Goal: Task Accomplishment & Management: Manage account settings

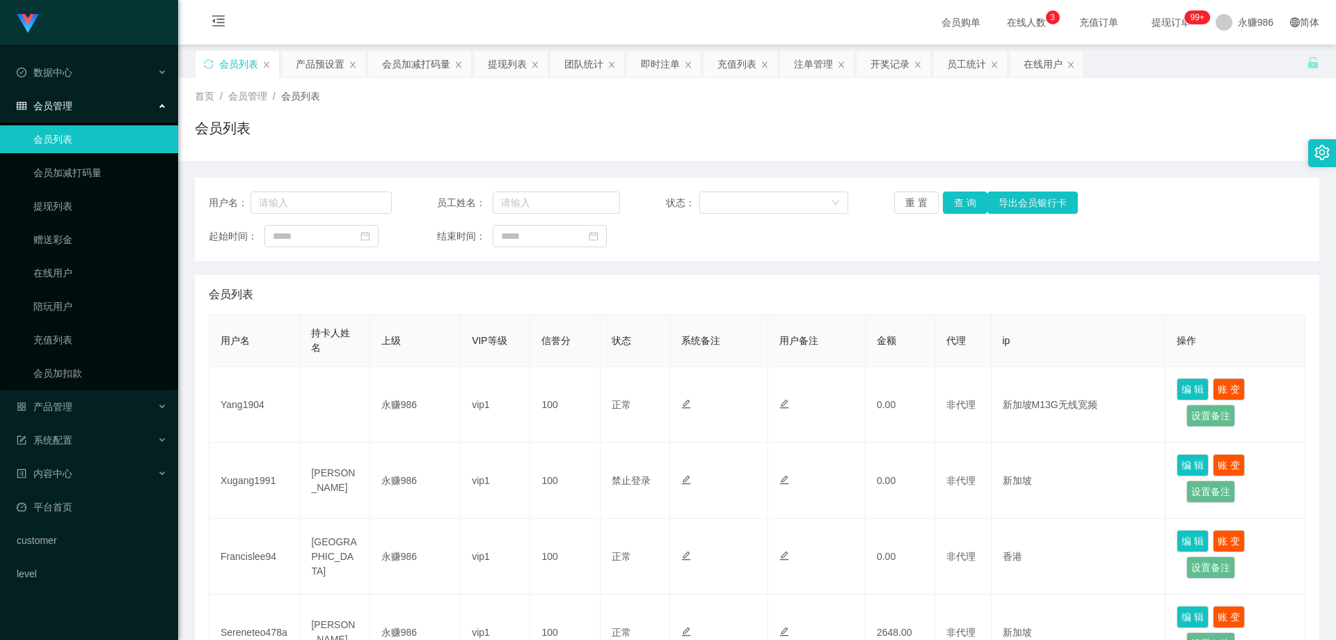
scroll to position [70, 0]
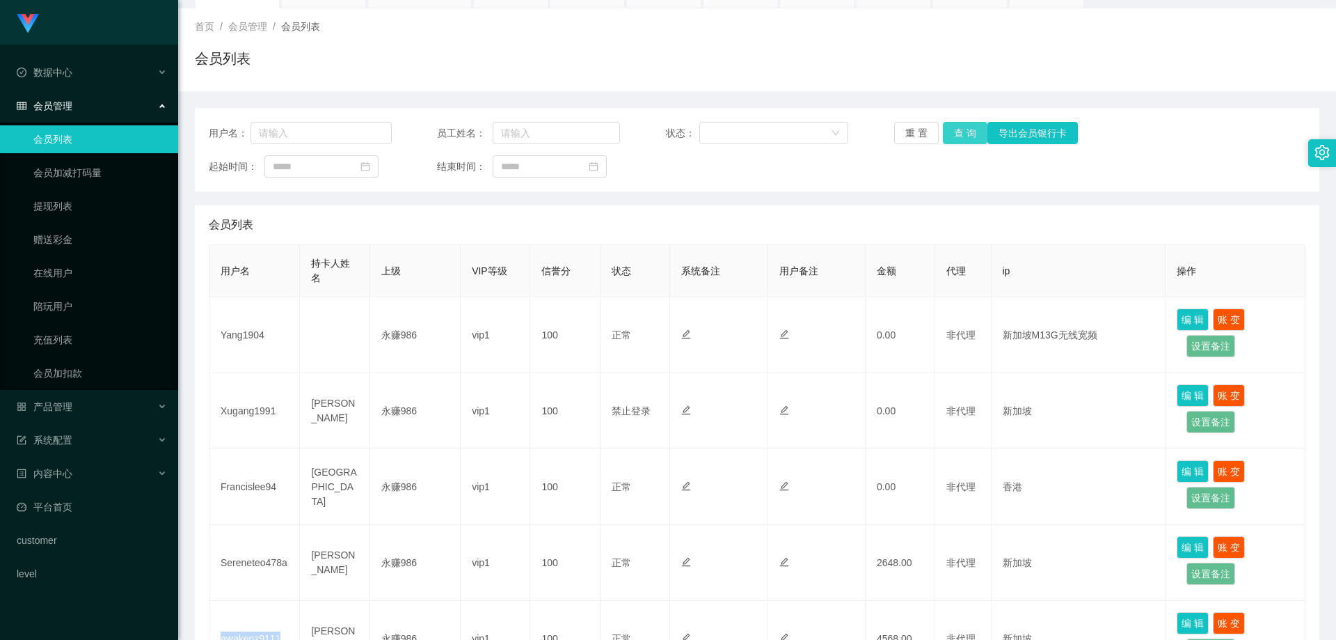
click at [967, 122] on button "查 询" at bounding box center [965, 133] width 45 height 22
click at [966, 124] on button "查 询" at bounding box center [965, 133] width 45 height 22
click at [966, 125] on button "查 询" at bounding box center [965, 133] width 45 height 22
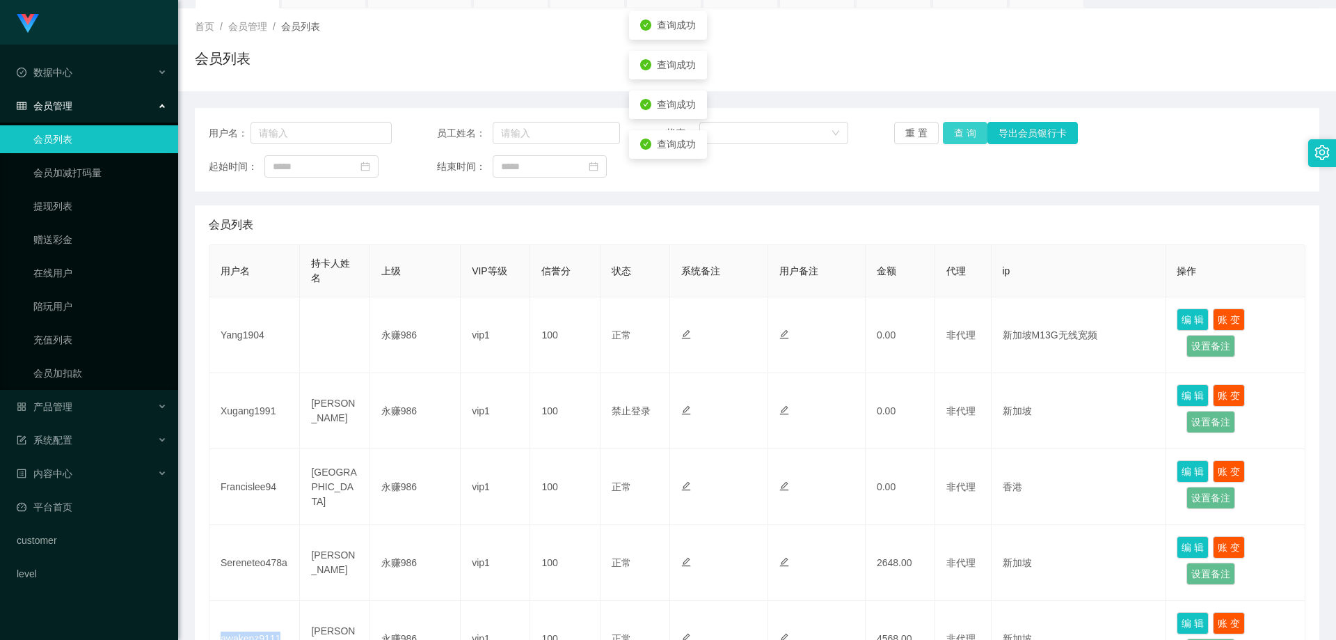
click at [966, 125] on button "查 询" at bounding box center [965, 133] width 45 height 22
click at [958, 130] on button "查 询" at bounding box center [965, 133] width 45 height 22
click at [94, 134] on link "会员列表" at bounding box center [100, 139] width 134 height 28
click at [96, 171] on link "会员加减打码量" at bounding box center [100, 173] width 134 height 28
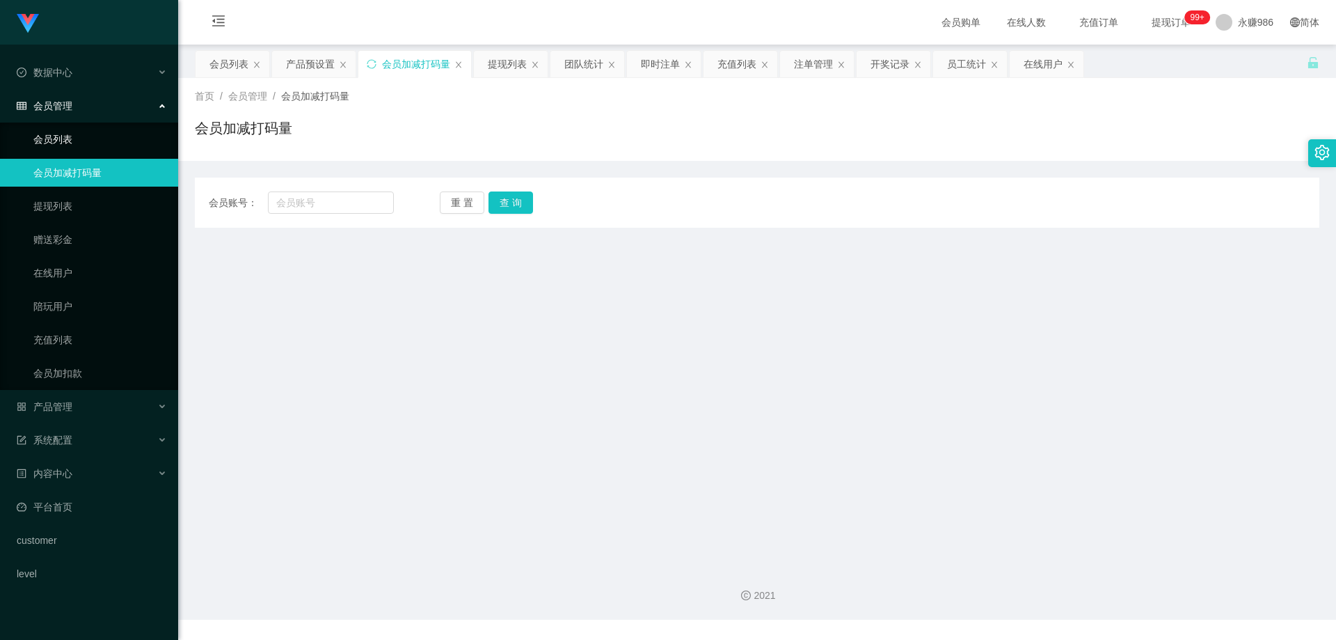
click at [102, 134] on link "会员列表" at bounding box center [100, 139] width 134 height 28
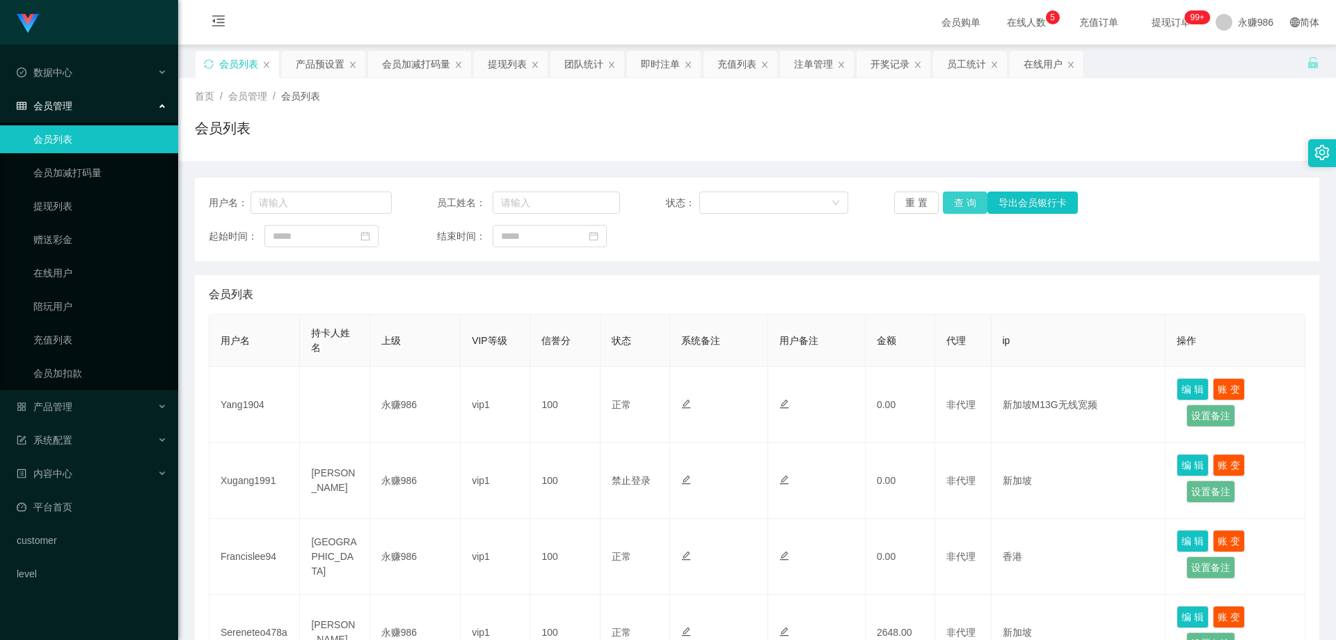
click at [960, 201] on button "查 询" at bounding box center [965, 202] width 45 height 22
click at [79, 331] on link "充值列表" at bounding box center [100, 340] width 134 height 28
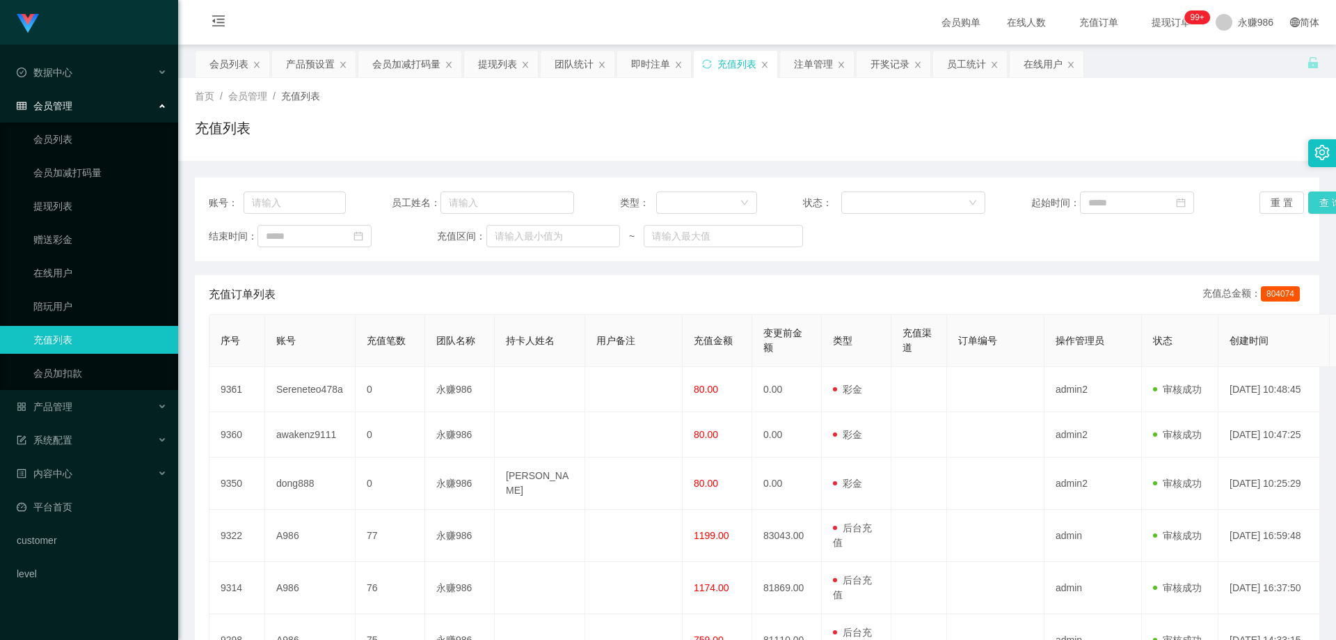
click at [1313, 207] on button "查 询" at bounding box center [1330, 202] width 45 height 22
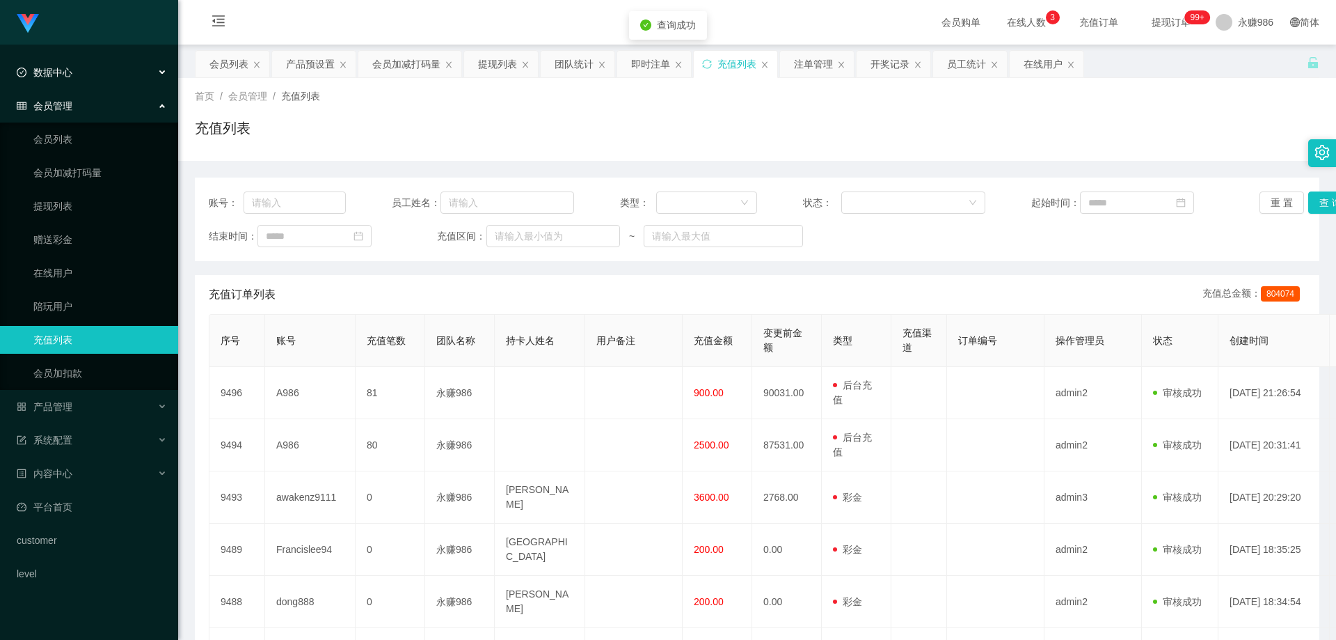
click at [116, 84] on div "数据中心" at bounding box center [89, 72] width 178 height 28
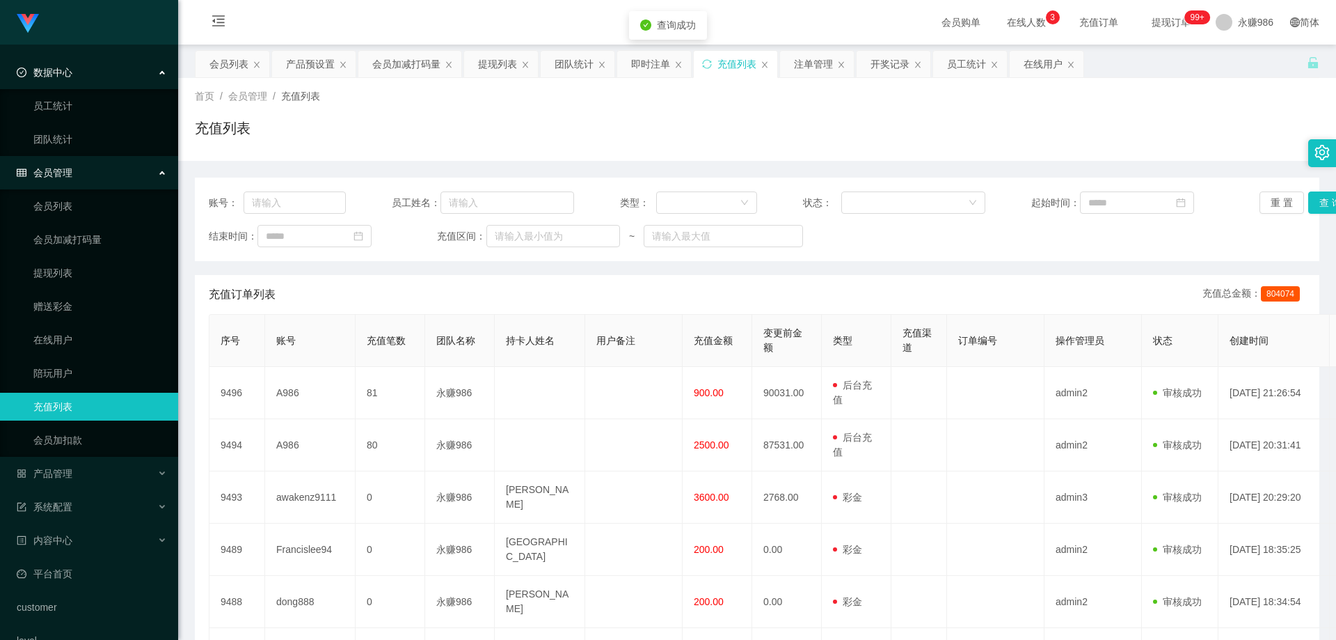
click at [115, 67] on div "数据中心" at bounding box center [89, 72] width 178 height 28
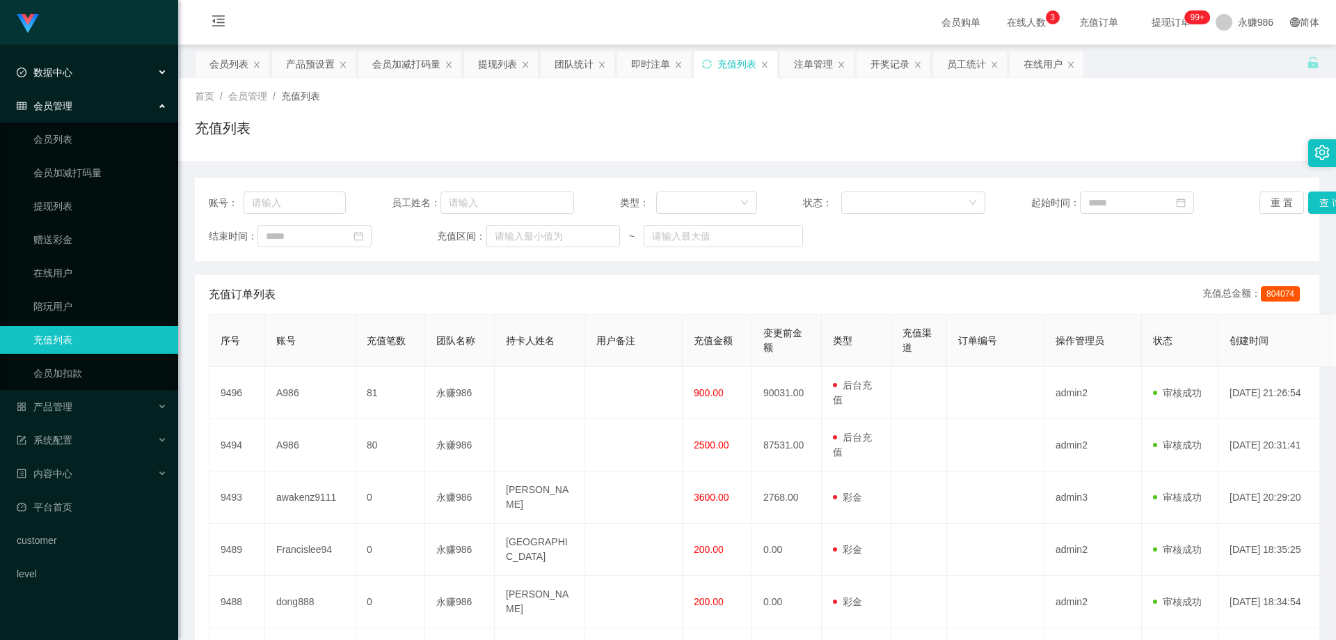
click at [113, 70] on div "数据中心" at bounding box center [89, 72] width 178 height 28
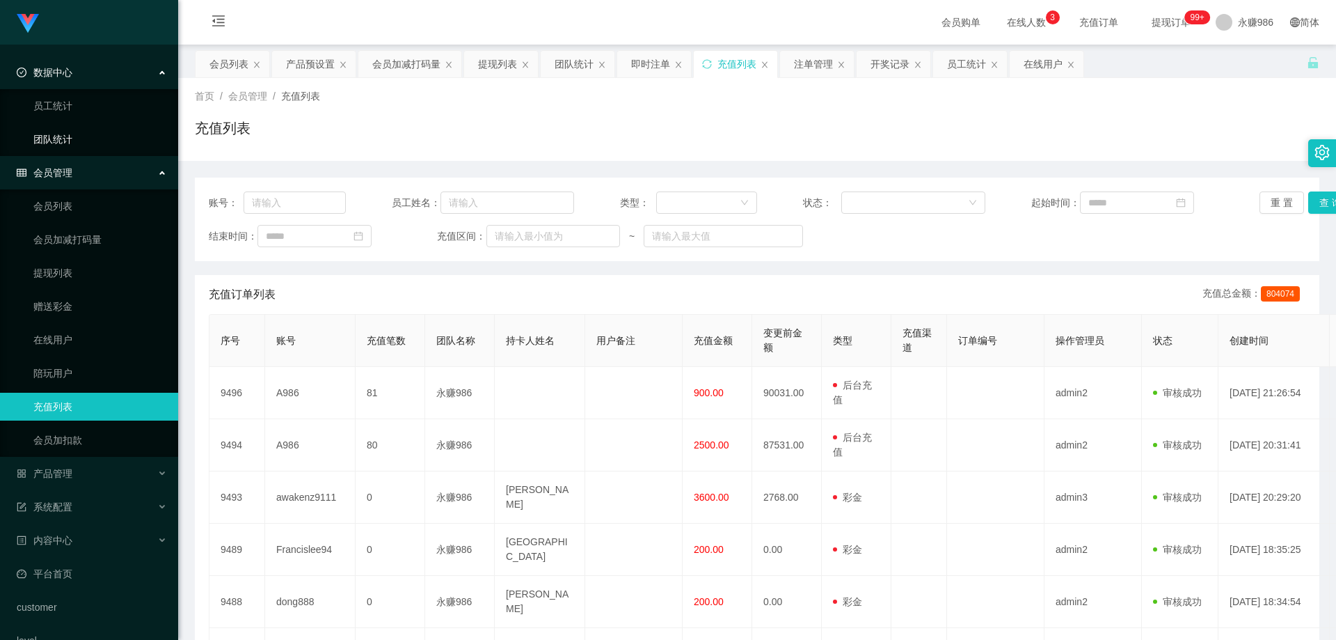
click at [92, 133] on link "团队统计" at bounding box center [100, 139] width 134 height 28
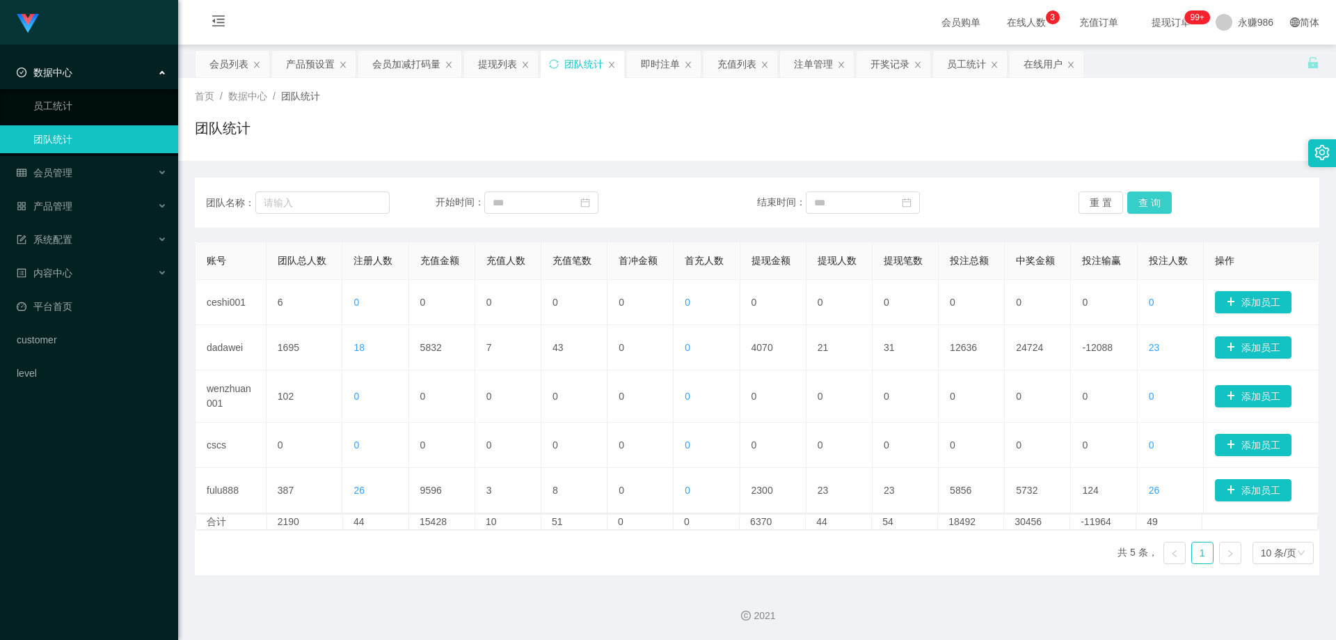
click at [1152, 205] on button "查 询" at bounding box center [1149, 202] width 45 height 22
drag, startPoint x: 100, startPoint y: 174, endPoint x: 107, endPoint y: 182, distance: 11.3
click at [100, 174] on div "会员管理" at bounding box center [89, 173] width 178 height 28
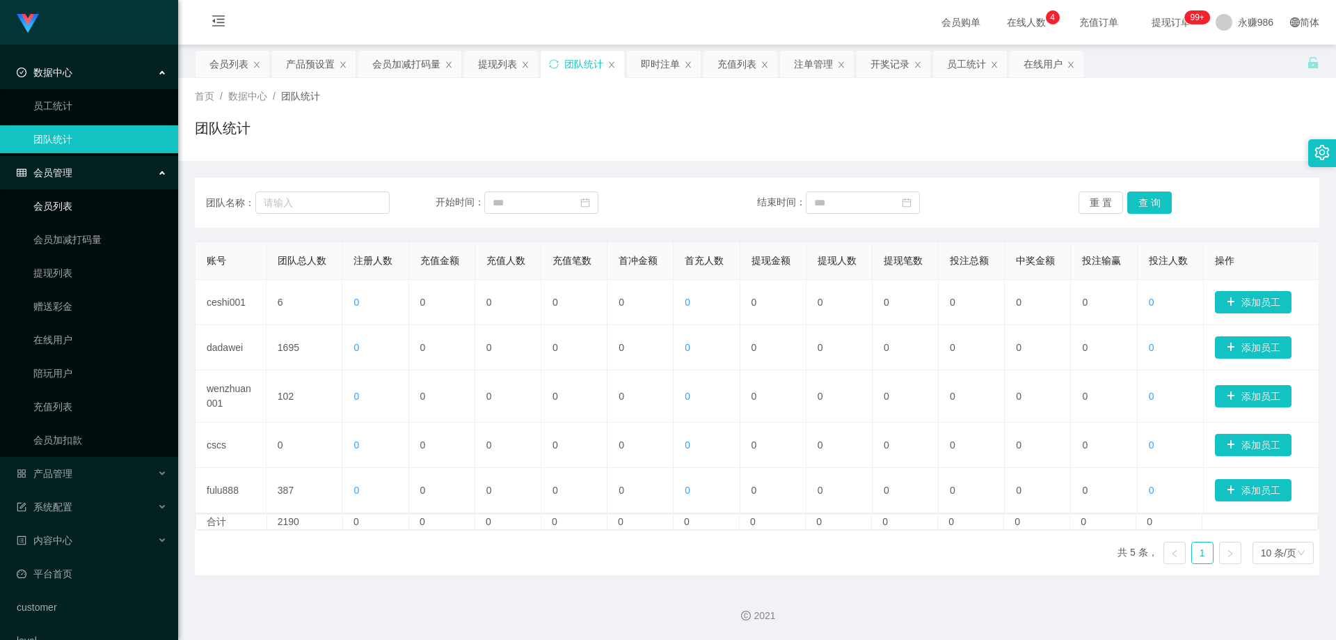
click at [72, 208] on link "会员列表" at bounding box center [100, 206] width 134 height 28
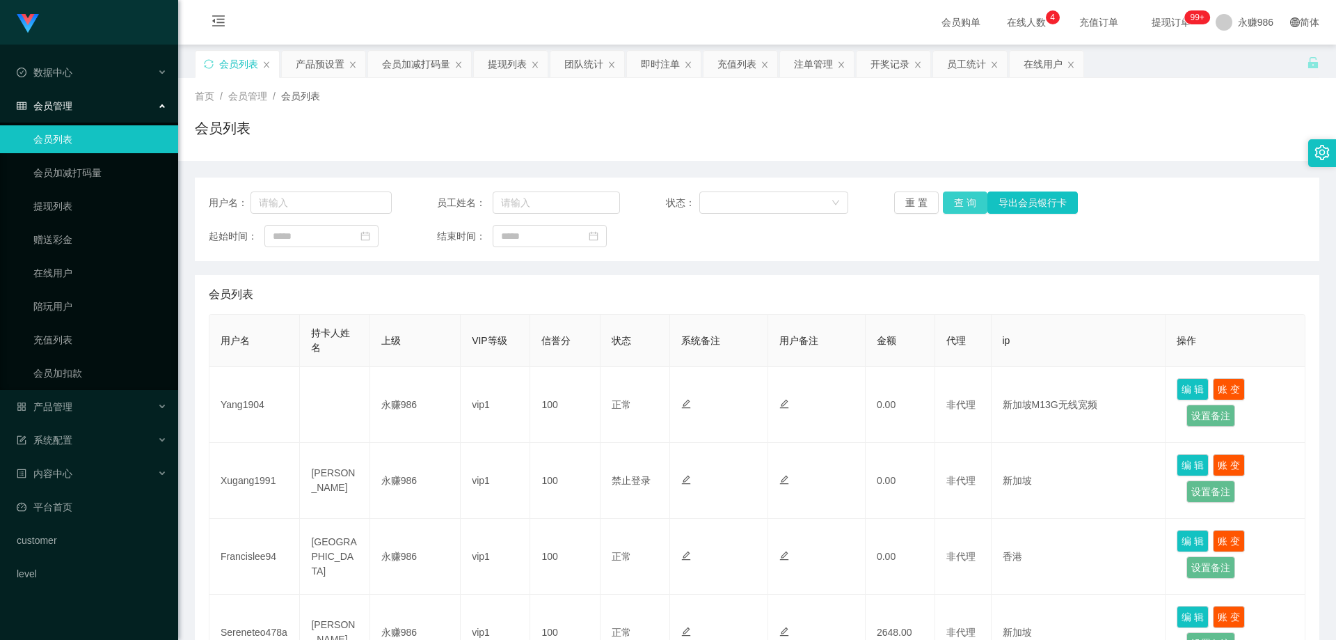
click at [967, 206] on button "查 询" at bounding box center [965, 202] width 45 height 22
click at [959, 203] on button "查 询" at bounding box center [965, 202] width 45 height 22
click at [56, 177] on link "会员加减打码量" at bounding box center [100, 173] width 134 height 28
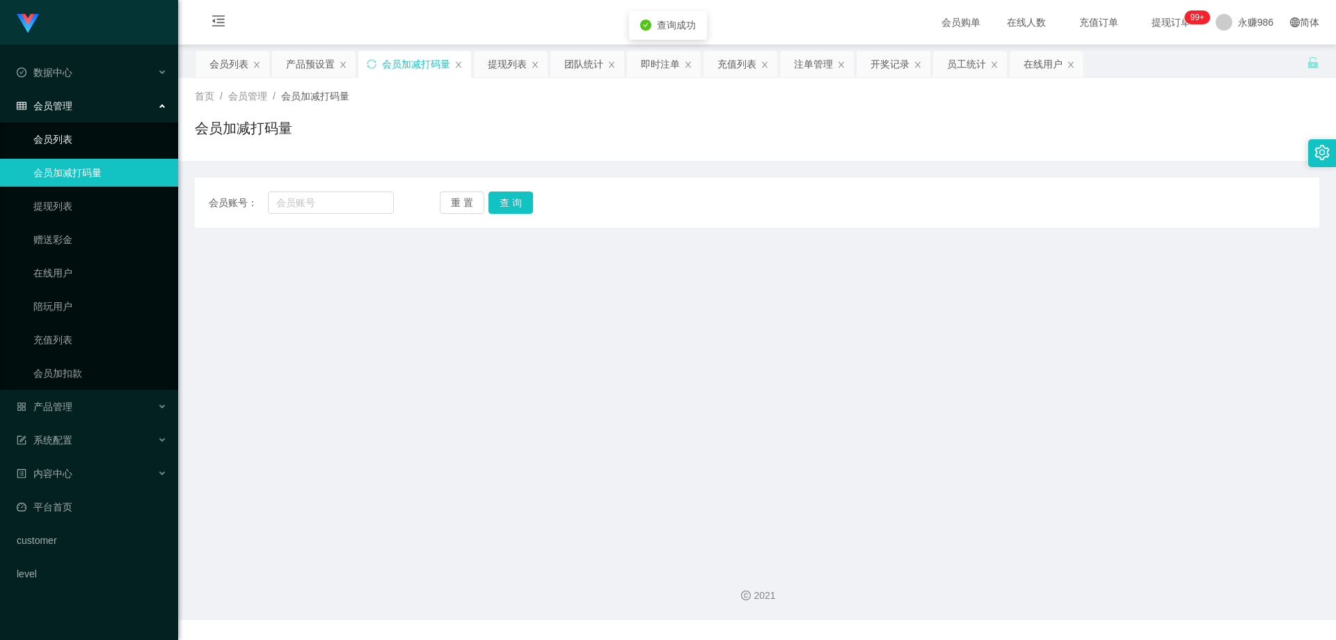
click at [63, 147] on link "会员列表" at bounding box center [100, 139] width 134 height 28
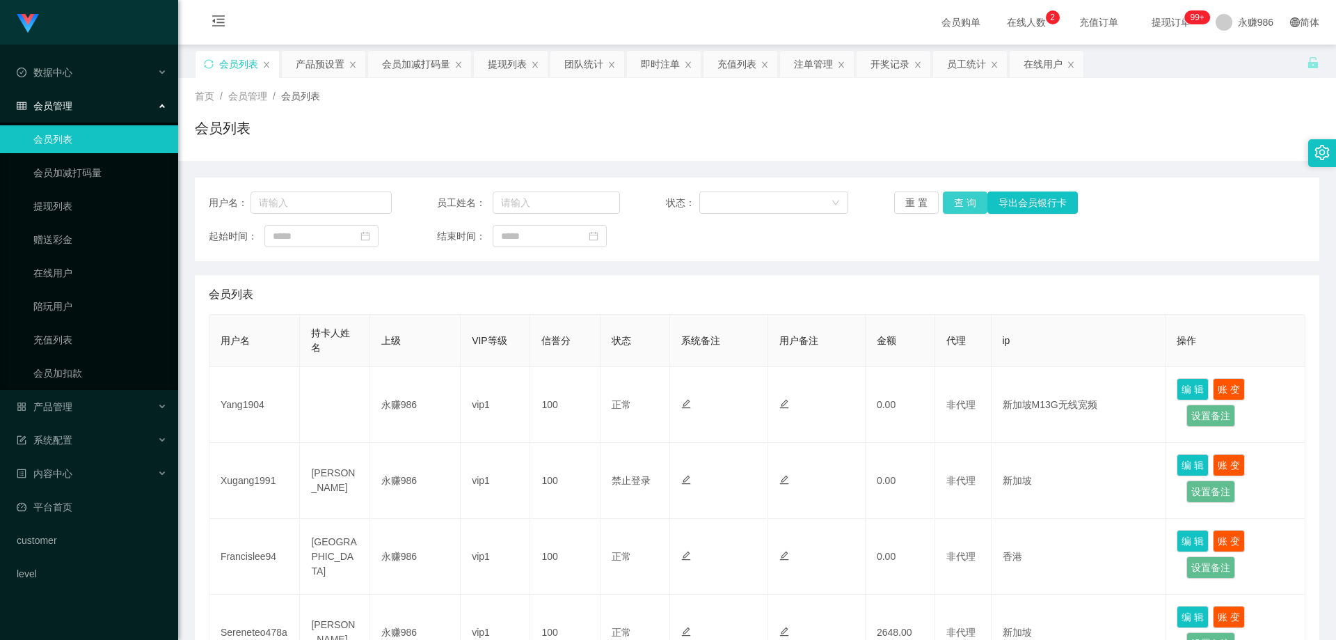
click at [951, 195] on button "查 询" at bounding box center [965, 202] width 45 height 22
click at [82, 414] on div "产品管理" at bounding box center [89, 407] width 178 height 28
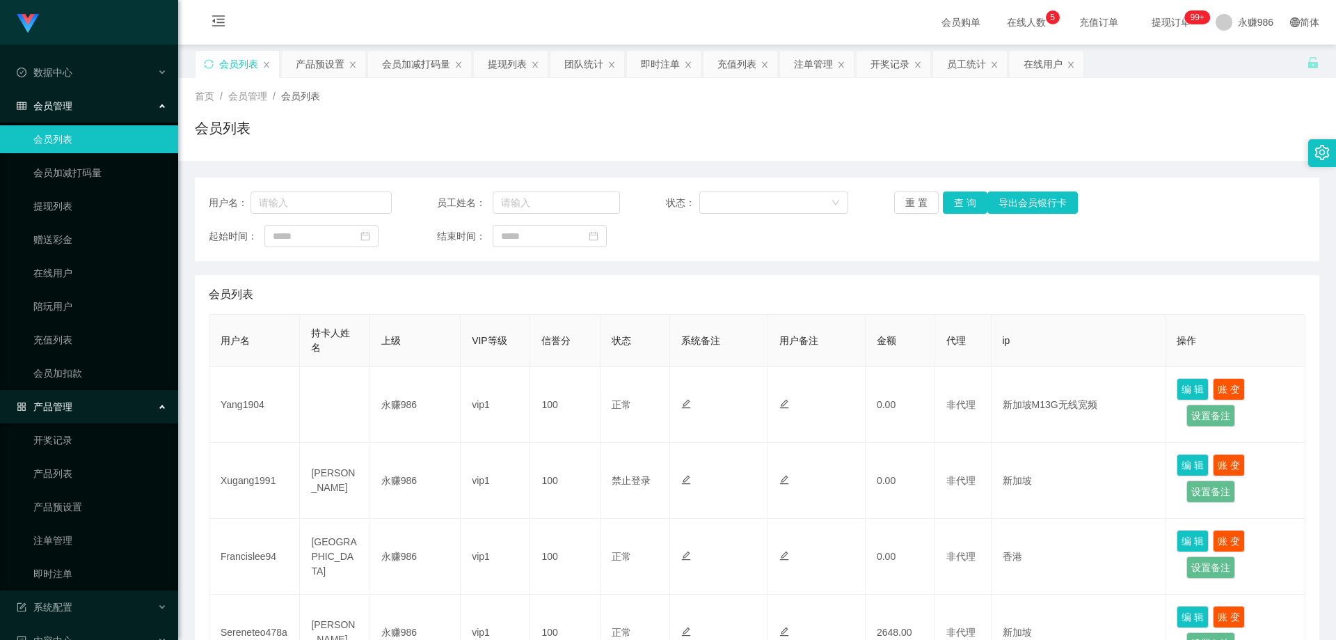
click at [82, 412] on div "产品管理" at bounding box center [89, 407] width 178 height 28
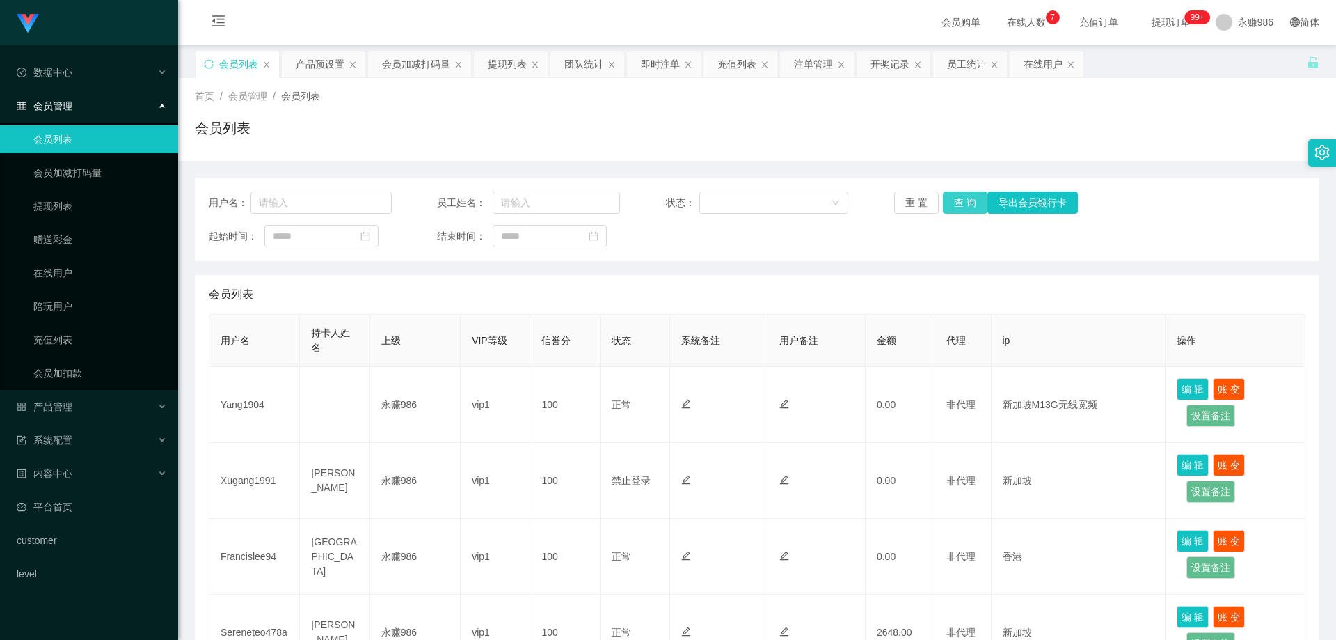
click at [960, 205] on button "查 询" at bounding box center [965, 202] width 45 height 22
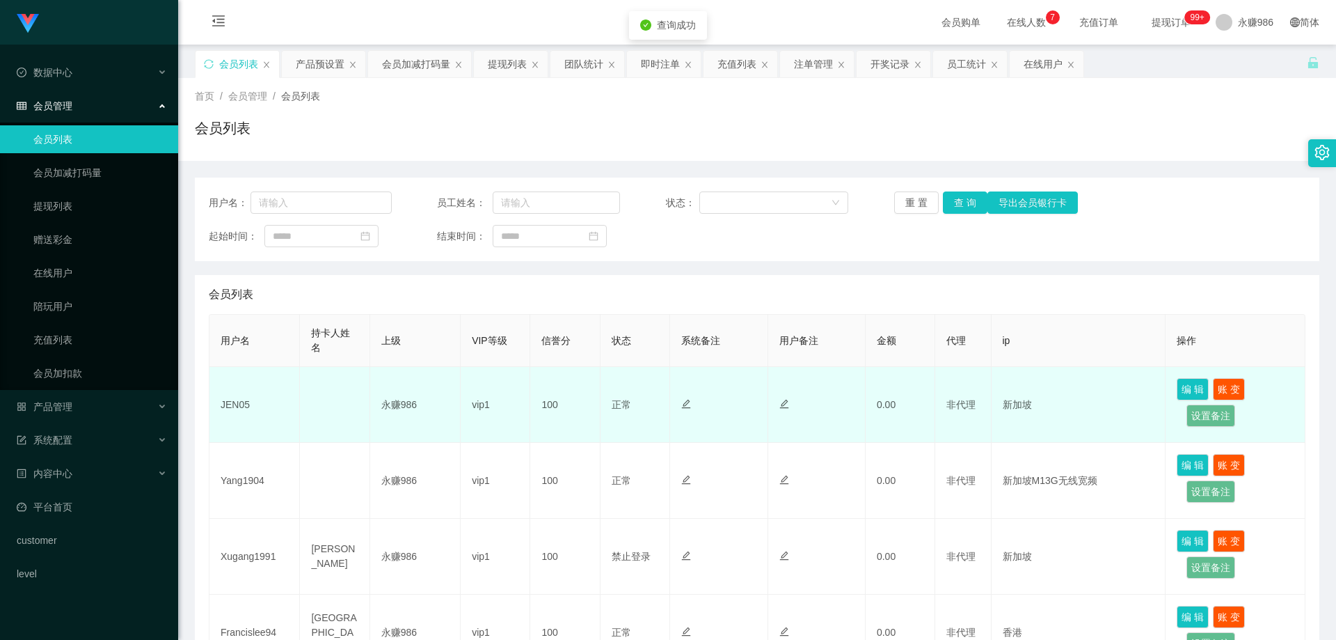
click at [232, 406] on td "JEN05" at bounding box center [254, 405] width 90 height 76
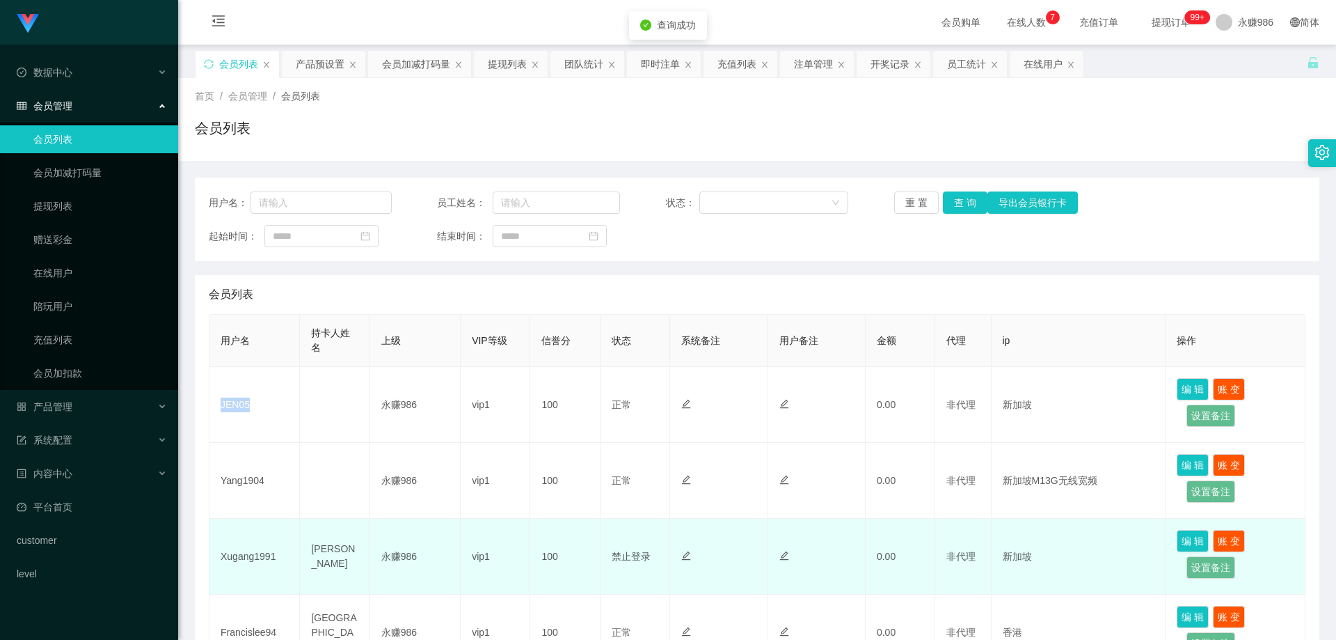
copy td "JEN05"
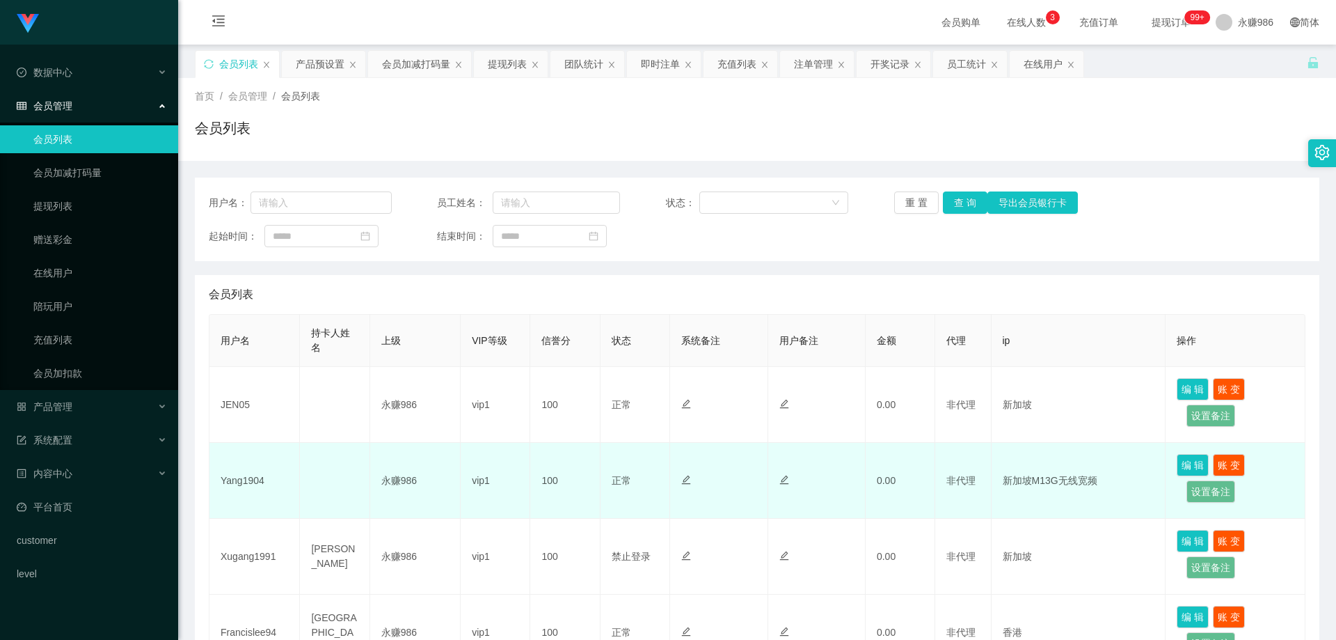
click at [452, 443] on td "永赚986" at bounding box center [415, 481] width 90 height 76
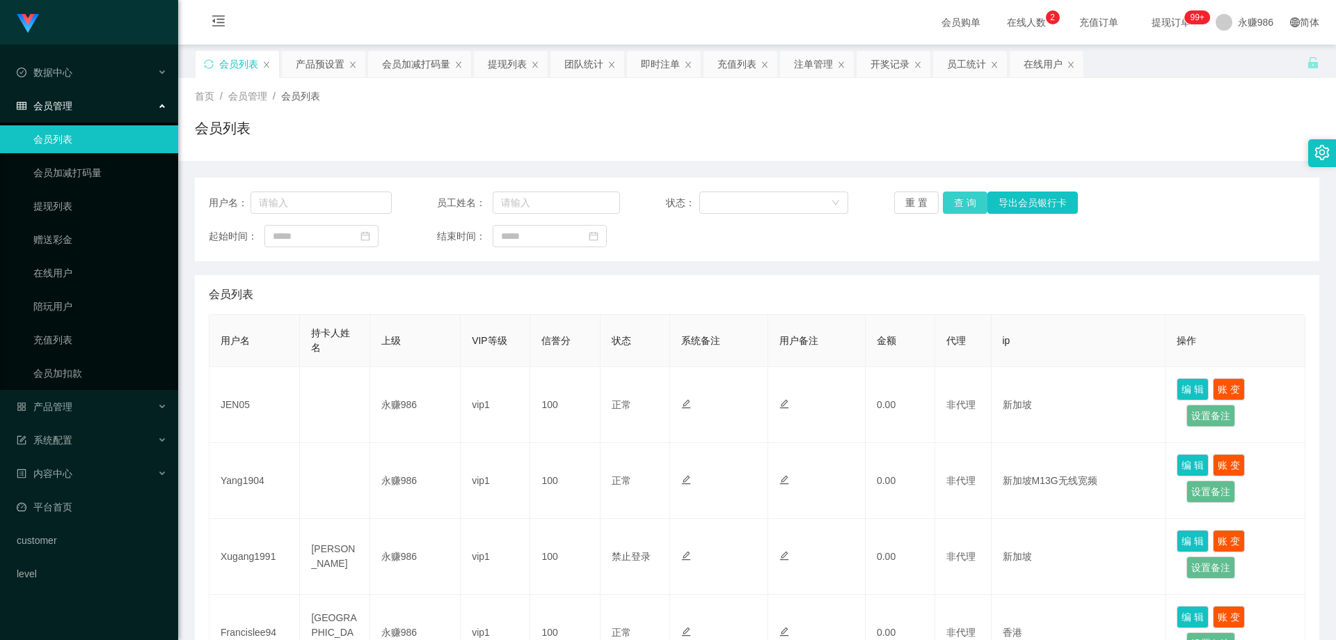
click at [967, 211] on button "查 询" at bounding box center [965, 202] width 45 height 22
click at [954, 212] on button "查 询" at bounding box center [965, 202] width 45 height 22
click at [966, 203] on button "查 询" at bounding box center [965, 202] width 45 height 22
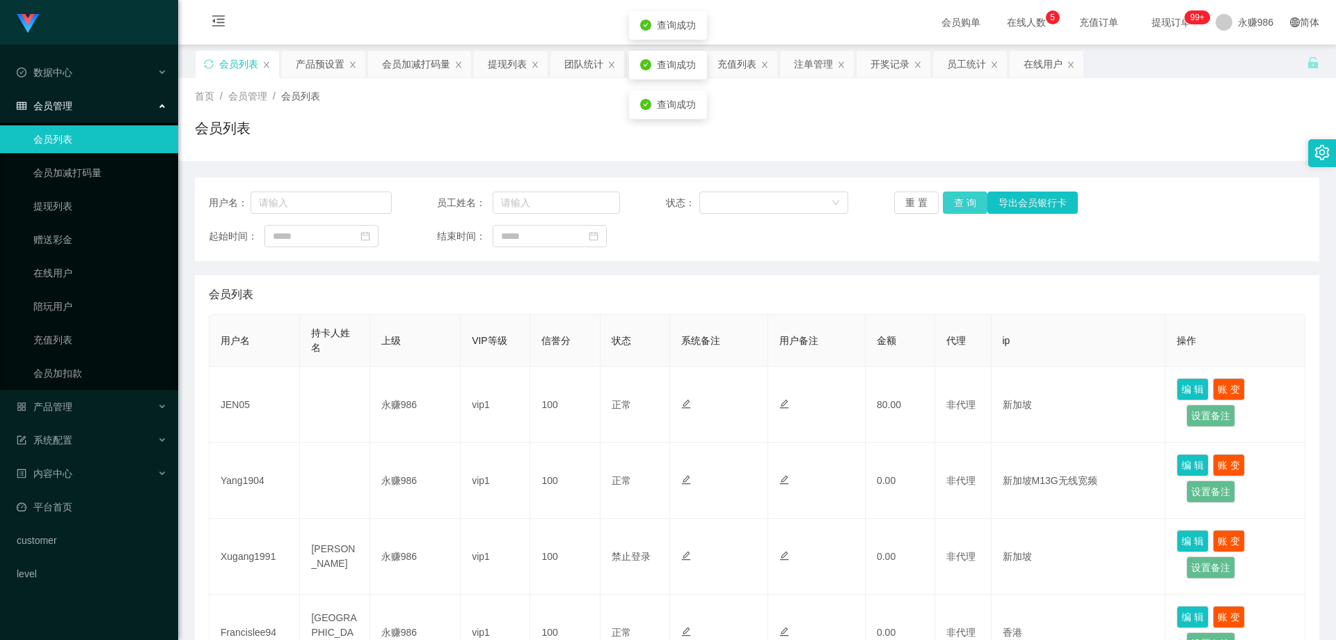
click at [966, 203] on button "查 询" at bounding box center [965, 202] width 45 height 22
click at [958, 203] on button "查 询" at bounding box center [965, 202] width 45 height 22
click at [966, 198] on button "查 询" at bounding box center [965, 202] width 45 height 22
click at [952, 210] on button "查 询" at bounding box center [965, 202] width 45 height 22
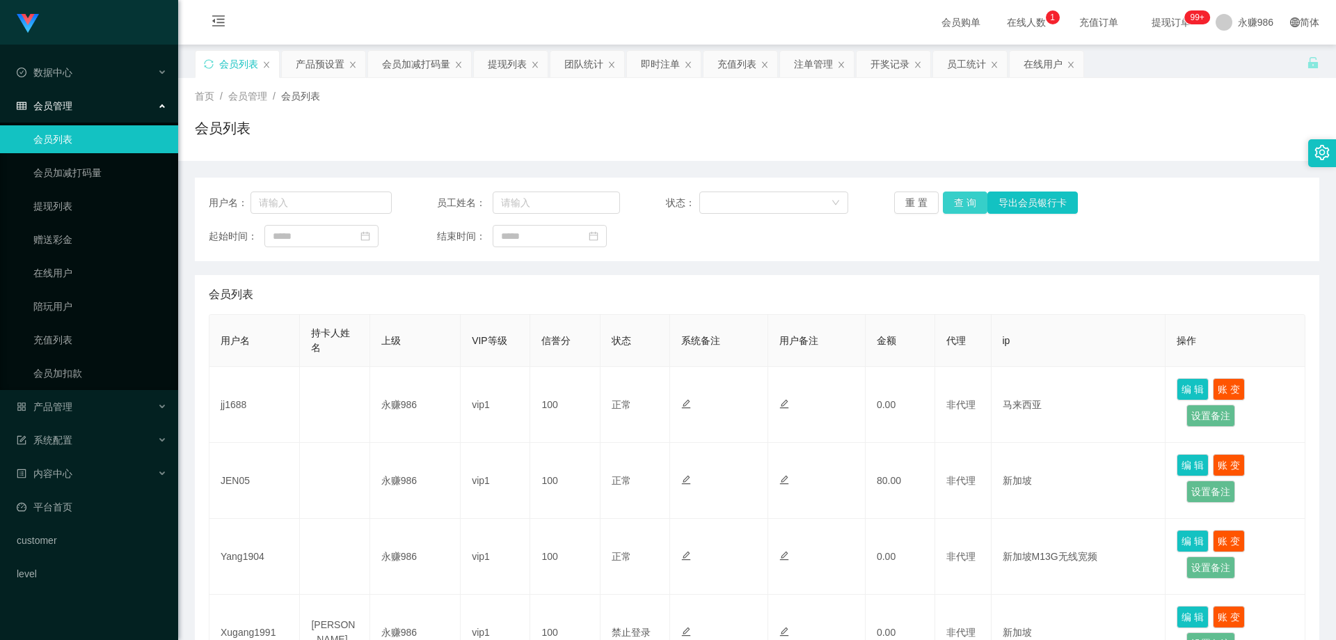
click at [955, 206] on button "查 询" at bounding box center [965, 202] width 45 height 22
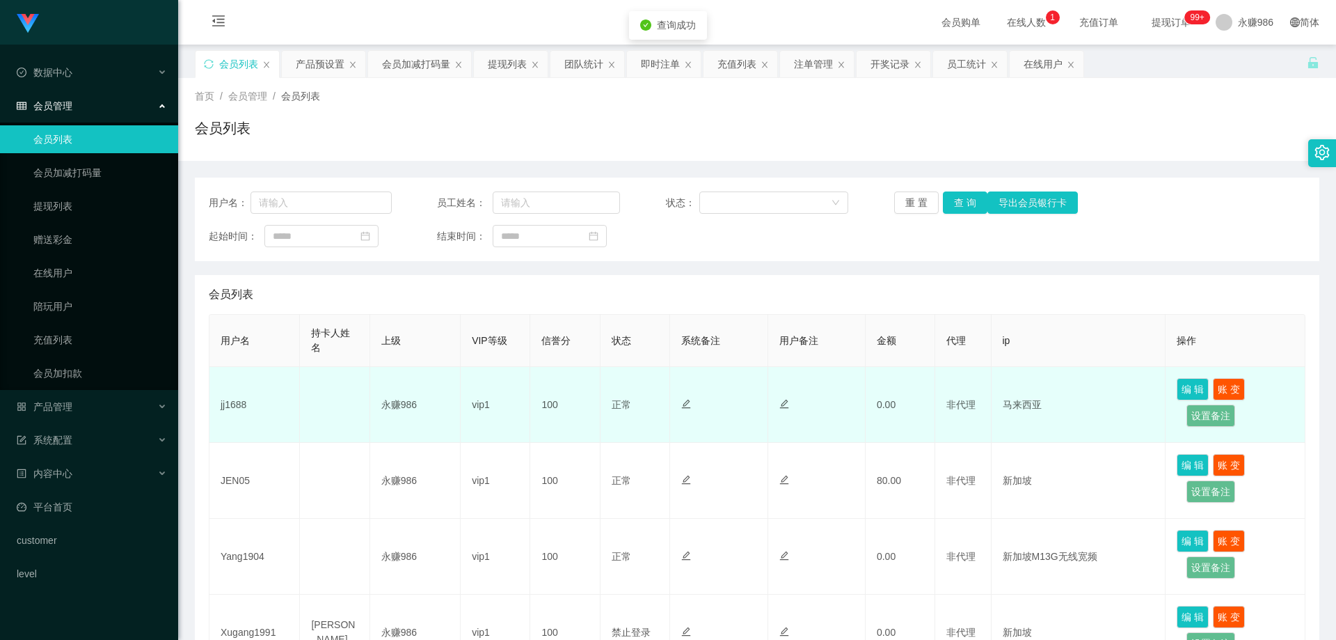
click at [231, 406] on td "jj1688" at bounding box center [254, 405] width 90 height 76
copy td "jj1688"
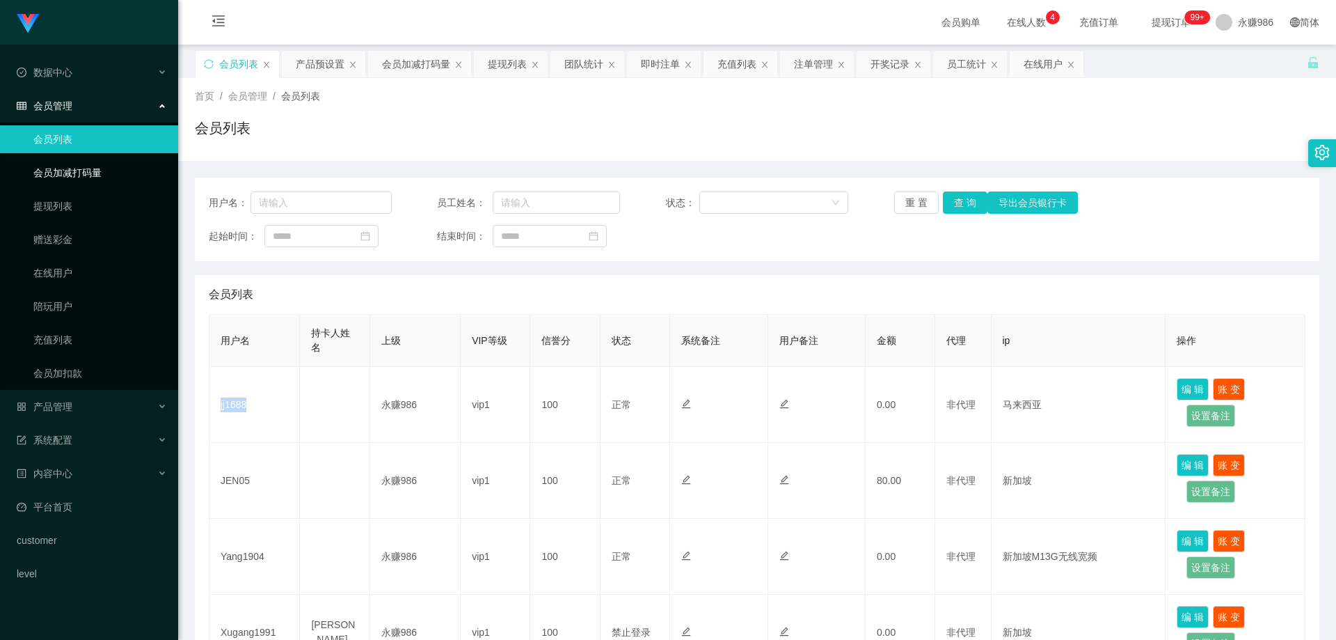
click at [78, 169] on link "会员加减打码量" at bounding box center [100, 173] width 134 height 28
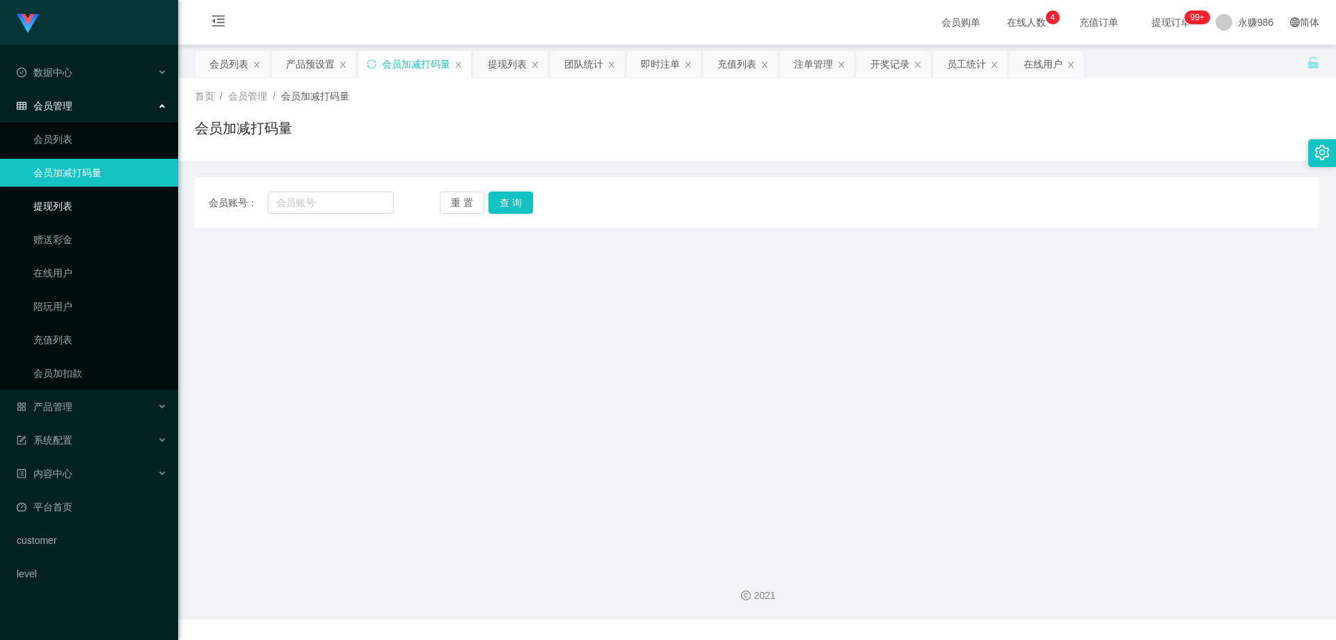
click at [87, 200] on link "提现列表" at bounding box center [100, 206] width 134 height 28
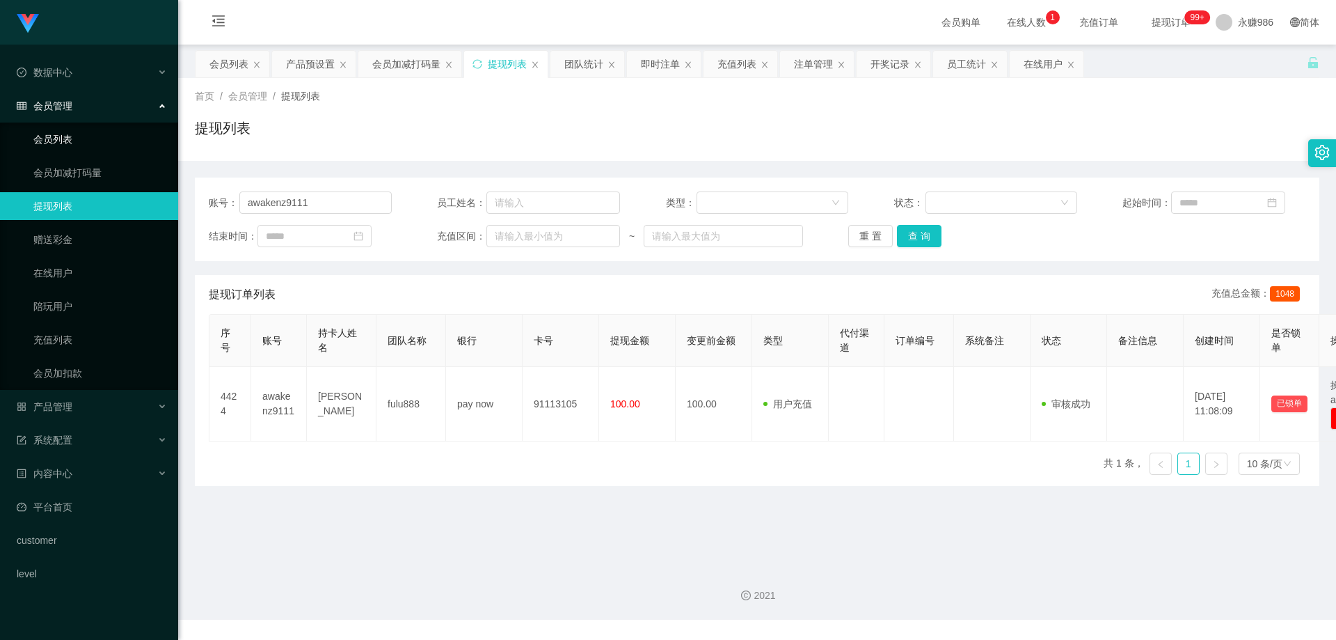
click at [86, 144] on link "会员列表" at bounding box center [100, 139] width 134 height 28
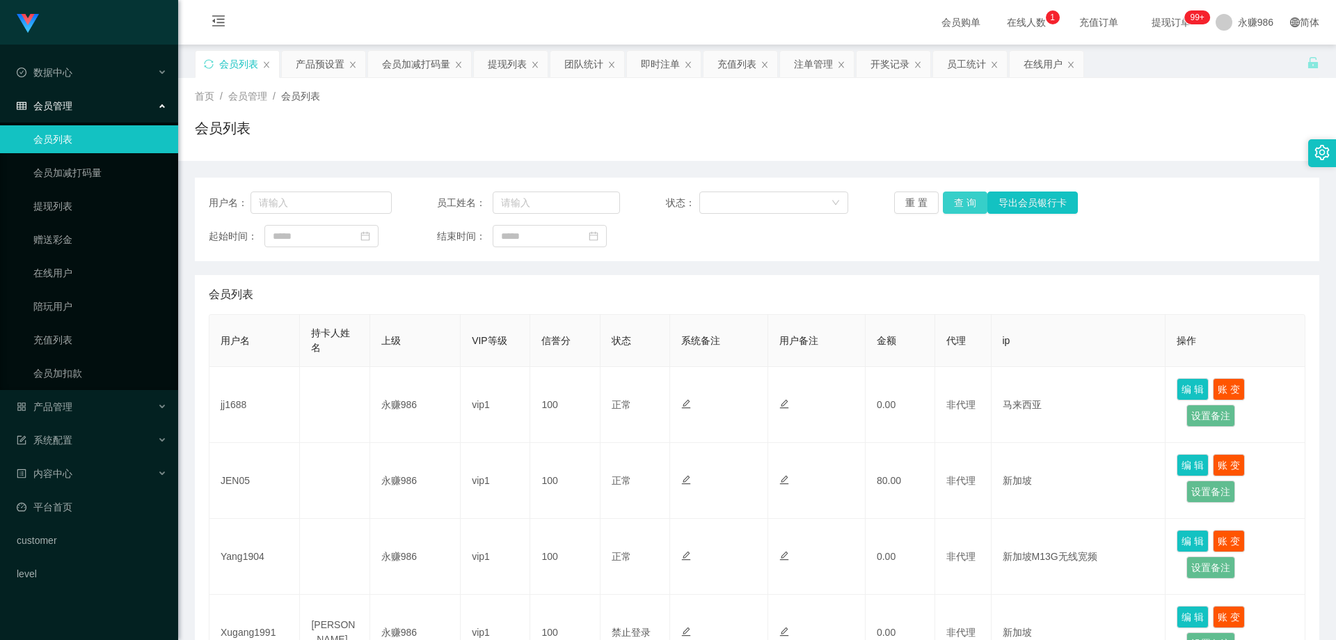
click at [963, 203] on button "查 询" at bounding box center [965, 202] width 45 height 22
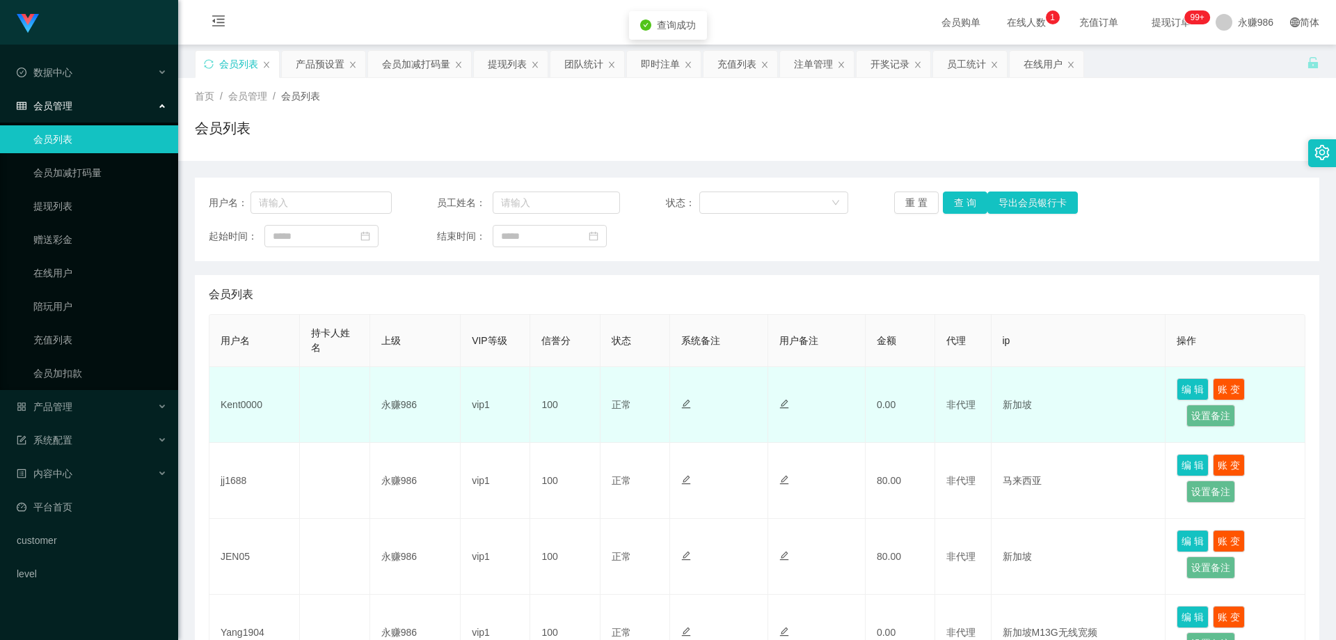
click at [231, 406] on td "Kent0000" at bounding box center [254, 405] width 90 height 76
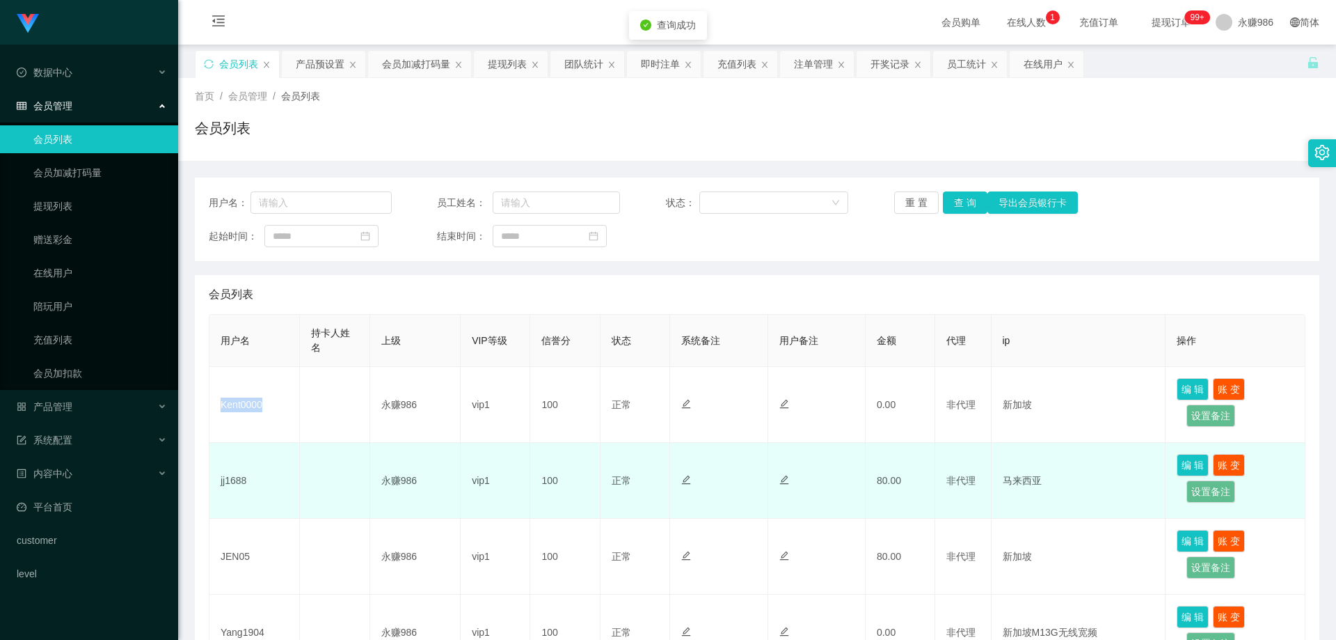
copy td "Kent0000"
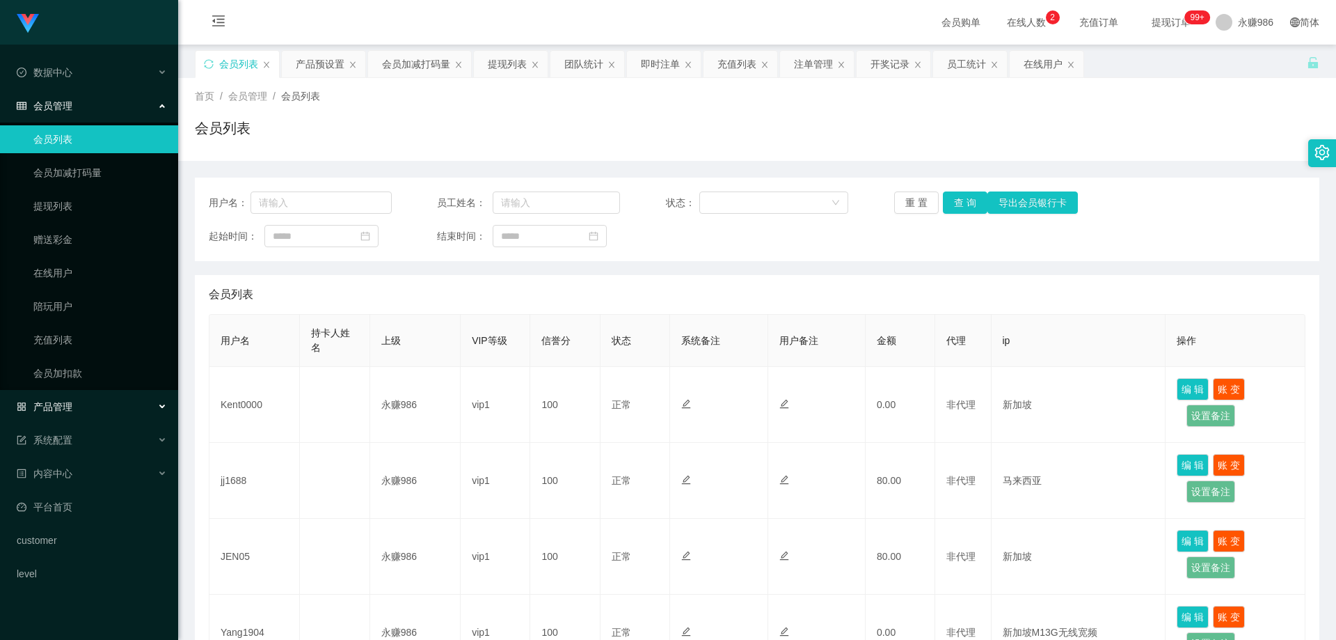
click at [75, 406] on div "产品管理" at bounding box center [89, 407] width 178 height 28
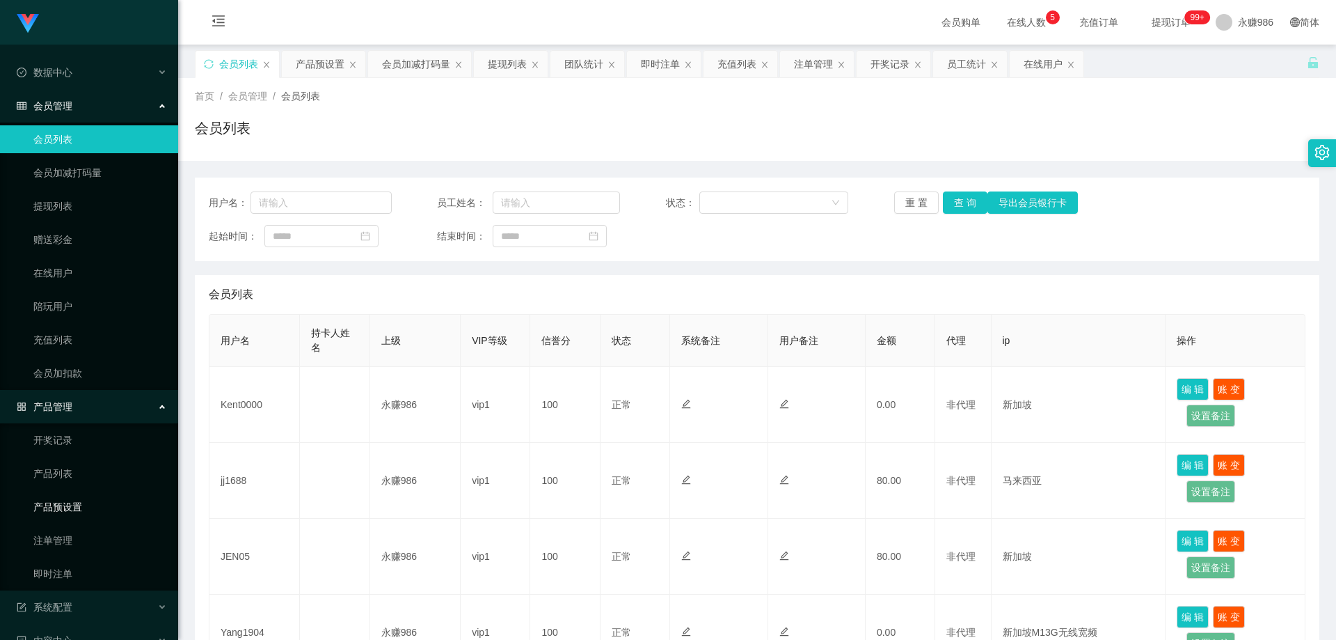
click at [79, 501] on link "产品预设置" at bounding box center [100, 507] width 134 height 28
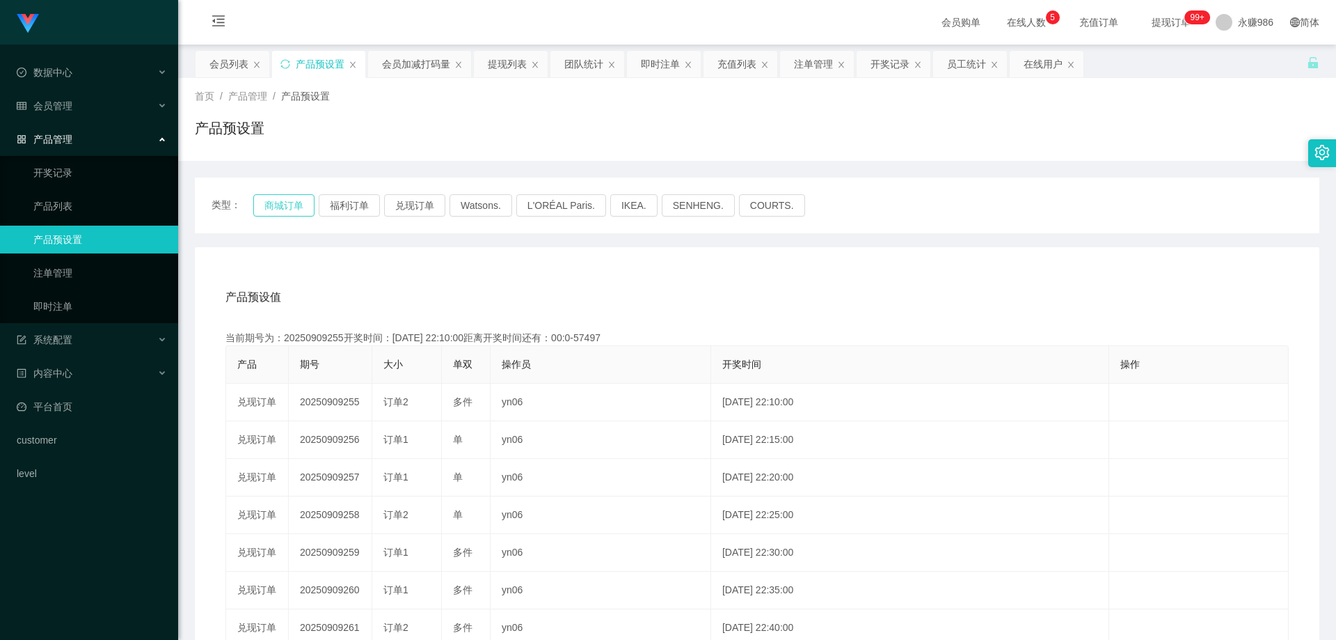
click at [296, 209] on button "商城订单" at bounding box center [283, 205] width 61 height 22
click at [65, 303] on link "即时注单" at bounding box center [100, 306] width 134 height 28
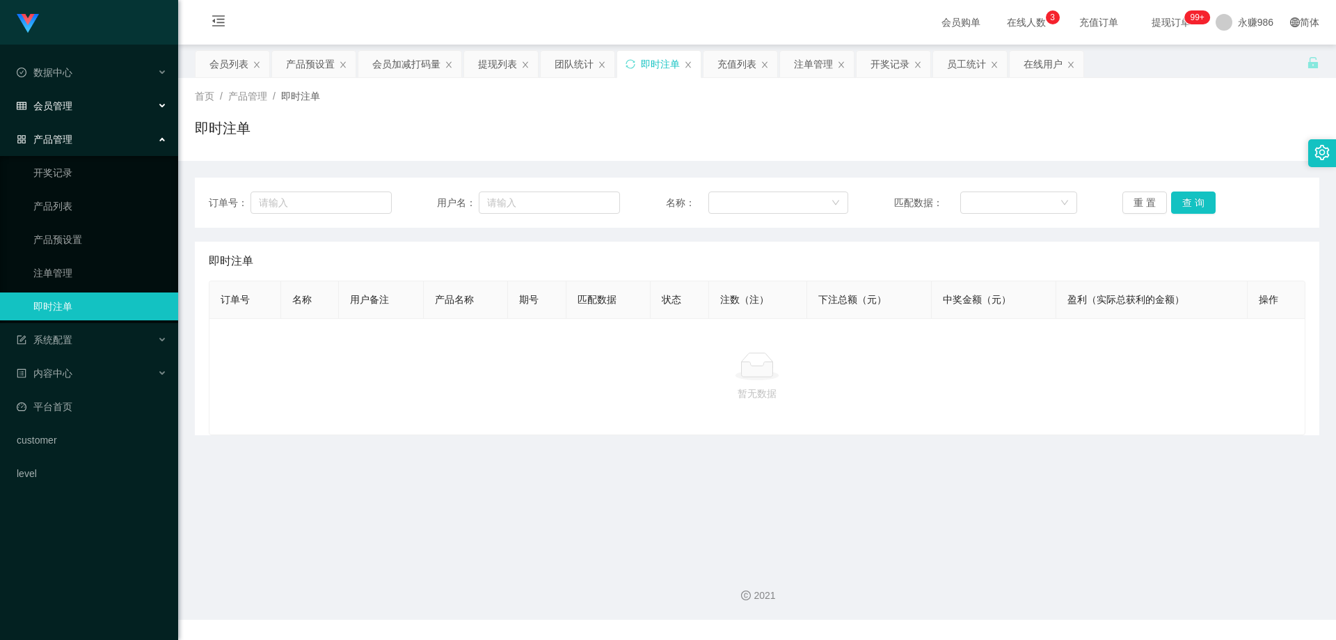
click at [77, 100] on div "会员管理" at bounding box center [89, 106] width 178 height 28
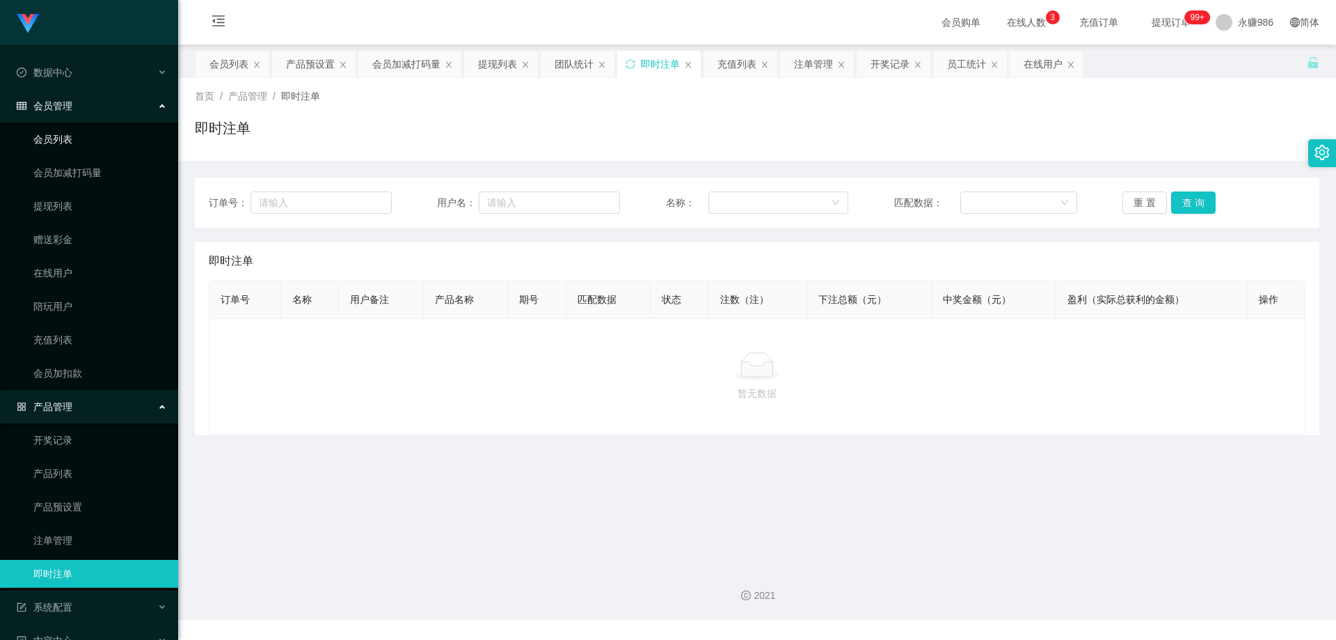
click at [64, 134] on link "会员列表" at bounding box center [100, 139] width 134 height 28
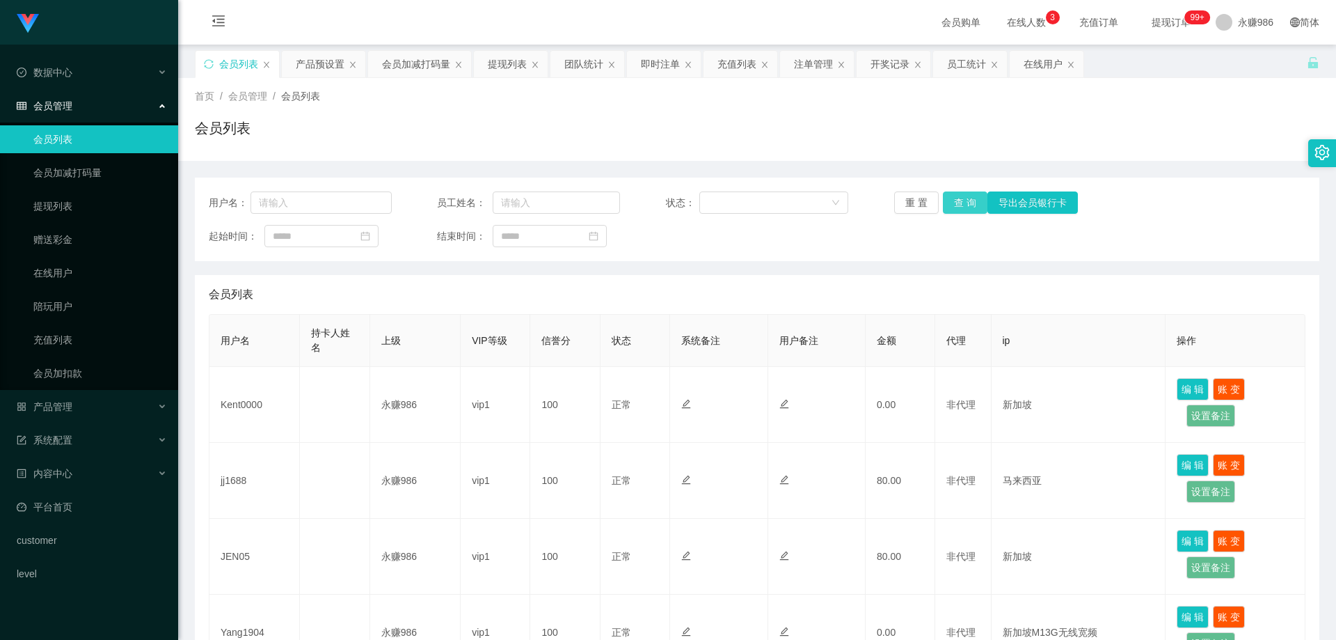
click at [960, 198] on button "查 询" at bounding box center [965, 202] width 45 height 22
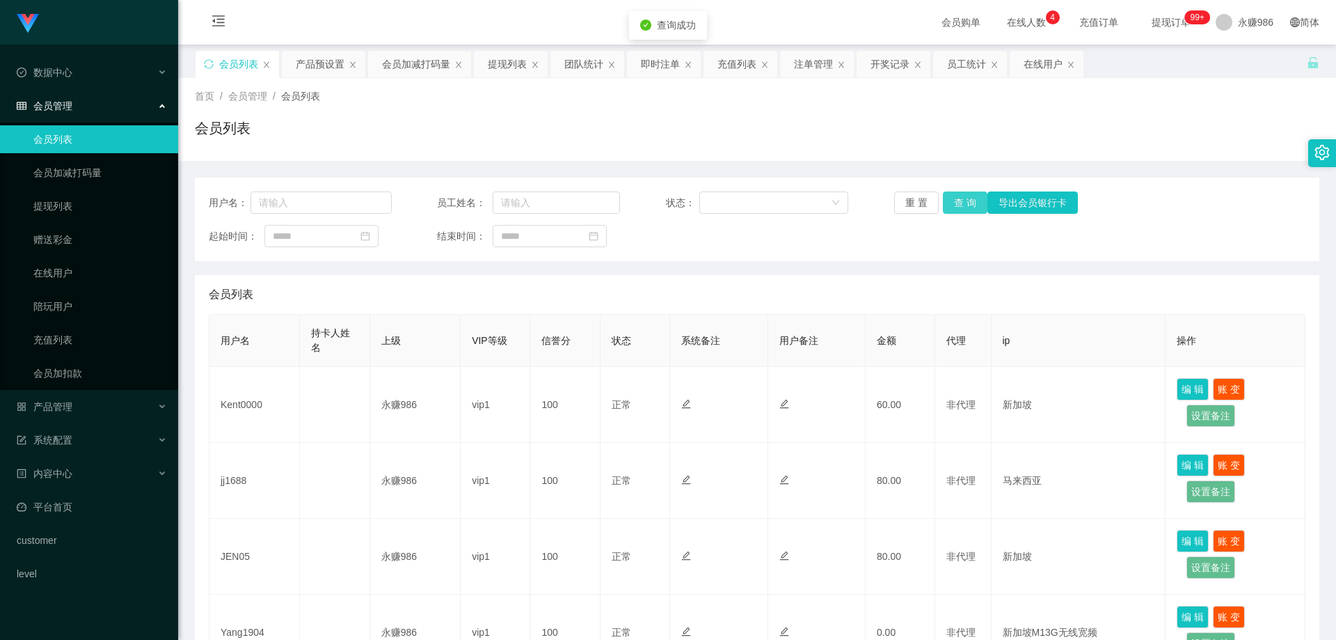
click at [960, 198] on button "查 询" at bounding box center [965, 202] width 45 height 22
click at [84, 404] on div "产品管理" at bounding box center [89, 407] width 178 height 28
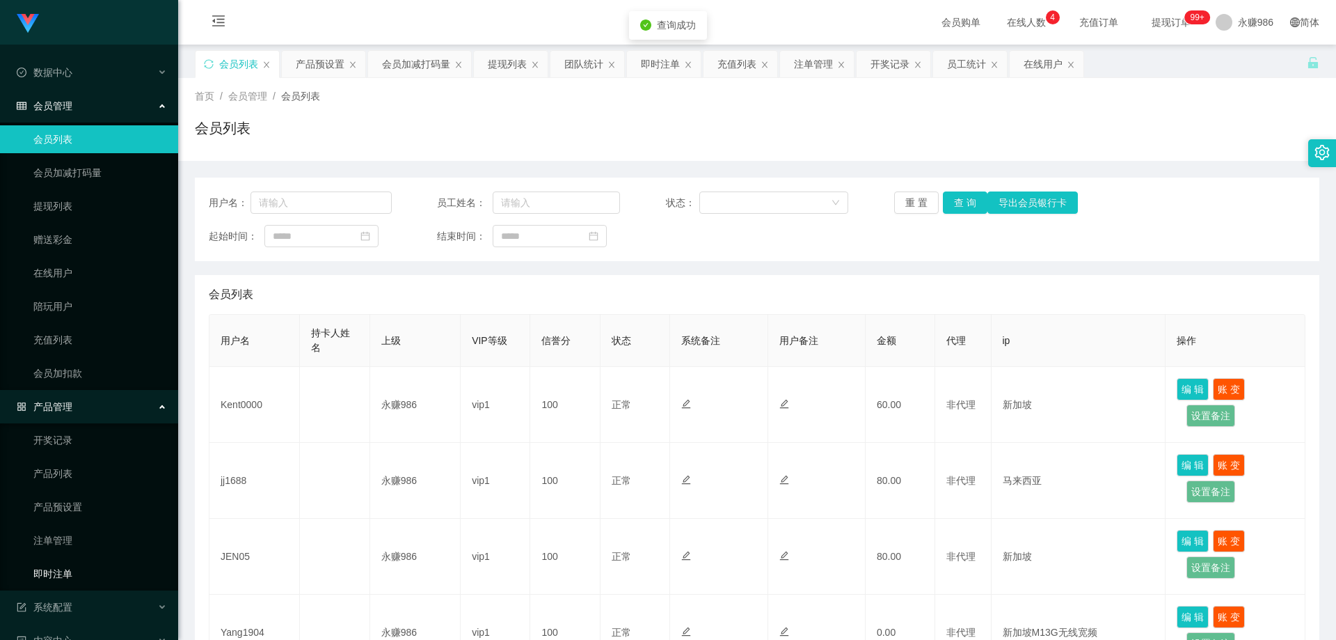
click at [80, 568] on link "即时注单" at bounding box center [100, 574] width 134 height 28
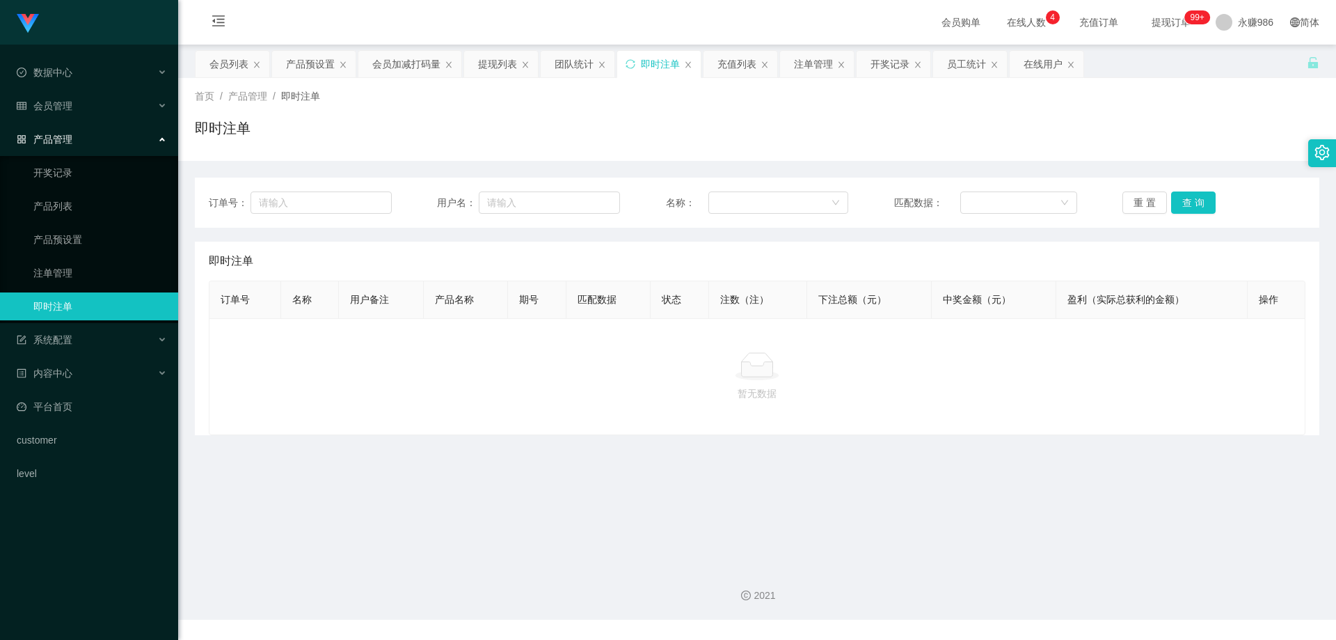
click at [303, 93] on span "即时注单" at bounding box center [300, 95] width 39 height 11
click at [1179, 202] on button "查 询" at bounding box center [1193, 202] width 45 height 22
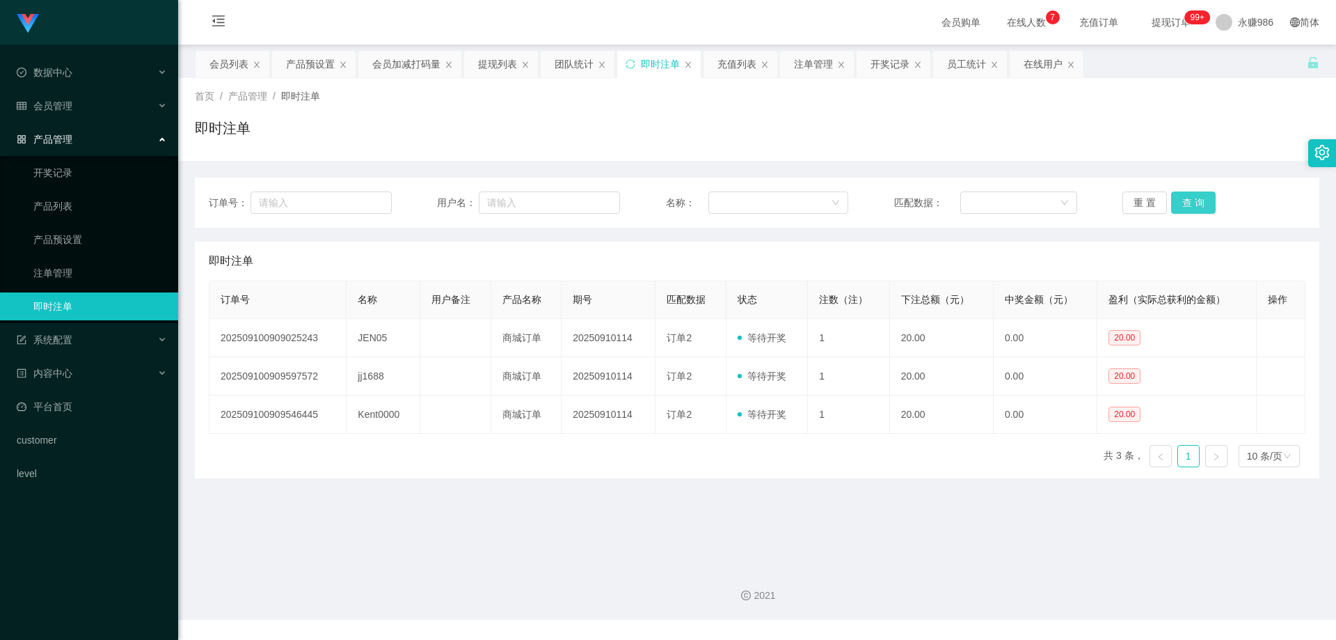
click at [1179, 202] on button "查 询" at bounding box center [1193, 202] width 45 height 22
click at [1203, 216] on div "订单号： 用户名： 名称： 匹配数据： 重 置 查 询" at bounding box center [757, 202] width 1125 height 50
click at [1201, 214] on div "订单号： 用户名： 名称： 匹配数据： 重 置 查 询" at bounding box center [757, 202] width 1125 height 50
click at [1201, 200] on button "查 询" at bounding box center [1193, 202] width 45 height 22
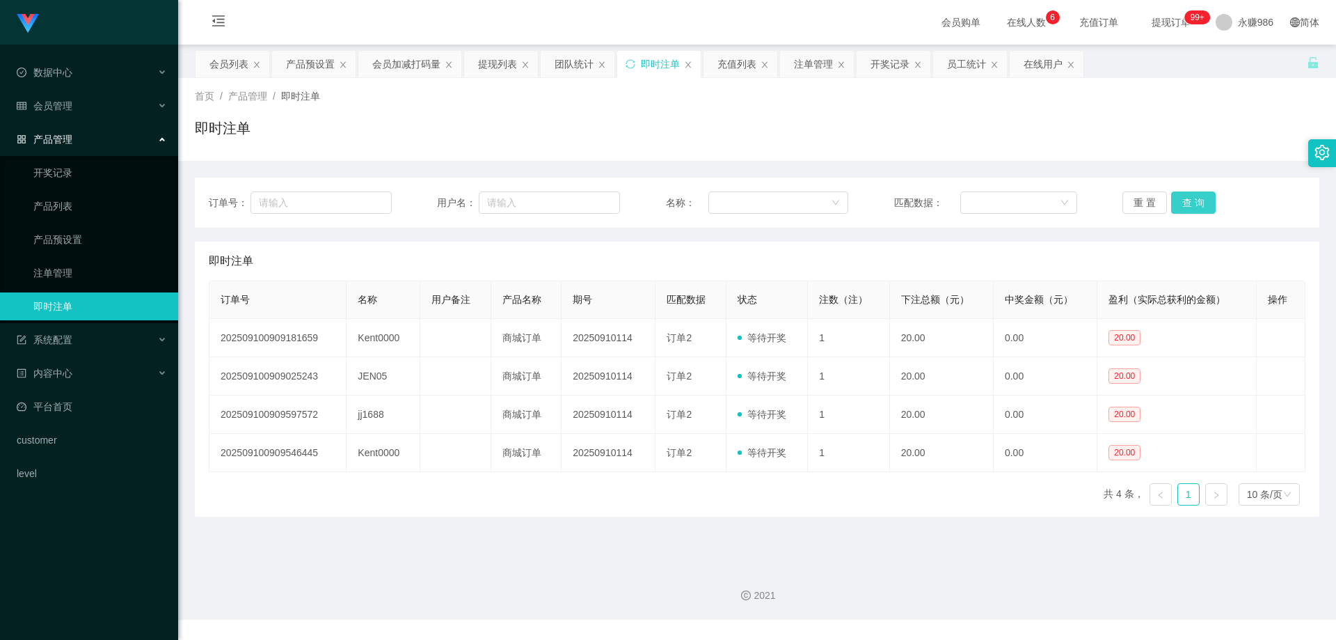
click at [1201, 200] on button "查 询" at bounding box center [1193, 202] width 45 height 22
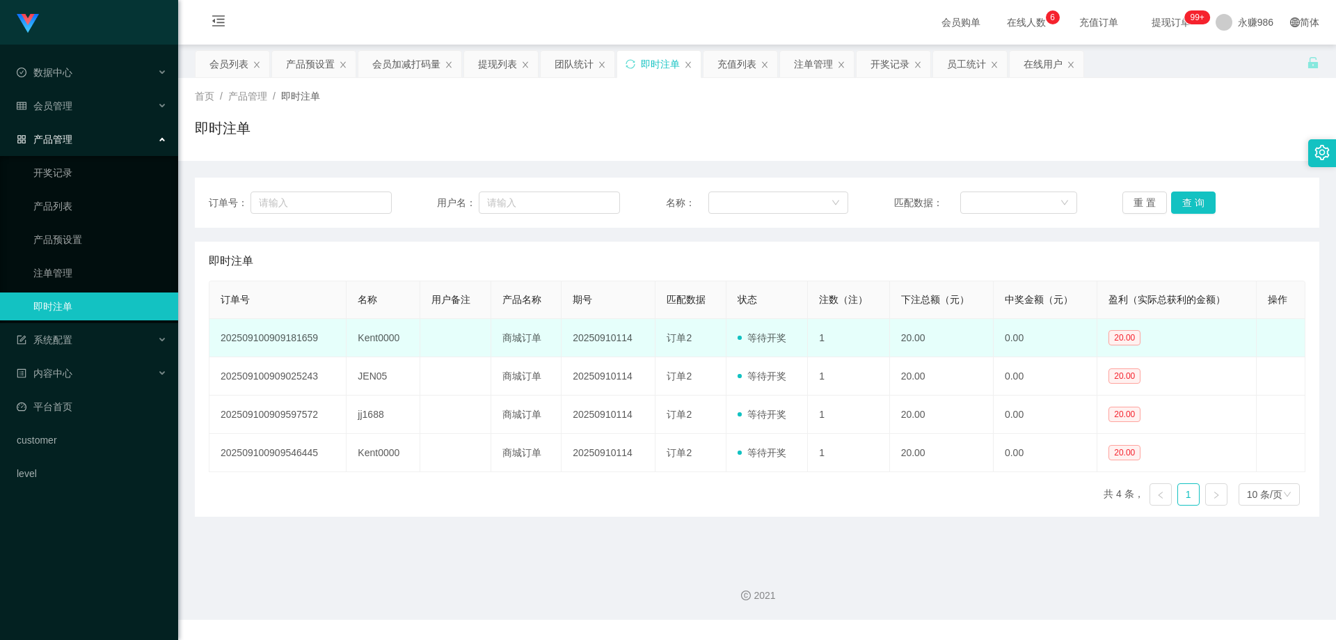
click at [391, 335] on td "Kent0000" at bounding box center [384, 338] width 74 height 38
copy td "Kent0000"
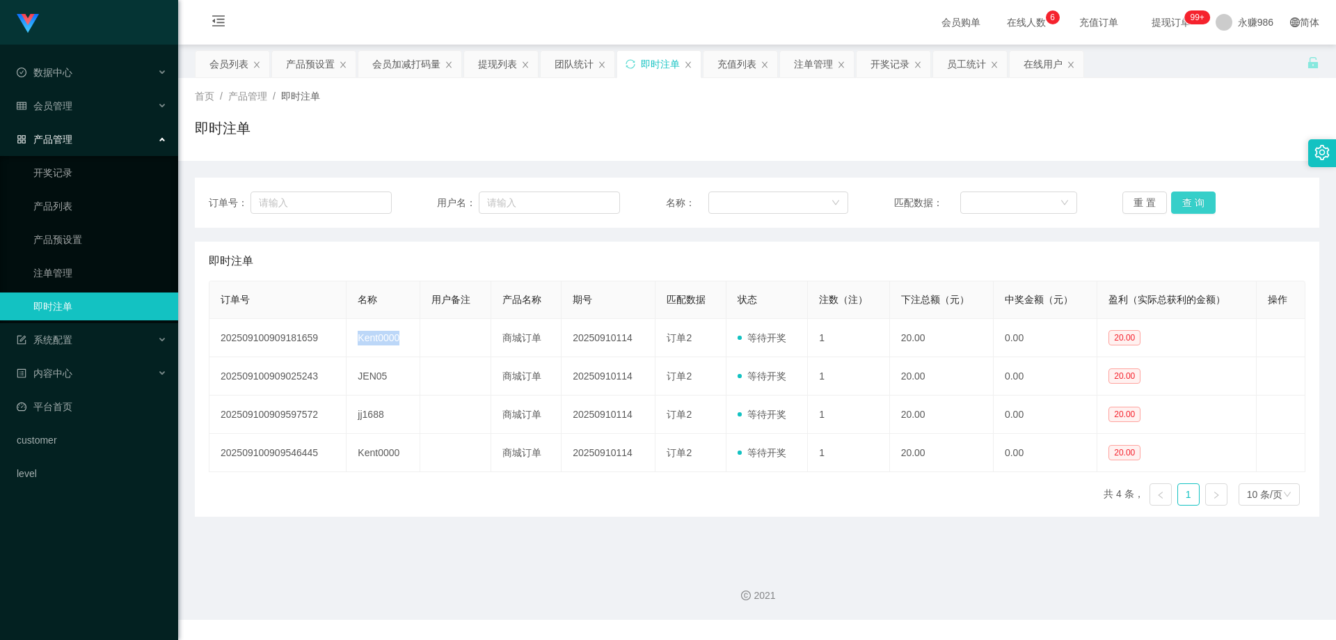
click at [1173, 206] on button "查 询" at bounding box center [1193, 202] width 45 height 22
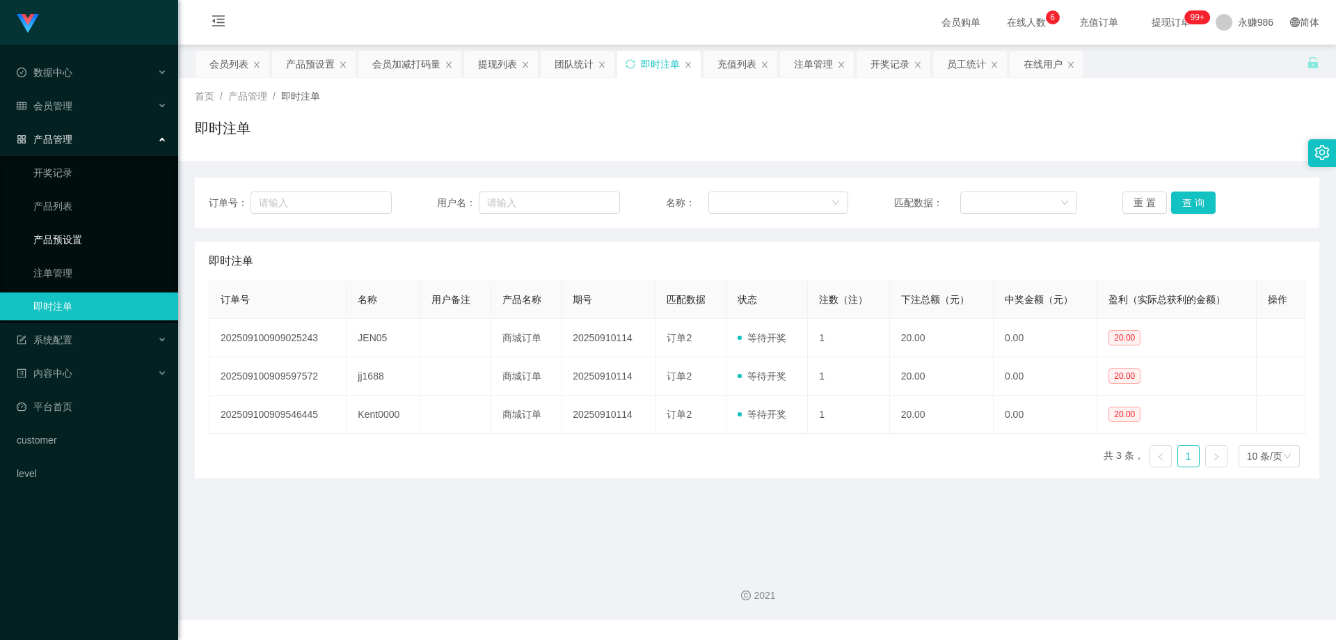
click at [68, 246] on link "产品预设置" at bounding box center [100, 239] width 134 height 28
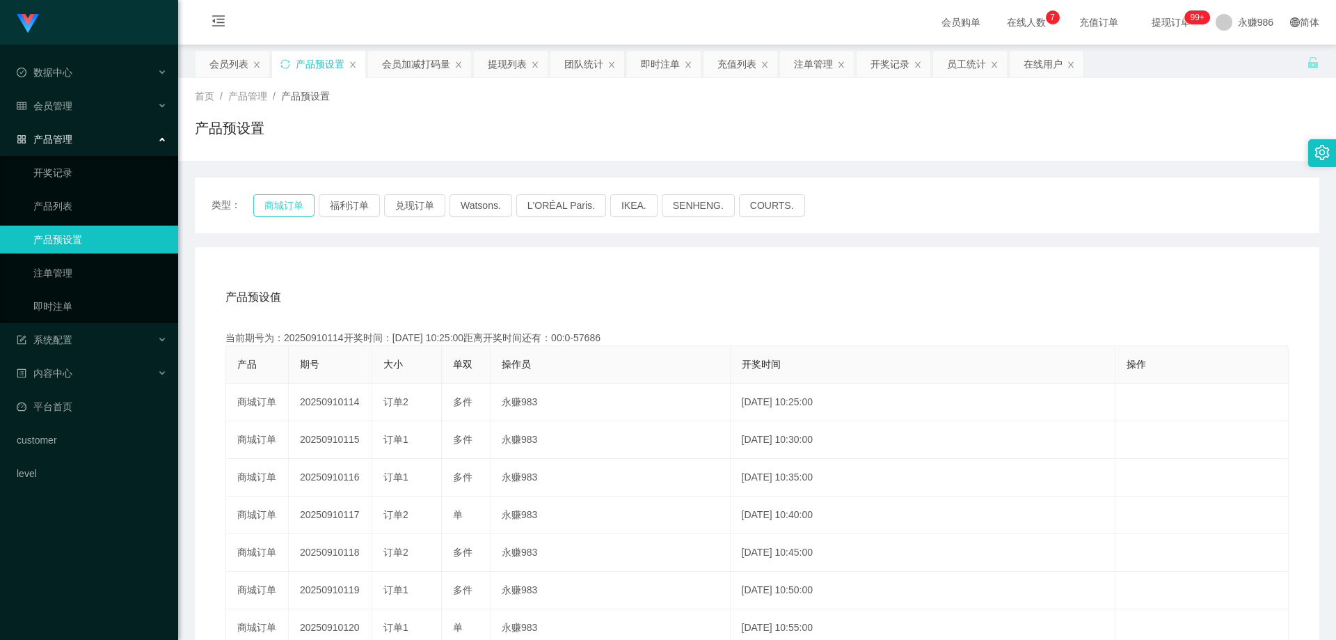
click at [287, 207] on button "商城订单" at bounding box center [283, 205] width 61 height 22
click at [78, 301] on link "即时注单" at bounding box center [100, 306] width 134 height 28
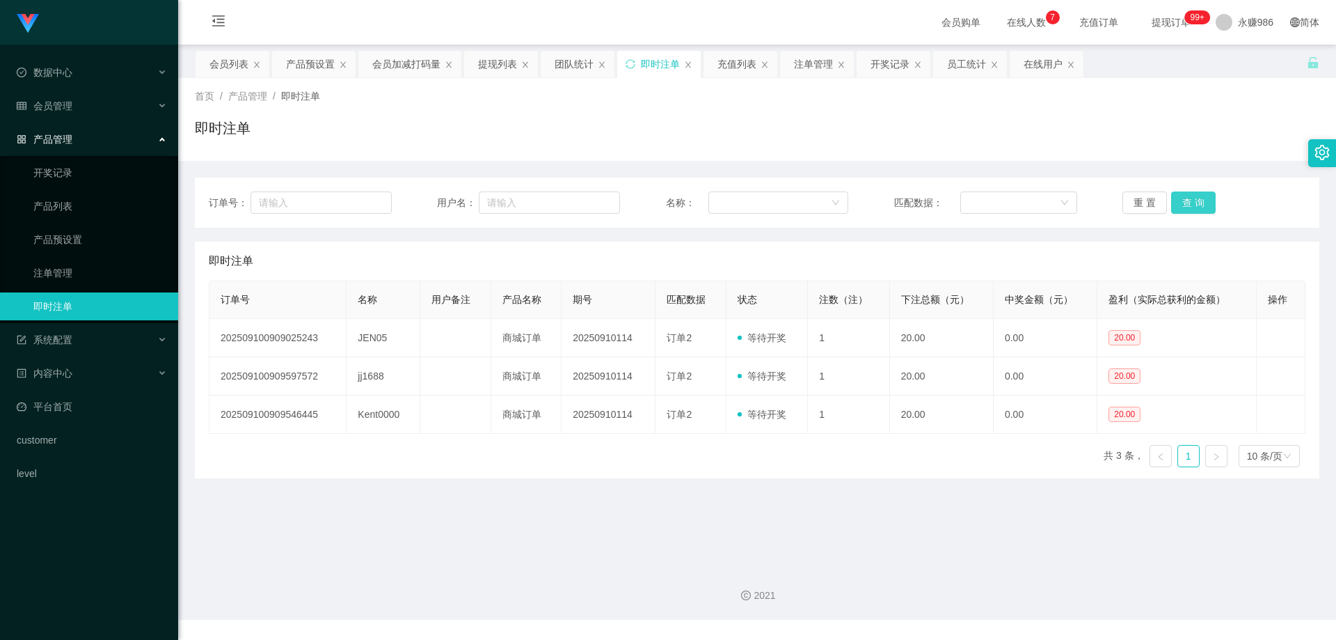
click at [1175, 199] on button "查 询" at bounding box center [1193, 202] width 45 height 22
click at [1175, 213] on button "查 询" at bounding box center [1193, 202] width 45 height 22
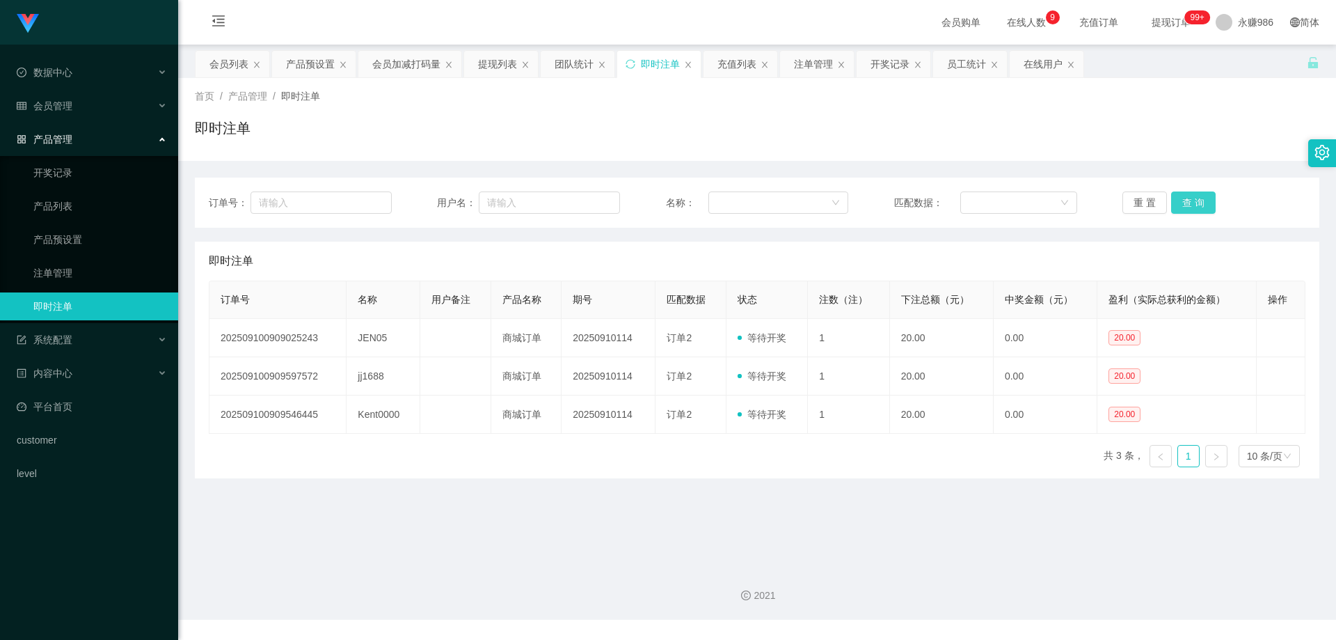
click at [1189, 203] on button "查 询" at bounding box center [1193, 202] width 45 height 22
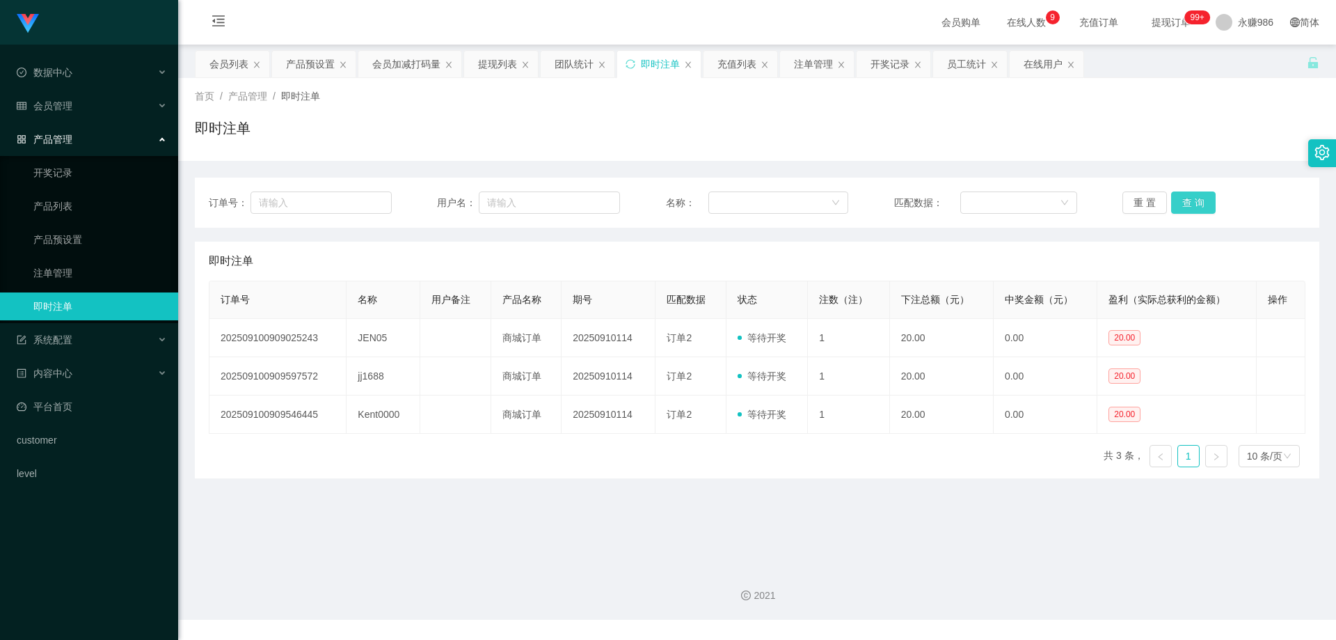
click at [1189, 203] on button "查 询" at bounding box center [1193, 202] width 45 height 22
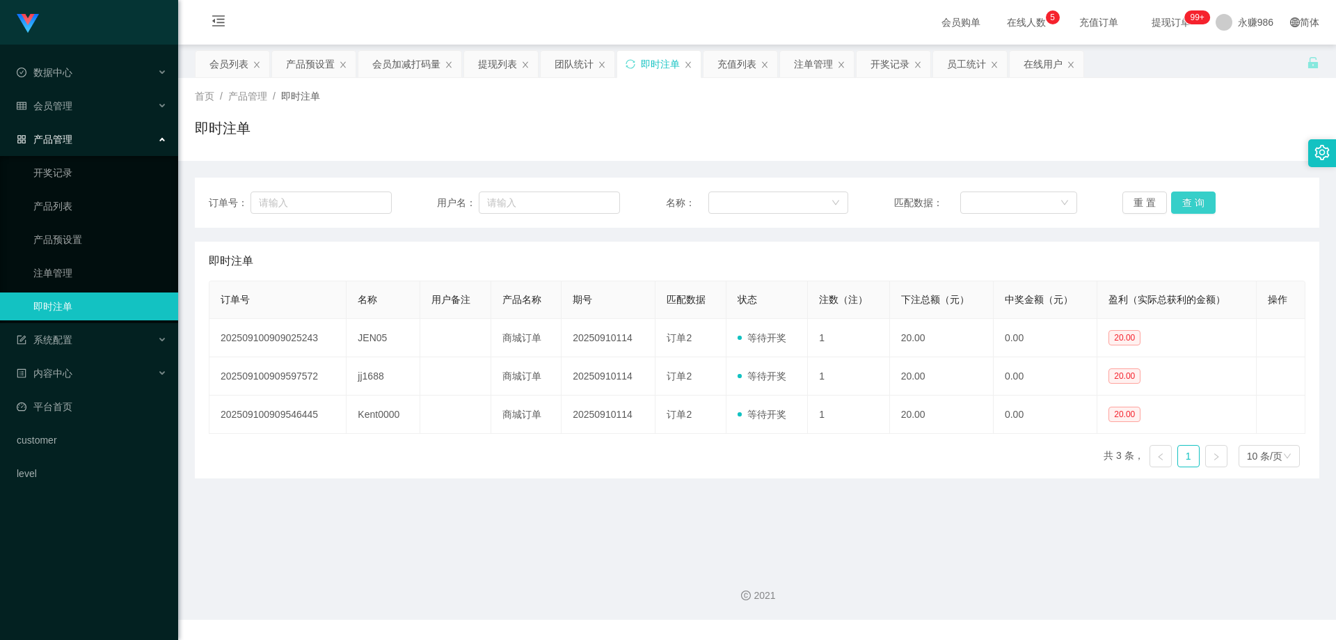
click at [1189, 203] on button "查 询" at bounding box center [1193, 202] width 45 height 22
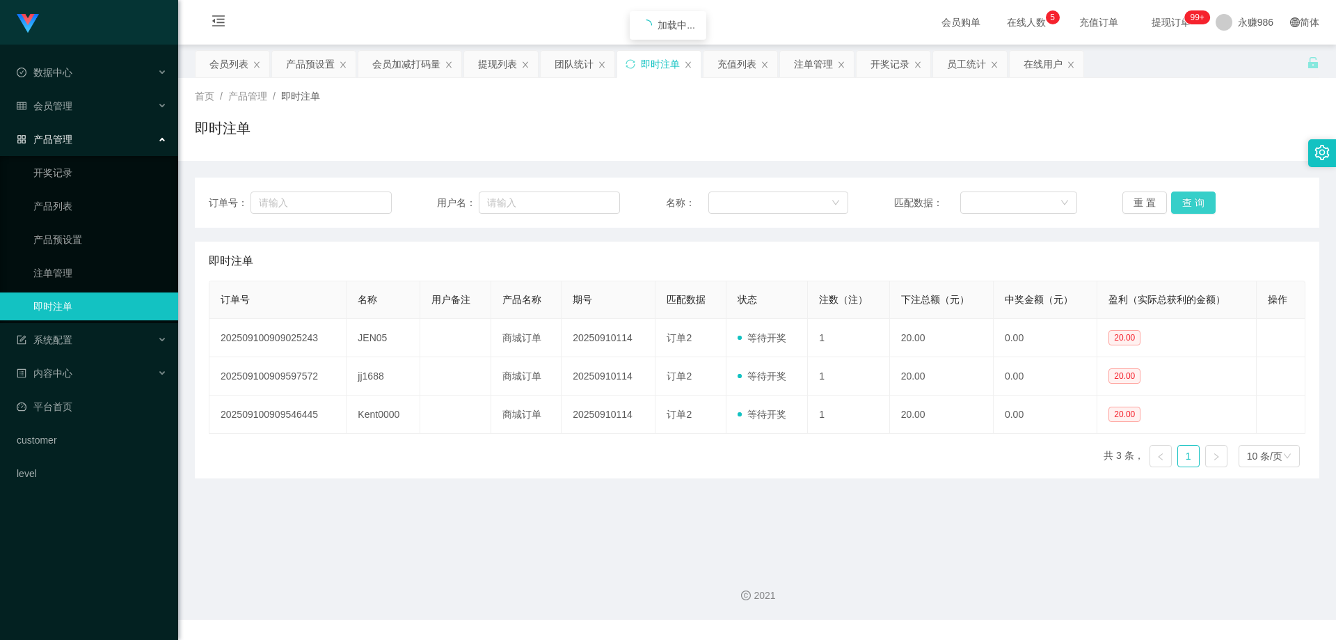
click at [1189, 203] on button "查 询" at bounding box center [1193, 202] width 45 height 22
click at [1196, 208] on button "查 询" at bounding box center [1193, 202] width 45 height 22
click at [62, 293] on link "即时注单" at bounding box center [100, 306] width 134 height 28
click at [62, 275] on link "注单管理" at bounding box center [100, 273] width 134 height 28
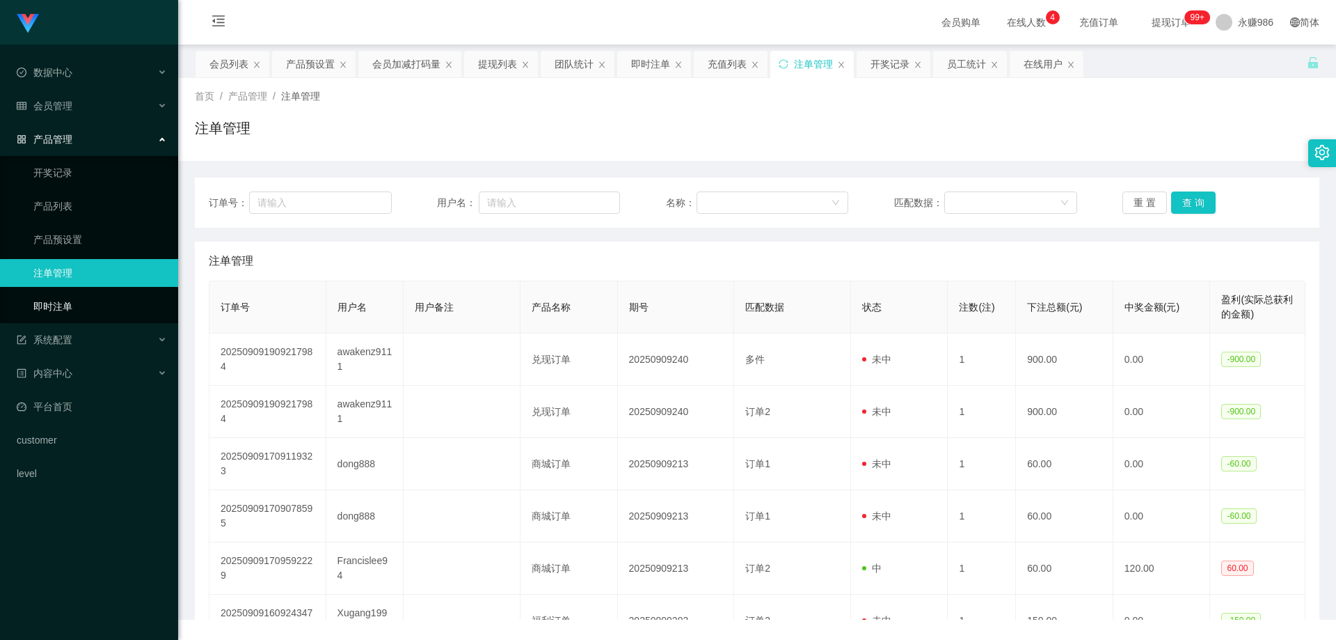
click at [68, 310] on link "即时注单" at bounding box center [100, 306] width 134 height 28
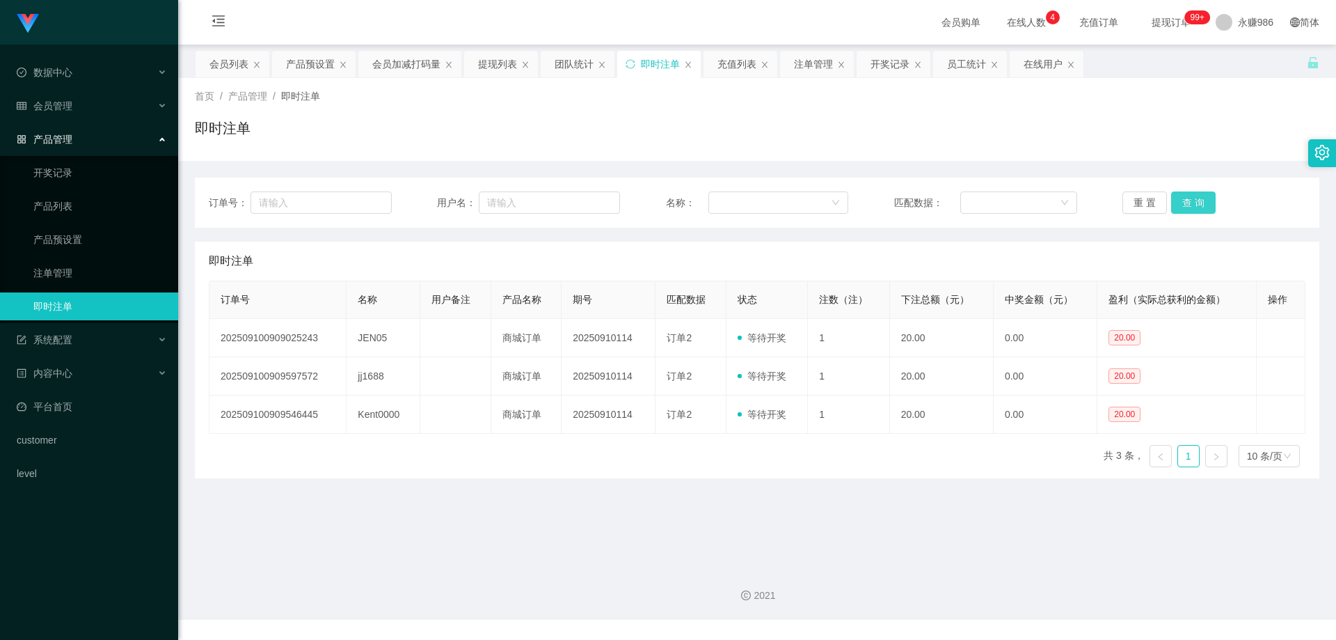
click at [1171, 200] on button "查 询" at bounding box center [1193, 202] width 45 height 22
click at [1187, 191] on div "订单号： 用户名： 名称： 匹配数据： 重 置 查 询" at bounding box center [757, 202] width 1125 height 50
click at [1187, 205] on button "查 询" at bounding box center [1193, 202] width 45 height 22
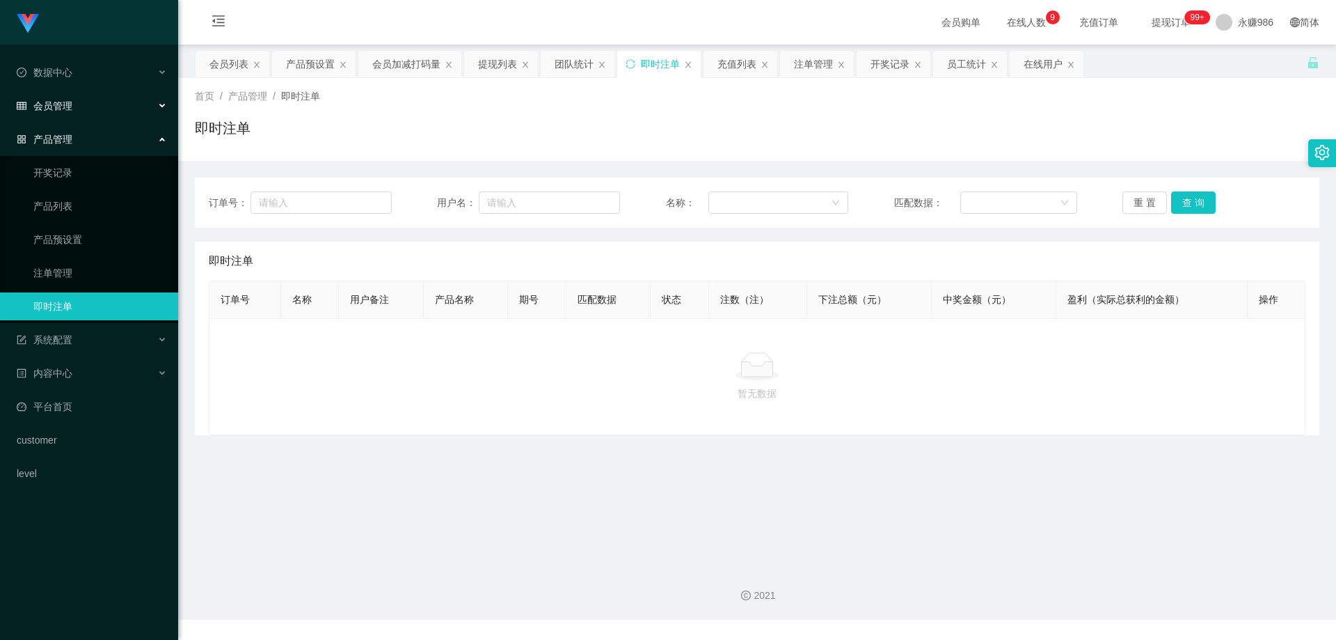
click at [107, 97] on div "会员管理" at bounding box center [89, 106] width 178 height 28
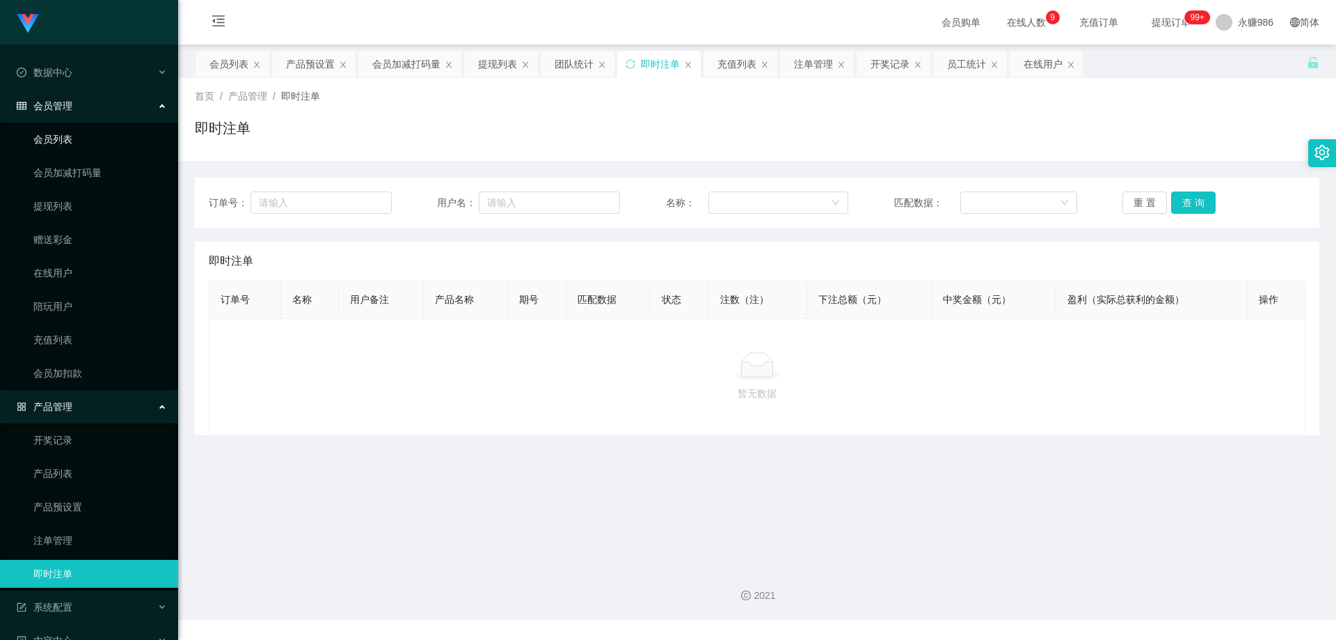
click at [116, 136] on link "会员列表" at bounding box center [100, 139] width 134 height 28
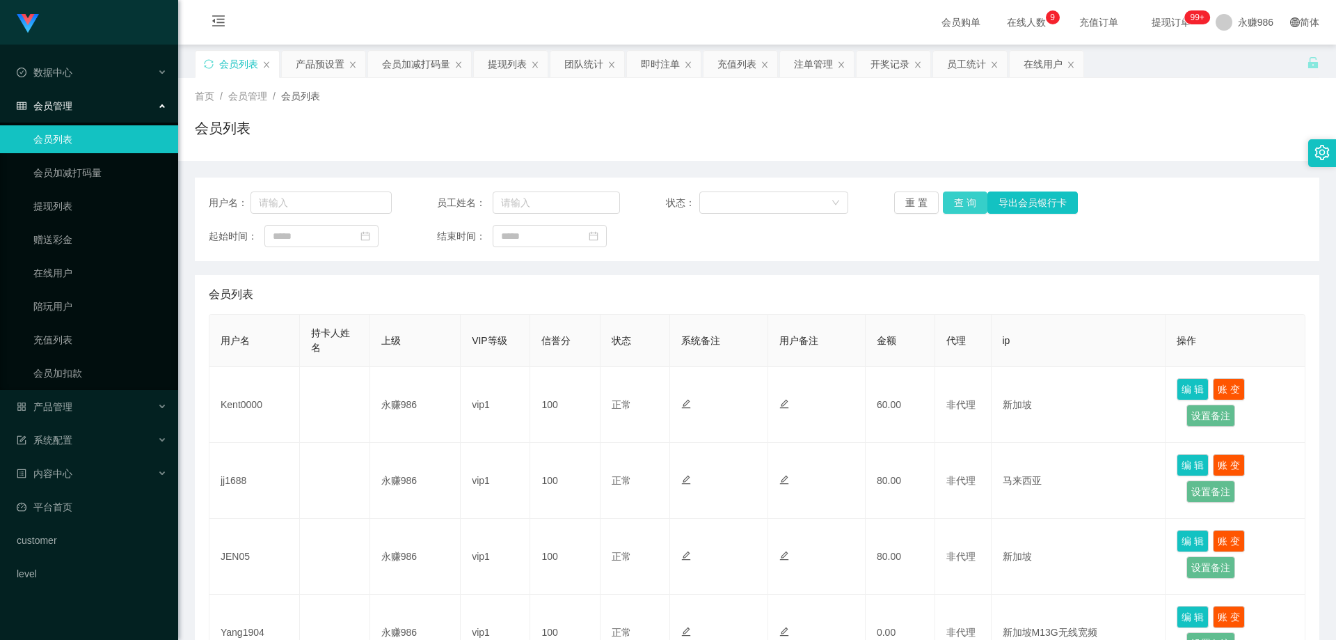
click at [960, 202] on button "查 询" at bounding box center [965, 202] width 45 height 22
click at [960, 209] on button "查 询" at bounding box center [965, 202] width 45 height 22
click at [72, 210] on link "提现列表" at bounding box center [100, 206] width 134 height 28
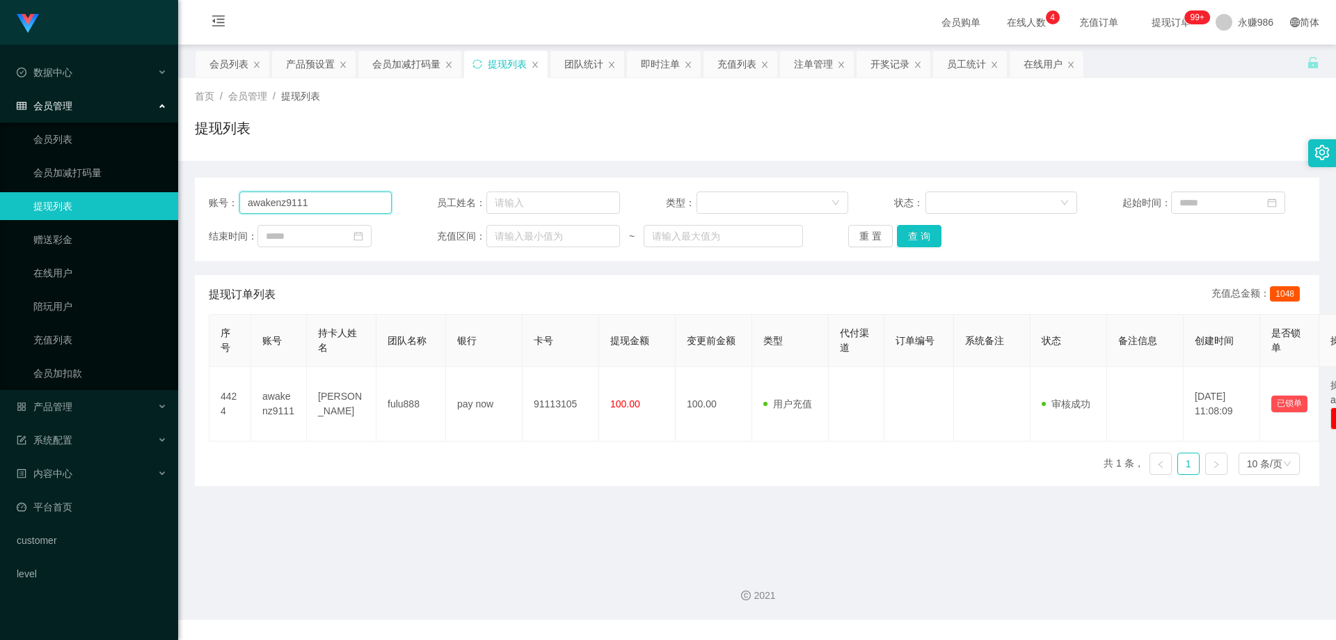
click at [320, 210] on input "awakenz9111" at bounding box center [315, 202] width 152 height 22
click at [914, 237] on button "查 询" at bounding box center [919, 236] width 45 height 22
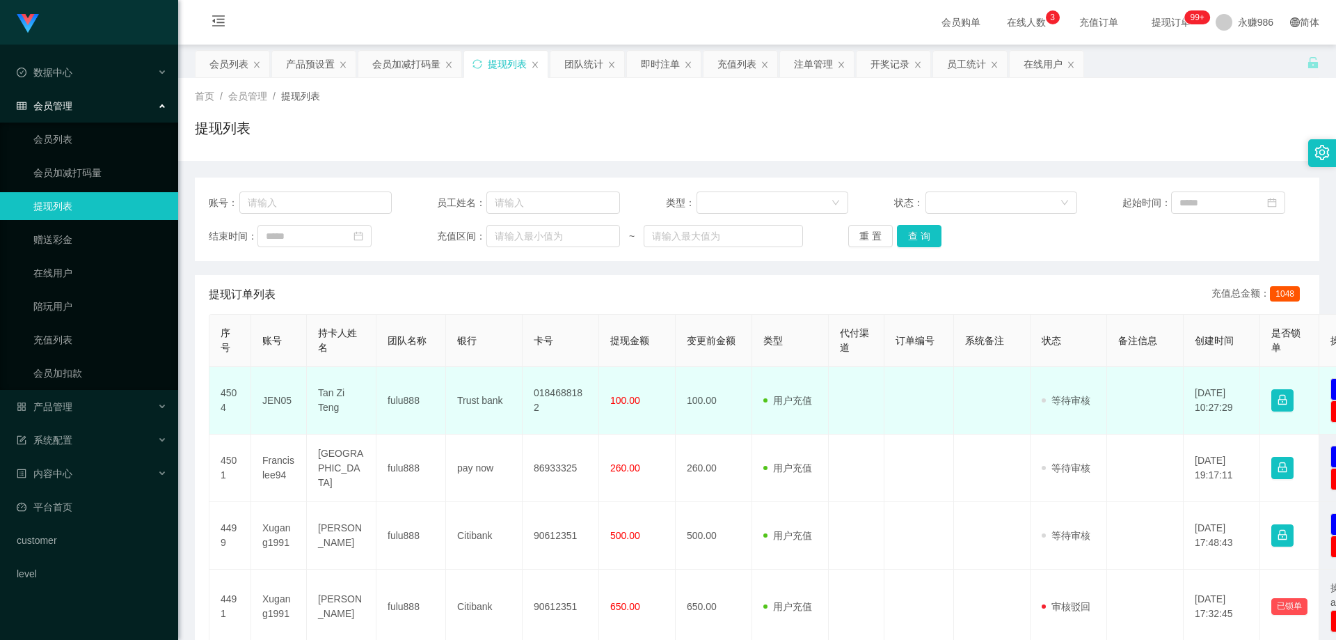
click at [557, 399] on td "0184688182" at bounding box center [561, 401] width 77 height 68
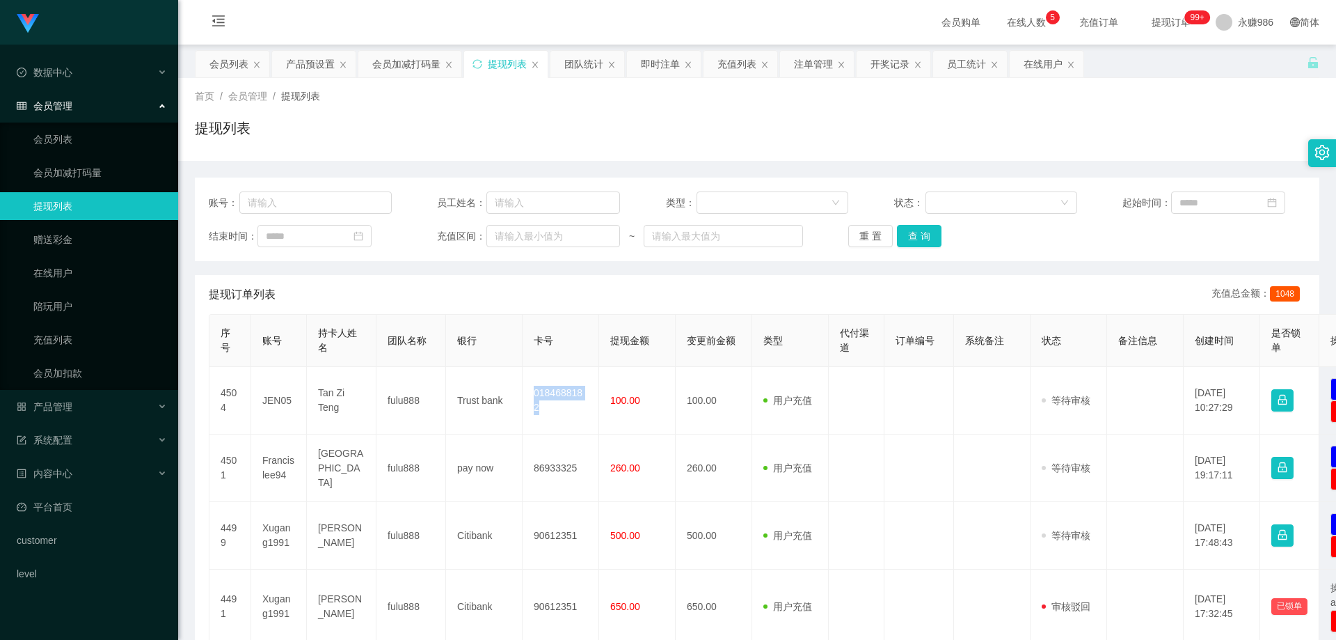
copy td "0184688182"
click at [921, 225] on button "查 询" at bounding box center [919, 236] width 45 height 22
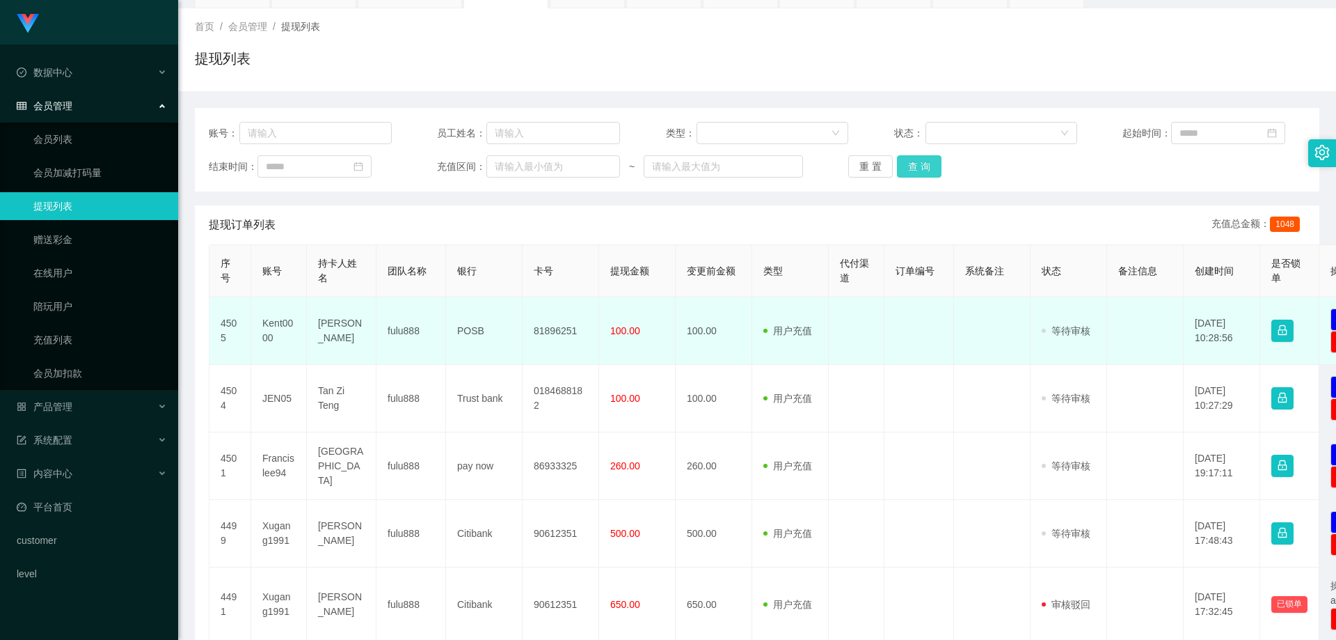
scroll to position [139, 0]
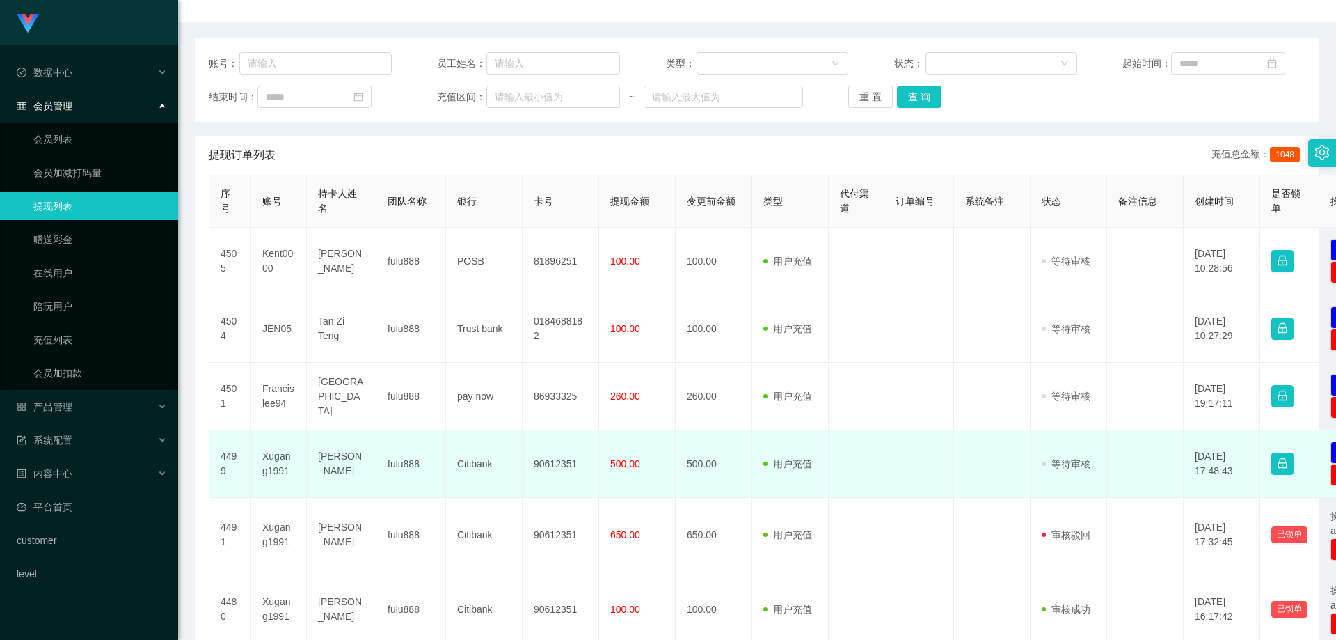
click at [258, 462] on td "Xugang1991" at bounding box center [279, 464] width 56 height 68
click at [268, 458] on td "Xugang1991" at bounding box center [279, 464] width 56 height 68
copy td "Xugang1991"
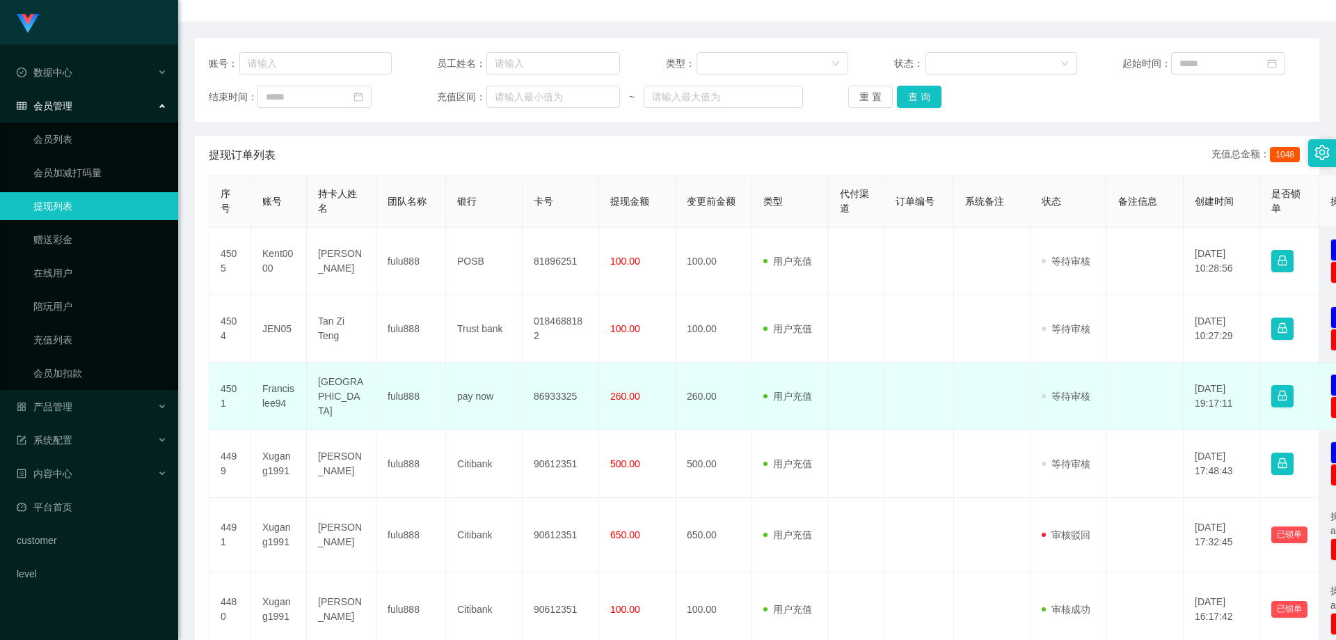
click at [274, 379] on td "Francislee94" at bounding box center [279, 397] width 56 height 68
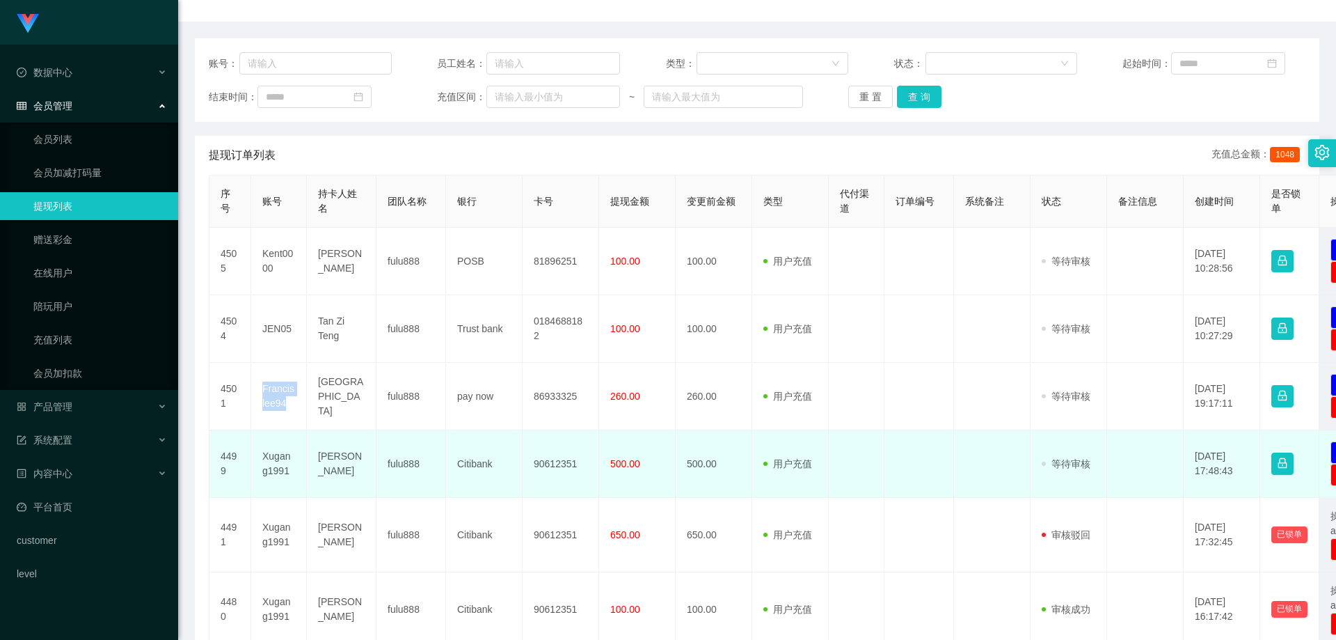
copy td "Francislee94"
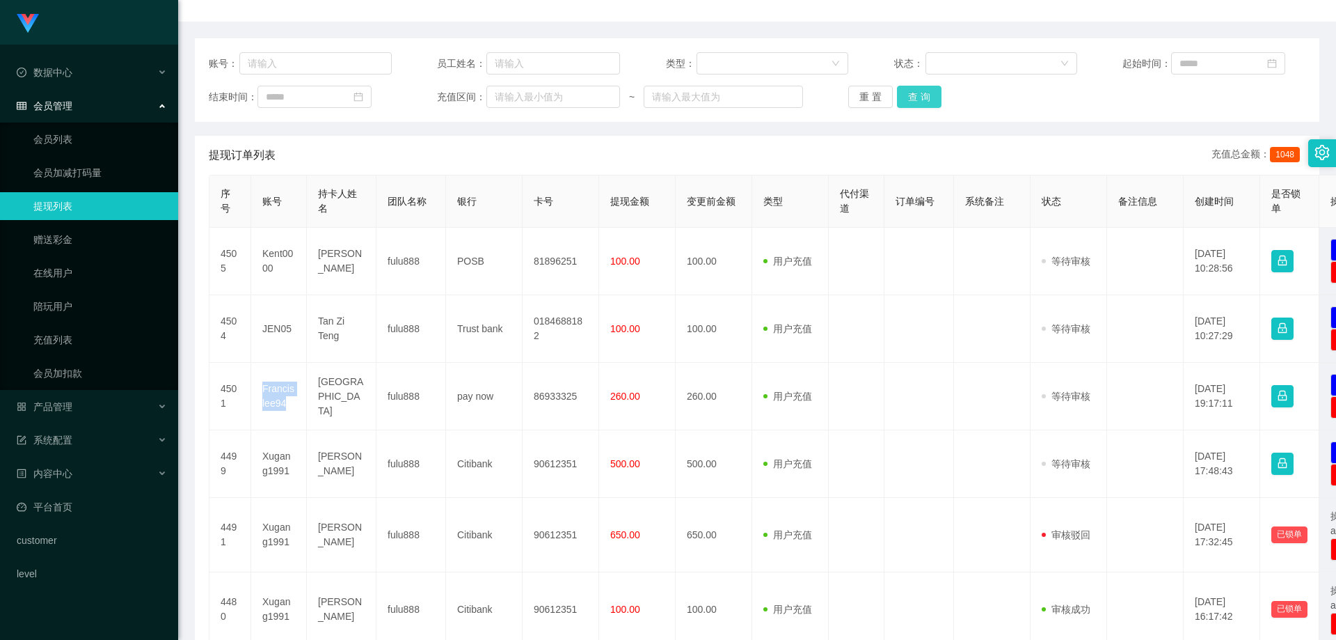
click at [908, 101] on button "查 询" at bounding box center [919, 97] width 45 height 22
click at [915, 95] on button "查 询" at bounding box center [919, 97] width 45 height 22
click at [915, 95] on div "重 置 查 询" at bounding box center [939, 97] width 183 height 22
click at [915, 95] on button "查 询" at bounding box center [919, 97] width 45 height 22
click at [915, 95] on div "重 置 查 询" at bounding box center [939, 97] width 183 height 22
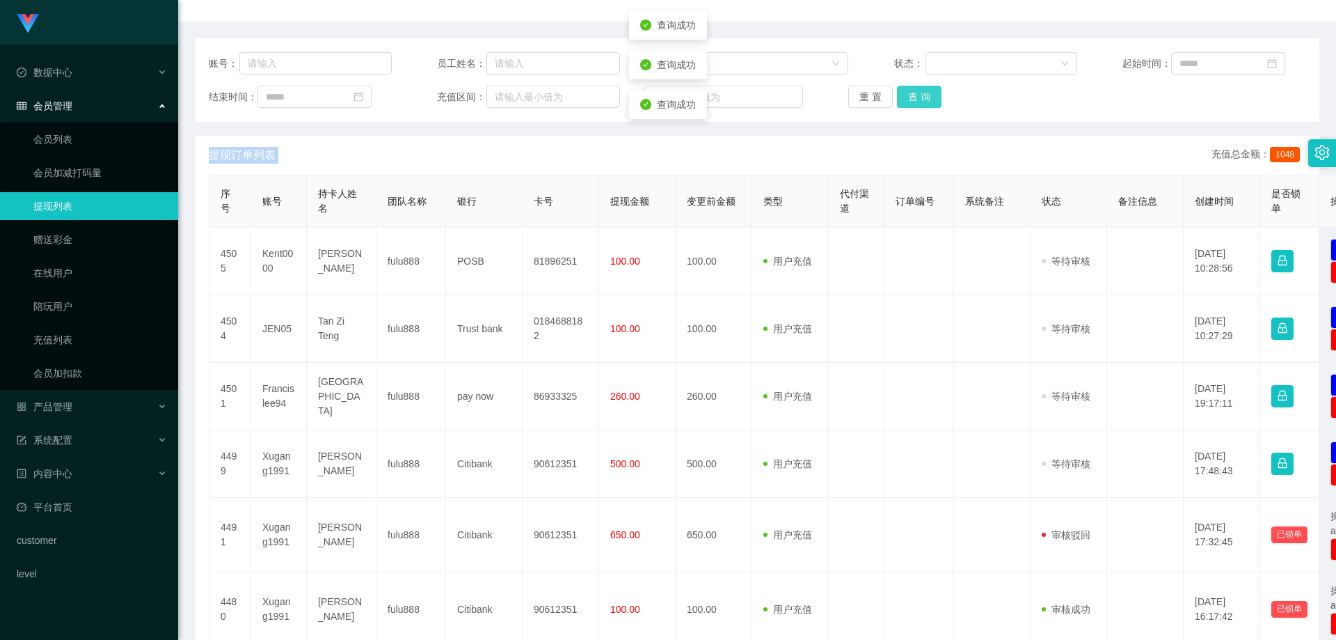
click at [915, 95] on button "查 询" at bounding box center [919, 97] width 45 height 22
click at [915, 95] on div "重 置 查 询" at bounding box center [939, 97] width 183 height 22
click at [915, 95] on button "查 询" at bounding box center [919, 97] width 45 height 22
click at [935, 99] on button "查 询" at bounding box center [919, 97] width 45 height 22
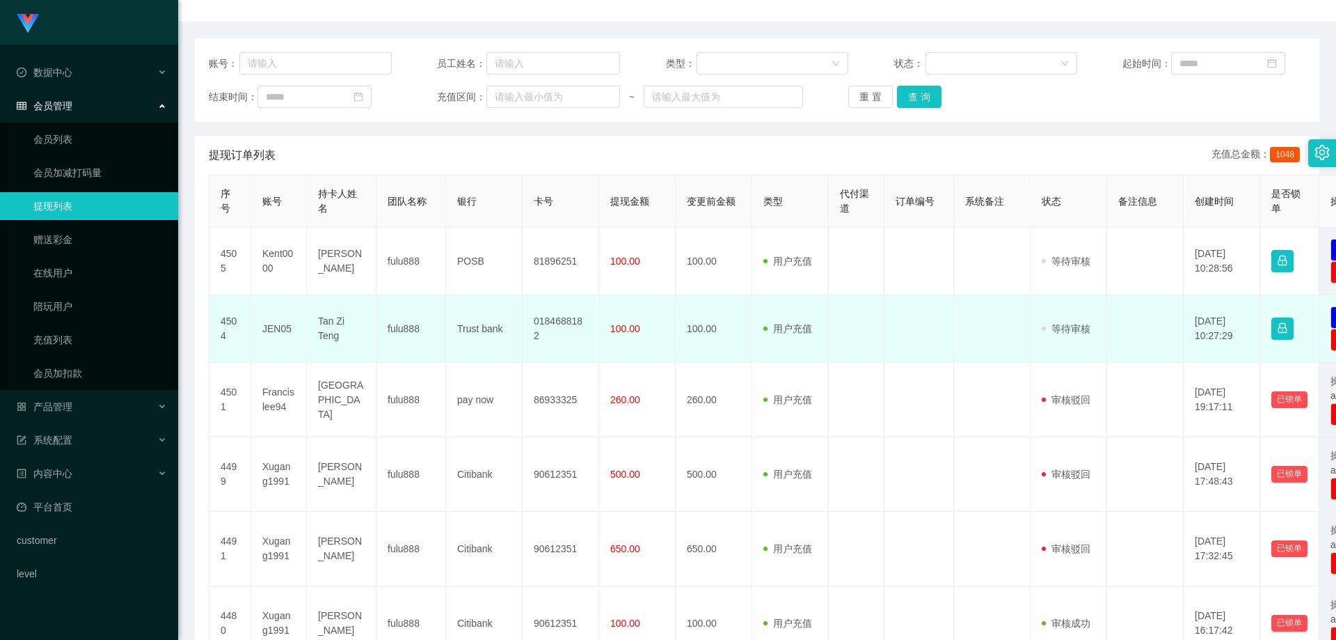
drag, startPoint x: 369, startPoint y: 338, endPoint x: 440, endPoint y: 327, distance: 71.9
click at [369, 338] on td "Tan Zi Teng" at bounding box center [342, 329] width 70 height 68
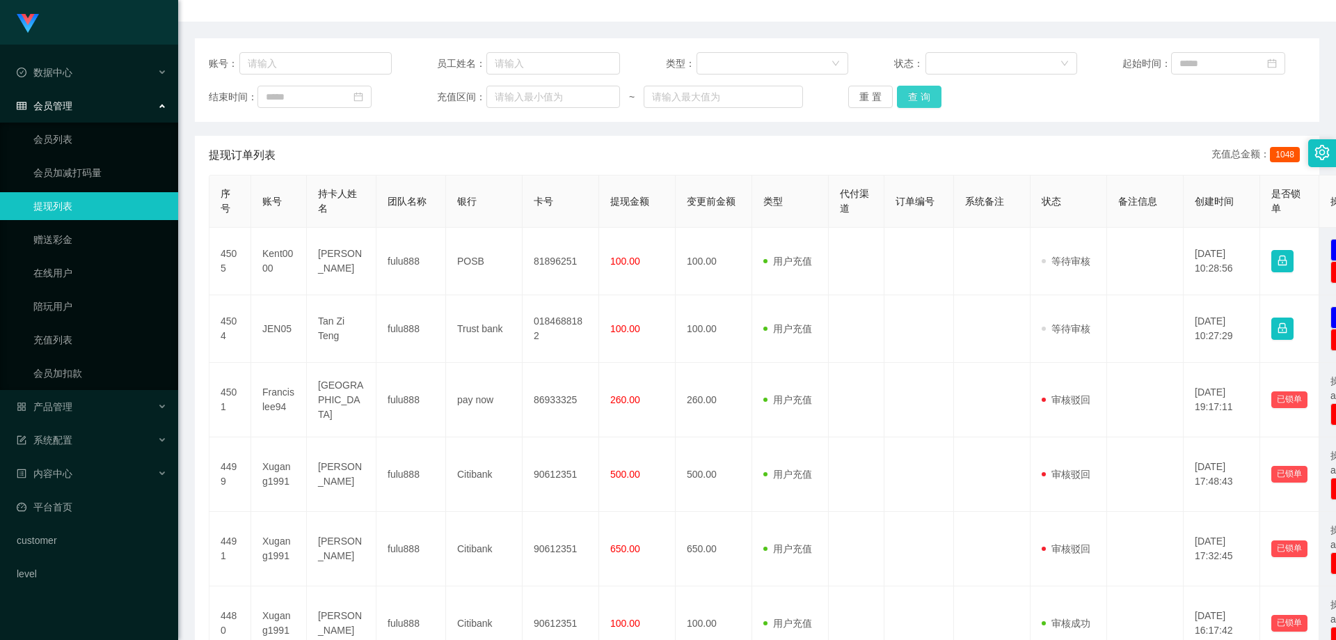
click at [917, 101] on button "查 询" at bounding box center [919, 97] width 45 height 22
click at [910, 96] on button "查 询" at bounding box center [919, 97] width 45 height 22
click at [910, 96] on div "重 置 查 询" at bounding box center [939, 97] width 183 height 22
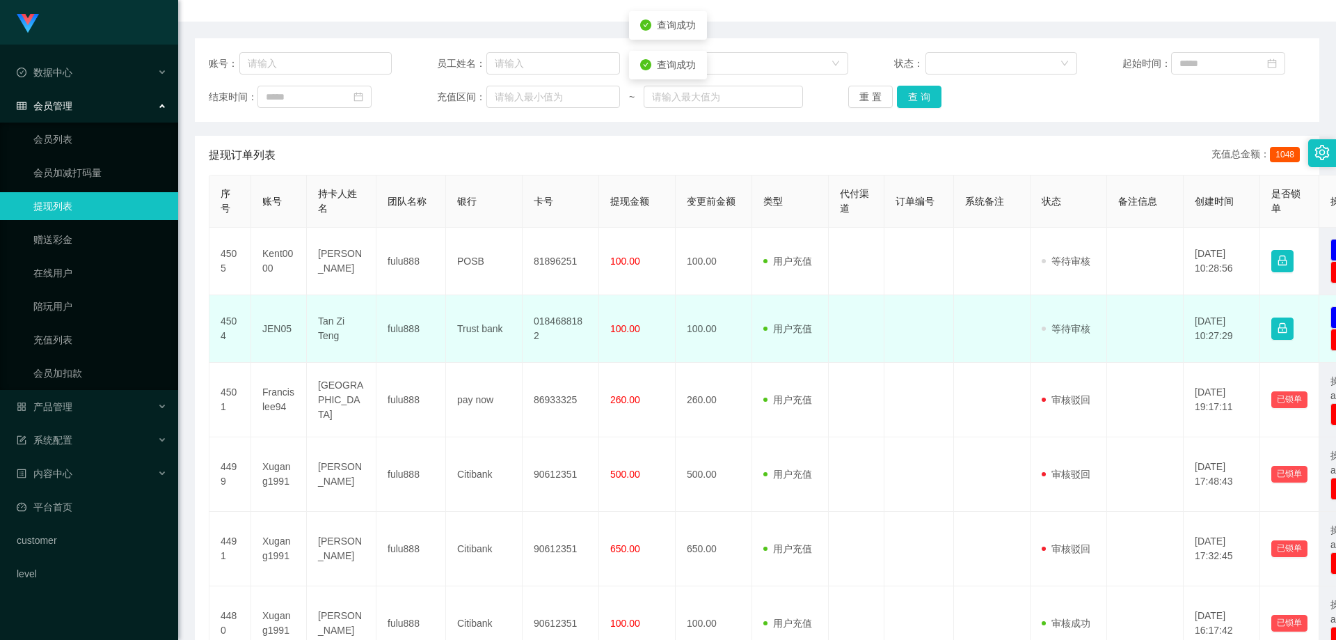
click at [569, 325] on td "0184688182" at bounding box center [561, 329] width 77 height 68
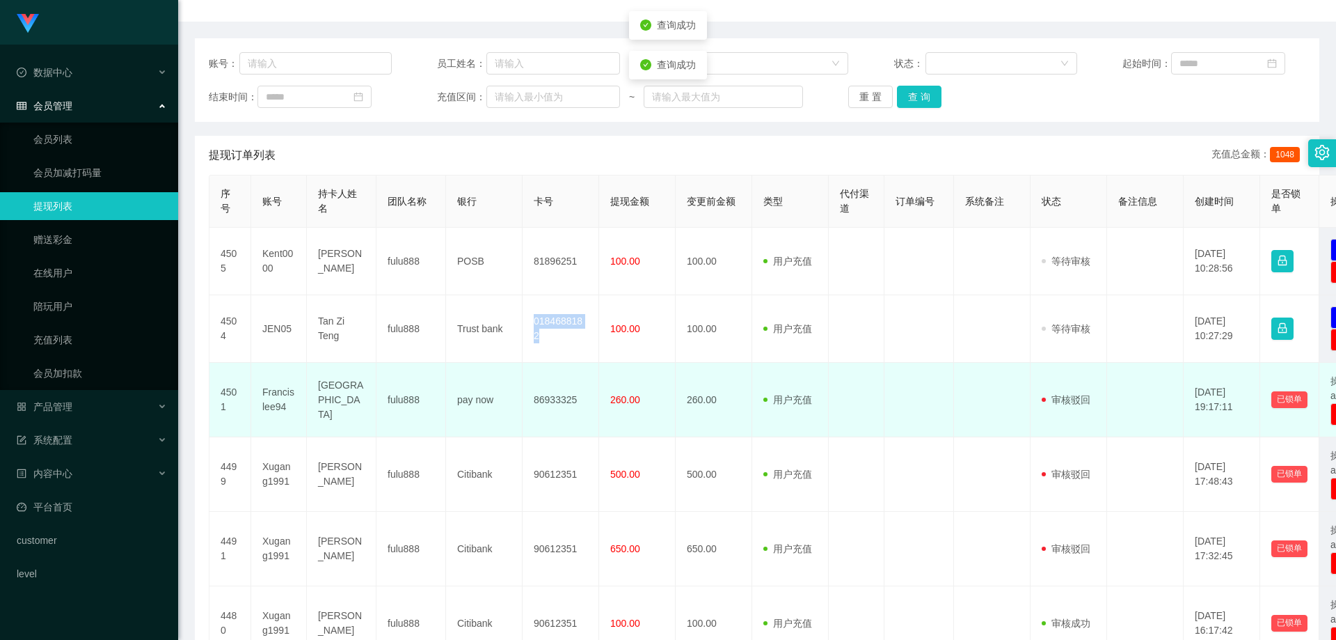
copy td "0184688182"
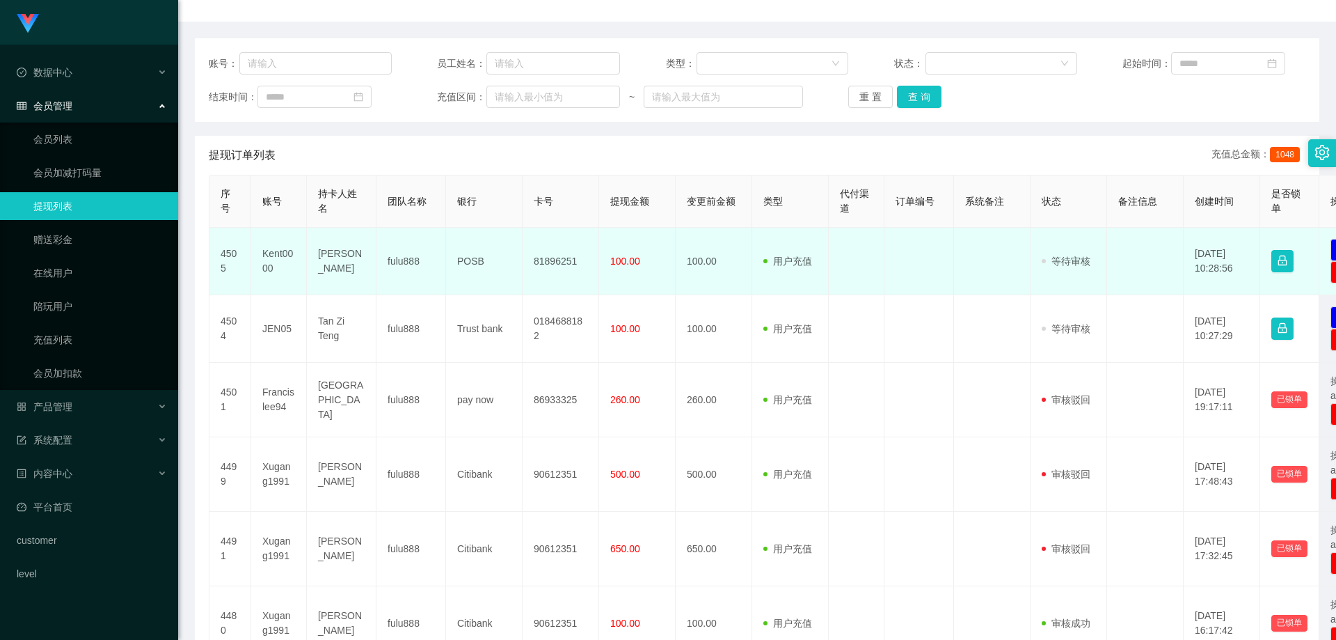
click at [541, 260] on td "81896251" at bounding box center [561, 262] width 77 height 68
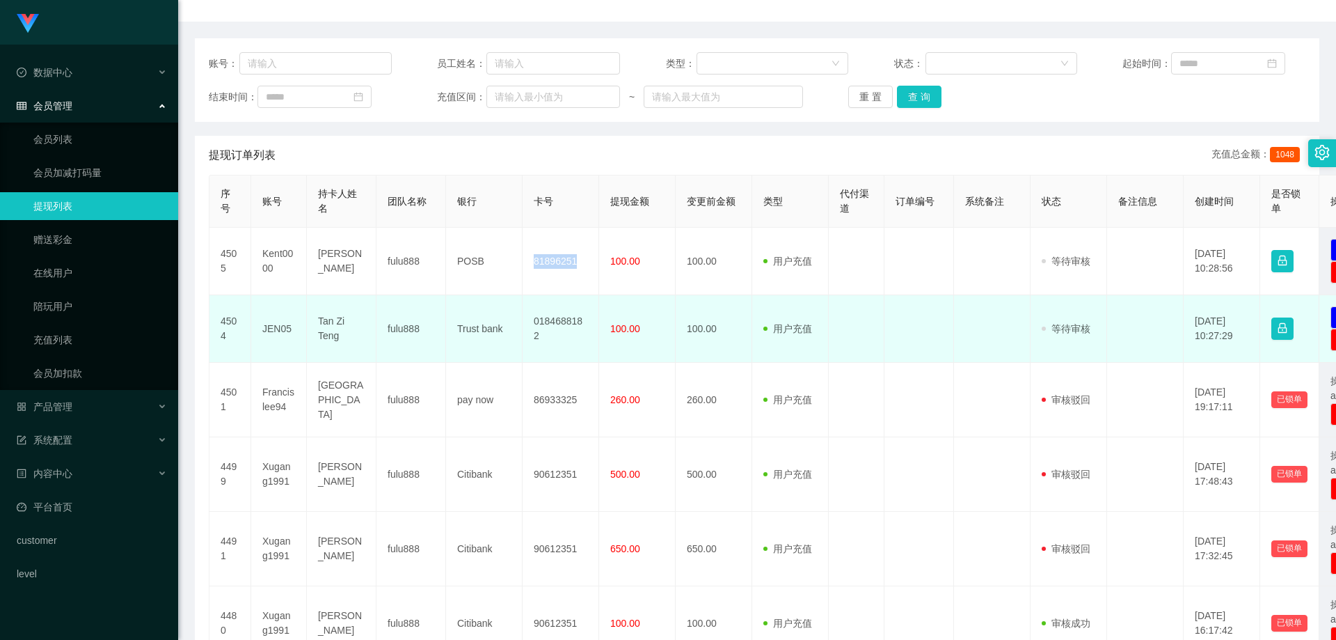
copy td "81896251"
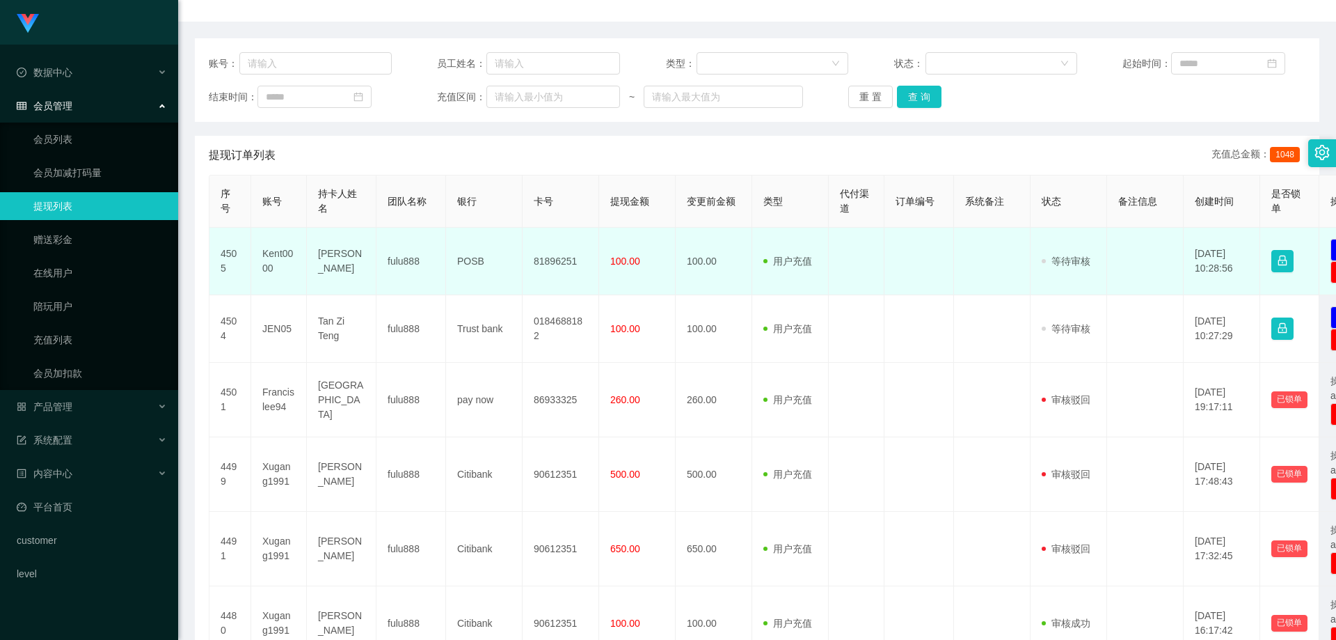
click at [319, 257] on td "[PERSON_NAME]" at bounding box center [342, 262] width 70 height 68
copy td "Kent"
click at [330, 269] on td "[PERSON_NAME]" at bounding box center [342, 262] width 70 height 68
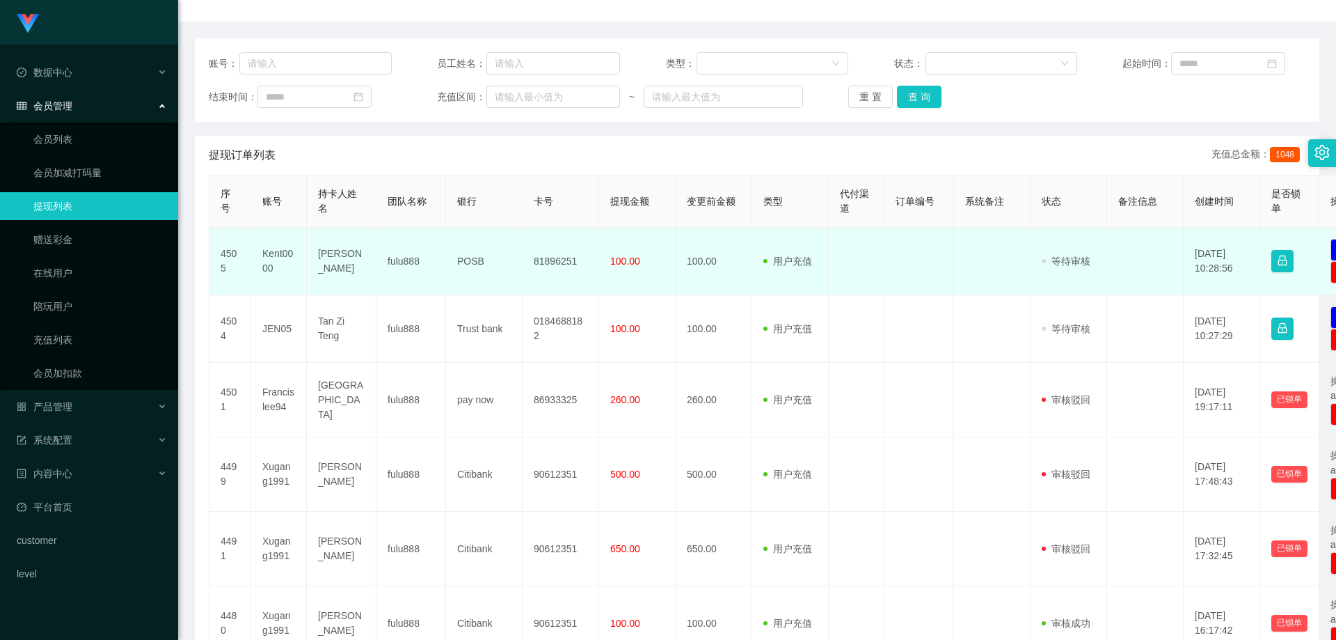
click at [331, 254] on td "[PERSON_NAME]" at bounding box center [342, 262] width 70 height 68
click at [326, 253] on td "[PERSON_NAME]" at bounding box center [342, 262] width 70 height 68
drag, startPoint x: 318, startPoint y: 251, endPoint x: 358, endPoint y: 270, distance: 43.9
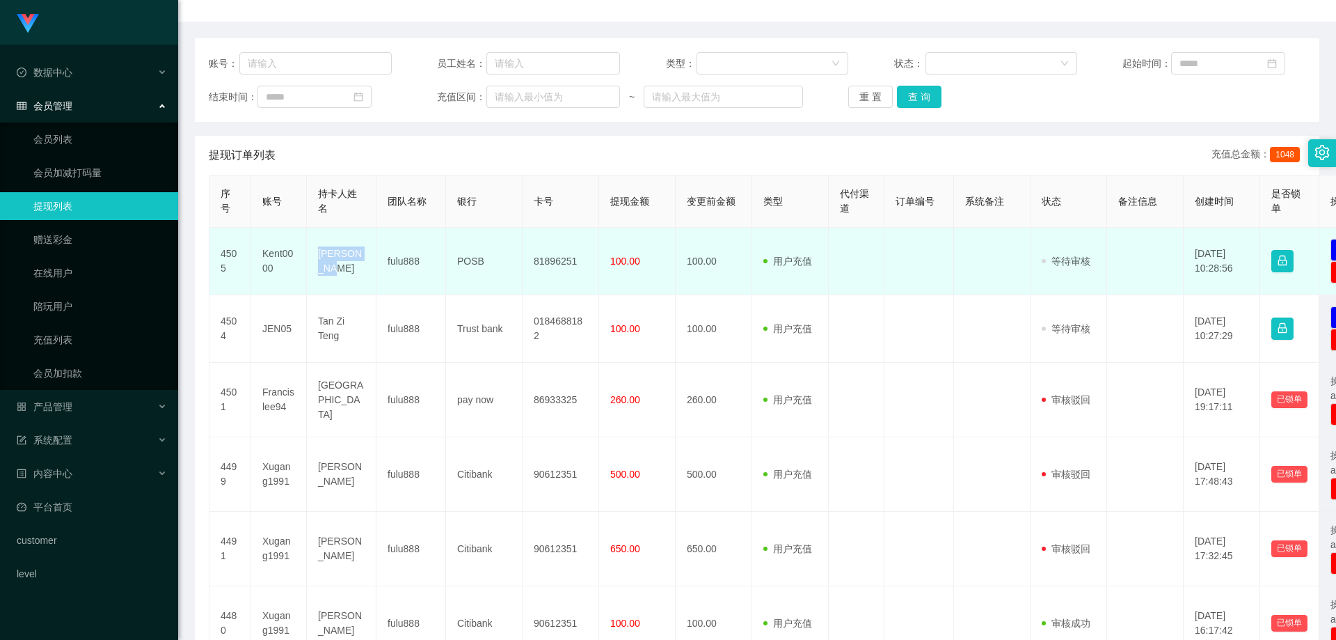
click at [358, 270] on td "[PERSON_NAME]" at bounding box center [342, 262] width 70 height 68
click at [464, 262] on td "POSB" at bounding box center [484, 262] width 77 height 68
click at [463, 262] on td "POSB" at bounding box center [484, 262] width 77 height 68
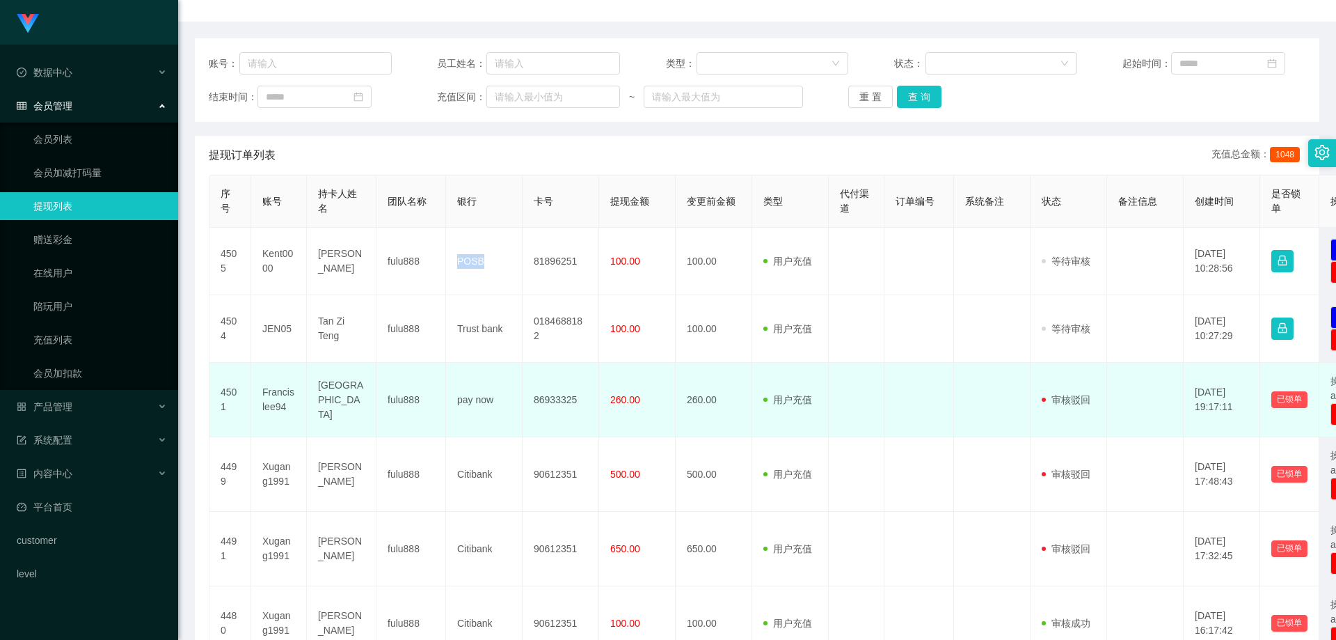
click at [399, 396] on td "fulu888" at bounding box center [412, 400] width 70 height 74
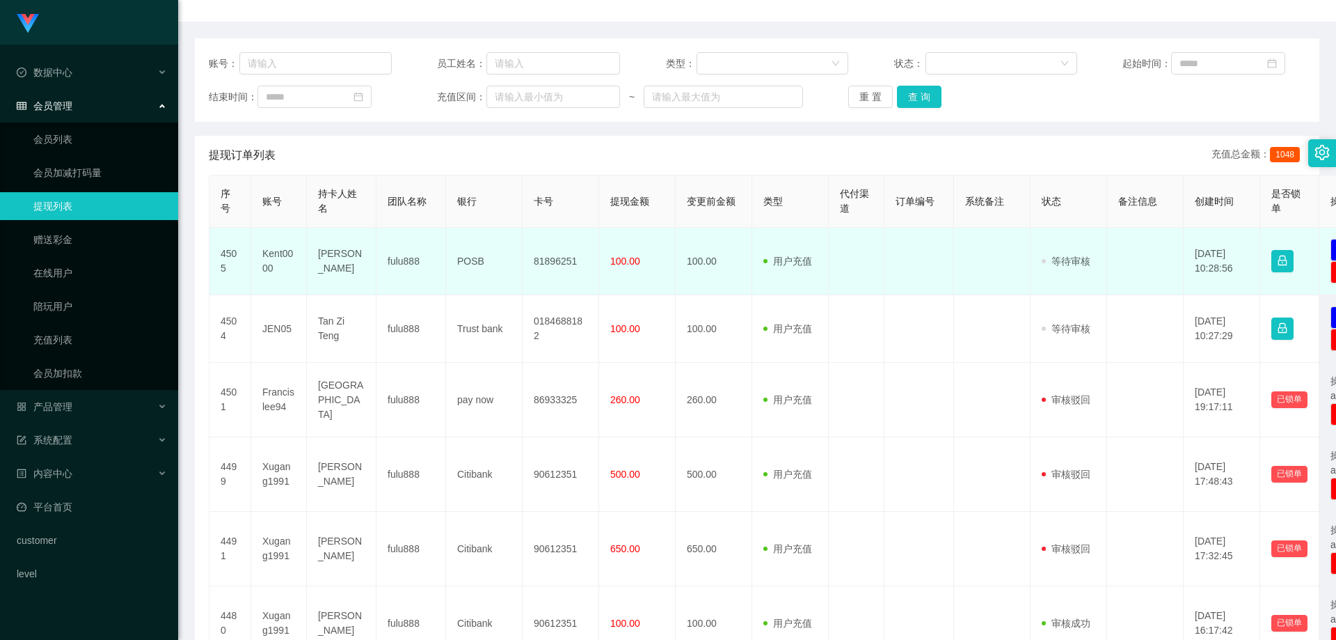
click at [549, 263] on td "81896251" at bounding box center [561, 262] width 77 height 68
click at [618, 263] on span "100.00" at bounding box center [625, 260] width 30 height 11
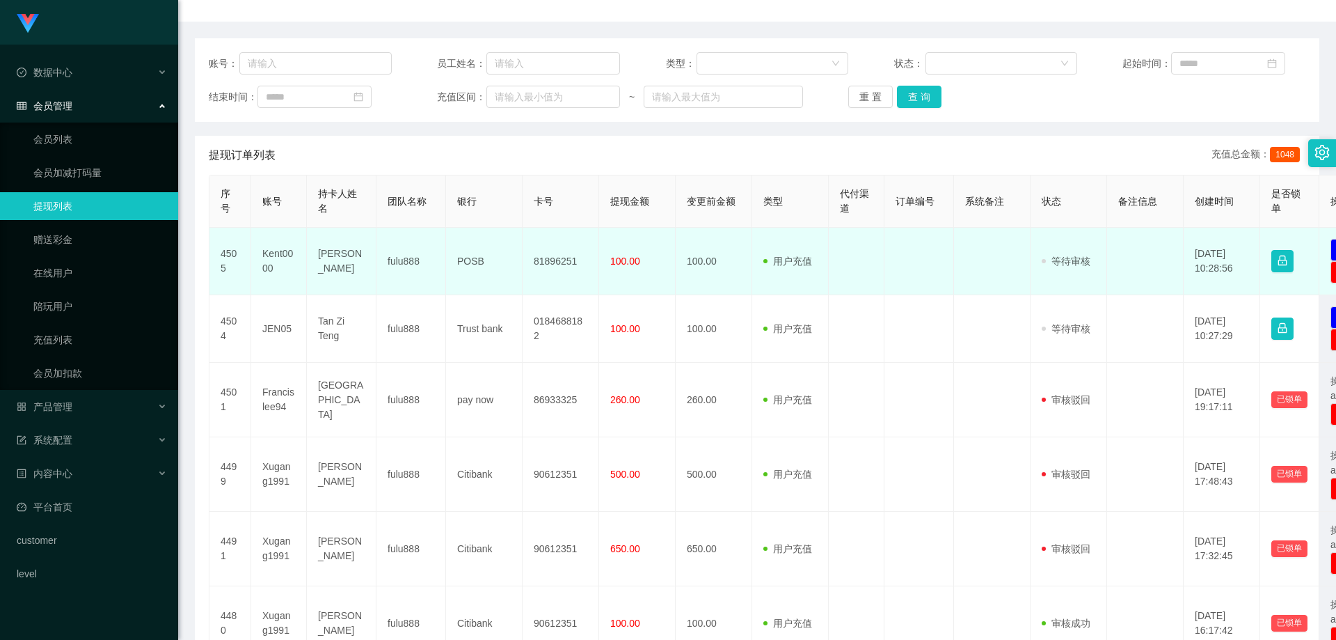
click at [567, 263] on td "81896251" at bounding box center [561, 262] width 77 height 68
click at [631, 262] on span "100.00" at bounding box center [625, 260] width 30 height 11
click at [573, 262] on td "81896251" at bounding box center [561, 262] width 77 height 68
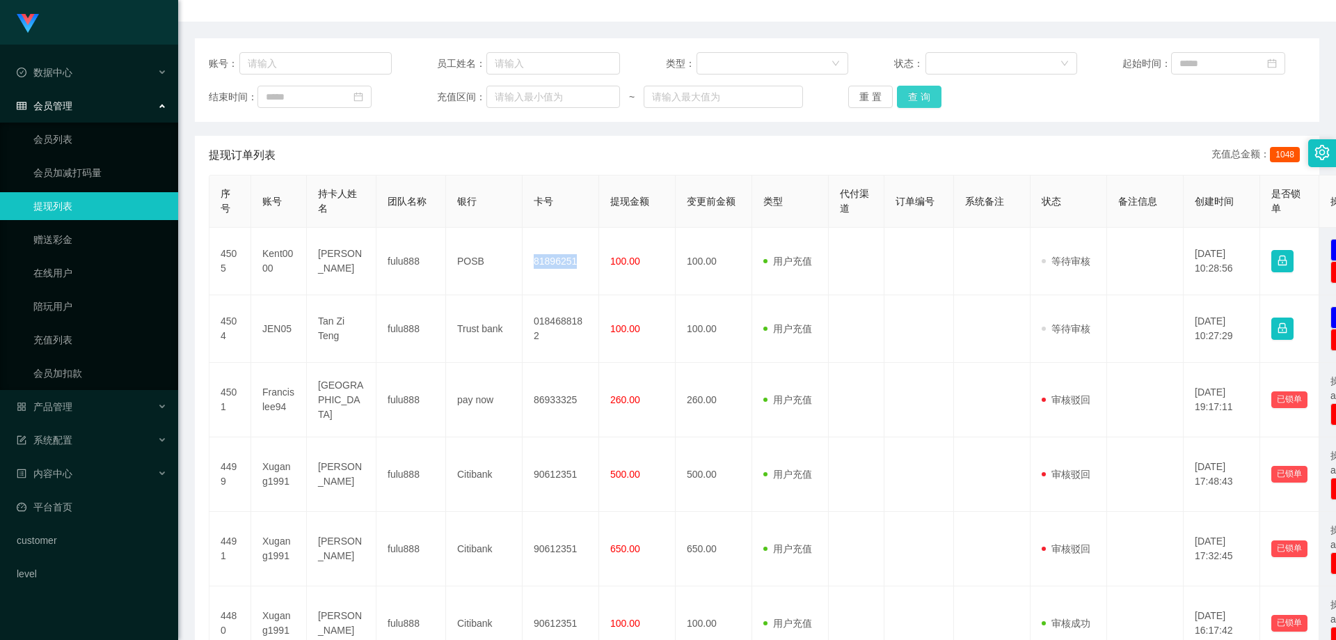
click at [936, 88] on button "查 询" at bounding box center [919, 97] width 45 height 22
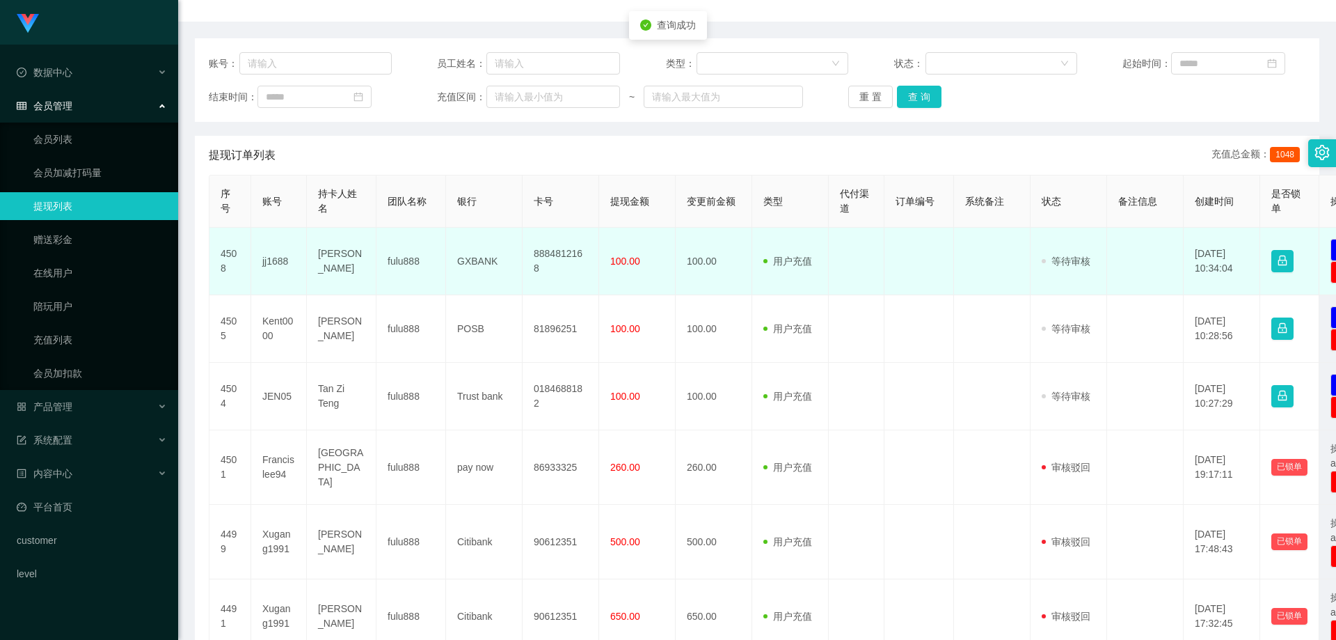
click at [569, 263] on td "8884812168" at bounding box center [561, 262] width 77 height 68
click at [541, 262] on td "8884812168" at bounding box center [561, 262] width 77 height 68
click at [273, 265] on td "jj1688" at bounding box center [279, 262] width 56 height 68
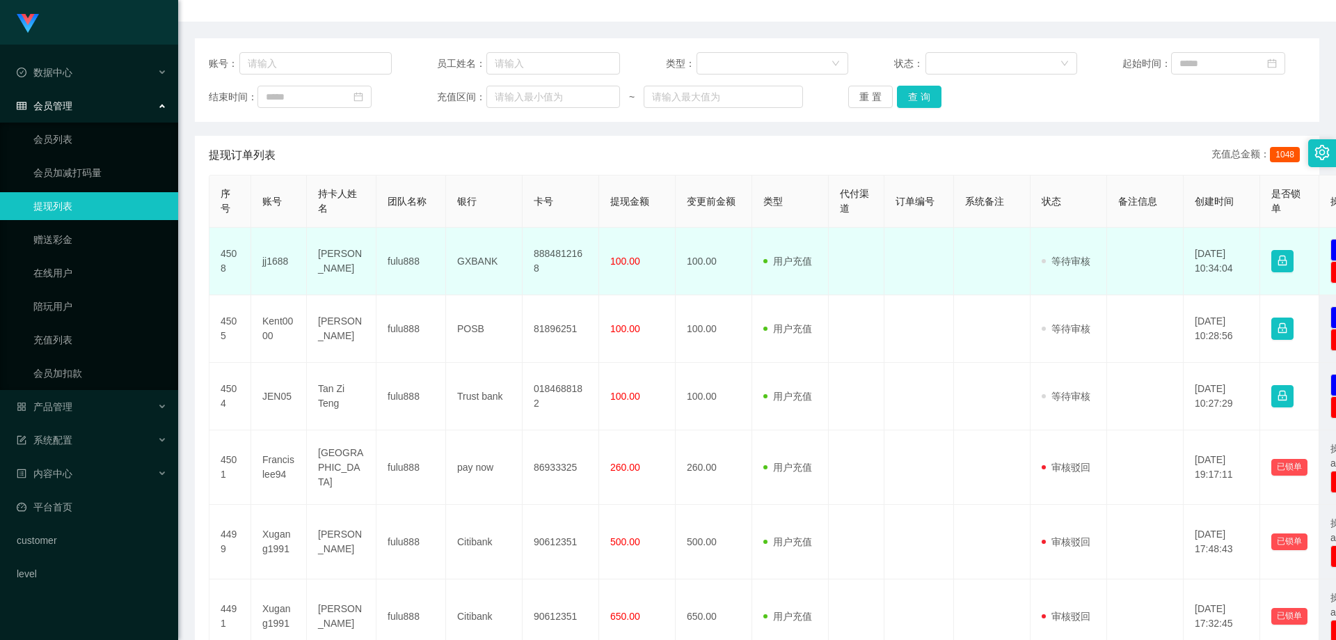
click at [351, 265] on td "[PERSON_NAME]" at bounding box center [342, 262] width 70 height 68
click at [339, 269] on td "[PERSON_NAME]" at bounding box center [342, 262] width 70 height 68
click at [352, 250] on td "[PERSON_NAME]" at bounding box center [342, 262] width 70 height 68
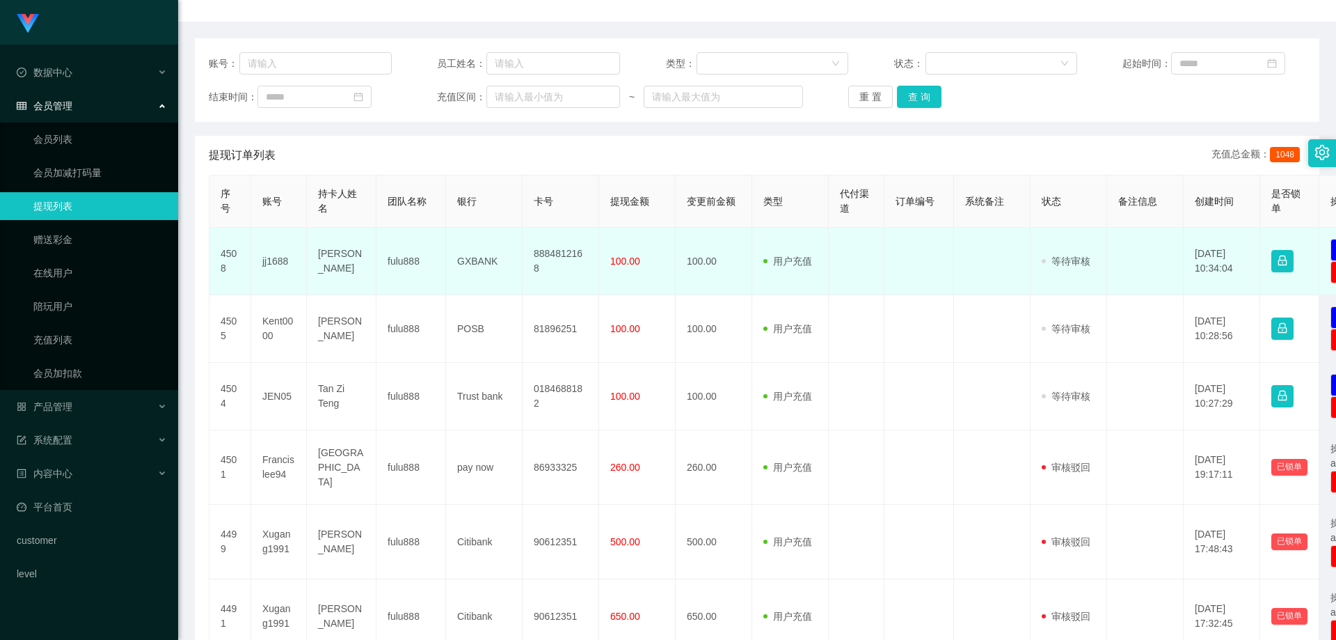
click at [347, 266] on td "[PERSON_NAME]" at bounding box center [342, 262] width 70 height 68
click at [277, 257] on td "jj1688" at bounding box center [279, 262] width 56 height 68
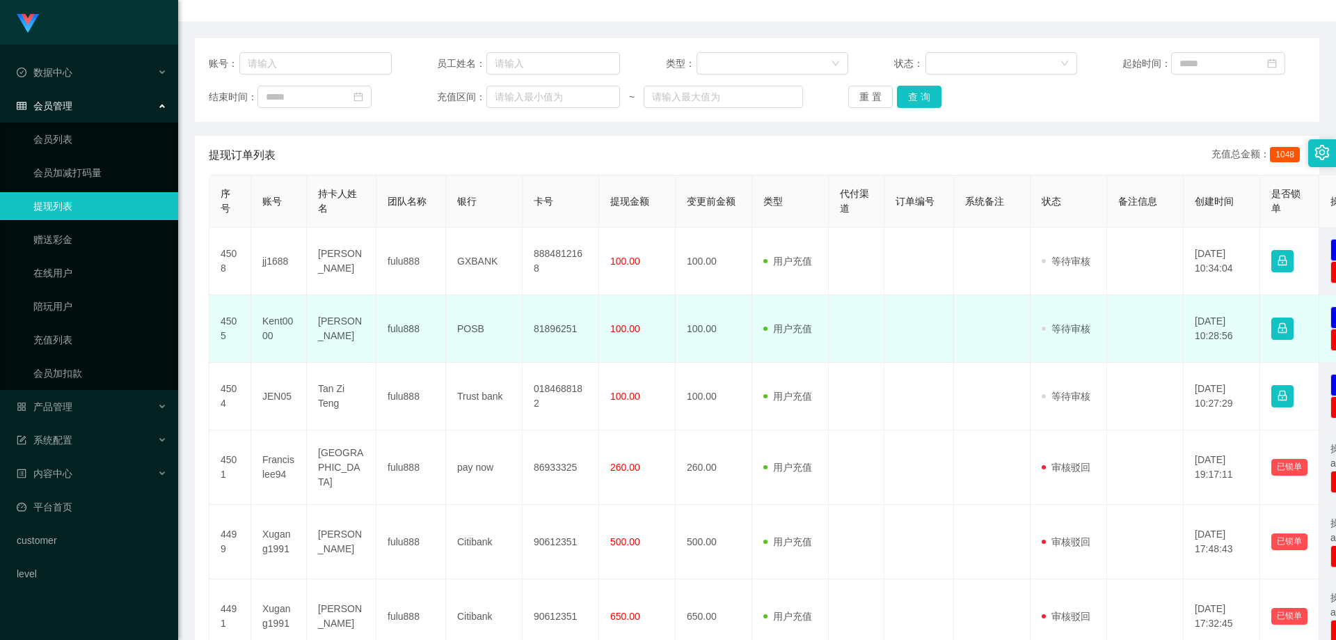
click at [280, 318] on td "Kent0000" at bounding box center [279, 329] width 56 height 68
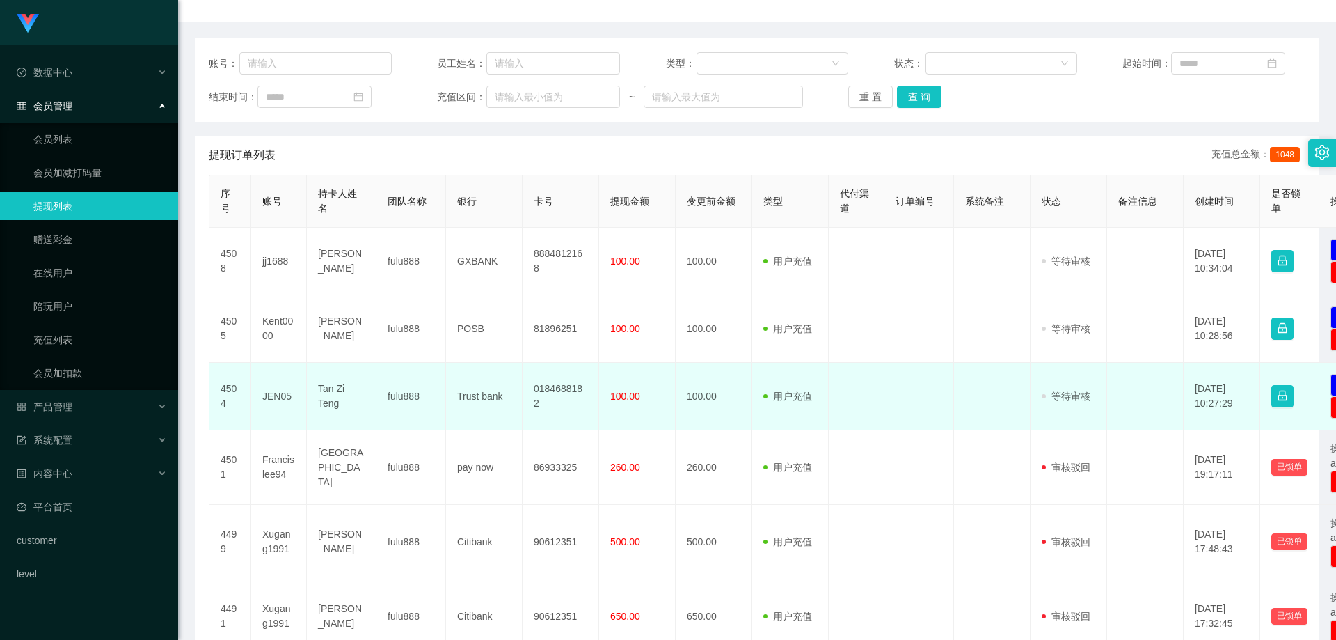
click at [264, 402] on td "JEN05" at bounding box center [279, 397] width 56 height 68
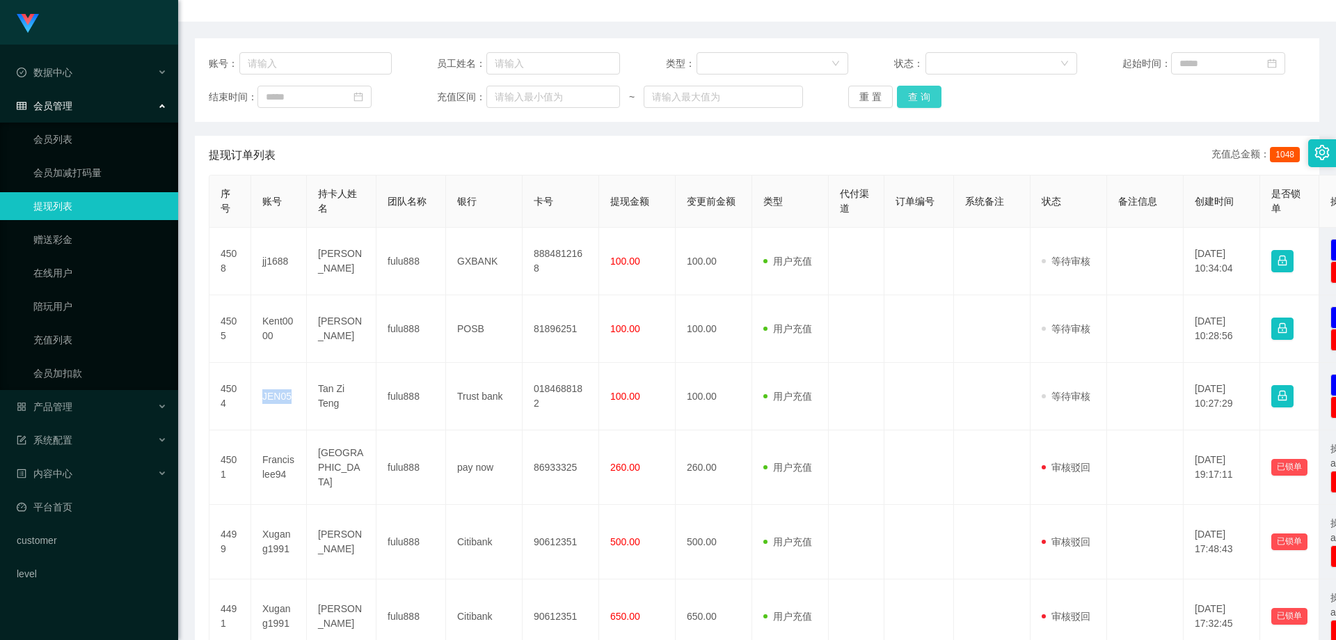
click at [928, 97] on button "查 询" at bounding box center [919, 97] width 45 height 22
click at [77, 402] on div "产品管理" at bounding box center [89, 407] width 178 height 28
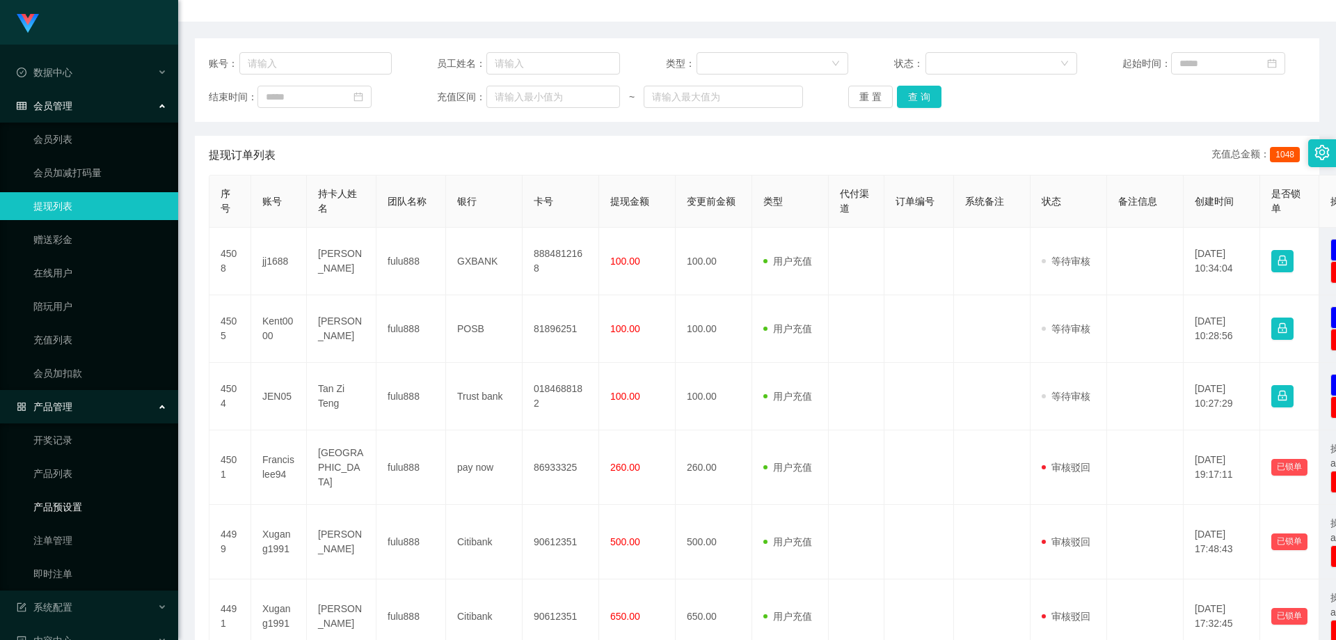
click at [74, 501] on link "产品预设置" at bounding box center [100, 507] width 134 height 28
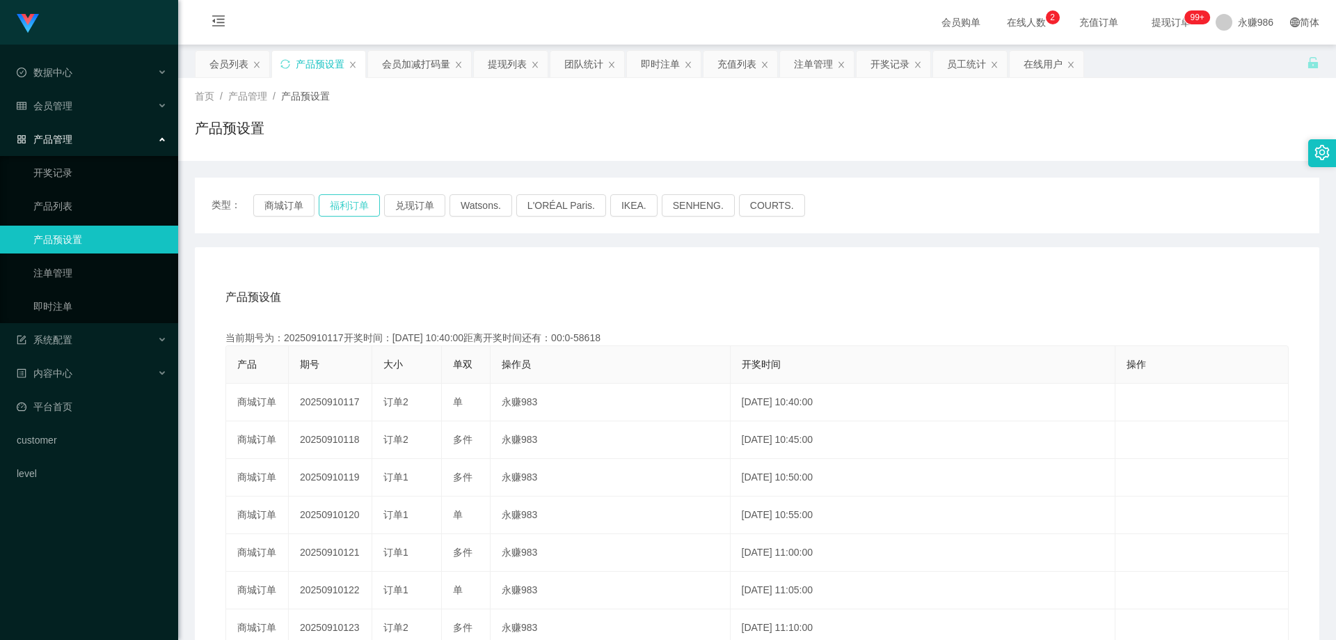
click at [328, 203] on button "福利订单" at bounding box center [349, 205] width 61 height 22
click at [270, 203] on button "商城订单" at bounding box center [283, 205] width 61 height 22
click at [277, 200] on button "商城订单" at bounding box center [283, 205] width 61 height 22
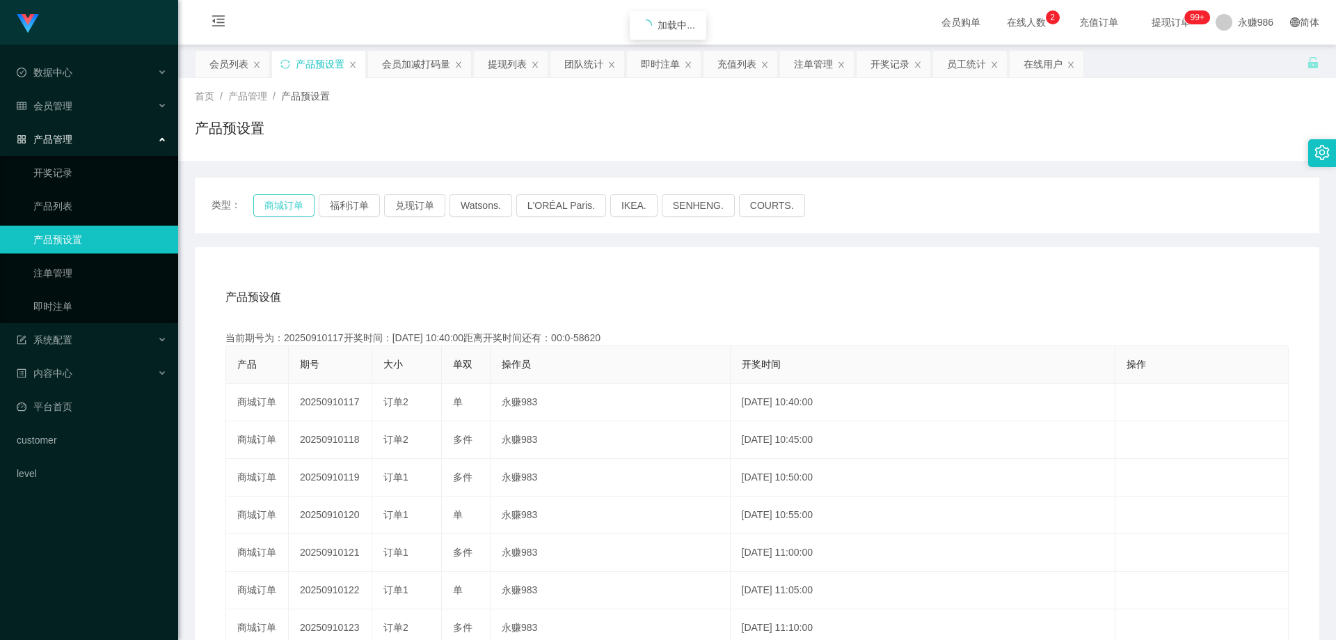
click at [277, 200] on button "商城订单" at bounding box center [283, 205] width 61 height 22
click at [1224, 21] on div "永赚986" at bounding box center [1244, 22] width 74 height 45
click at [1236, 61] on div "会员列表 产品预设置 会员加减打码量 提现列表 团队统计 即时注单 充值列表 注单管理 开奖记录 员工统计 在线用户" at bounding box center [751, 74] width 1112 height 48
click at [1230, 54] on li "退出登录" at bounding box center [1249, 61] width 104 height 22
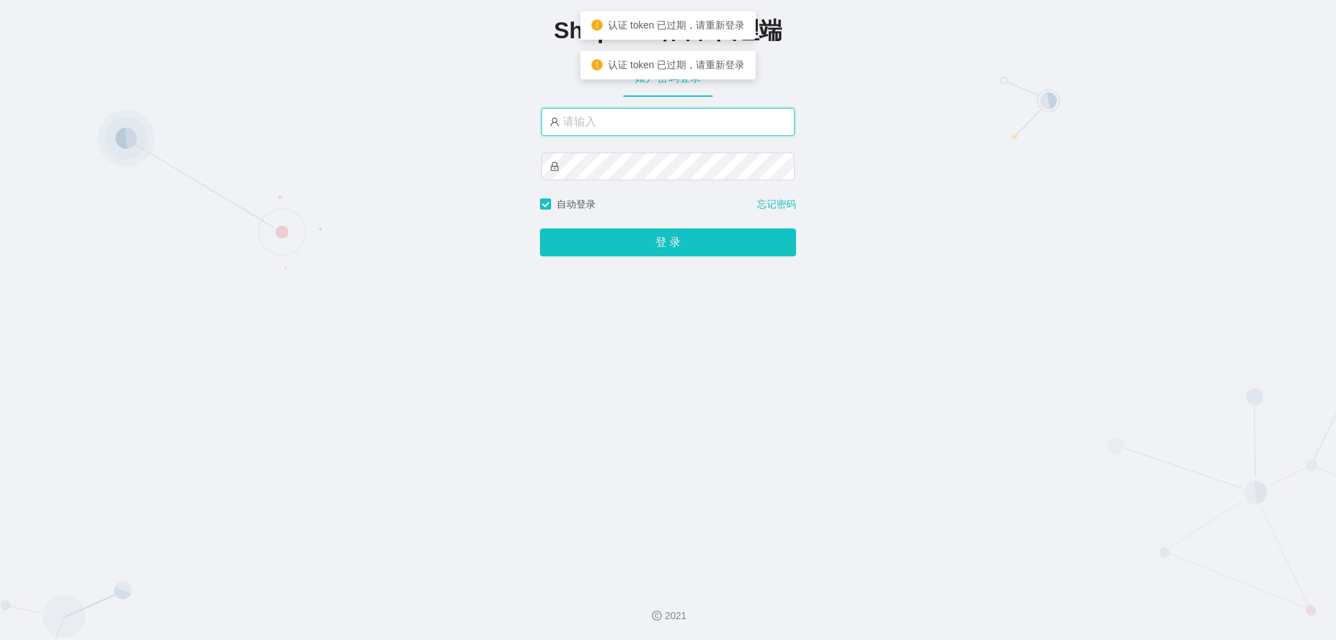
drag, startPoint x: 576, startPoint y: 135, endPoint x: 598, endPoint y: 123, distance: 24.6
click at [584, 129] on input "text" at bounding box center [667, 122] width 253 height 28
click at [598, 123] on input "text" at bounding box center [667, 122] width 253 height 28
click at [632, 122] on input "永赚986" at bounding box center [667, 123] width 253 height 28
type input "永赚981"
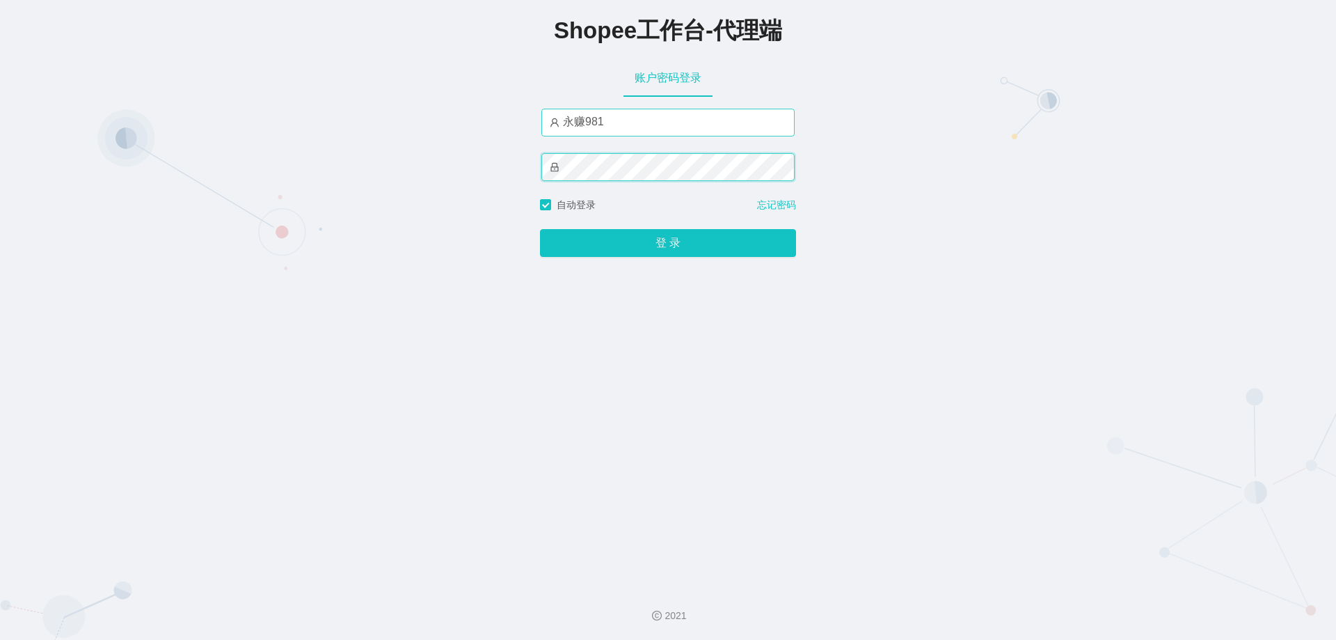
click at [540, 229] on button "登 录" at bounding box center [668, 243] width 256 height 28
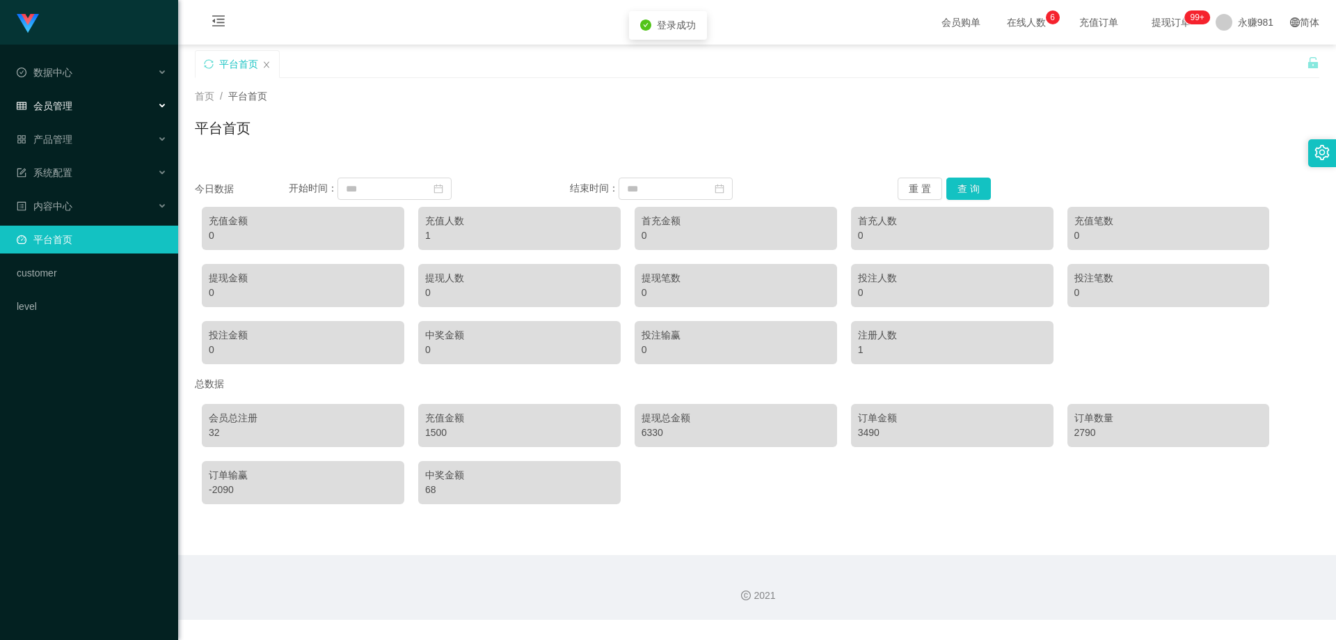
click at [71, 116] on div "会员管理" at bounding box center [89, 106] width 178 height 28
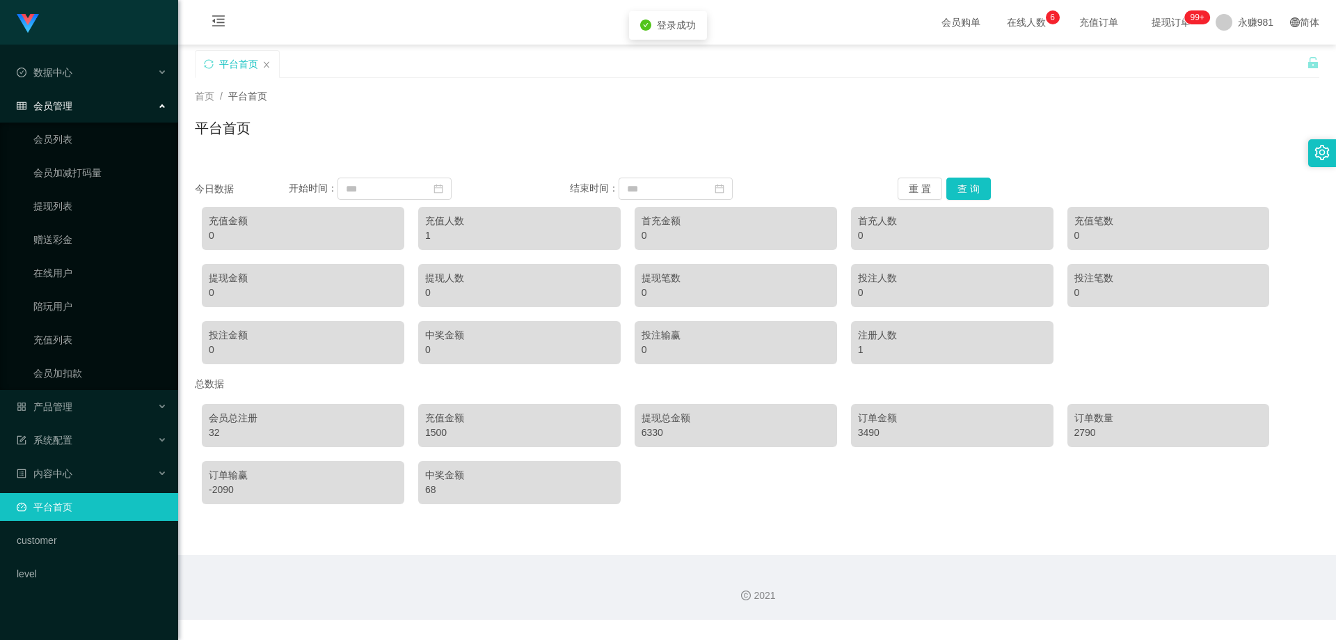
click at [94, 157] on ul "会员列表 会员加减打码量 提现列表 赠送彩金 在线用户 陪玩用户 充值列表 会员加扣款" at bounding box center [89, 255] width 178 height 267
click at [86, 145] on link "会员列表" at bounding box center [100, 139] width 134 height 28
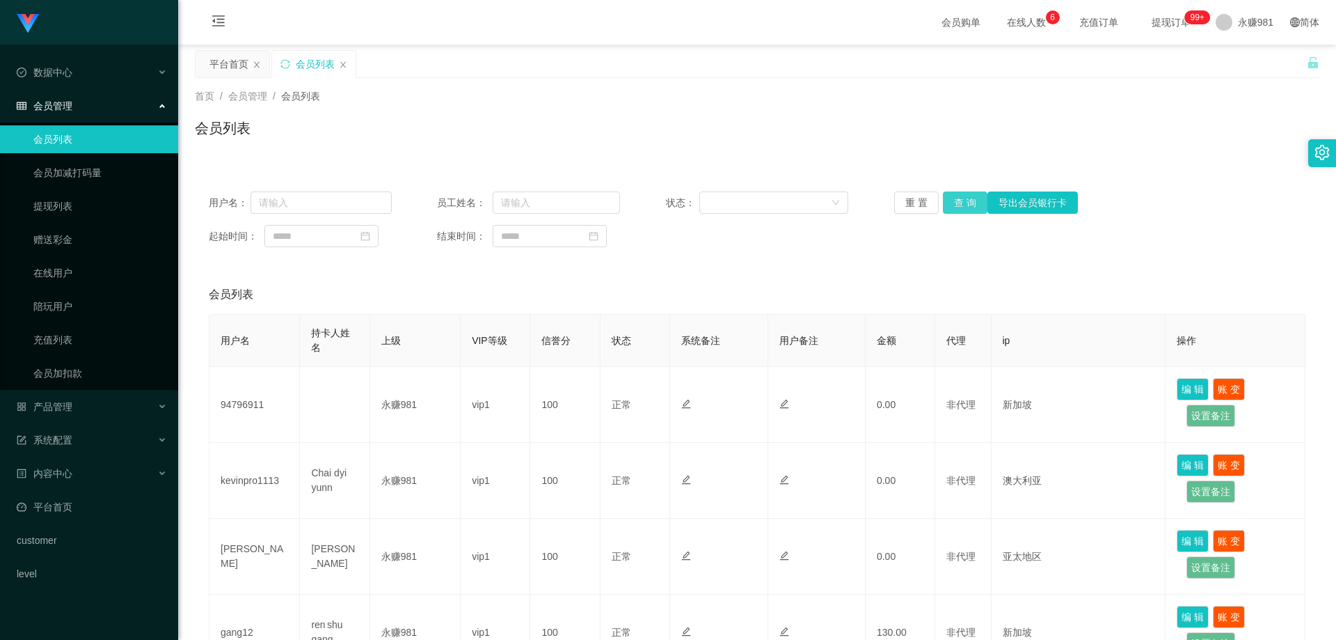
drag, startPoint x: 963, startPoint y: 198, endPoint x: 735, endPoint y: 240, distance: 231.4
click at [963, 198] on button "查 询" at bounding box center [965, 202] width 45 height 22
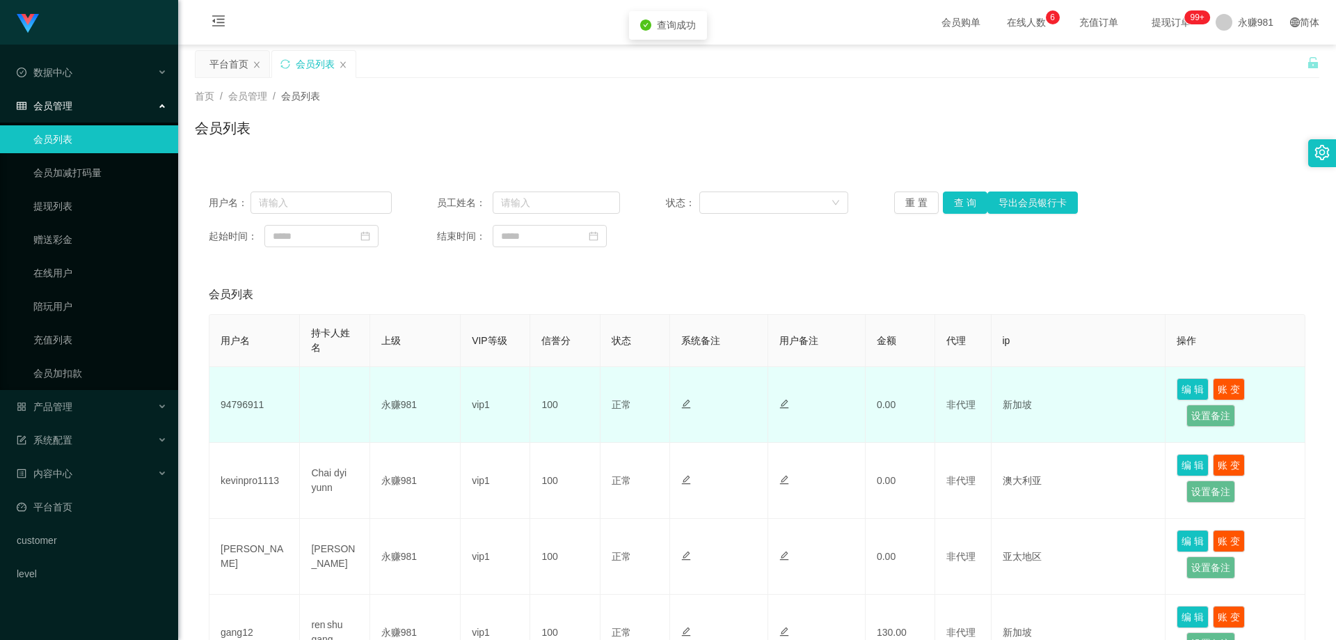
click at [251, 404] on td "94796911" at bounding box center [254, 405] width 90 height 76
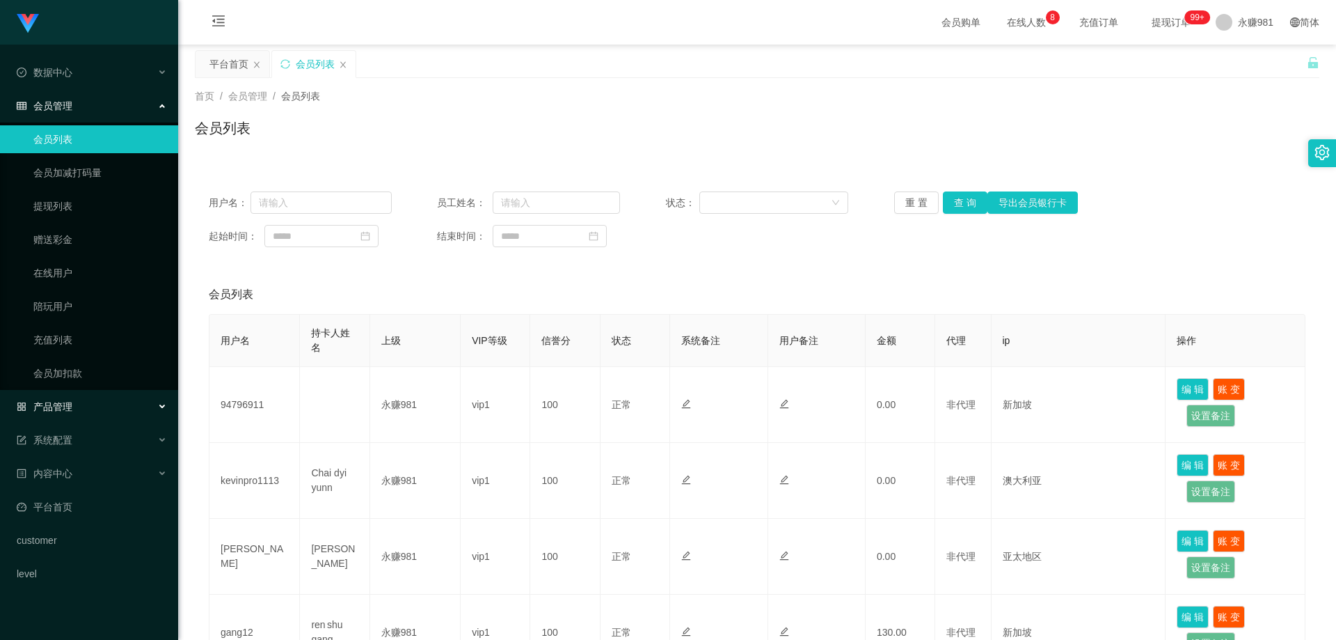
click at [63, 408] on span "产品管理" at bounding box center [45, 406] width 56 height 11
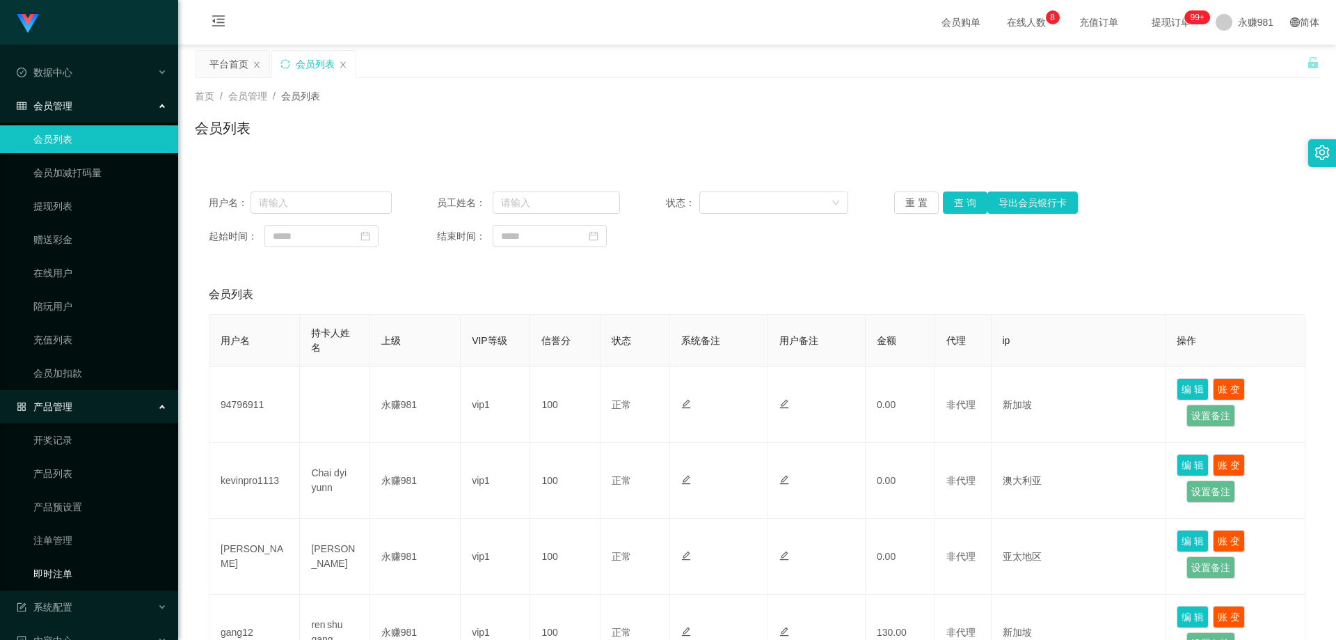
click at [46, 573] on link "即时注单" at bounding box center [100, 574] width 134 height 28
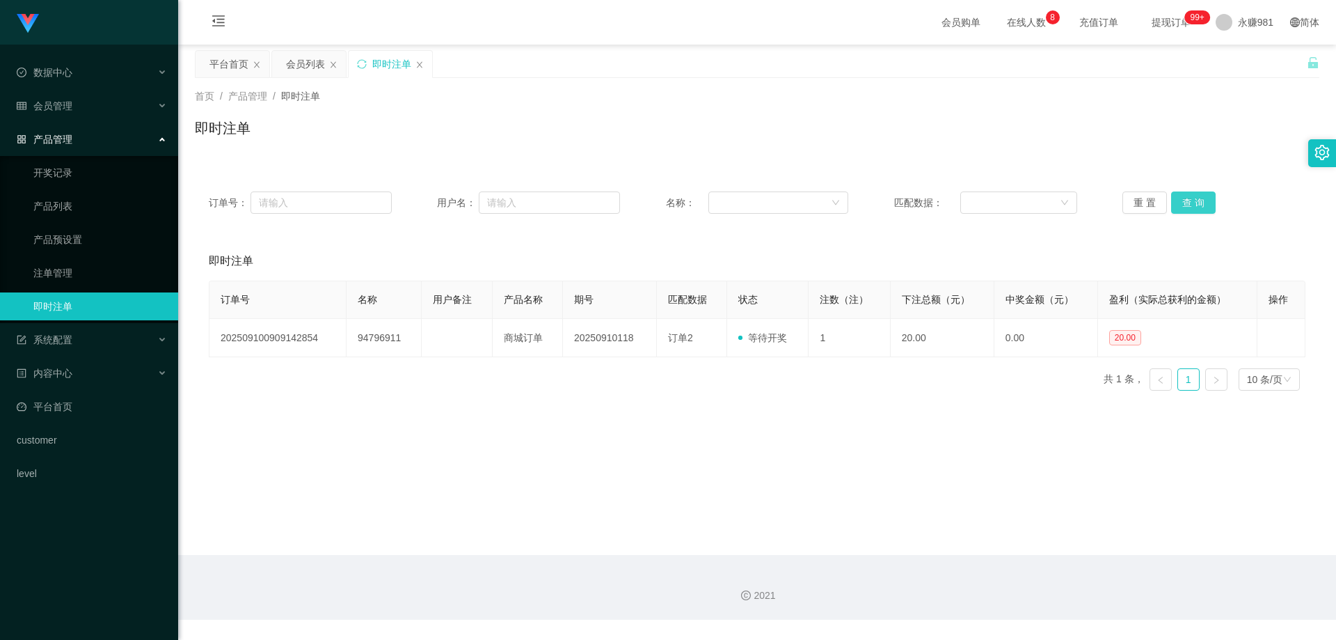
click at [1184, 203] on button "查 询" at bounding box center [1193, 202] width 45 height 22
click at [65, 105] on span "会员管理" at bounding box center [45, 105] width 56 height 11
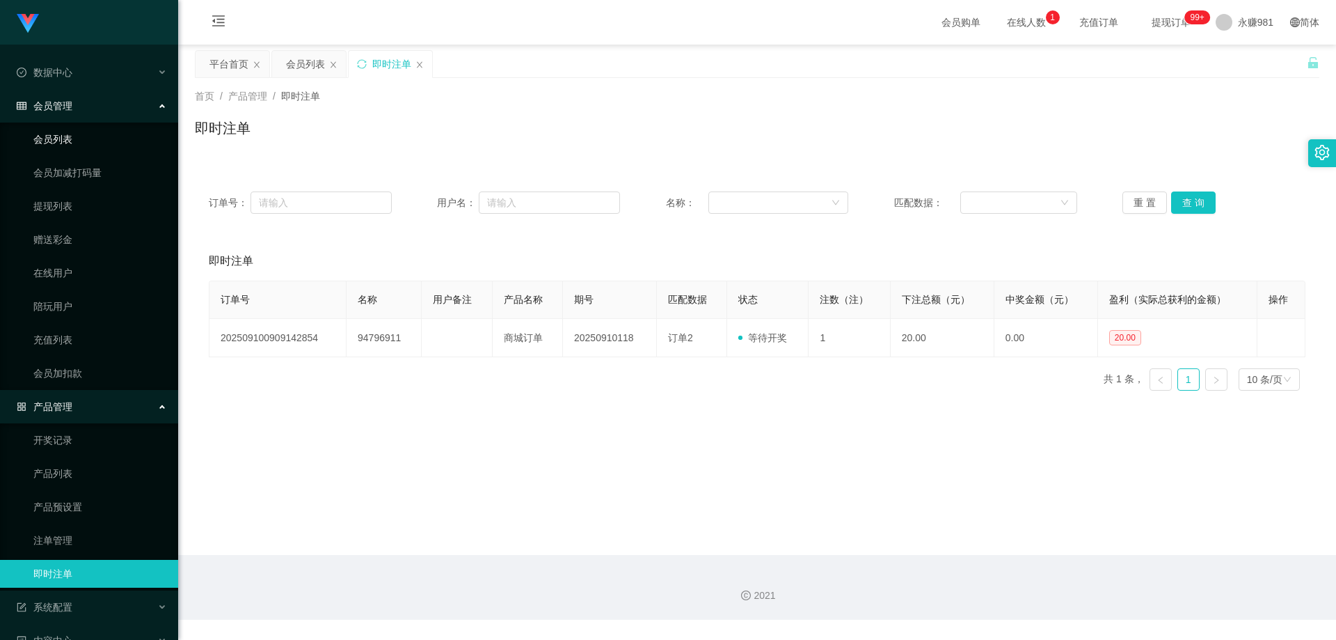
click at [65, 126] on link "会员列表" at bounding box center [100, 139] width 134 height 28
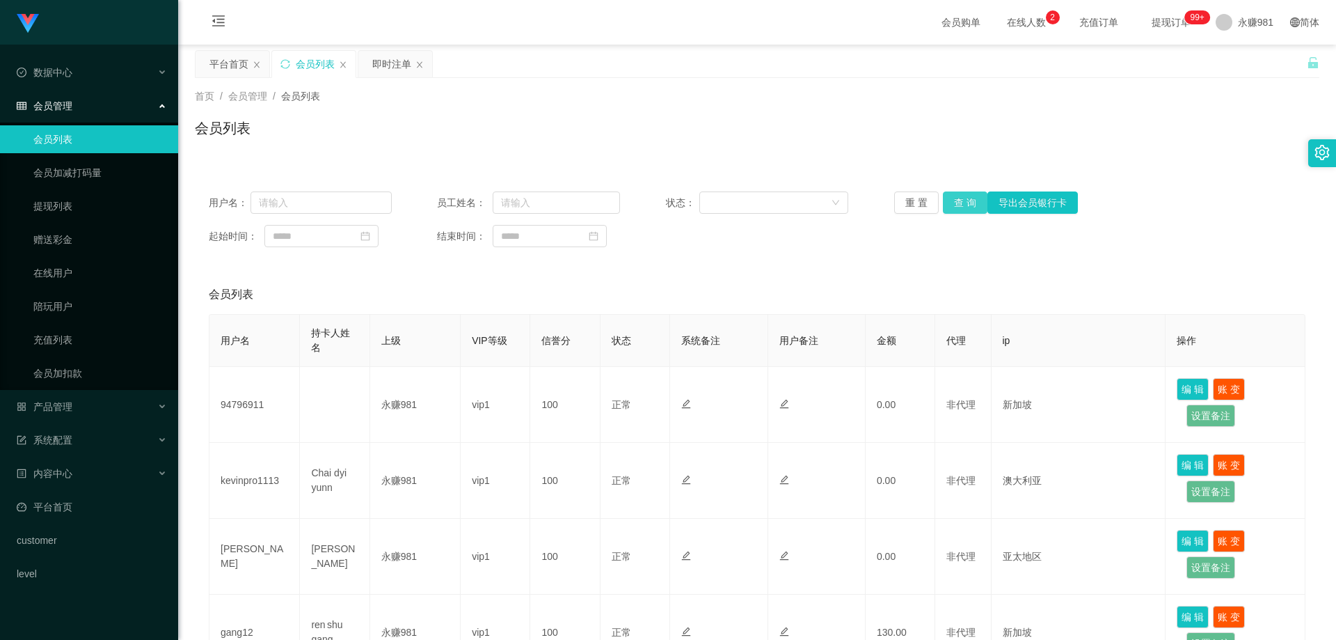
click at [956, 198] on button "查 询" at bounding box center [965, 202] width 45 height 22
click at [970, 200] on button "查 询" at bounding box center [965, 202] width 45 height 22
click at [961, 206] on button "查 询" at bounding box center [965, 202] width 45 height 22
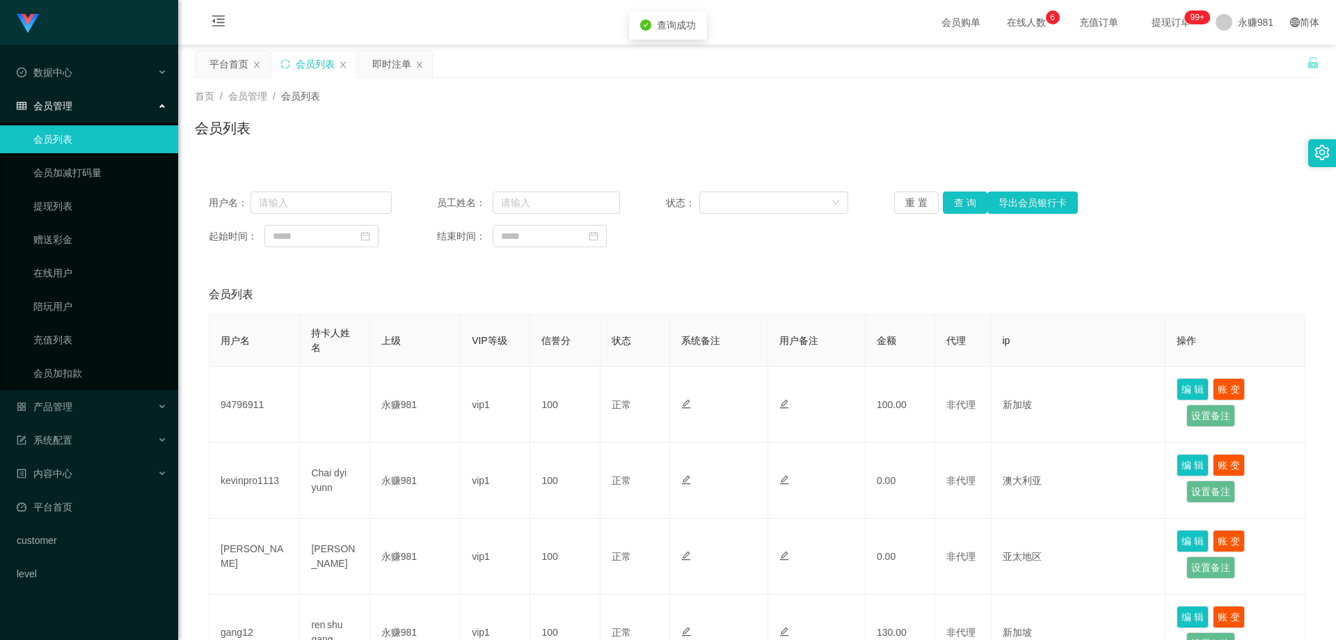
click at [1158, 310] on div "会员列表" at bounding box center [757, 294] width 1097 height 39
click at [79, 409] on div "产品管理" at bounding box center [89, 407] width 178 height 28
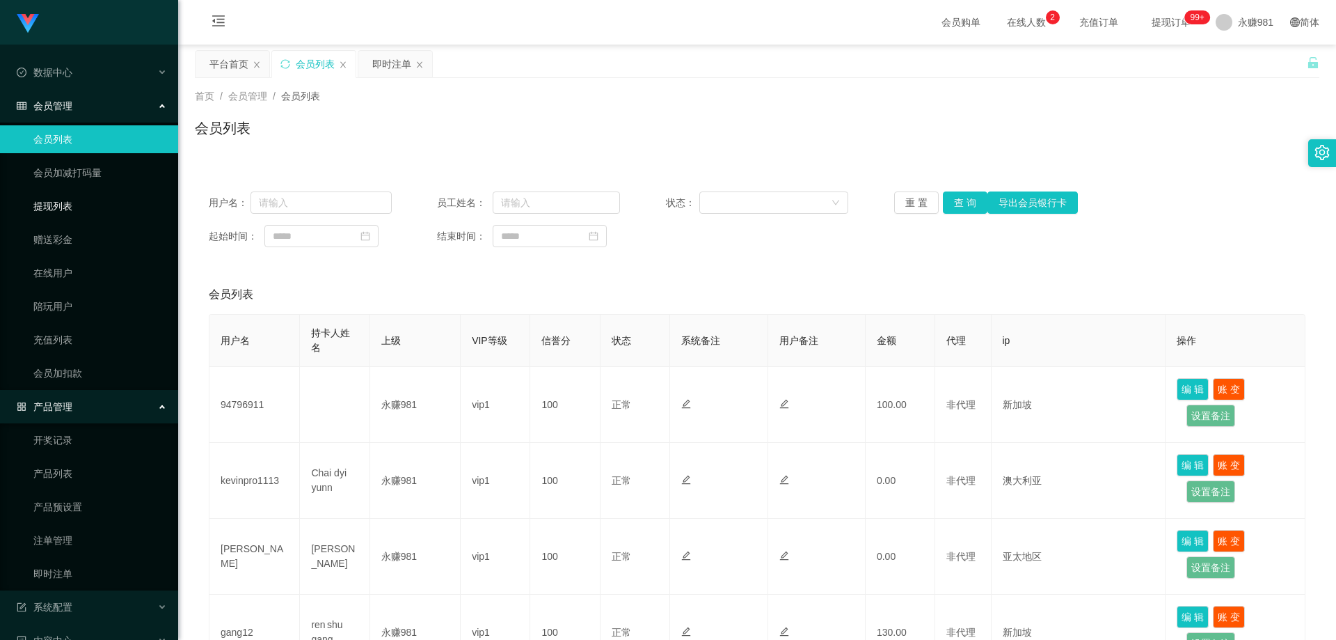
click at [68, 217] on link "提现列表" at bounding box center [100, 206] width 134 height 28
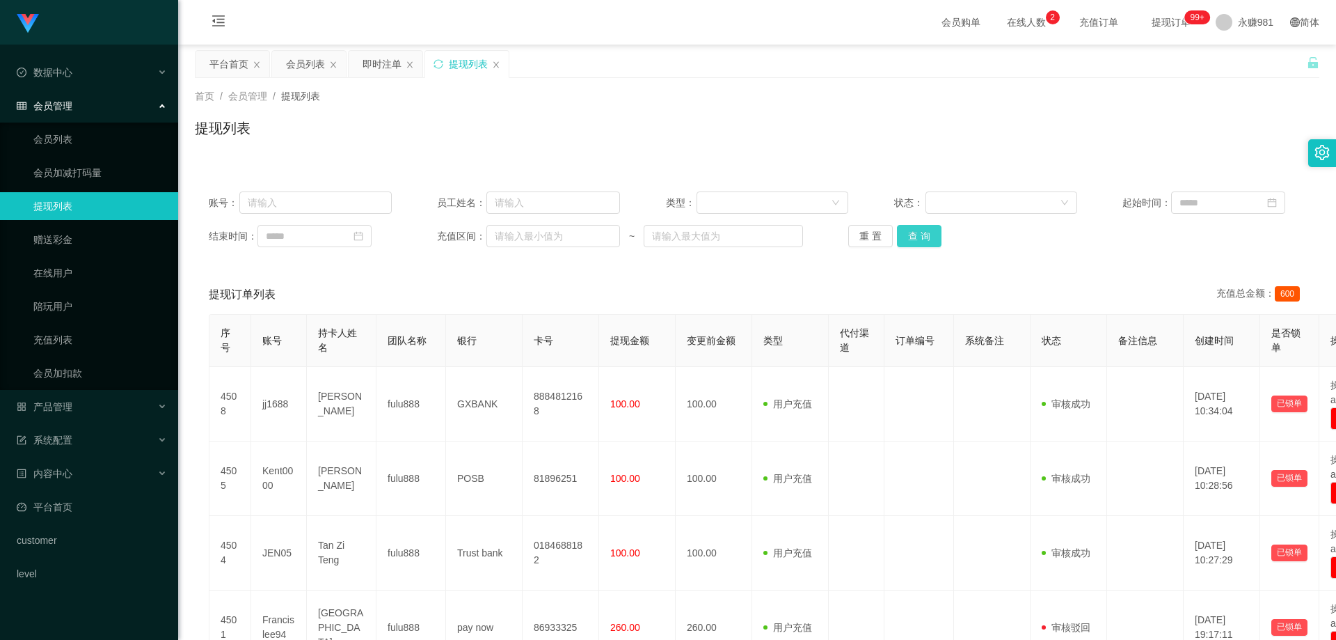
click at [932, 231] on button "查 询" at bounding box center [919, 236] width 45 height 22
click at [932, 231] on button "查 询" at bounding box center [927, 236] width 60 height 22
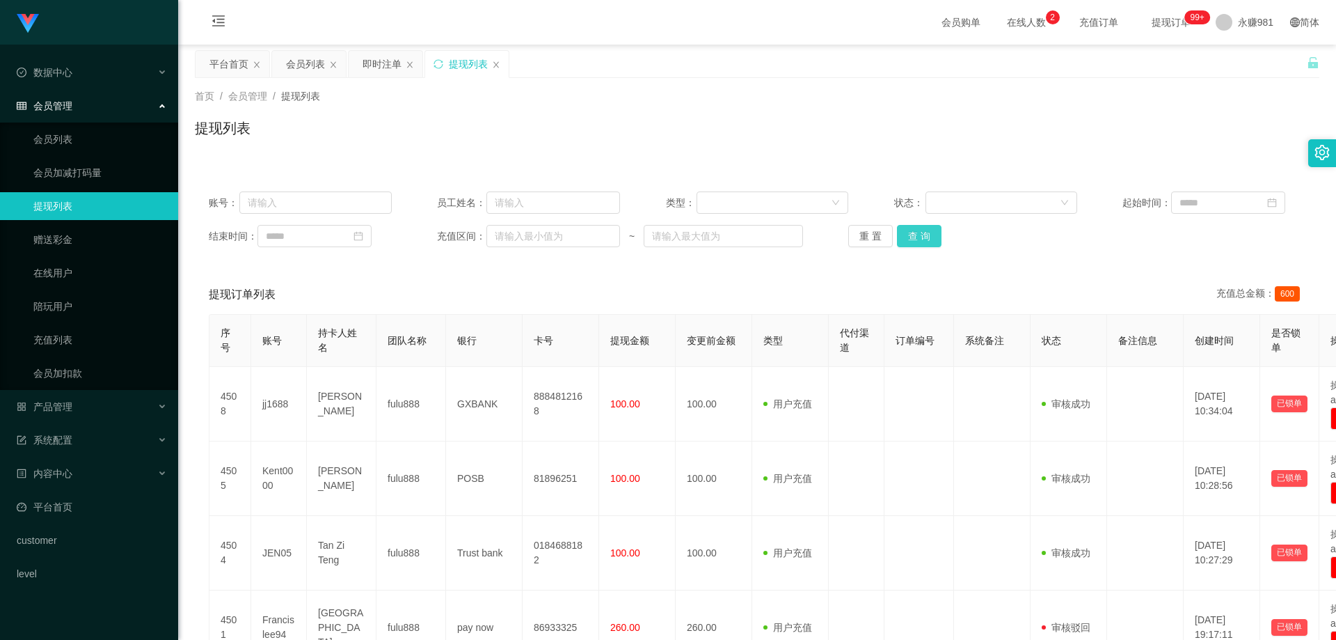
click at [914, 235] on button "查 询" at bounding box center [919, 236] width 45 height 22
click at [916, 237] on button "查 询" at bounding box center [919, 236] width 45 height 22
click at [916, 237] on div "重 置 查 询" at bounding box center [939, 236] width 183 height 22
click at [1226, 58] on span "退出登录" at bounding box center [1238, 61] width 39 height 11
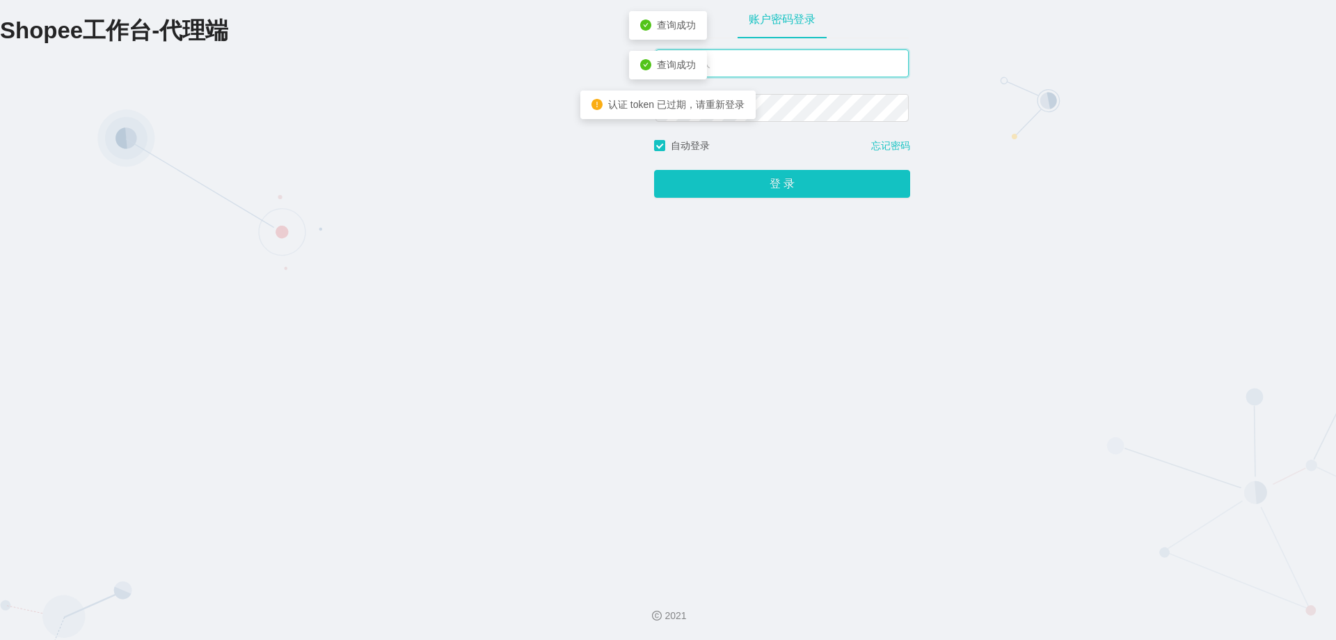
click at [738, 69] on input "text" at bounding box center [782, 63] width 253 height 28
type input "永赚981"
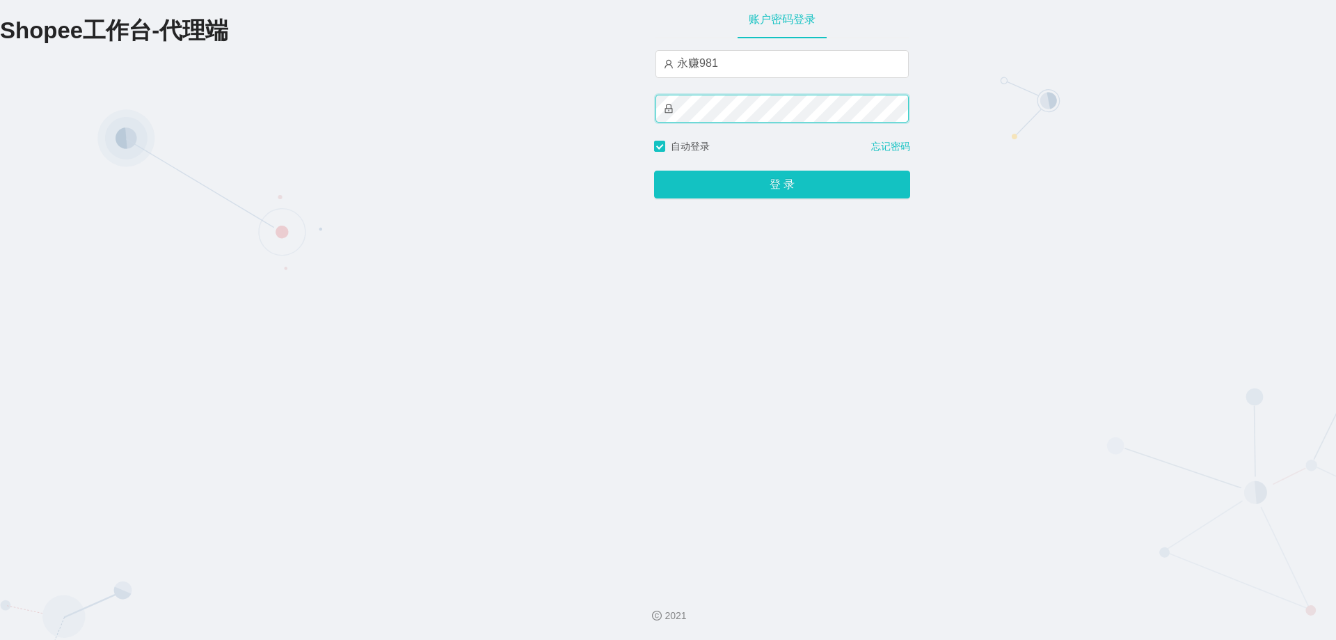
click at [654, 171] on button "登 录" at bounding box center [782, 185] width 256 height 28
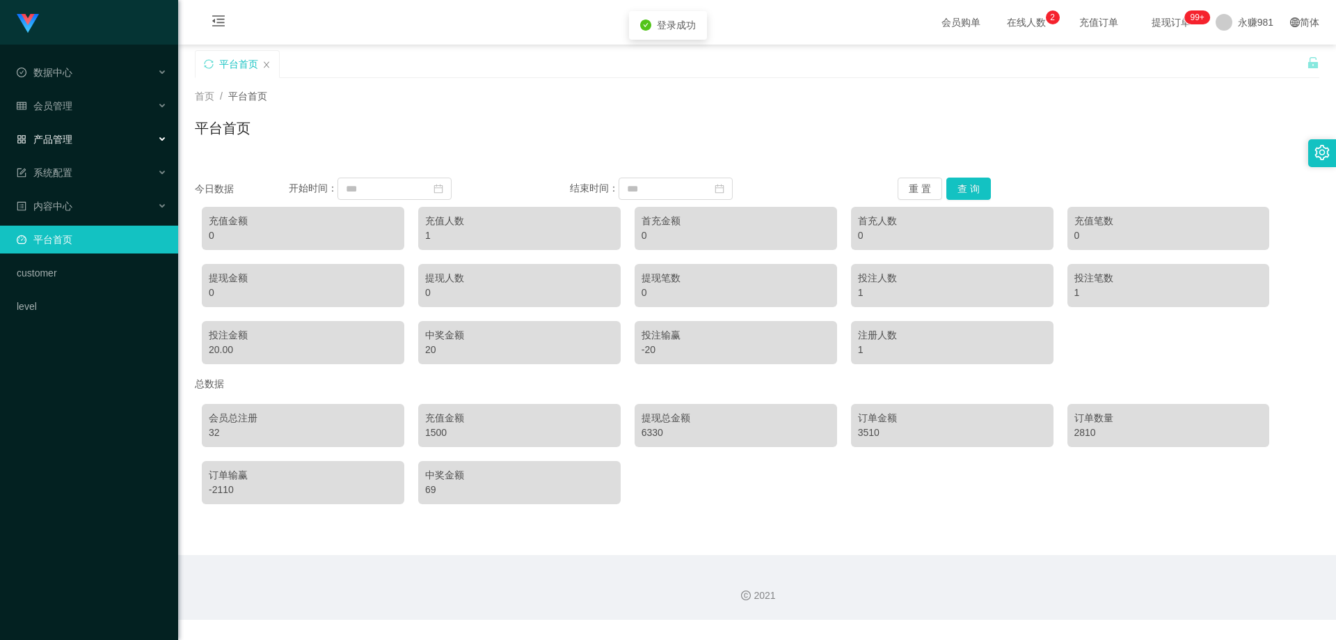
click at [96, 127] on div "产品管理" at bounding box center [89, 139] width 178 height 28
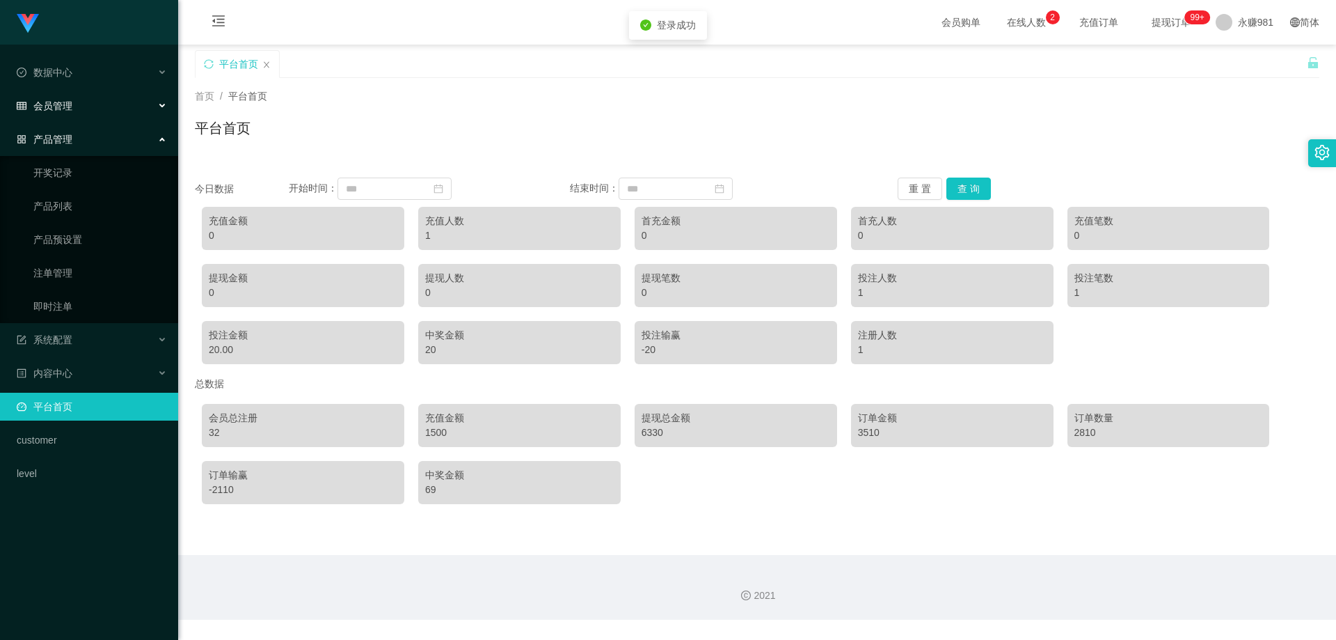
click at [100, 106] on div "会员管理" at bounding box center [89, 106] width 178 height 28
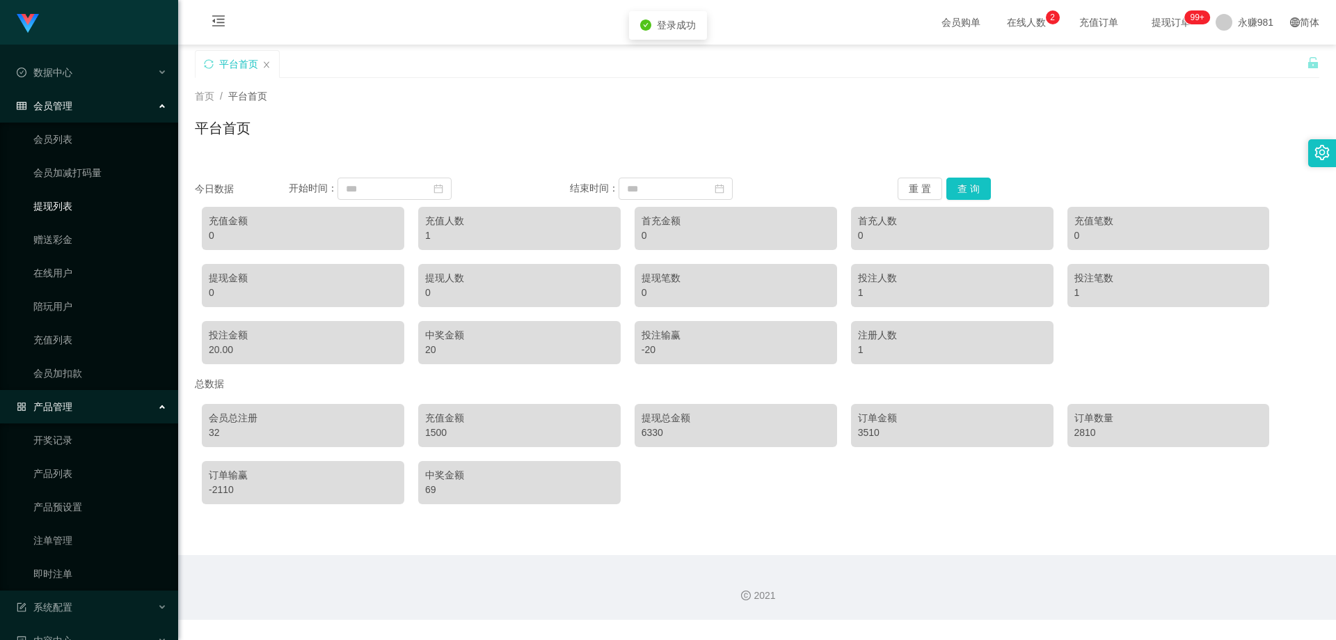
click at [74, 200] on link "提现列表" at bounding box center [100, 206] width 134 height 28
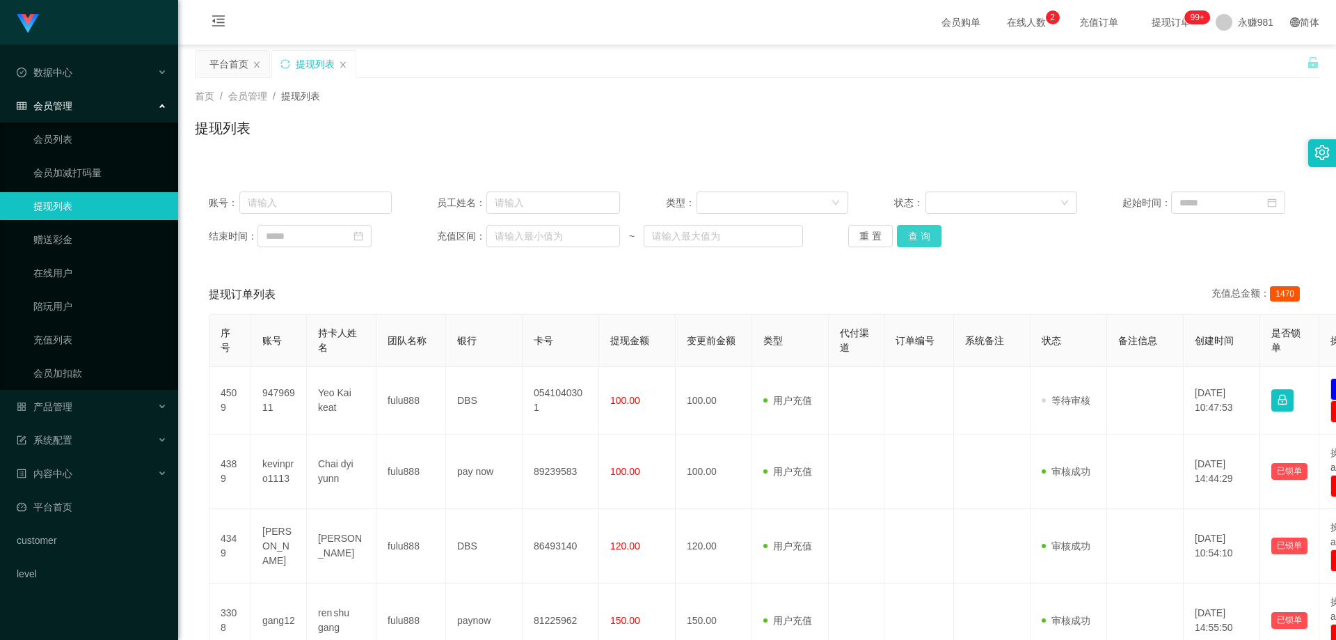
click at [907, 237] on button "查 询" at bounding box center [919, 236] width 45 height 22
click at [907, 237] on div "重 置 查 询" at bounding box center [939, 236] width 183 height 22
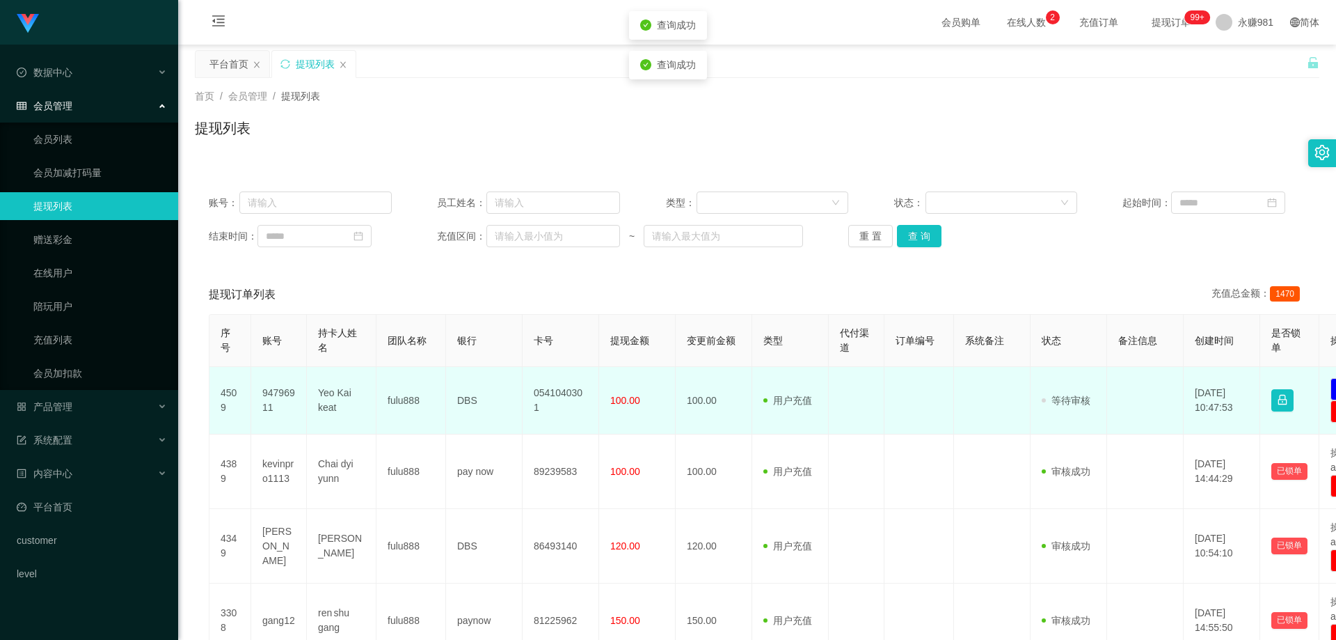
click at [325, 395] on td "Yeo Kai keat" at bounding box center [342, 401] width 70 height 68
click at [466, 395] on td "DBS" at bounding box center [484, 401] width 77 height 68
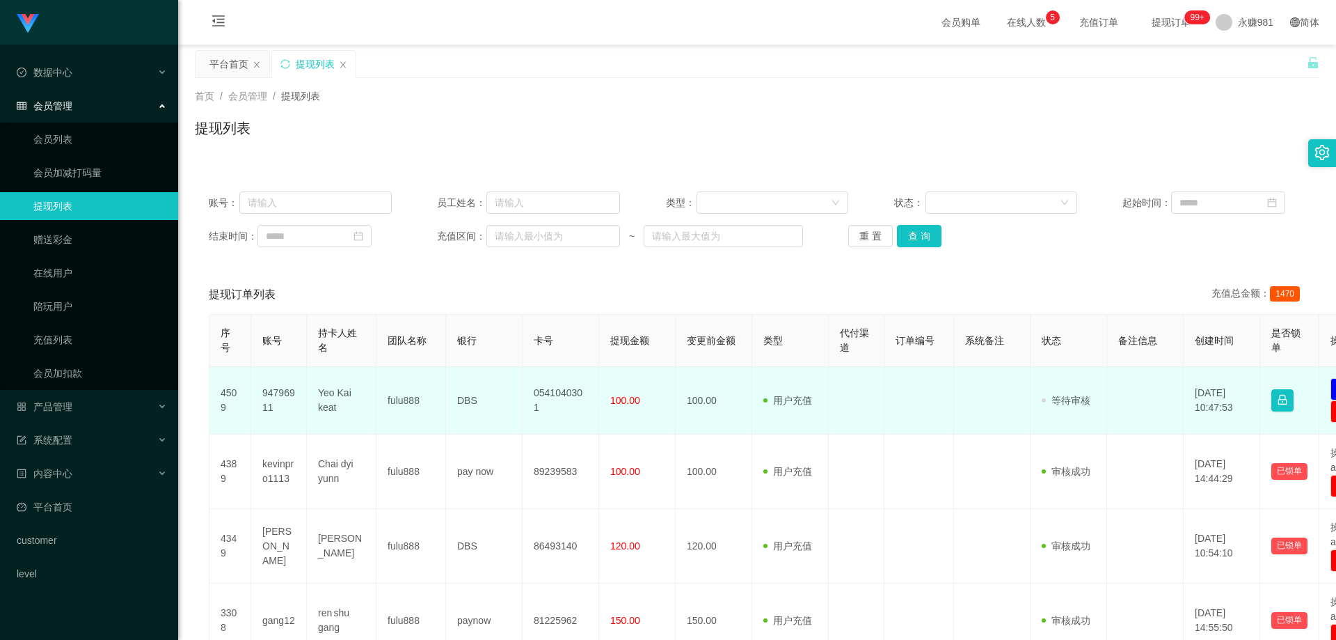
click at [556, 390] on td "0541040301" at bounding box center [561, 401] width 77 height 68
click at [321, 399] on td "Yeo Kai keat" at bounding box center [342, 401] width 70 height 68
click at [257, 390] on td "94796911" at bounding box center [279, 401] width 56 height 68
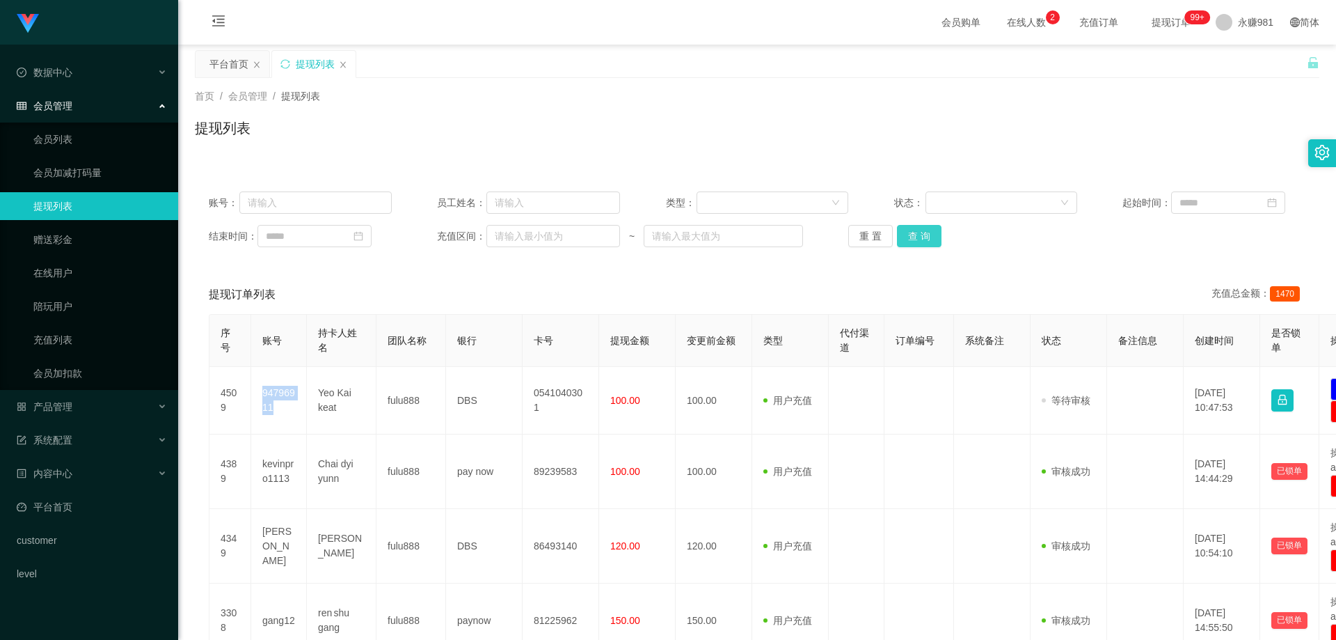
click at [901, 225] on button "查 询" at bounding box center [919, 236] width 45 height 22
click at [910, 242] on button "查 询" at bounding box center [919, 236] width 45 height 22
drag, startPoint x: 910, startPoint y: 242, endPoint x: 901, endPoint y: 242, distance: 9.7
click at [908, 242] on div "重 置 查 询" at bounding box center [939, 236] width 183 height 22
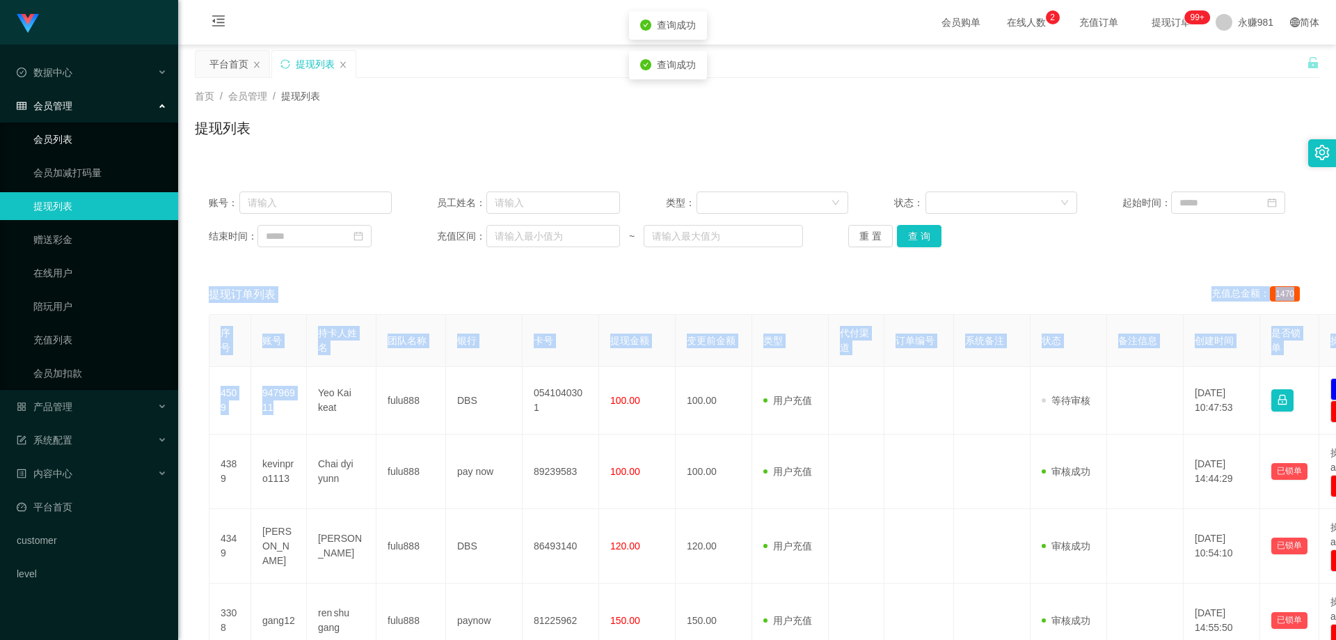
click at [95, 134] on link "会员列表" at bounding box center [100, 139] width 134 height 28
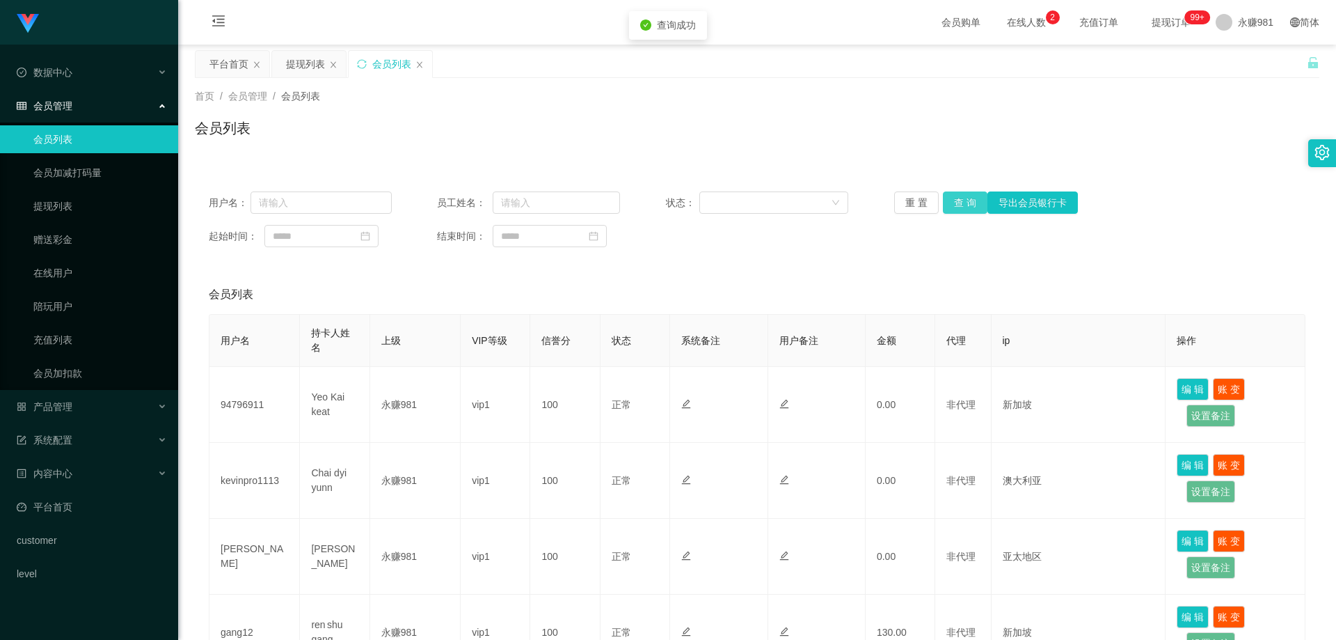
click at [960, 210] on button "查 询" at bounding box center [965, 202] width 45 height 22
click at [1228, 61] on span "退出登录" at bounding box center [1238, 61] width 39 height 11
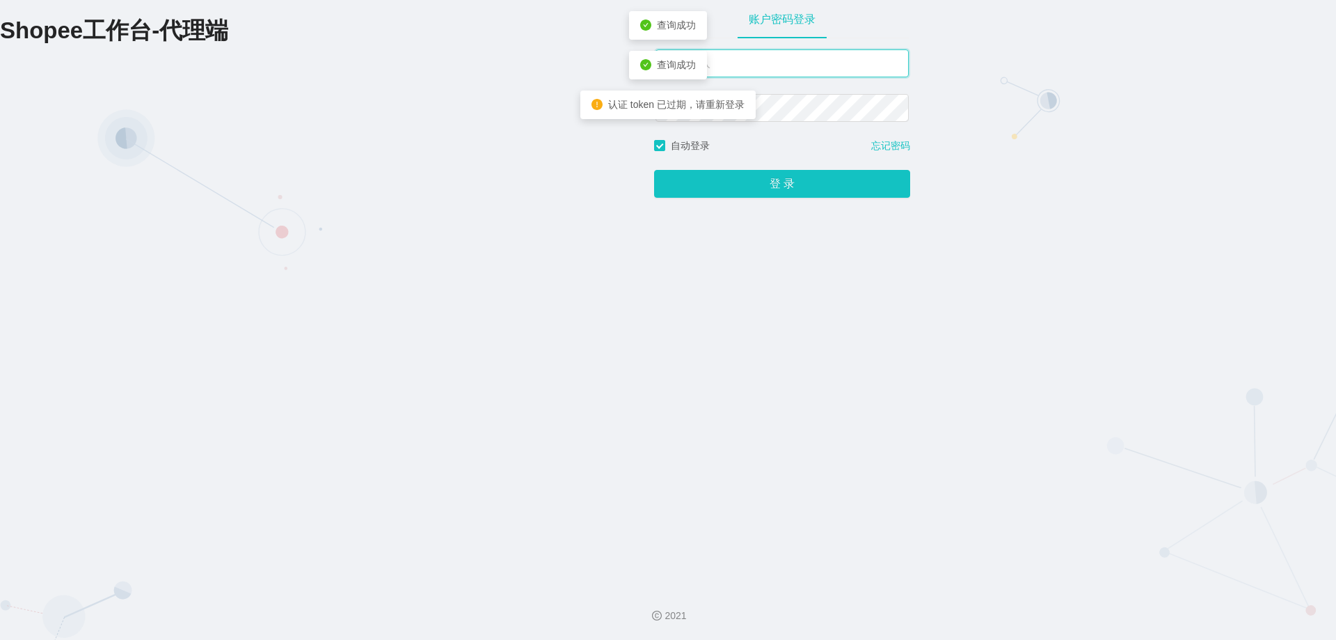
drag, startPoint x: 779, startPoint y: 54, endPoint x: 782, endPoint y: 61, distance: 7.5
click at [781, 54] on input "text" at bounding box center [782, 63] width 253 height 28
click at [784, 64] on input "text" at bounding box center [782, 63] width 253 height 28
click at [745, 61] on input "text" at bounding box center [782, 63] width 253 height 28
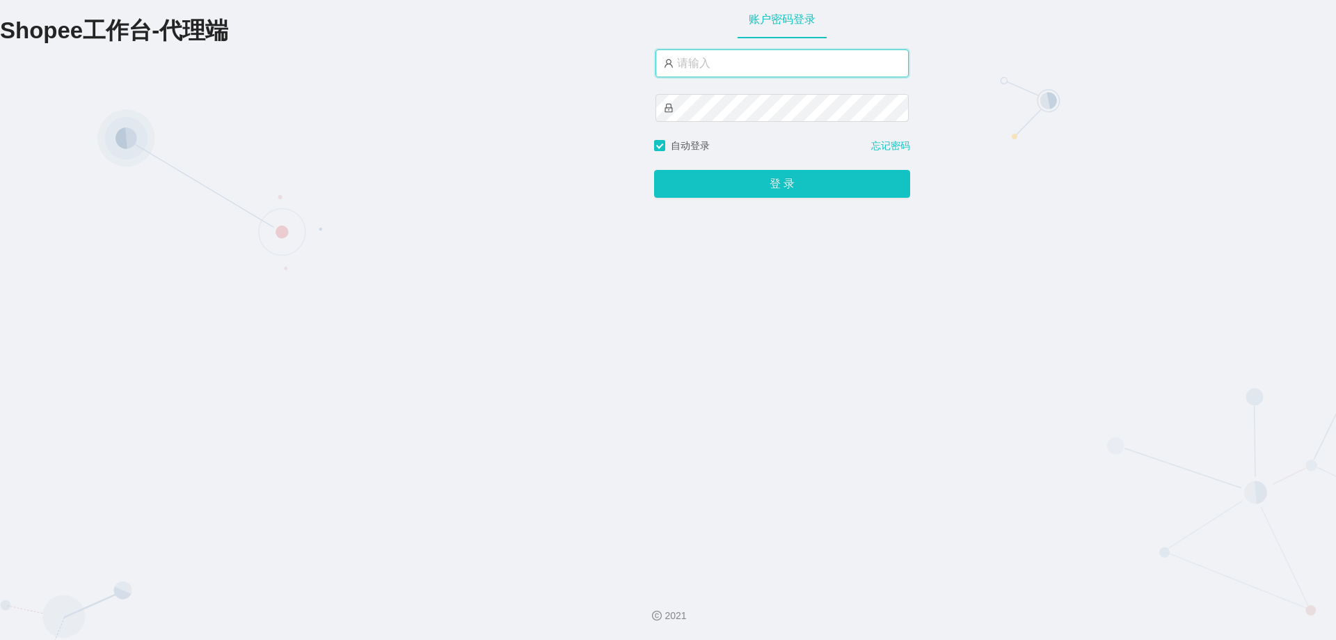
type input "永赚986"
click at [654, 171] on button "登 录" at bounding box center [782, 185] width 256 height 28
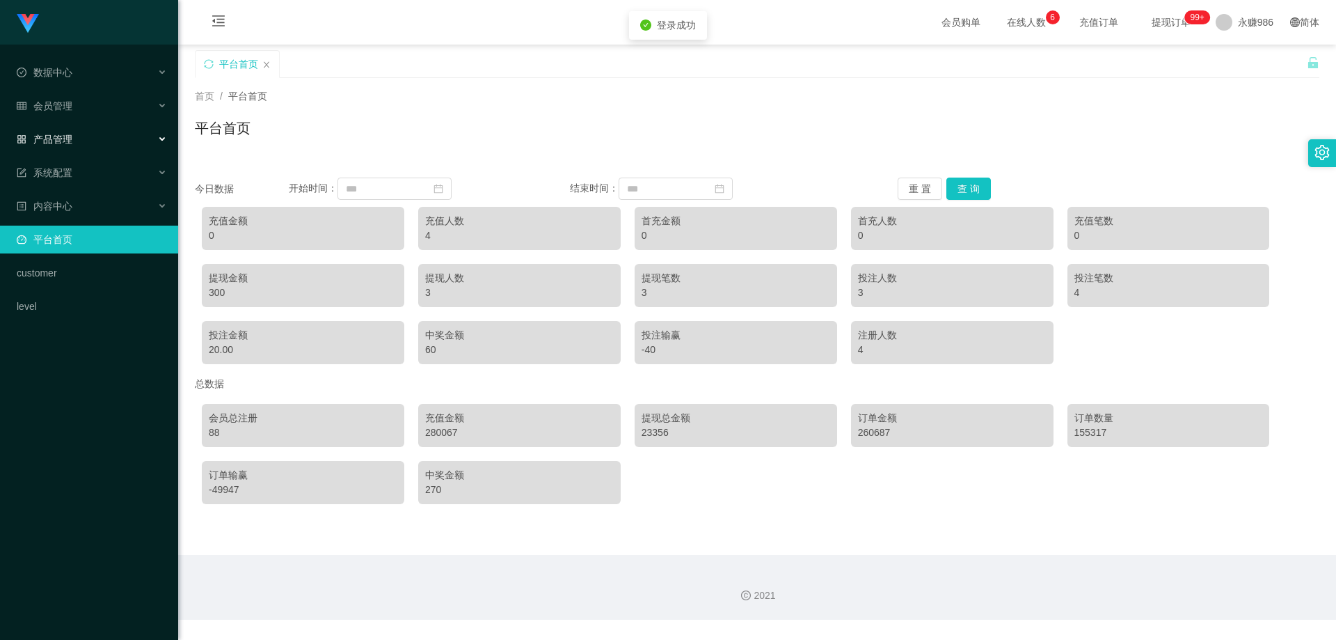
click at [84, 134] on div "产品管理" at bounding box center [89, 139] width 178 height 28
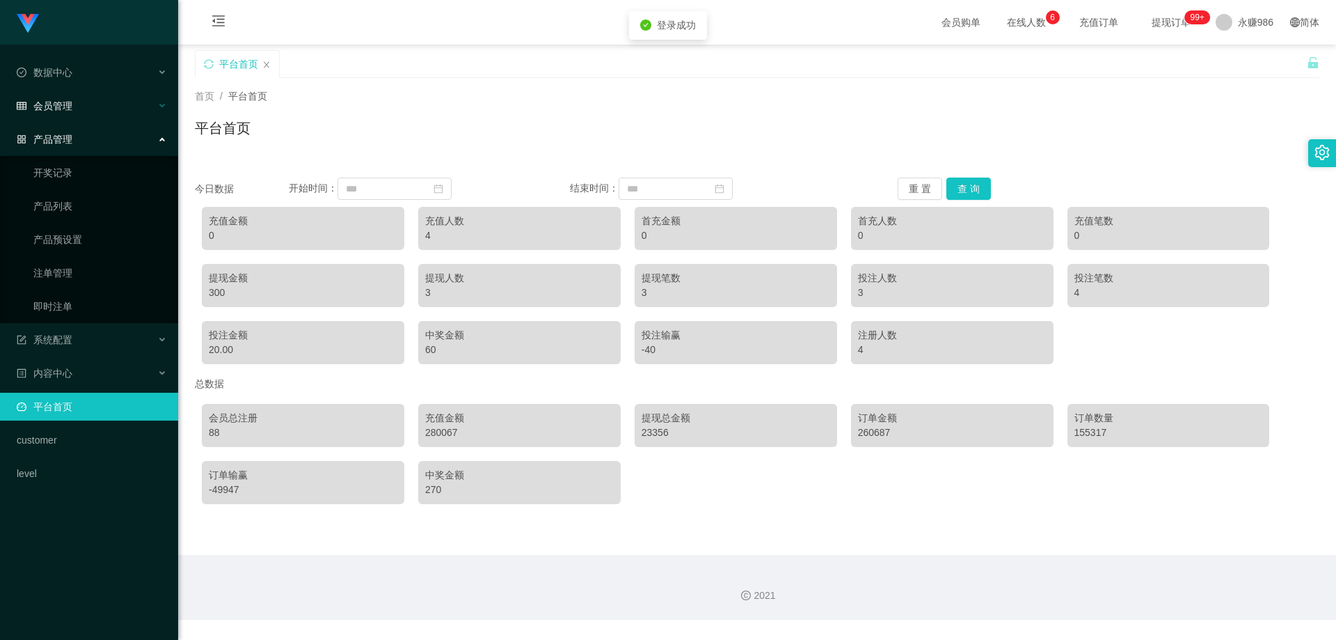
click at [84, 111] on div "会员管理" at bounding box center [89, 106] width 178 height 28
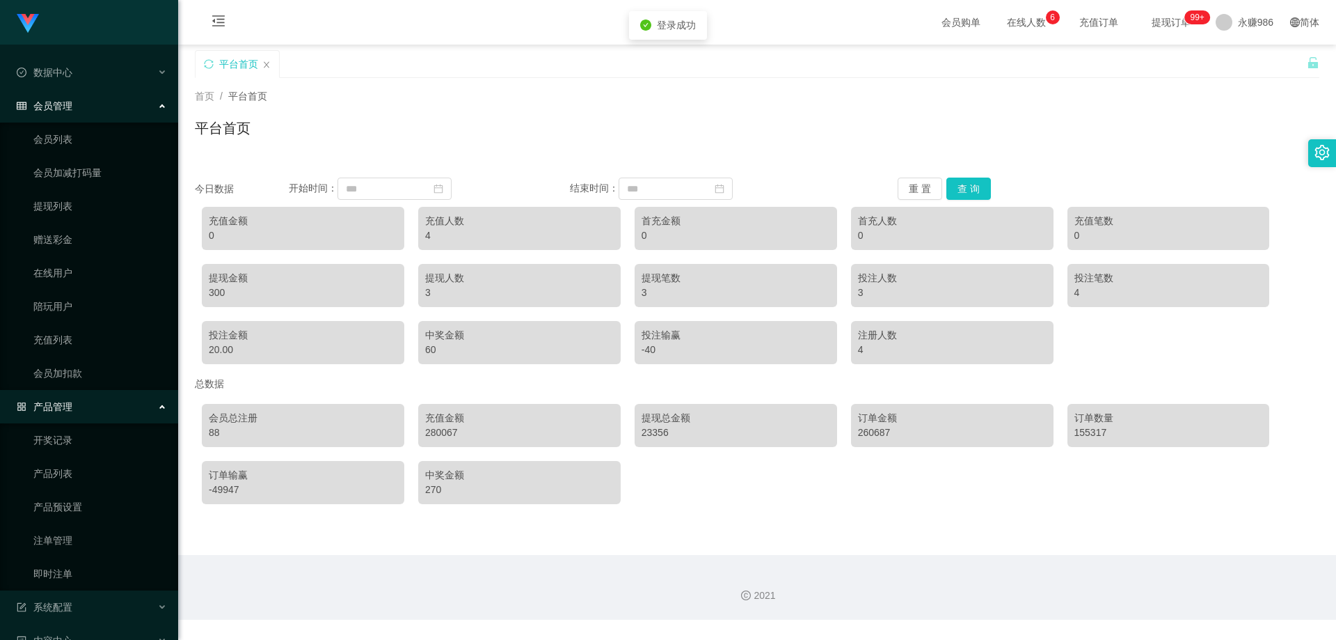
click at [81, 155] on ul "会员列表 会员加减打码量 提现列表 赠送彩金 在线用户 陪玩用户 充值列表 会员加扣款" at bounding box center [89, 255] width 178 height 267
click at [77, 143] on link "会员列表" at bounding box center [100, 139] width 134 height 28
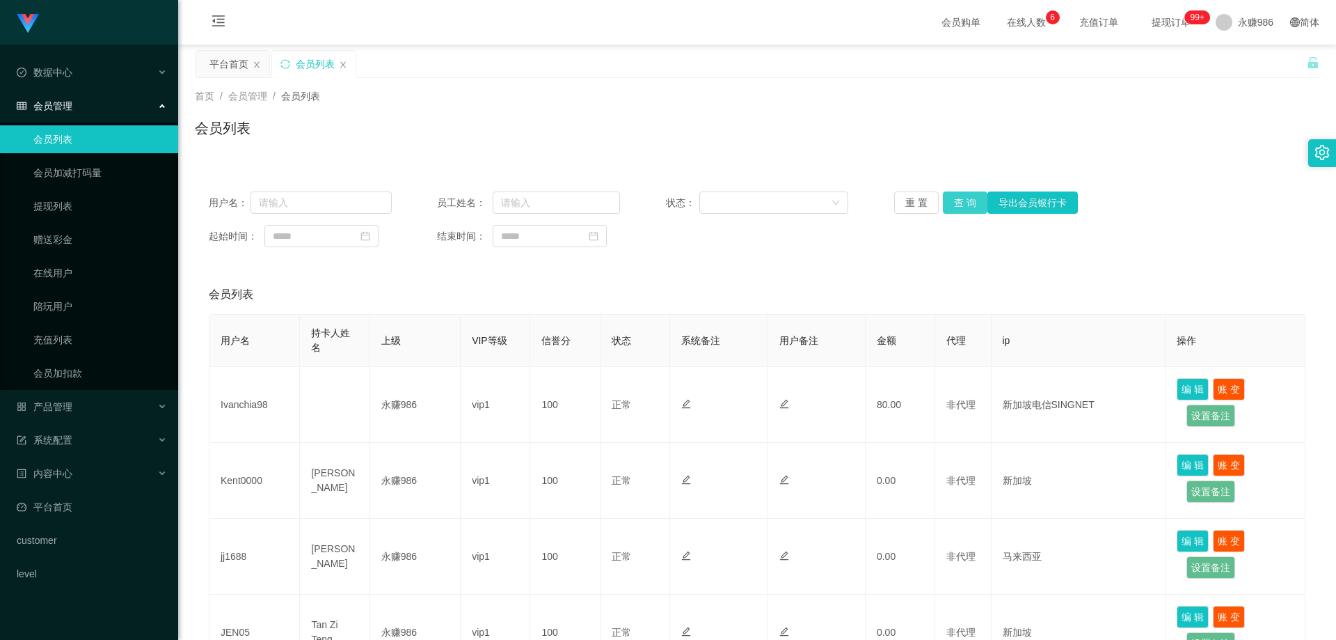
click at [943, 204] on button "查 询" at bounding box center [965, 202] width 45 height 22
click at [966, 209] on button "查 询" at bounding box center [965, 202] width 45 height 22
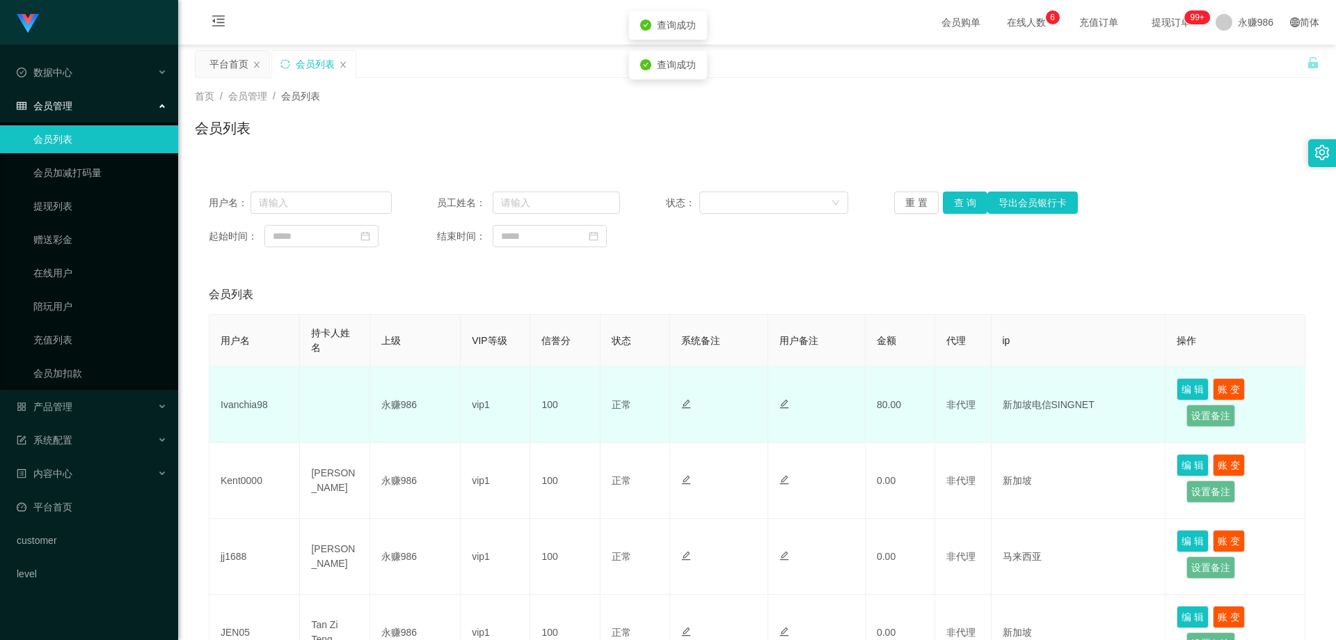
click at [248, 402] on td "Ivanchia98" at bounding box center [254, 405] width 90 height 76
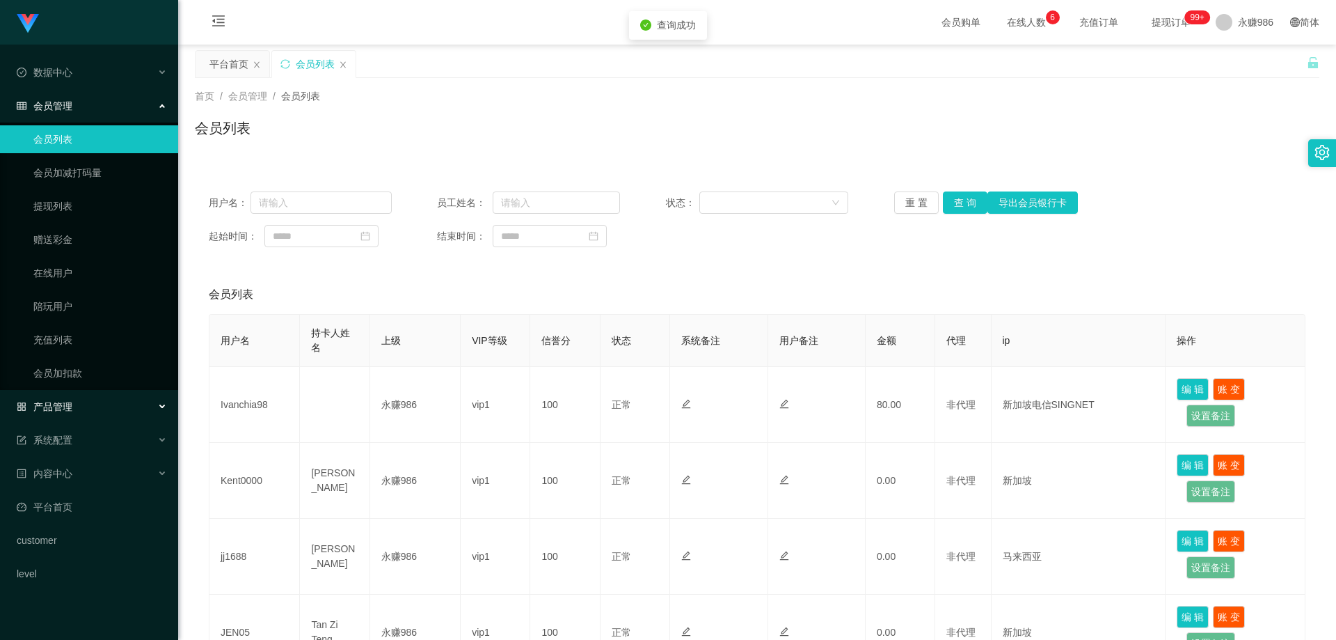
click at [74, 403] on div "产品管理" at bounding box center [89, 407] width 178 height 28
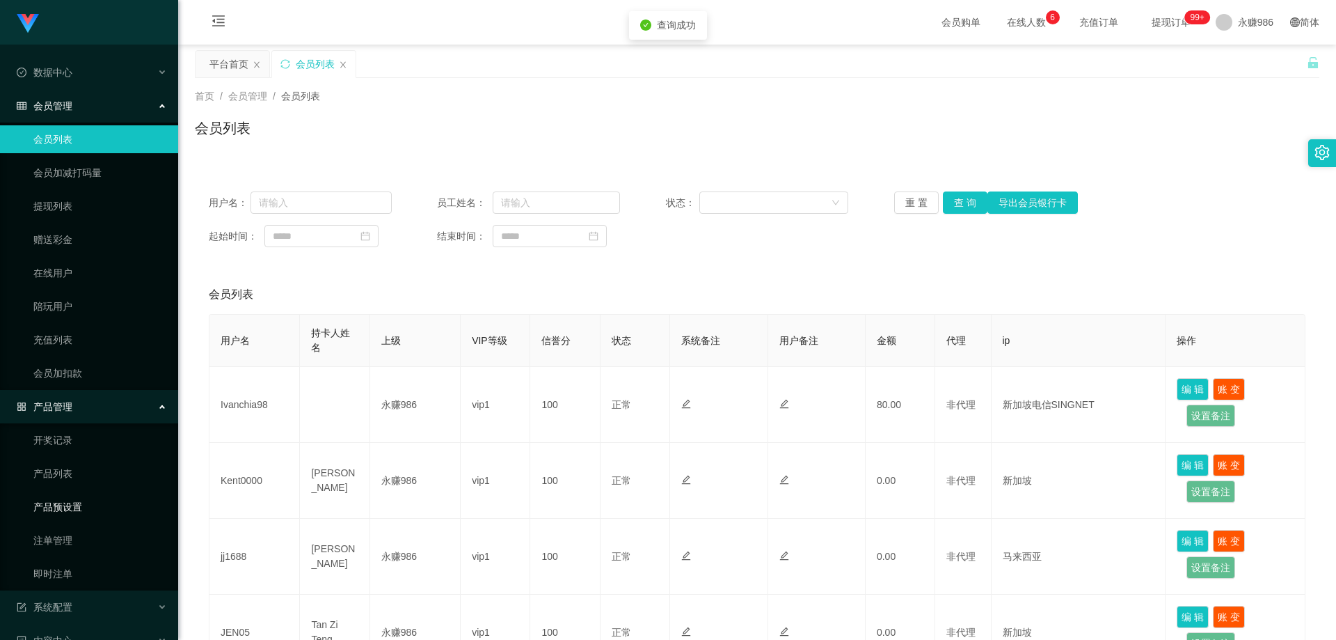
click at [70, 506] on link "产品预设置" at bounding box center [100, 507] width 134 height 28
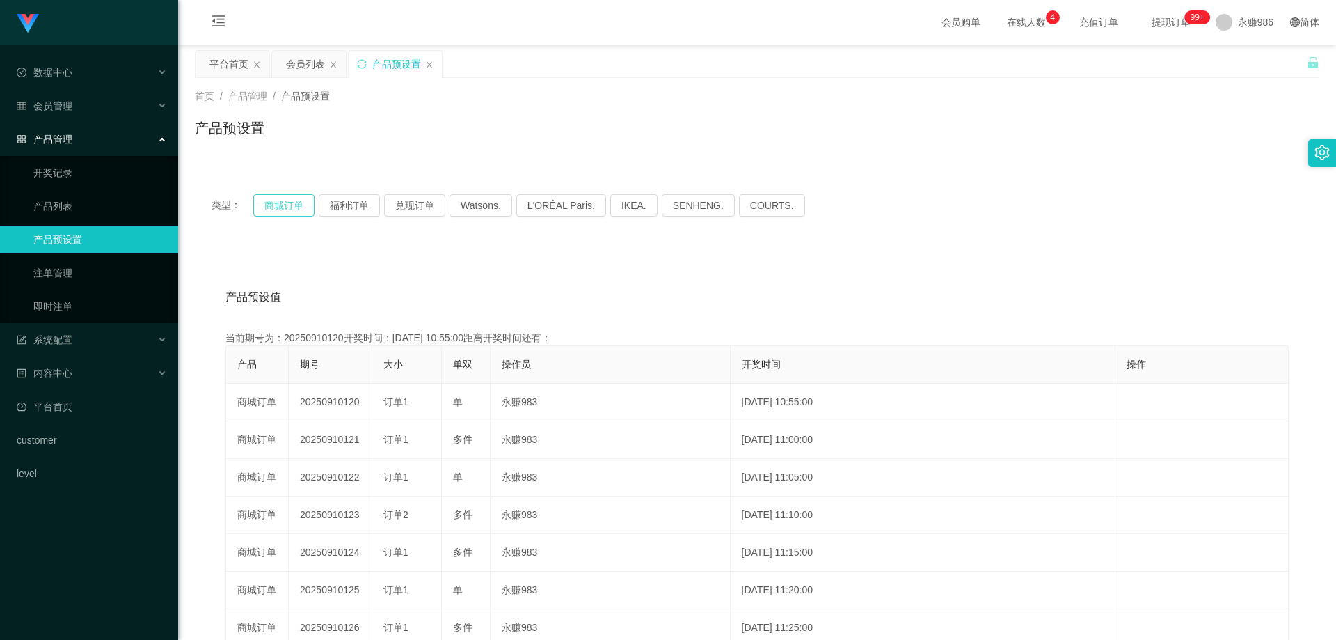
click at [290, 207] on button "商城订单" at bounding box center [283, 205] width 61 height 22
click at [275, 205] on button "商城订单" at bounding box center [283, 205] width 61 height 22
click at [63, 106] on span "会员管理" at bounding box center [45, 105] width 56 height 11
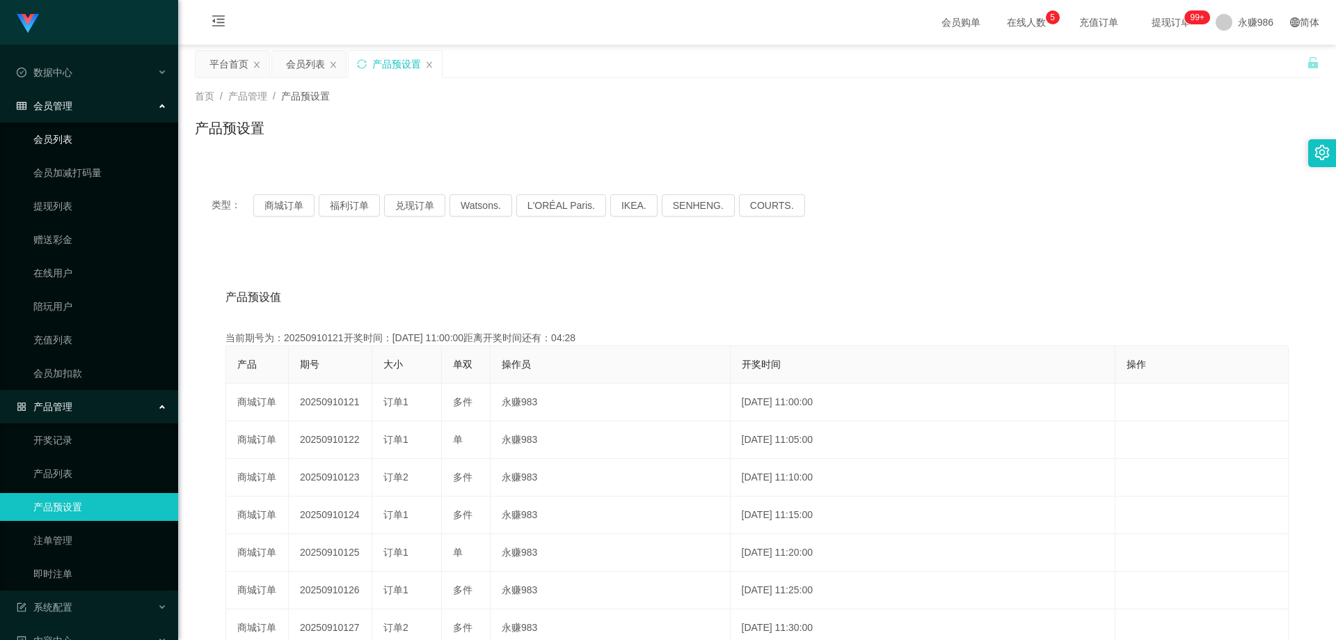
click at [63, 140] on link "会员列表" at bounding box center [100, 139] width 134 height 28
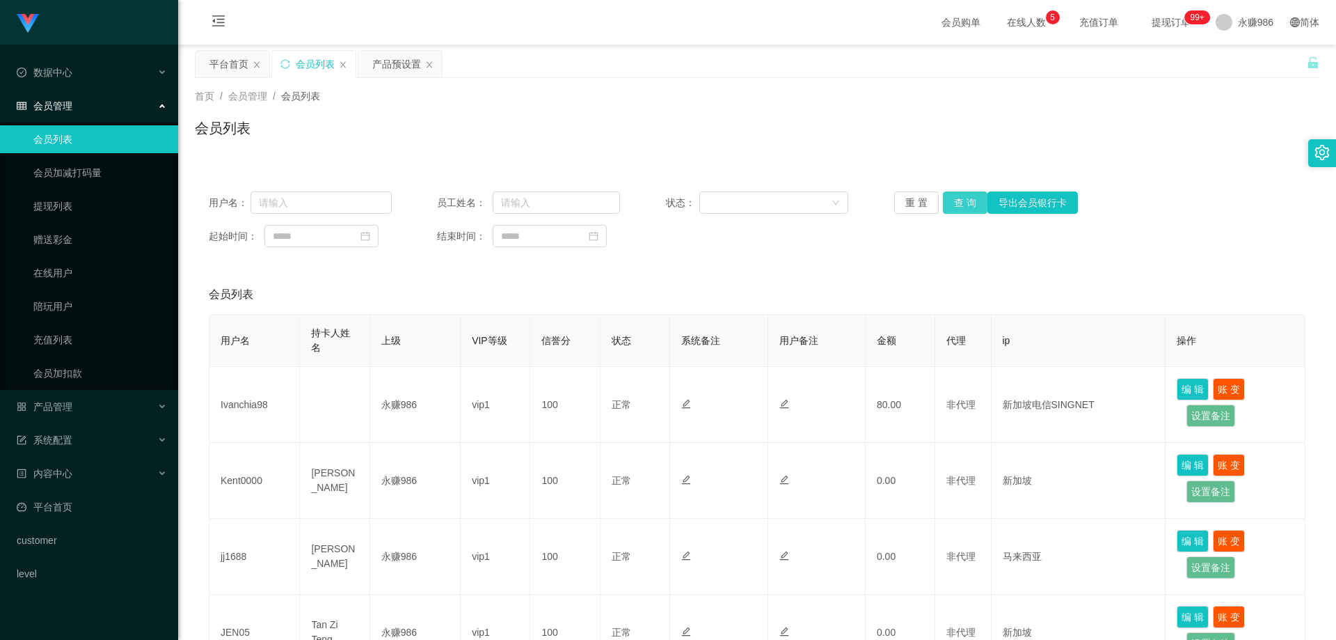
click at [943, 193] on button "查 询" at bounding box center [965, 202] width 45 height 22
click at [943, 194] on button "查 询" at bounding box center [965, 202] width 45 height 22
click at [83, 403] on div "产品管理" at bounding box center [89, 407] width 178 height 28
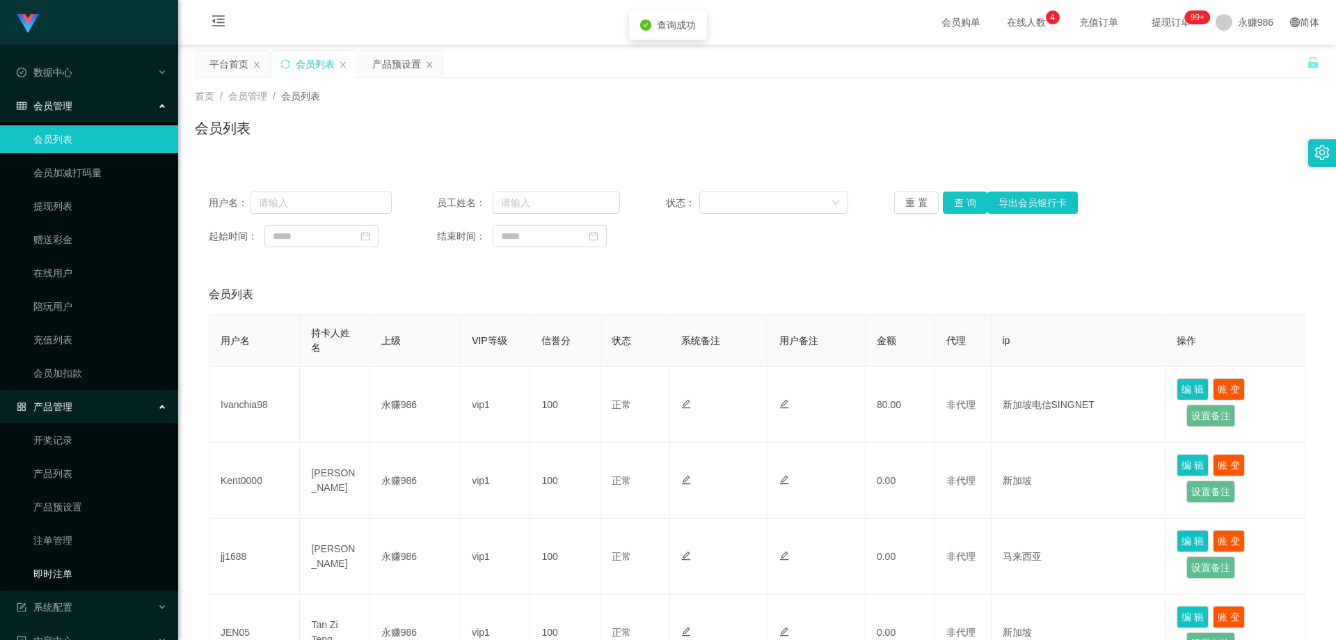
click at [33, 570] on link "即时注单" at bounding box center [100, 574] width 134 height 28
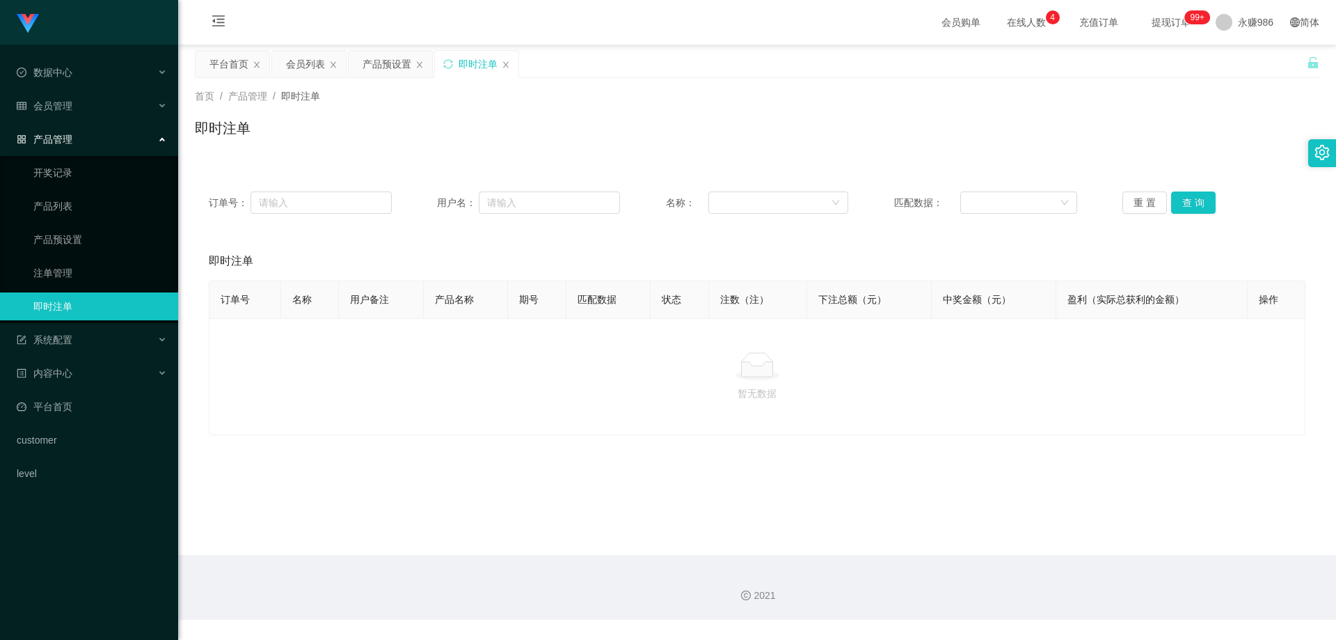
click at [1231, 195] on div "重 置 查 询" at bounding box center [1214, 202] width 183 height 22
click at [1203, 200] on button "查 询" at bounding box center [1193, 202] width 45 height 22
click at [1011, 475] on main "关闭左侧 关闭右侧 关闭其它 刷新页面 平台首页 会员列表 产品预设置 即时注单 首页 / 产品管理 / 即时注单 / 即时注单 订单号： 用户名： 名称： …" at bounding box center [757, 300] width 1158 height 510
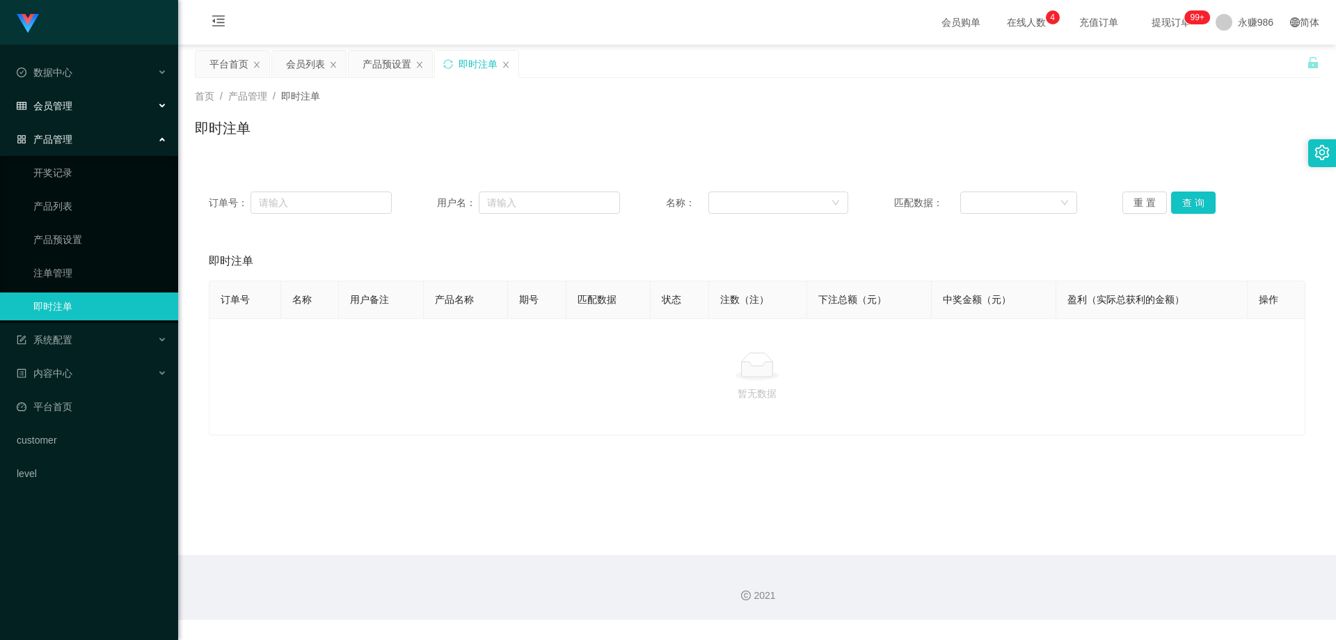
click at [74, 106] on div "会员管理" at bounding box center [89, 106] width 178 height 28
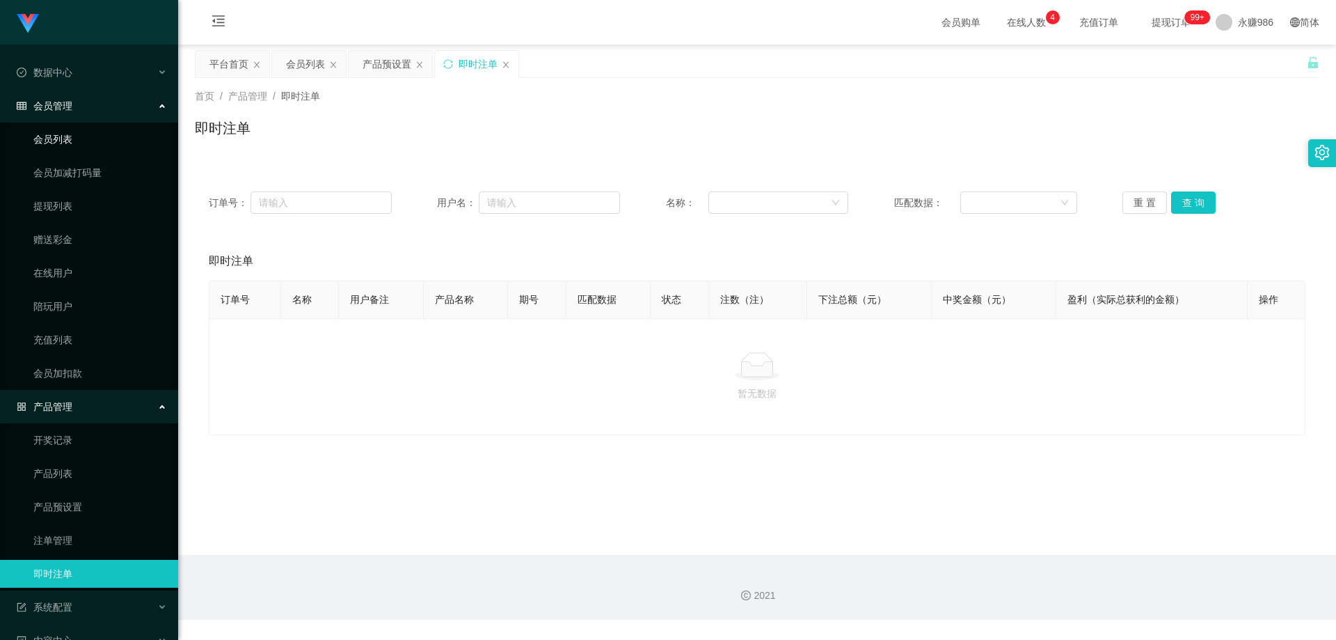
click at [74, 133] on link "会员列表" at bounding box center [100, 139] width 134 height 28
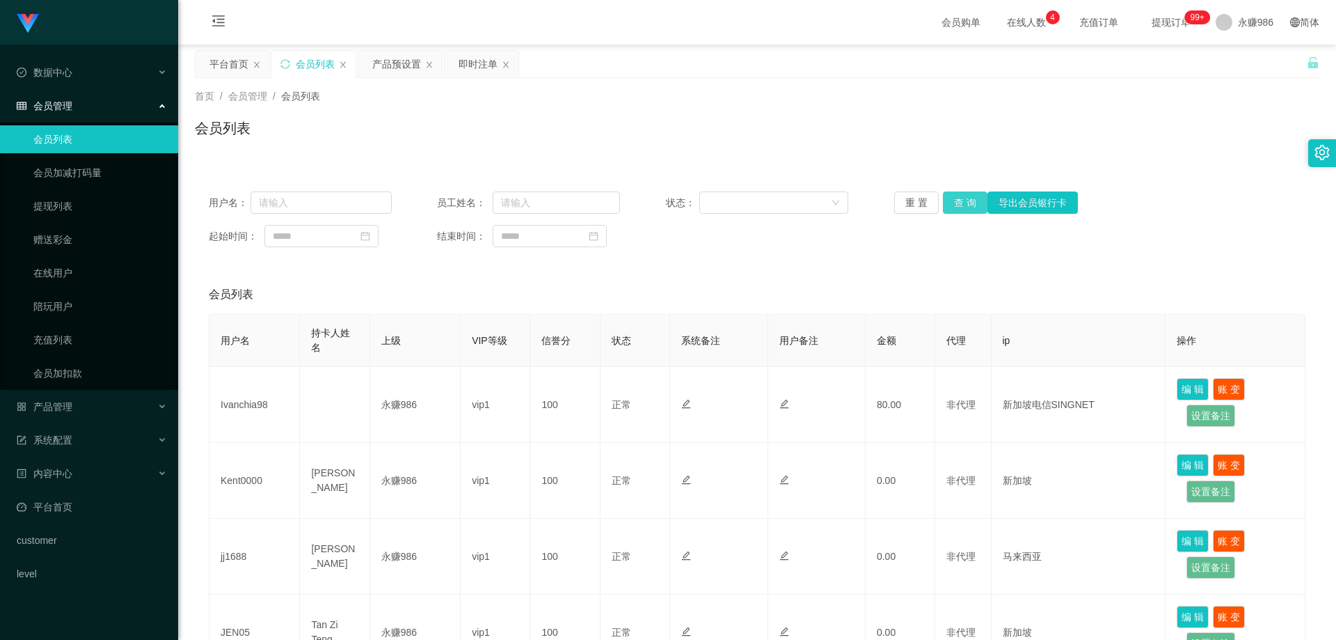
click at [949, 211] on button "查 询" at bounding box center [965, 202] width 45 height 22
click at [956, 196] on button "查 询" at bounding box center [965, 202] width 45 height 22
click at [93, 408] on div "产品管理" at bounding box center [89, 407] width 178 height 28
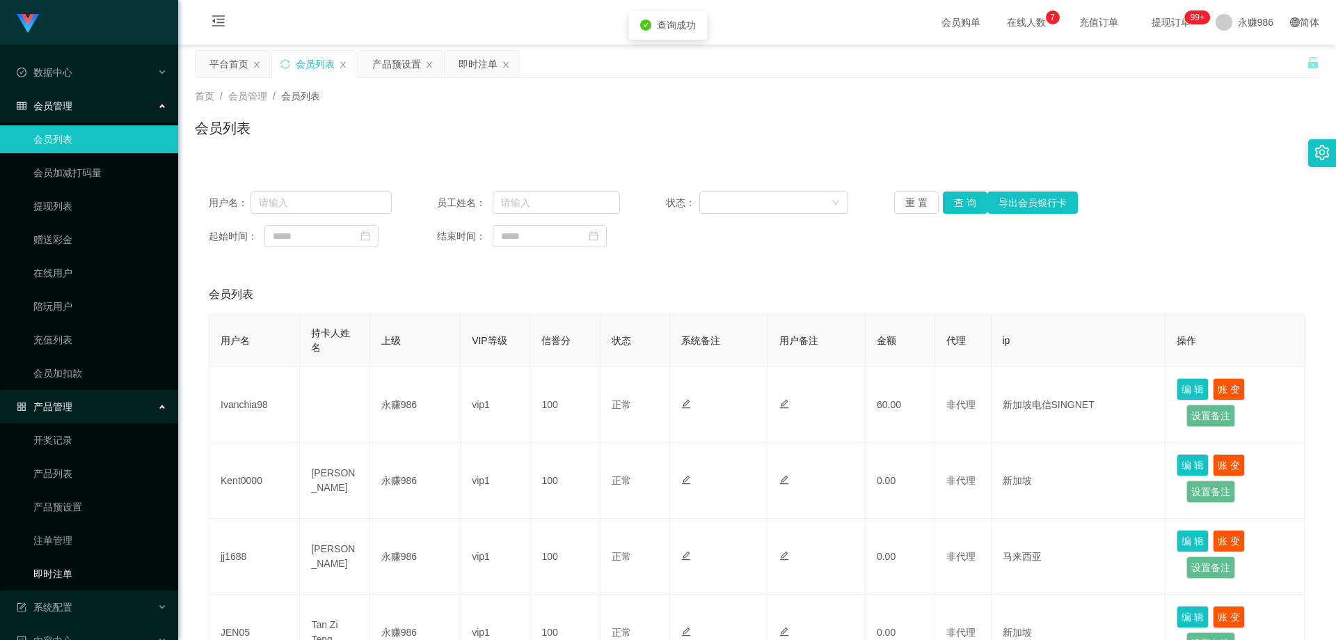
click at [74, 562] on link "即时注单" at bounding box center [100, 574] width 134 height 28
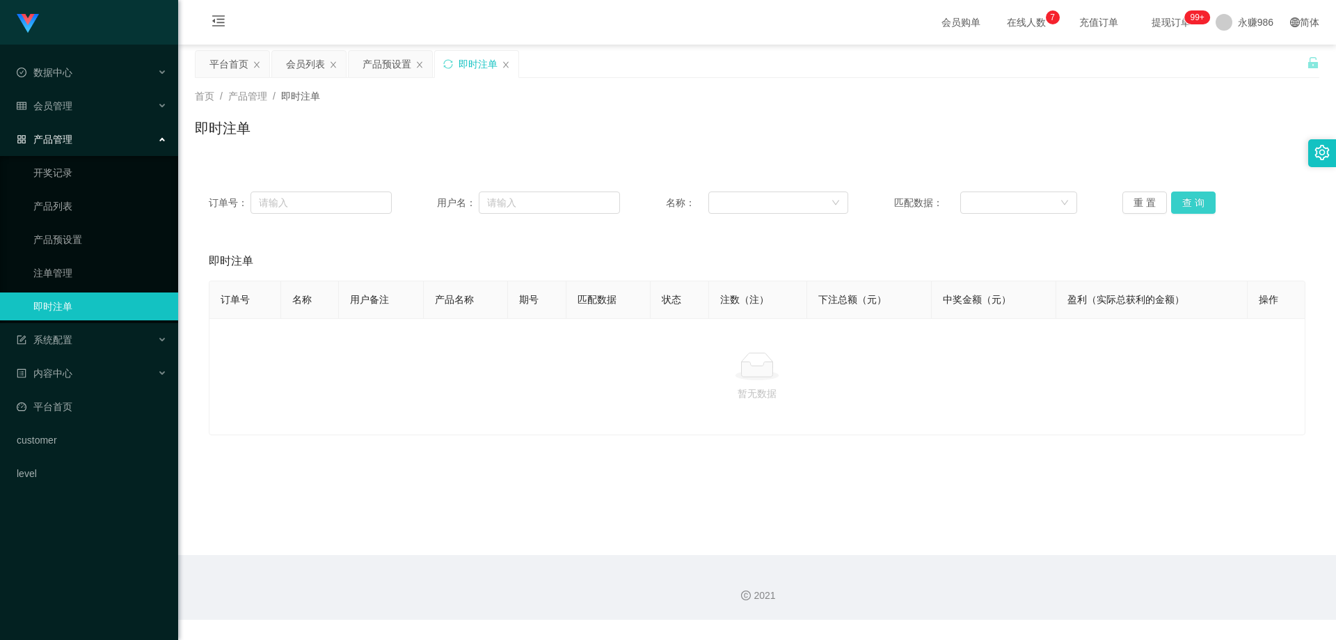
click at [1173, 203] on button "查 询" at bounding box center [1193, 202] width 45 height 22
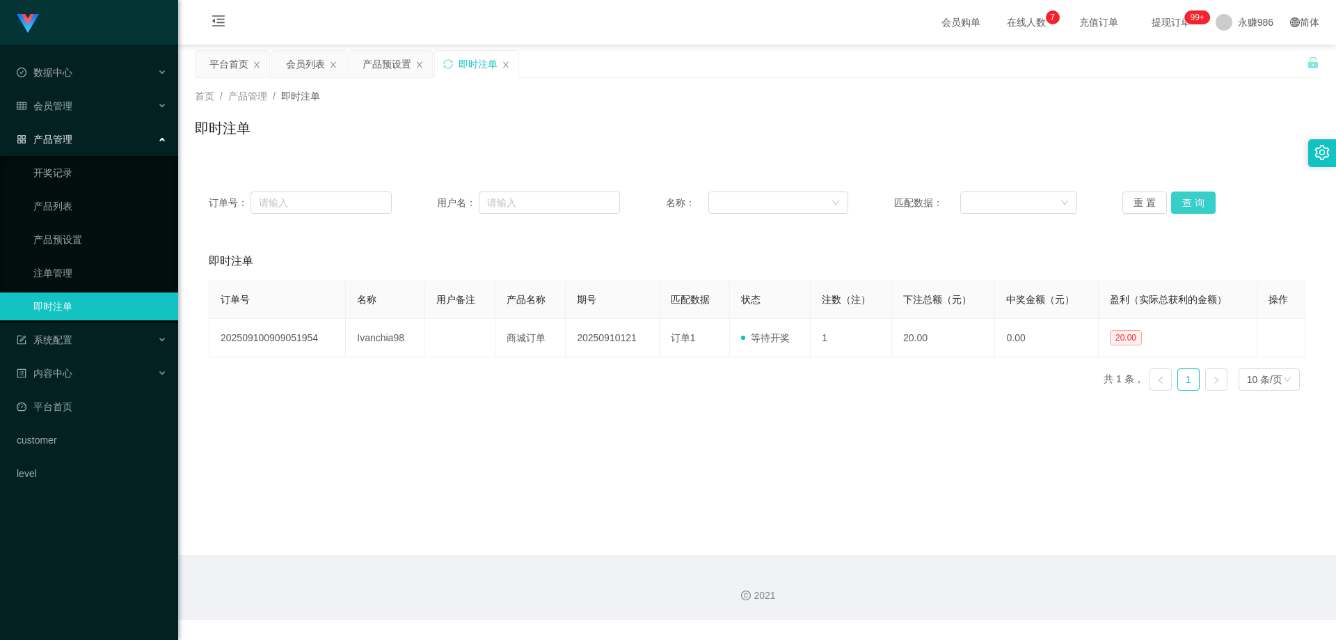
click at [1173, 203] on button "查 询" at bounding box center [1193, 202] width 45 height 22
drag, startPoint x: 1166, startPoint y: 191, endPoint x: 1181, endPoint y: 198, distance: 15.9
click at [1169, 193] on div "重 置 查 询" at bounding box center [1214, 202] width 183 height 22
click at [1185, 198] on button "查 询" at bounding box center [1193, 202] width 45 height 22
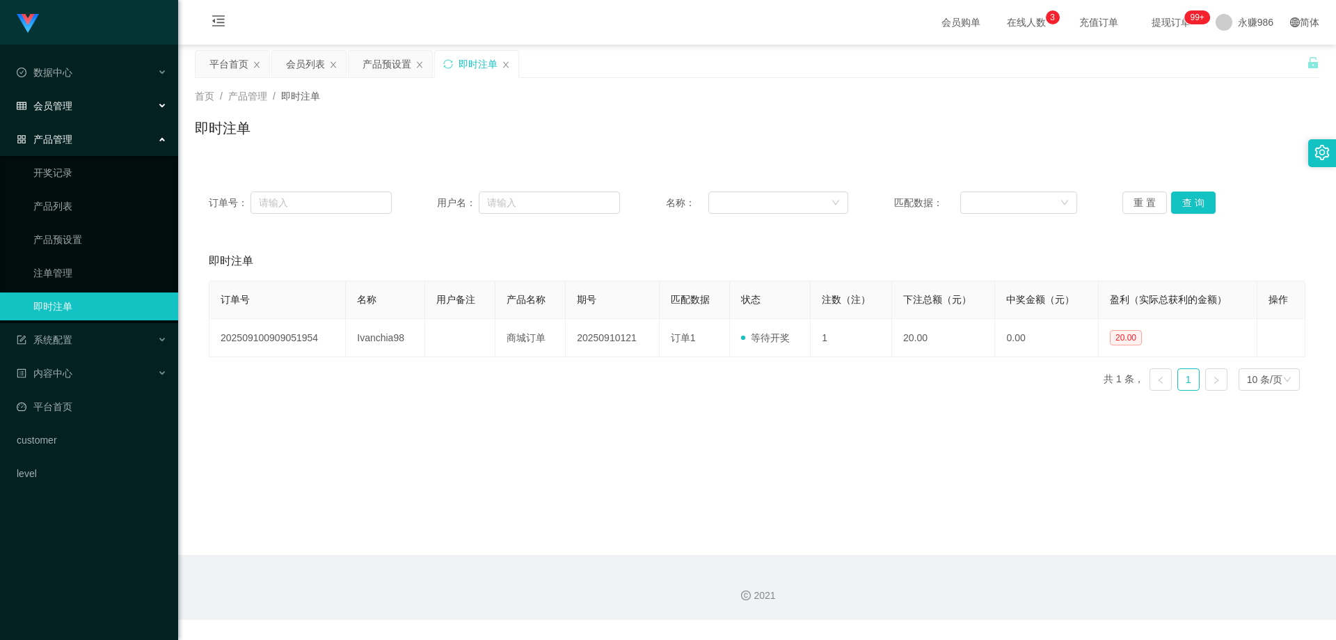
click at [79, 95] on div "会员管理" at bounding box center [89, 106] width 178 height 28
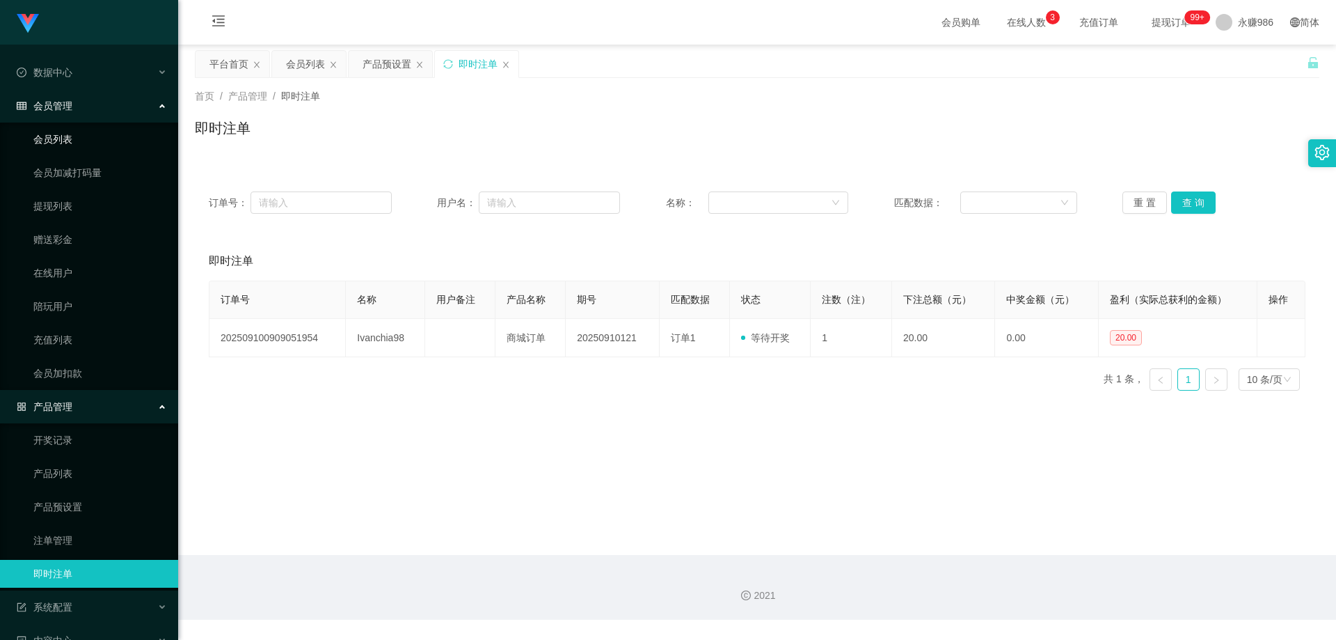
click at [68, 134] on link "会员列表" at bounding box center [100, 139] width 134 height 28
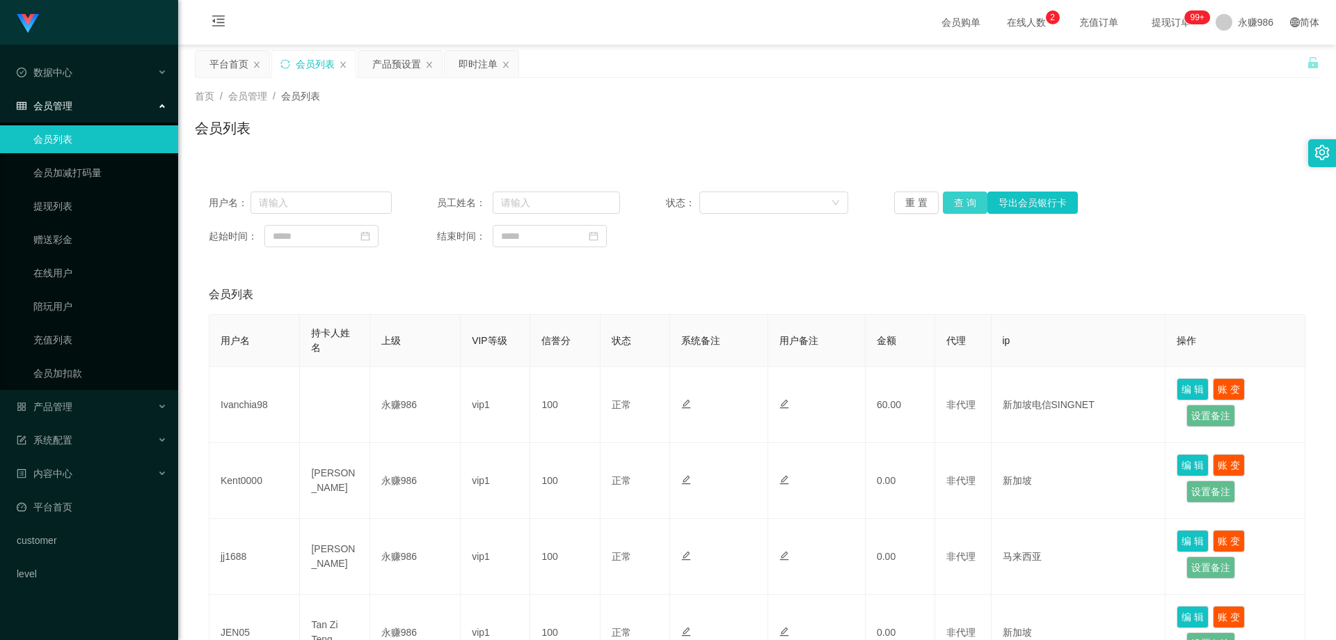
click at [960, 202] on button "查 询" at bounding box center [965, 202] width 45 height 22
click at [969, 203] on button "查 询" at bounding box center [965, 202] width 45 height 22
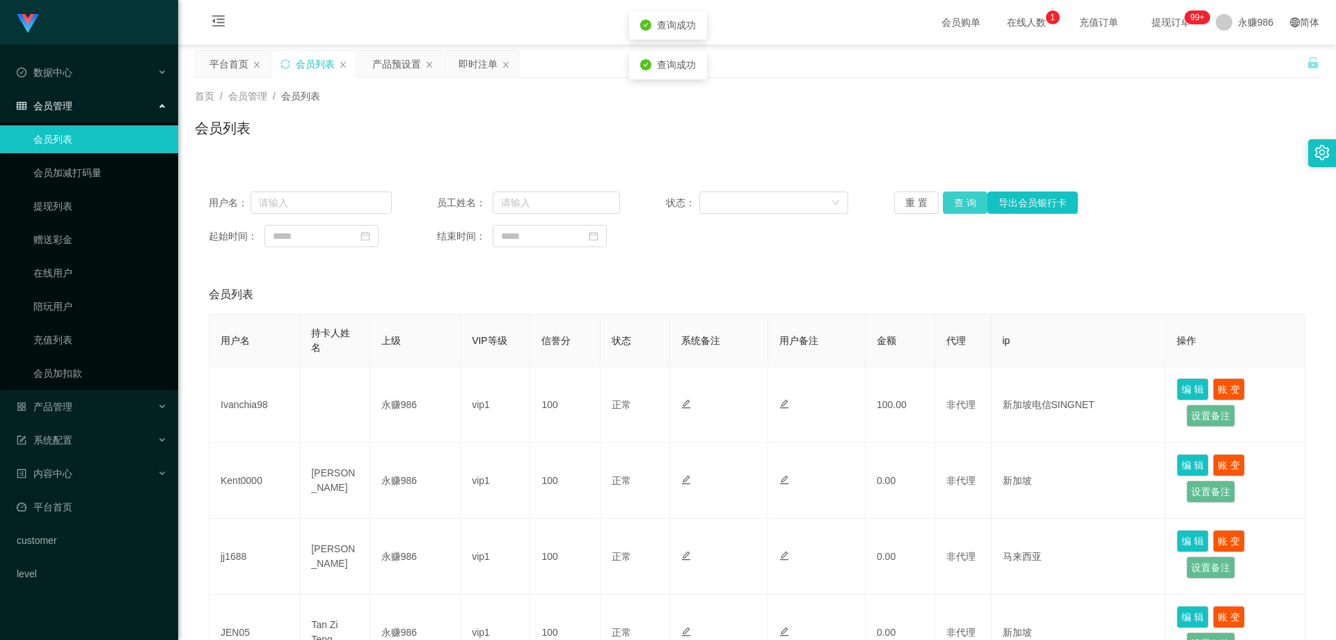
click at [969, 203] on button "查 询" at bounding box center [965, 202] width 45 height 22
click at [969, 203] on div "重 置 查 询 导出会员银行卡" at bounding box center [985, 202] width 183 height 22
click at [969, 203] on button "查 询" at bounding box center [965, 202] width 45 height 22
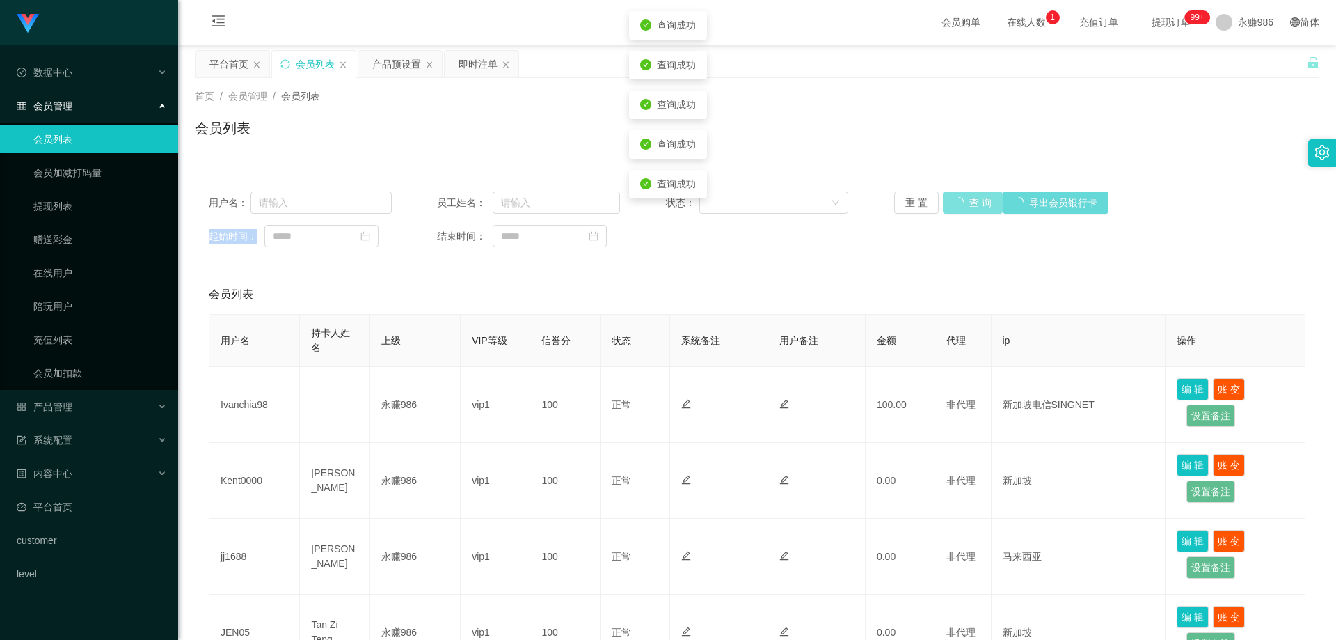
click at [969, 203] on div "重 置 查 询 导出会员银行卡" at bounding box center [985, 202] width 183 height 22
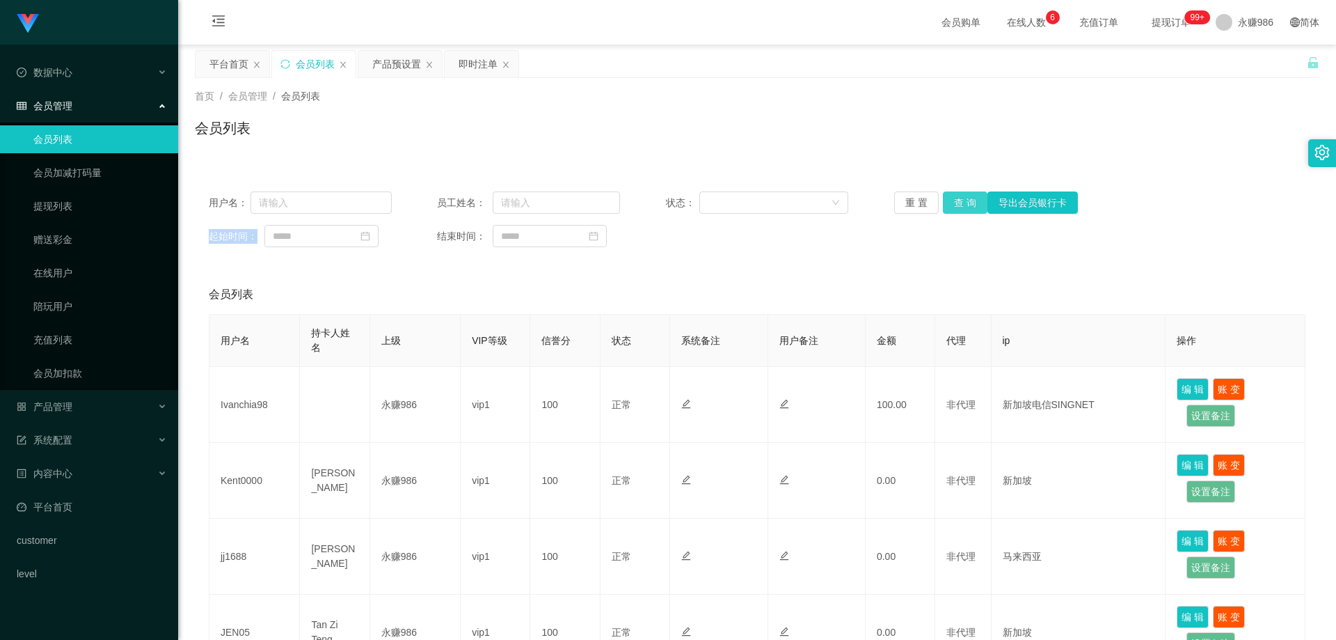
click at [963, 205] on button "查 询" at bounding box center [965, 202] width 45 height 22
click at [961, 198] on button "查 询" at bounding box center [965, 202] width 45 height 22
click at [957, 205] on button "查 询" at bounding box center [965, 202] width 45 height 22
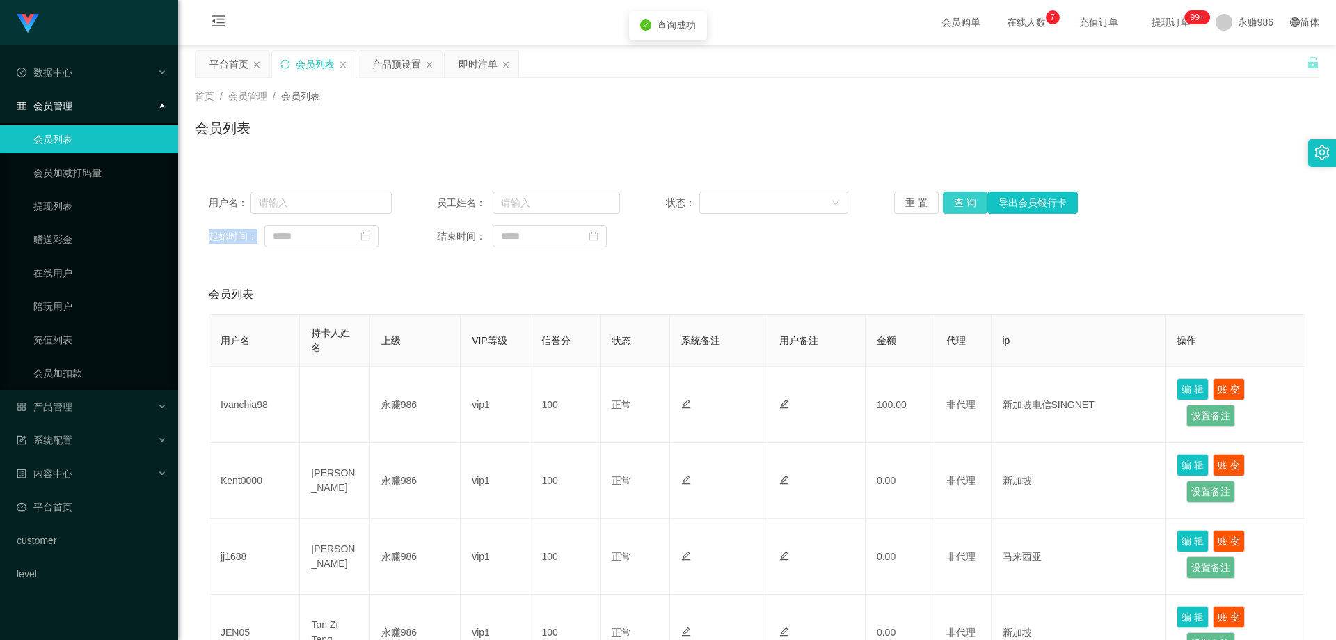
click at [957, 205] on button "查 询" at bounding box center [965, 202] width 45 height 22
click at [949, 198] on button "查 询" at bounding box center [965, 202] width 45 height 22
click at [967, 203] on button "查 询" at bounding box center [965, 202] width 45 height 22
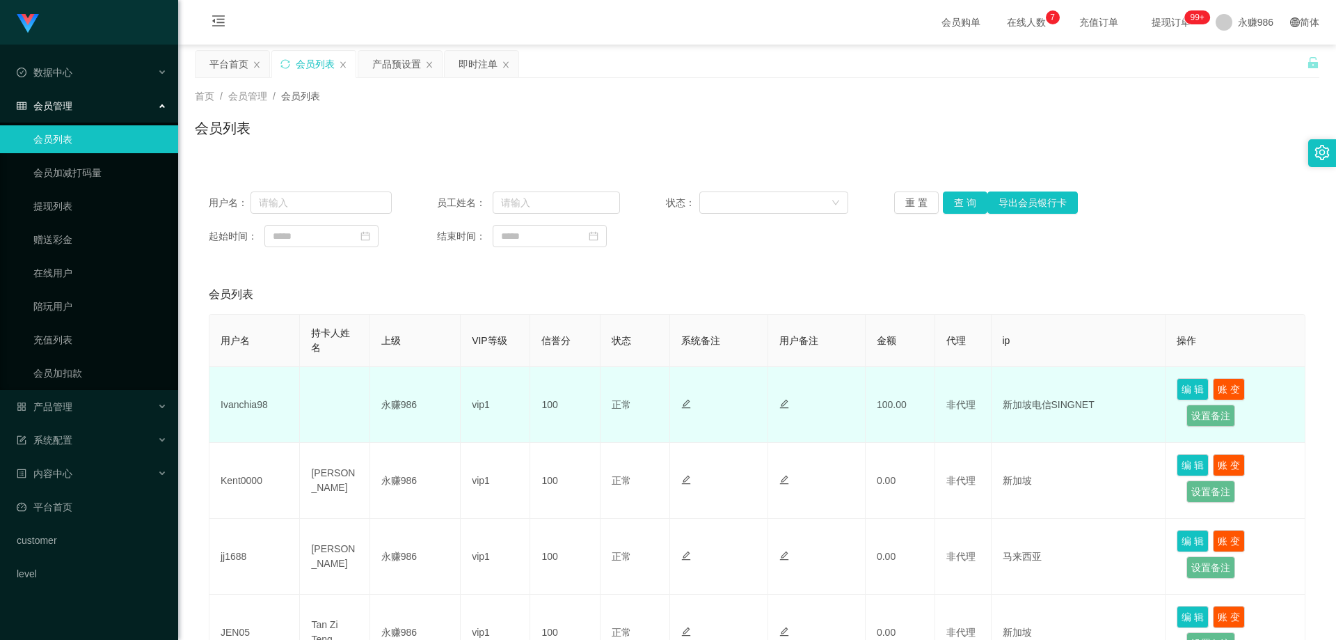
click at [251, 391] on td "Ivanchia98" at bounding box center [254, 405] width 90 height 76
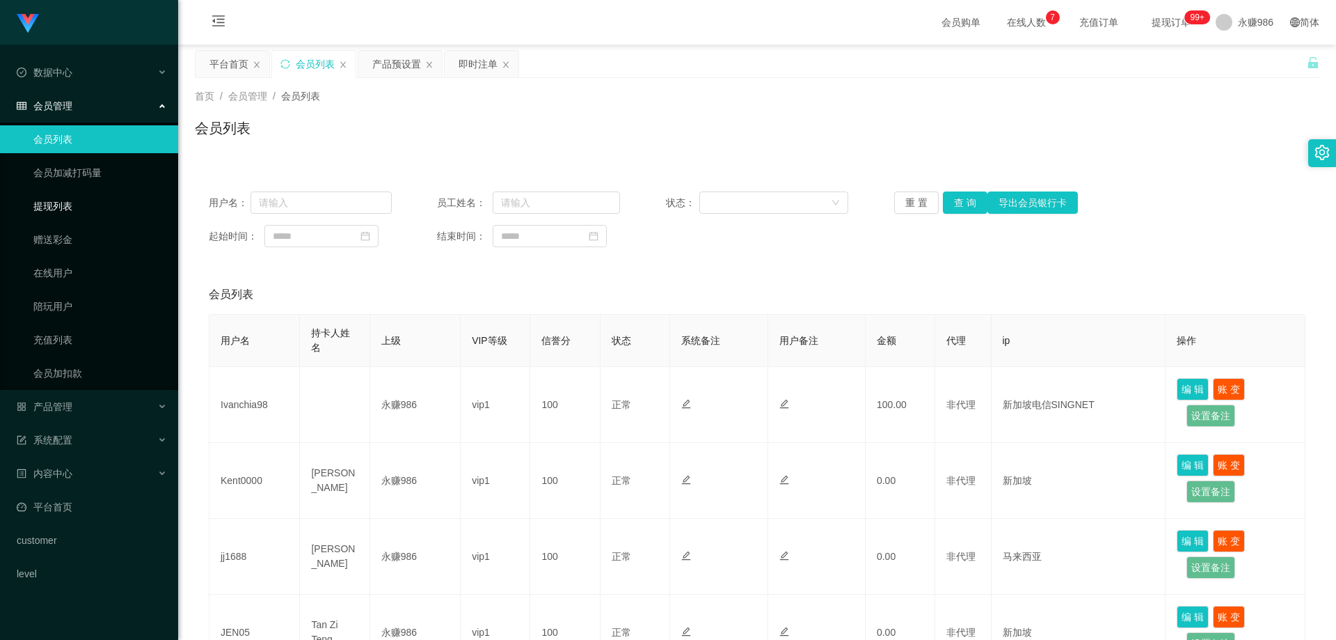
click at [74, 216] on link "提现列表" at bounding box center [100, 206] width 134 height 28
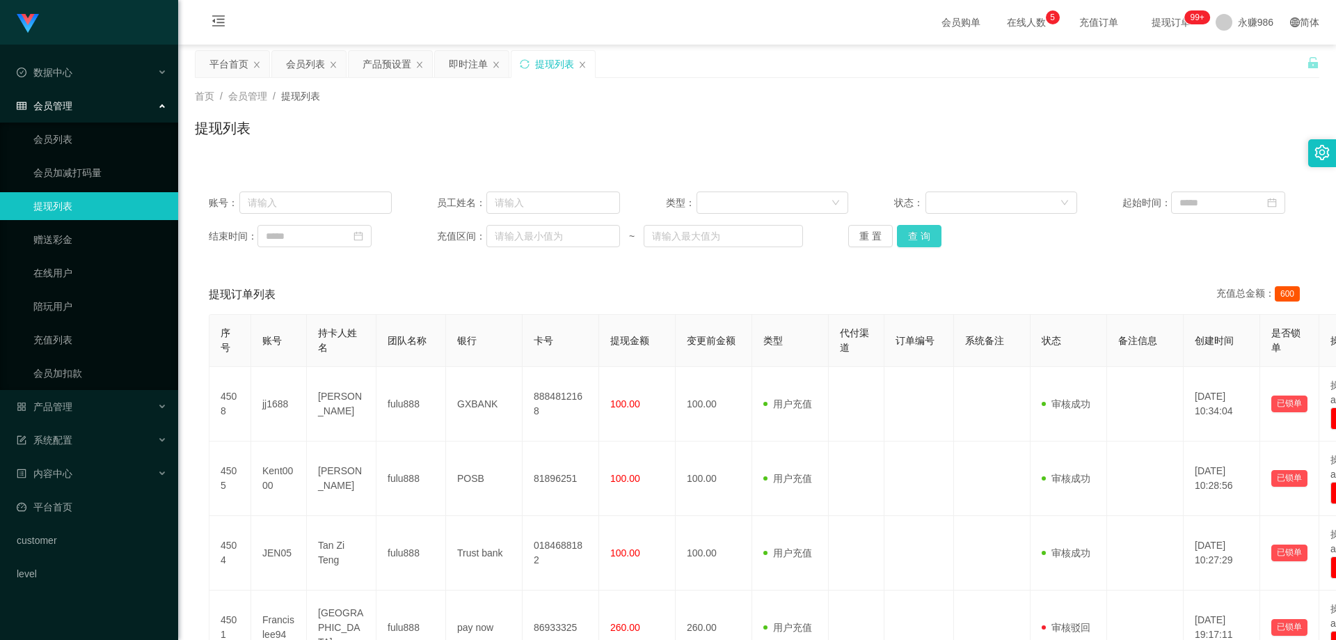
click at [903, 240] on button "查 询" at bounding box center [919, 236] width 45 height 22
click at [60, 136] on link "会员列表" at bounding box center [100, 139] width 134 height 28
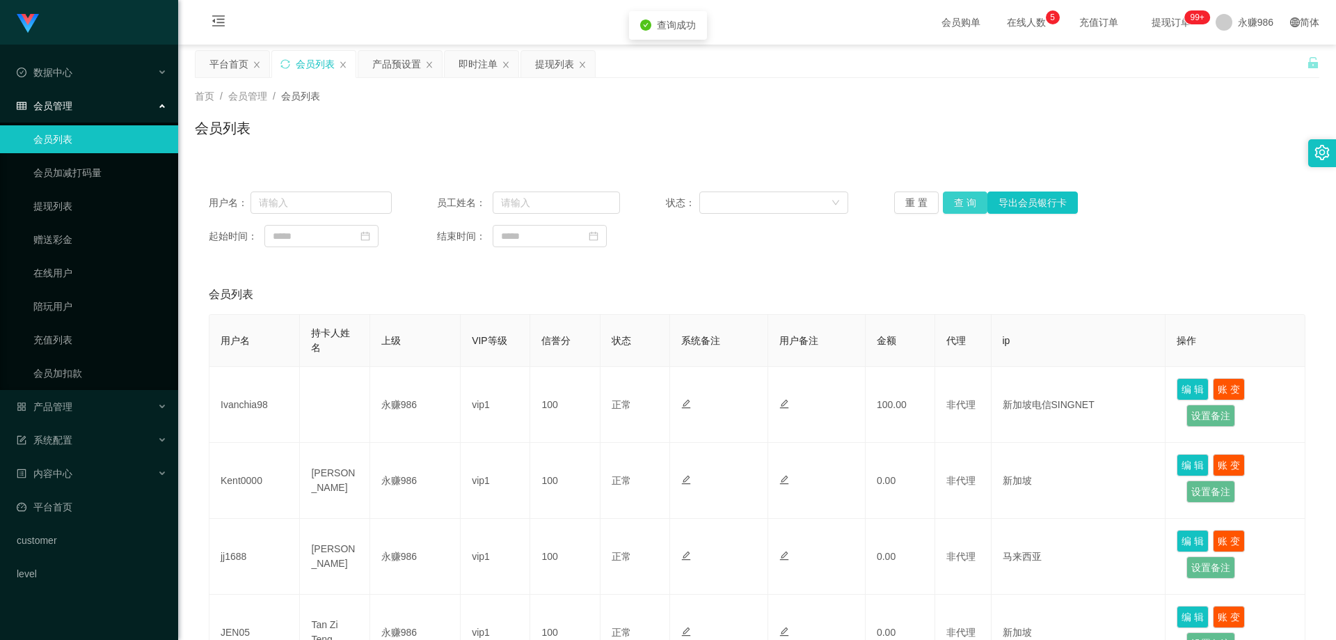
click at [958, 208] on button "查 询" at bounding box center [965, 202] width 45 height 22
click at [955, 193] on button "查 询" at bounding box center [965, 202] width 45 height 22
click at [63, 202] on link "提现列表" at bounding box center [100, 206] width 134 height 28
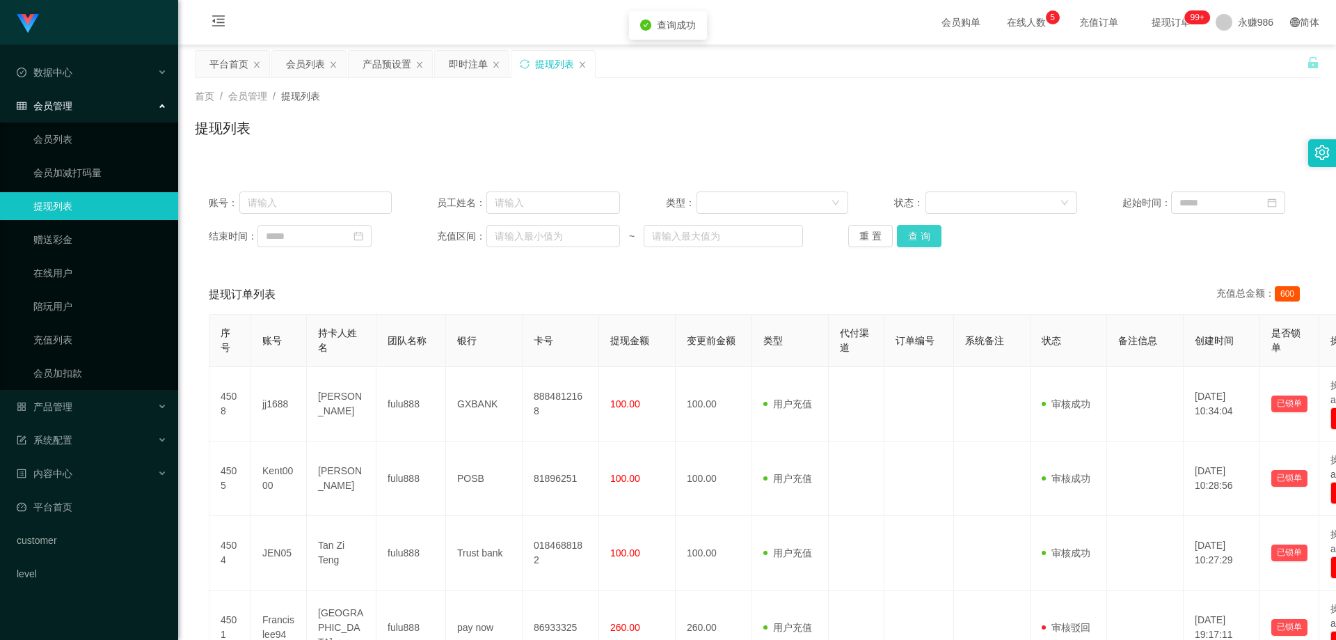
click at [903, 239] on button "查 询" at bounding box center [919, 236] width 45 height 22
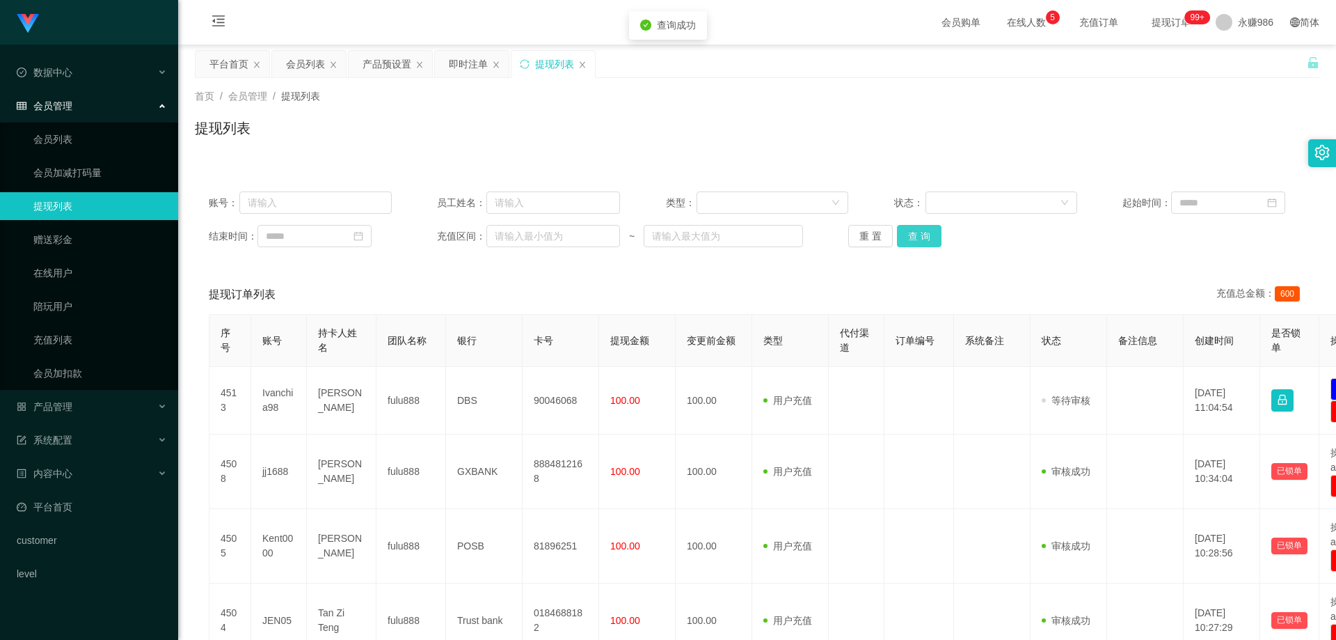
click at [903, 239] on button "查 询" at bounding box center [919, 236] width 45 height 22
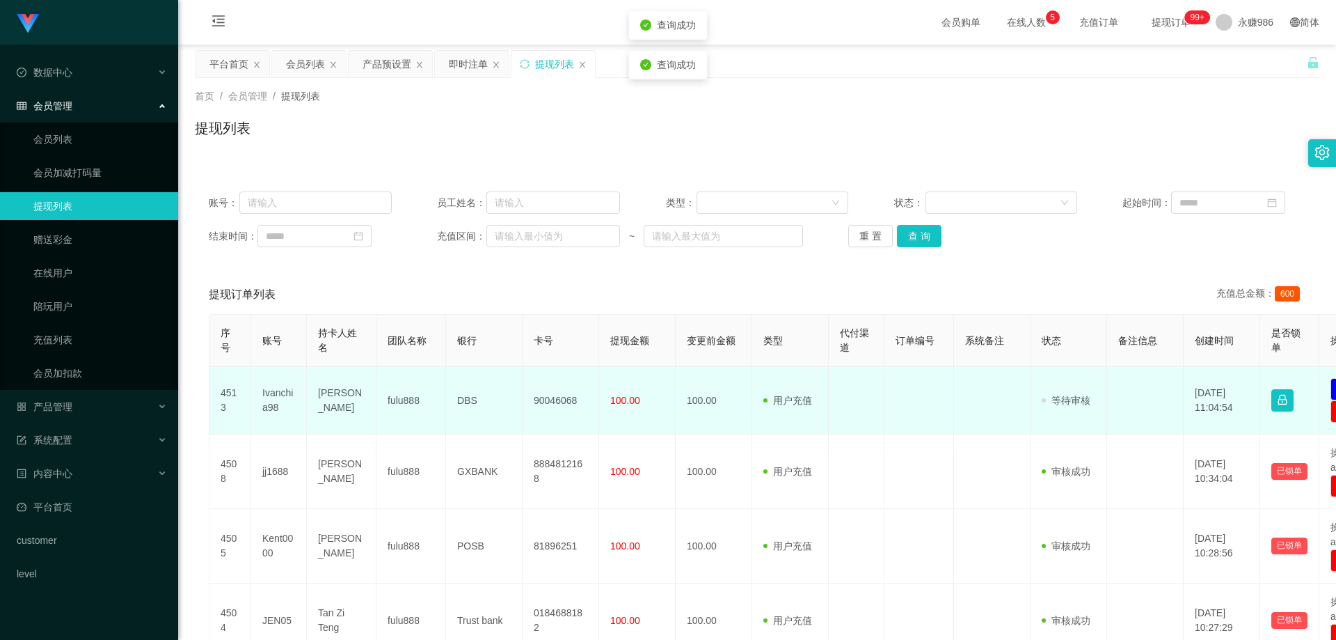
click at [333, 399] on td "[PERSON_NAME]" at bounding box center [342, 401] width 70 height 68
drag, startPoint x: 333, startPoint y: 399, endPoint x: 333, endPoint y: 415, distance: 16.0
click at [333, 399] on td "[PERSON_NAME]" at bounding box center [342, 401] width 70 height 68
click at [463, 396] on td "DBS" at bounding box center [484, 401] width 77 height 68
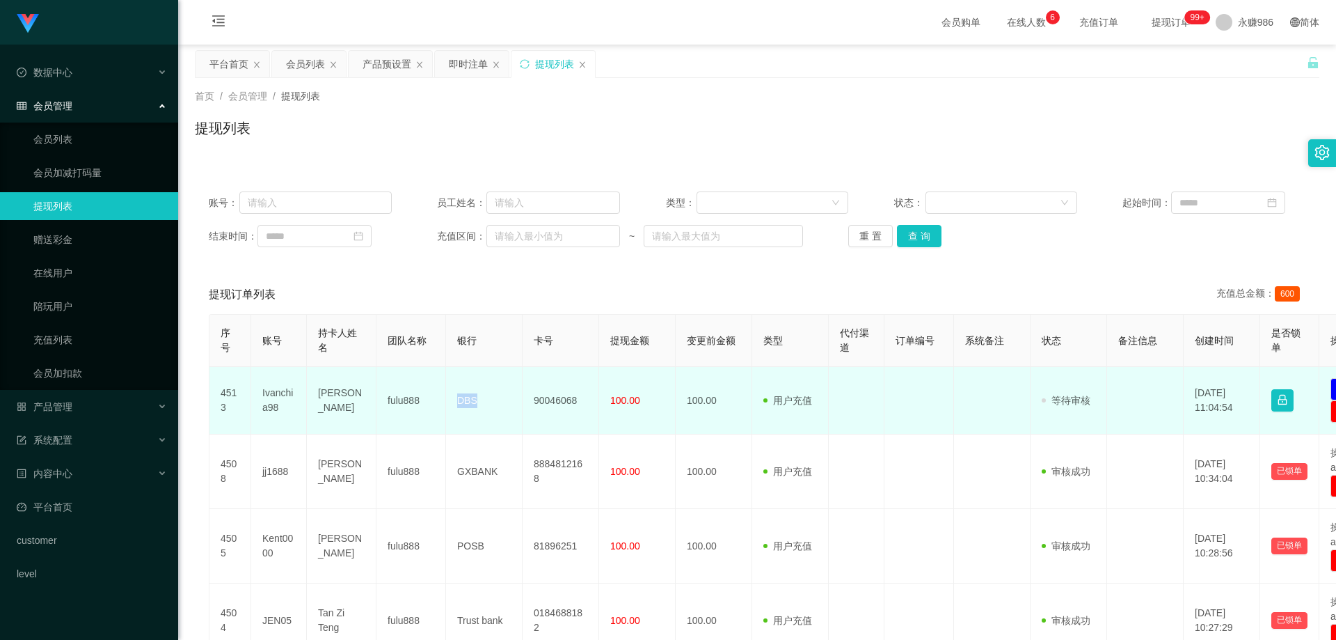
click at [463, 396] on td "DBS" at bounding box center [484, 401] width 77 height 68
click at [554, 390] on td "90046068" at bounding box center [561, 401] width 77 height 68
click at [267, 395] on td "Ivanchia98" at bounding box center [279, 401] width 56 height 68
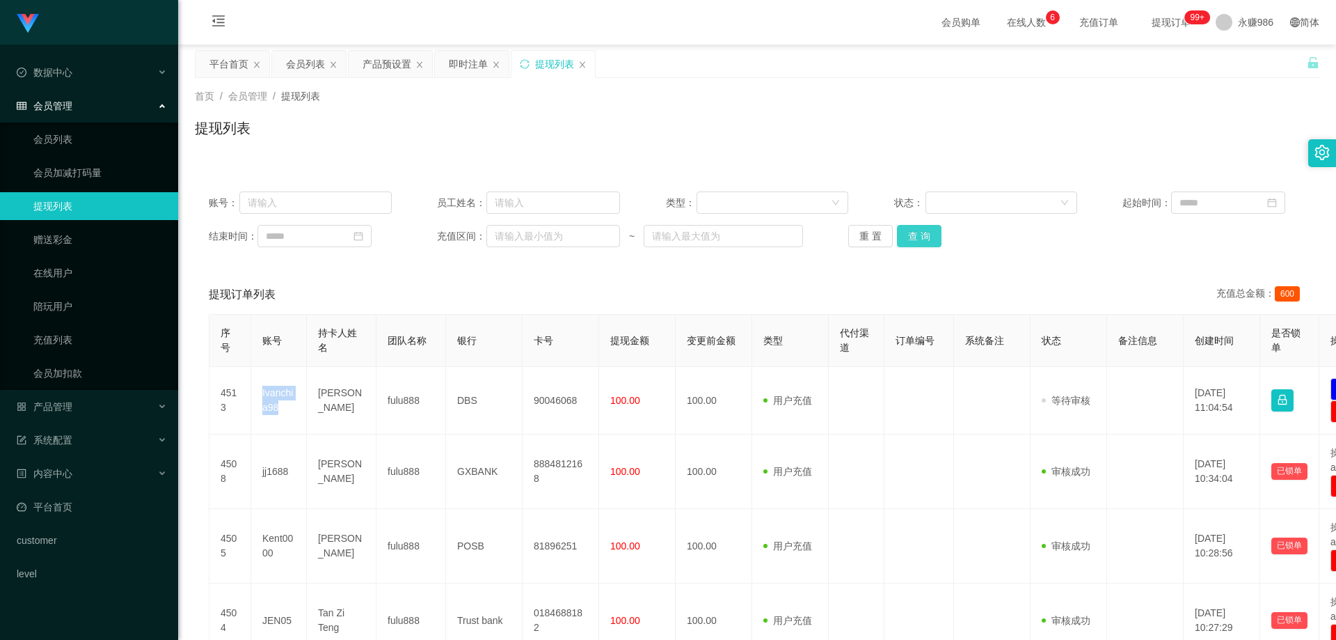
click at [914, 233] on button "查 询" at bounding box center [919, 236] width 45 height 22
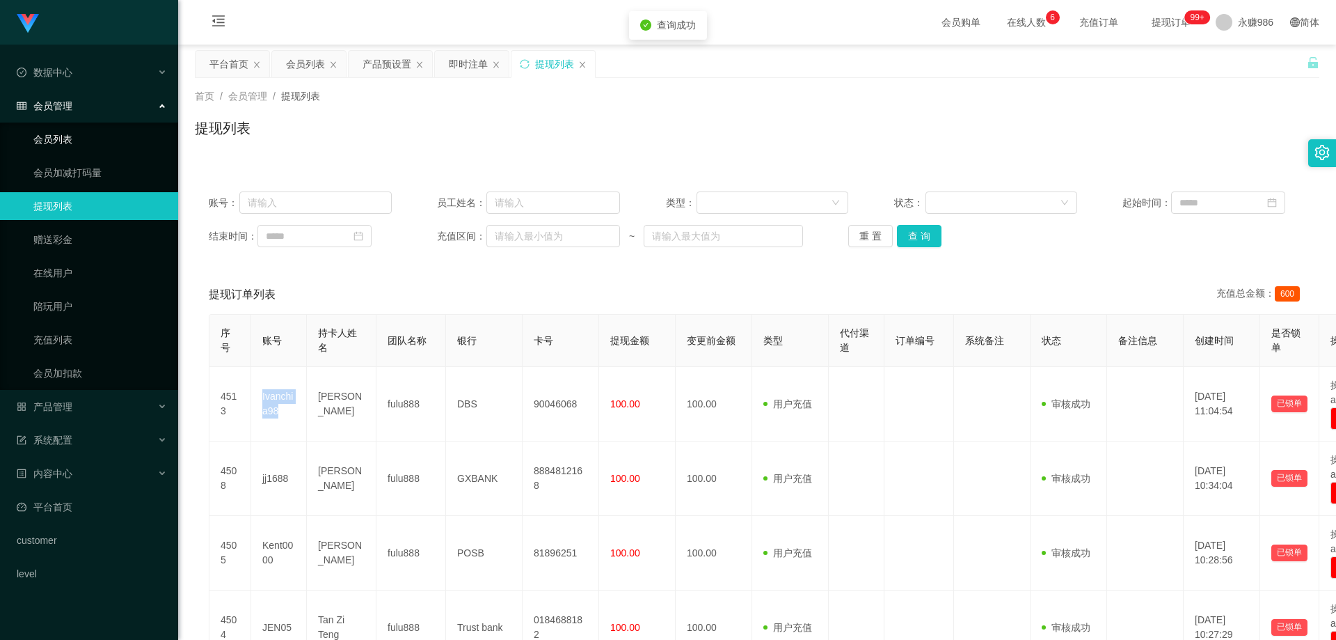
click at [95, 134] on link "会员列表" at bounding box center [100, 139] width 134 height 28
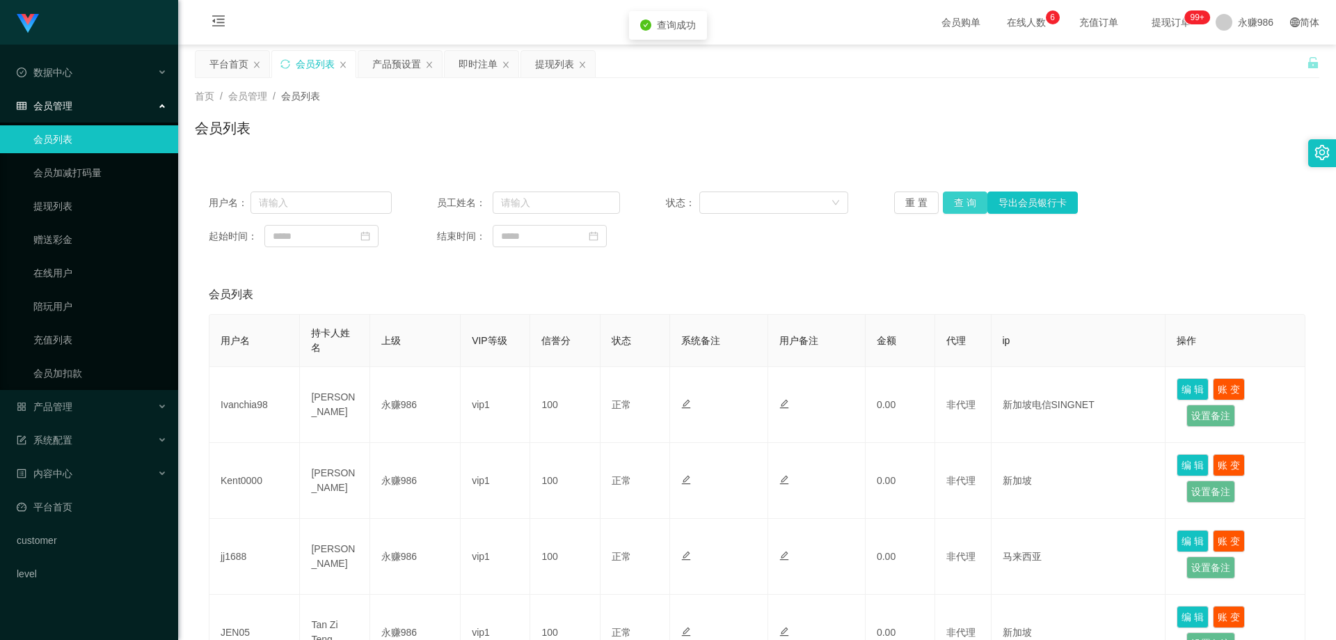
click at [959, 205] on button "查 询" at bounding box center [965, 202] width 45 height 22
click at [95, 133] on link "会员列表" at bounding box center [100, 139] width 134 height 28
click at [946, 216] on div "用户名： 员工姓名： 状态： 重 置 查 询 导出会员银行卡 起始时间： 结束时间：" at bounding box center [757, 219] width 1125 height 84
click at [965, 207] on button "查 询" at bounding box center [965, 202] width 45 height 22
click at [1244, 69] on li "退出登录" at bounding box center [1249, 61] width 104 height 22
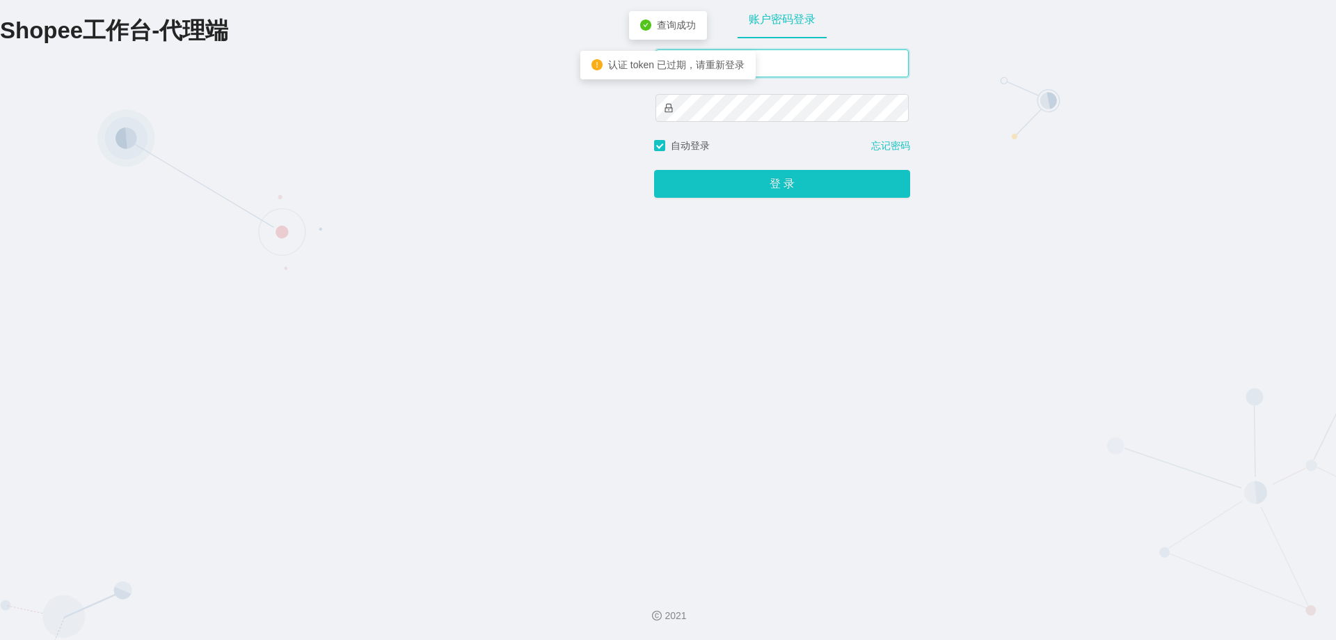
click at [797, 63] on input "text" at bounding box center [782, 63] width 253 height 28
type input "永赚981"
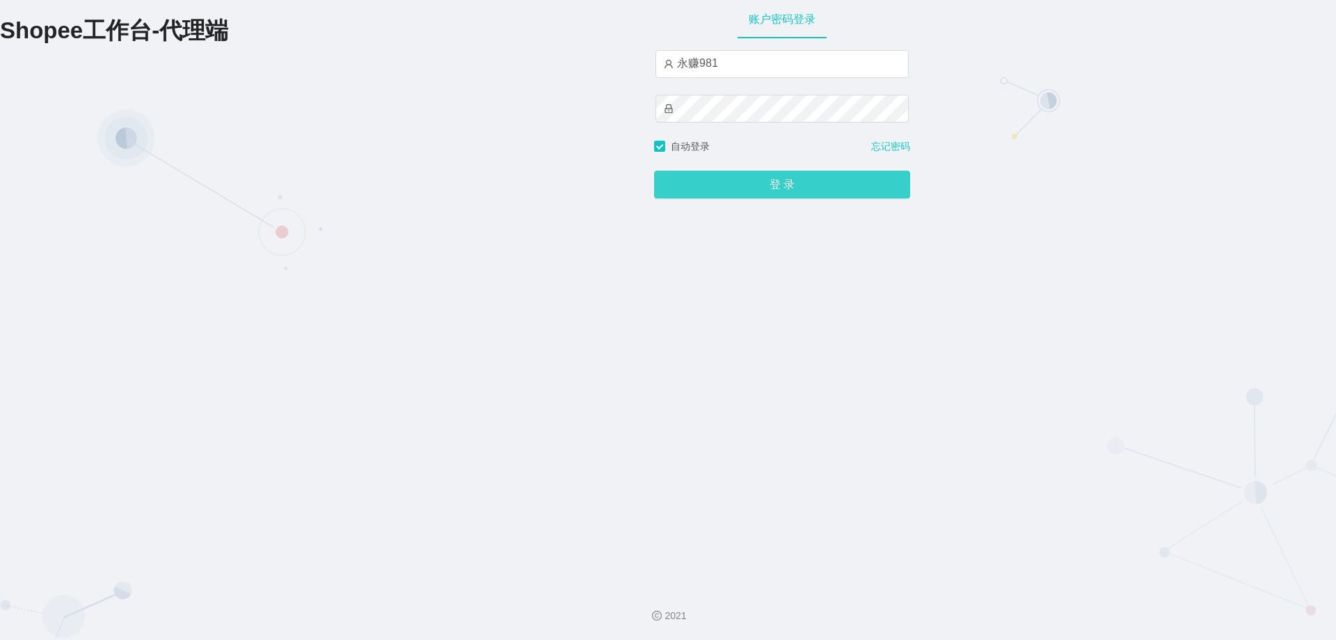
click at [775, 184] on button "登 录" at bounding box center [782, 185] width 256 height 28
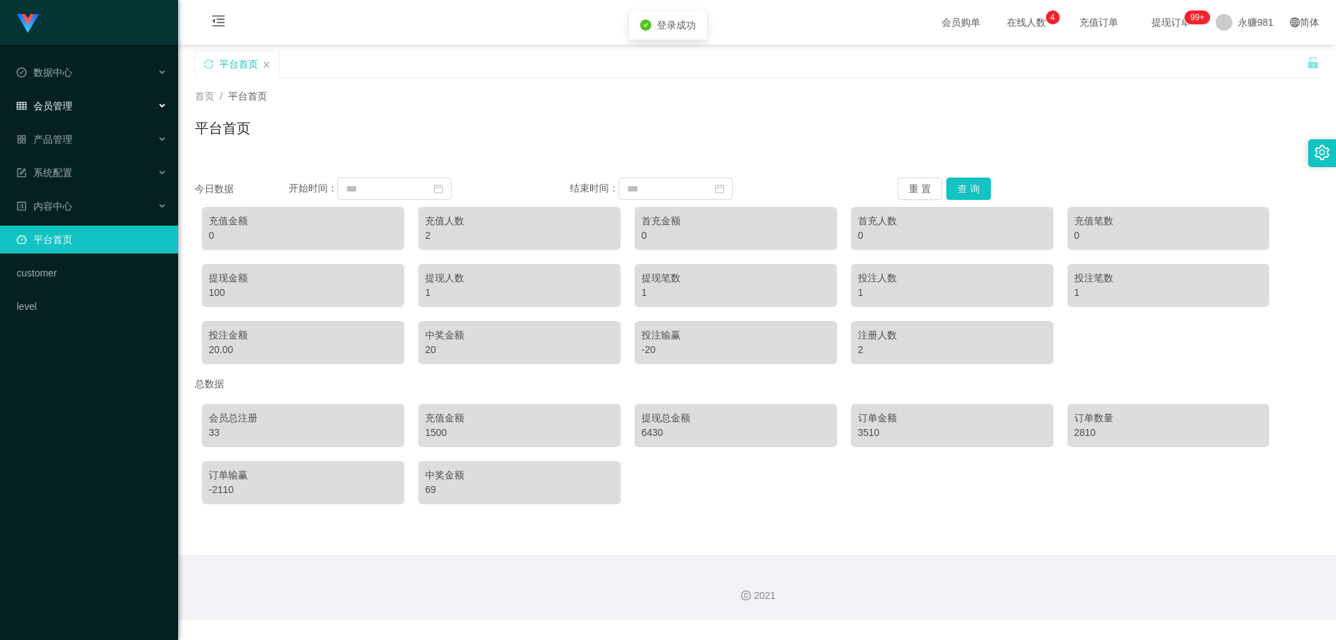
click at [86, 107] on div "会员管理" at bounding box center [89, 106] width 178 height 28
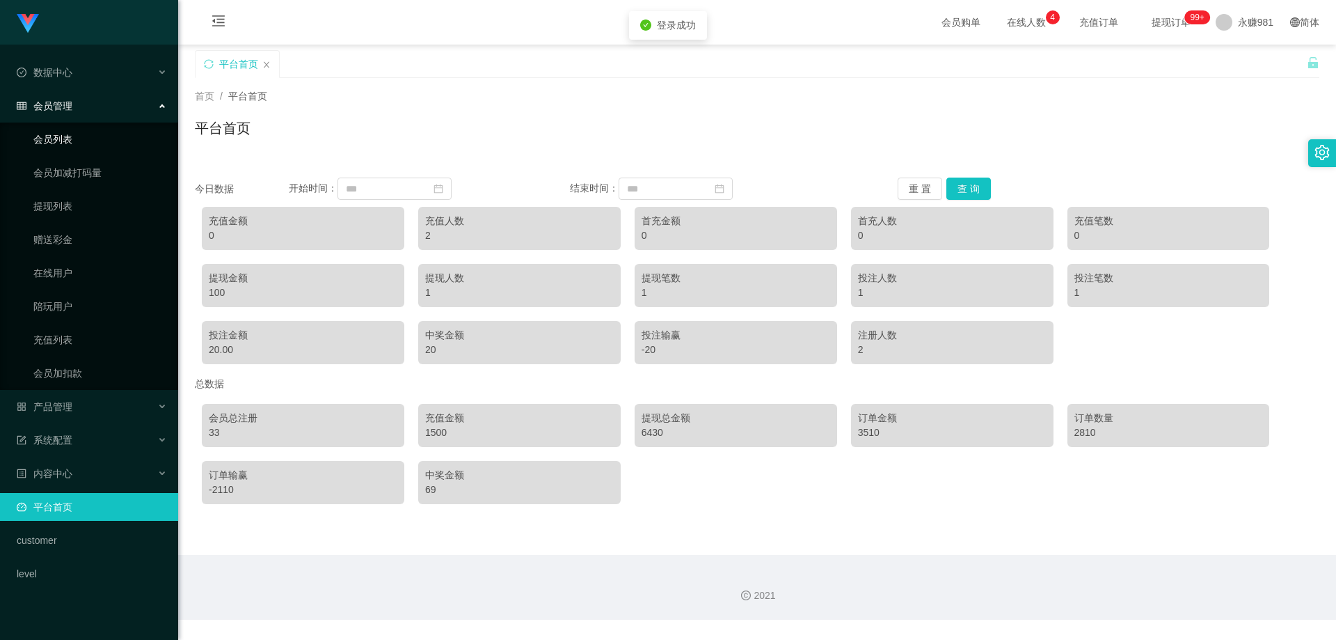
click at [79, 141] on link "会员列表" at bounding box center [100, 139] width 134 height 28
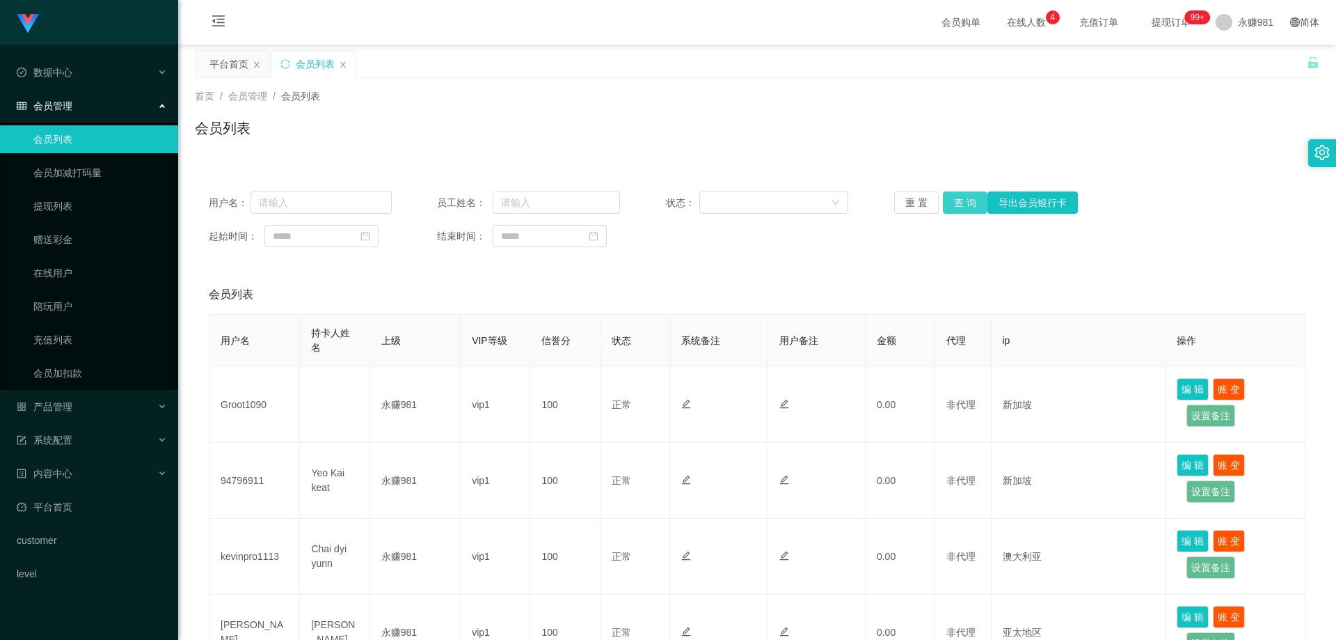
click at [970, 199] on button "查 询" at bounding box center [965, 202] width 45 height 22
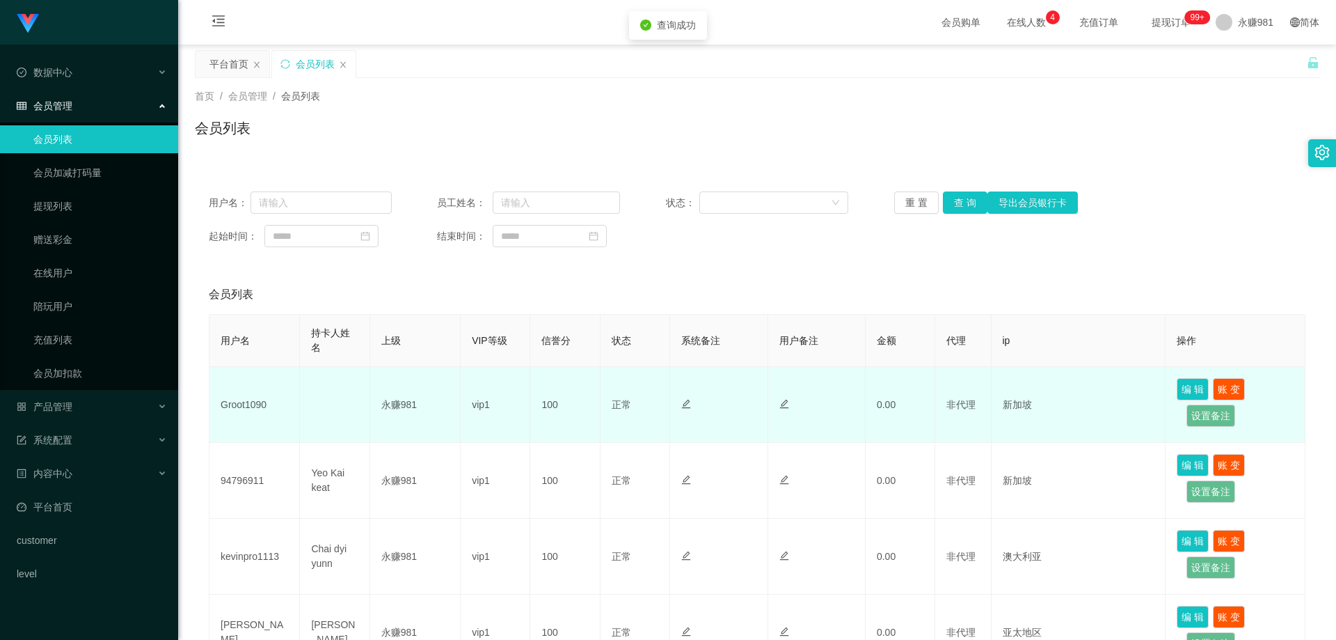
click at [238, 400] on td "Groot1090" at bounding box center [254, 405] width 90 height 76
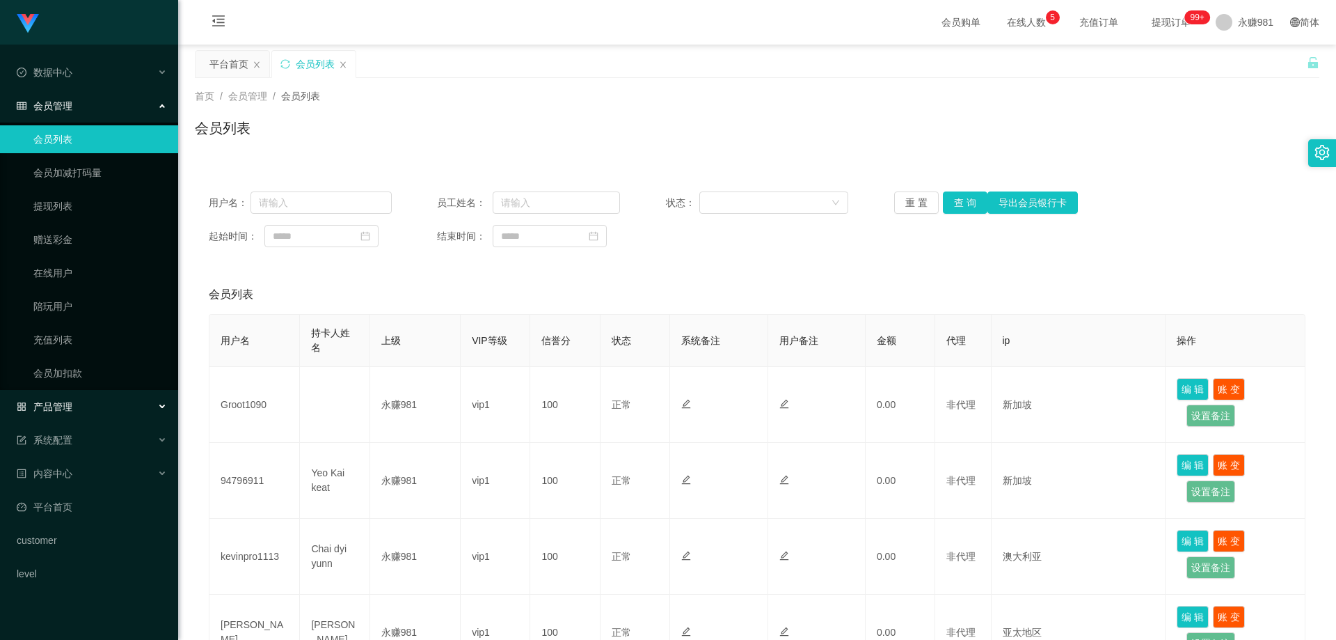
click at [93, 420] on div "产品管理" at bounding box center [89, 407] width 178 height 28
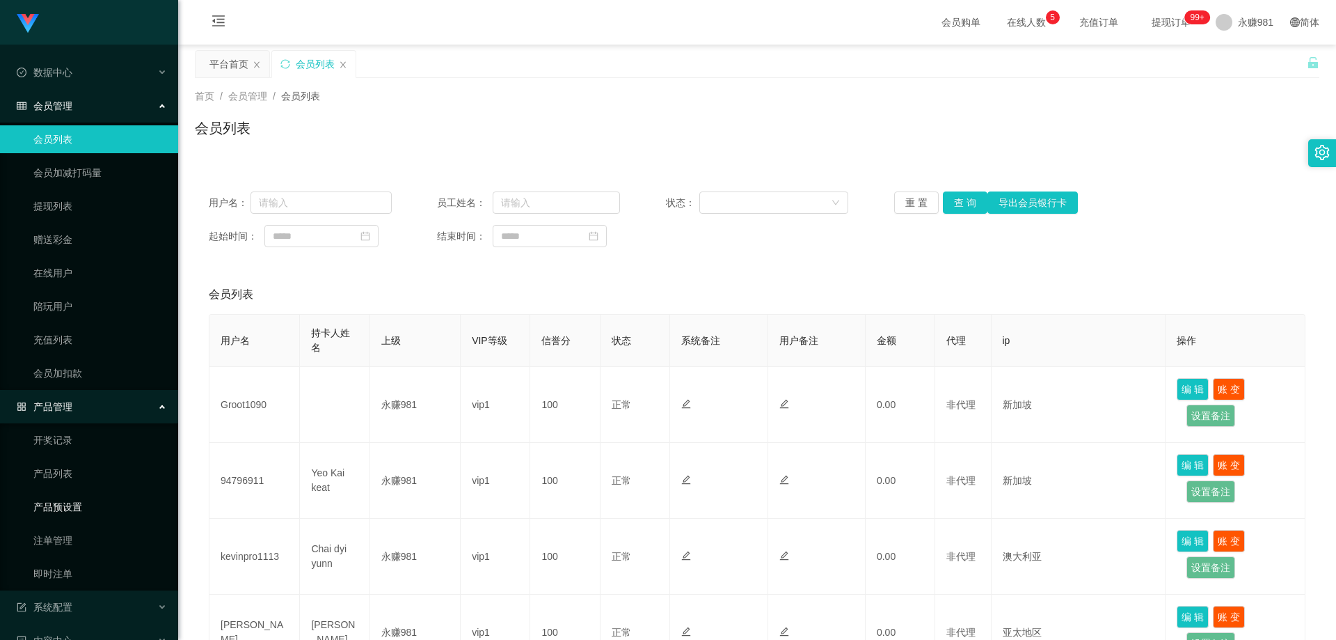
click at [109, 512] on link "产品预设置" at bounding box center [100, 507] width 134 height 28
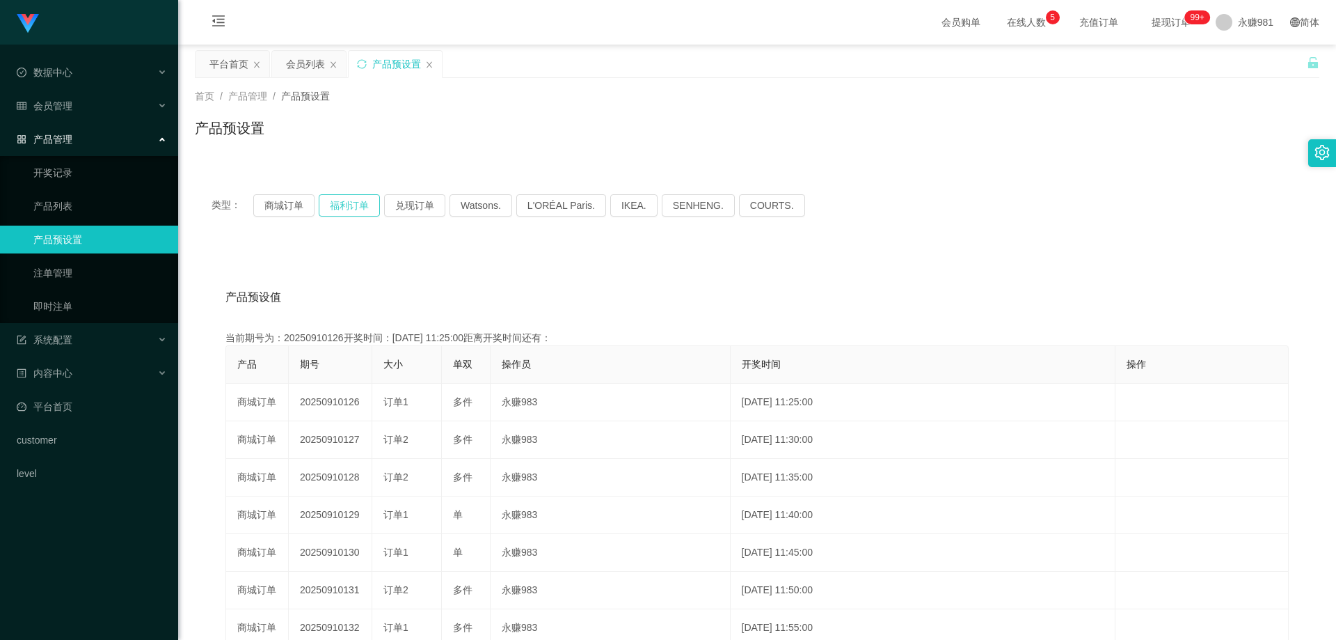
click at [356, 200] on button "福利订单" at bounding box center [349, 205] width 61 height 22
click at [258, 200] on button "商城订单" at bounding box center [283, 205] width 61 height 22
click at [353, 204] on button "福利订单" at bounding box center [349, 205] width 61 height 22
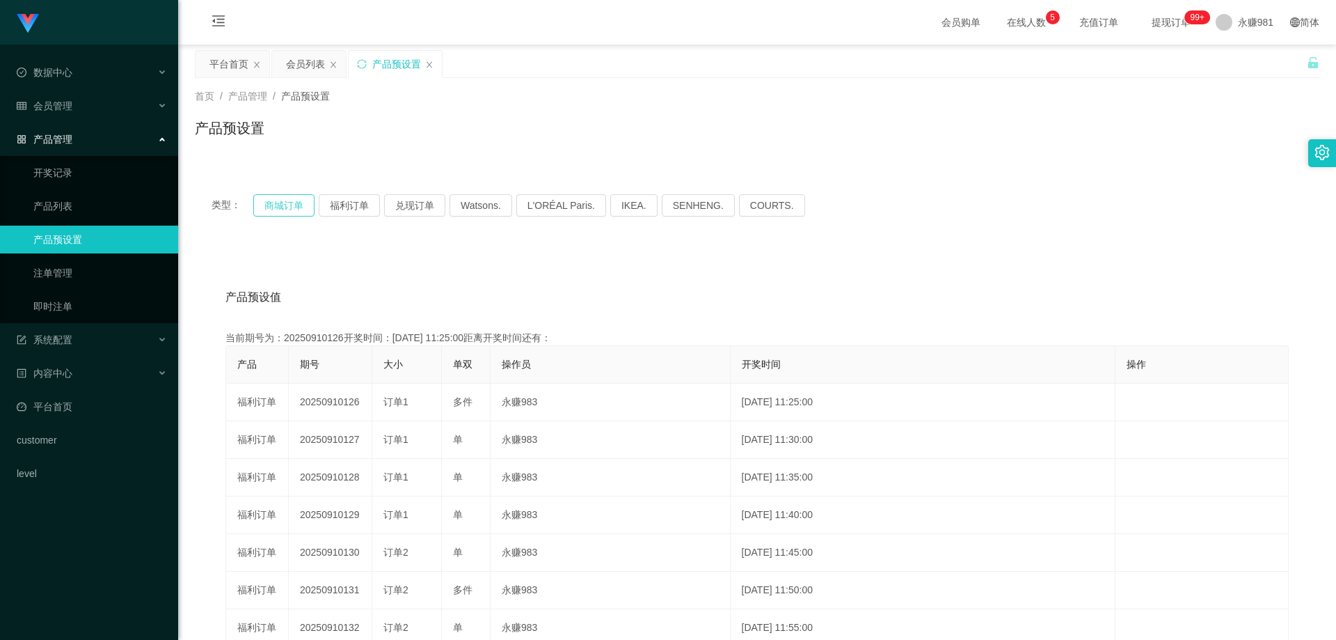
click at [286, 200] on button "商城订单" at bounding box center [283, 205] width 61 height 22
click at [348, 201] on button "福利订单" at bounding box center [349, 205] width 61 height 22
click at [289, 202] on button "商城订单" at bounding box center [283, 205] width 61 height 22
click at [326, 202] on button "福利订单" at bounding box center [349, 205] width 61 height 22
click at [276, 205] on button "商城订单" at bounding box center [283, 205] width 61 height 22
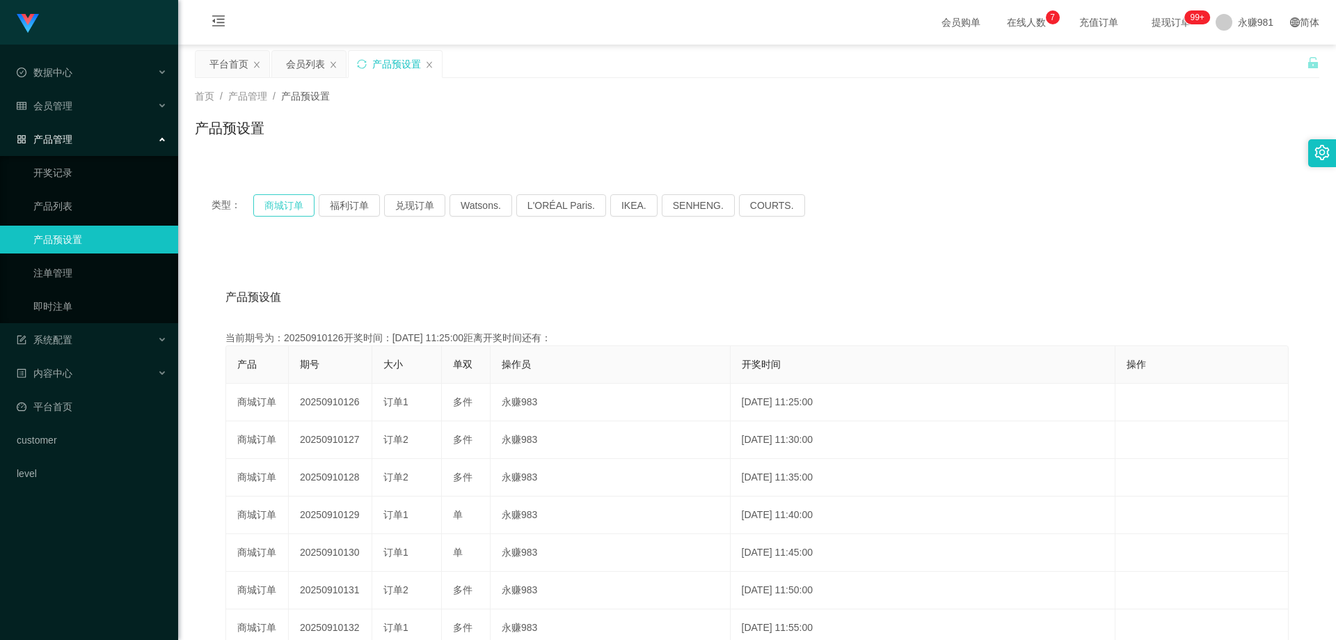
click at [285, 207] on button "商城订单" at bounding box center [283, 205] width 61 height 22
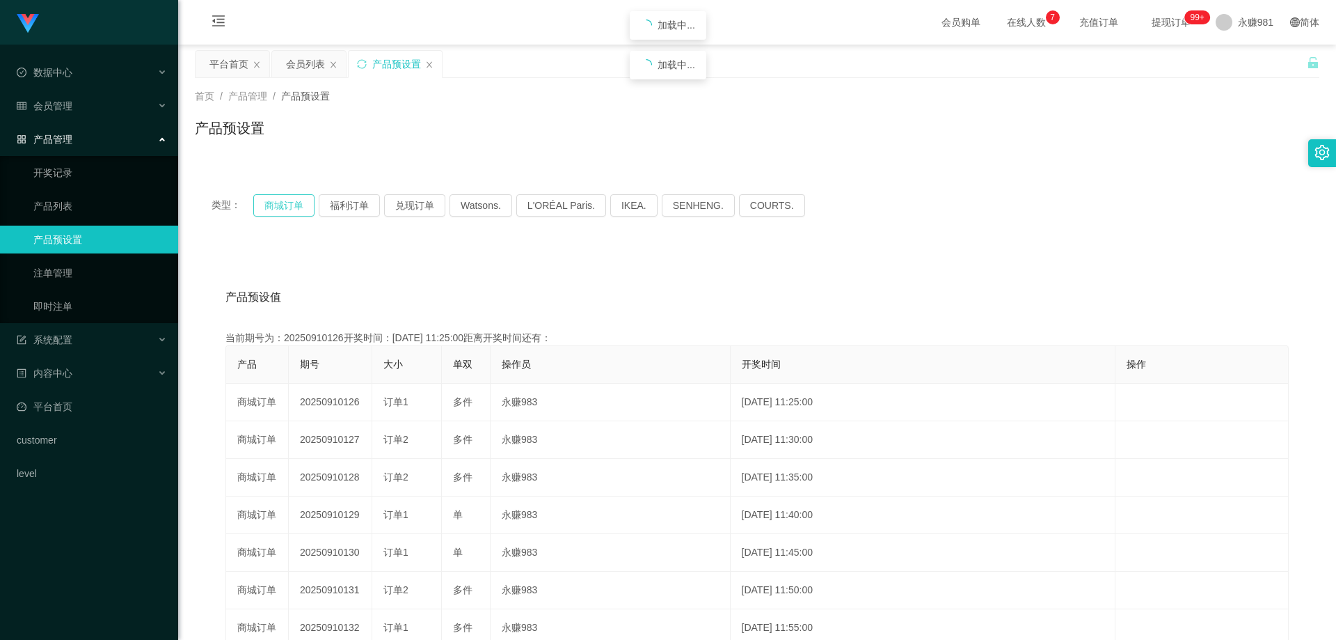
click at [285, 207] on button "商城订单" at bounding box center [283, 205] width 61 height 22
click at [73, 312] on link "即时注单" at bounding box center [100, 306] width 134 height 28
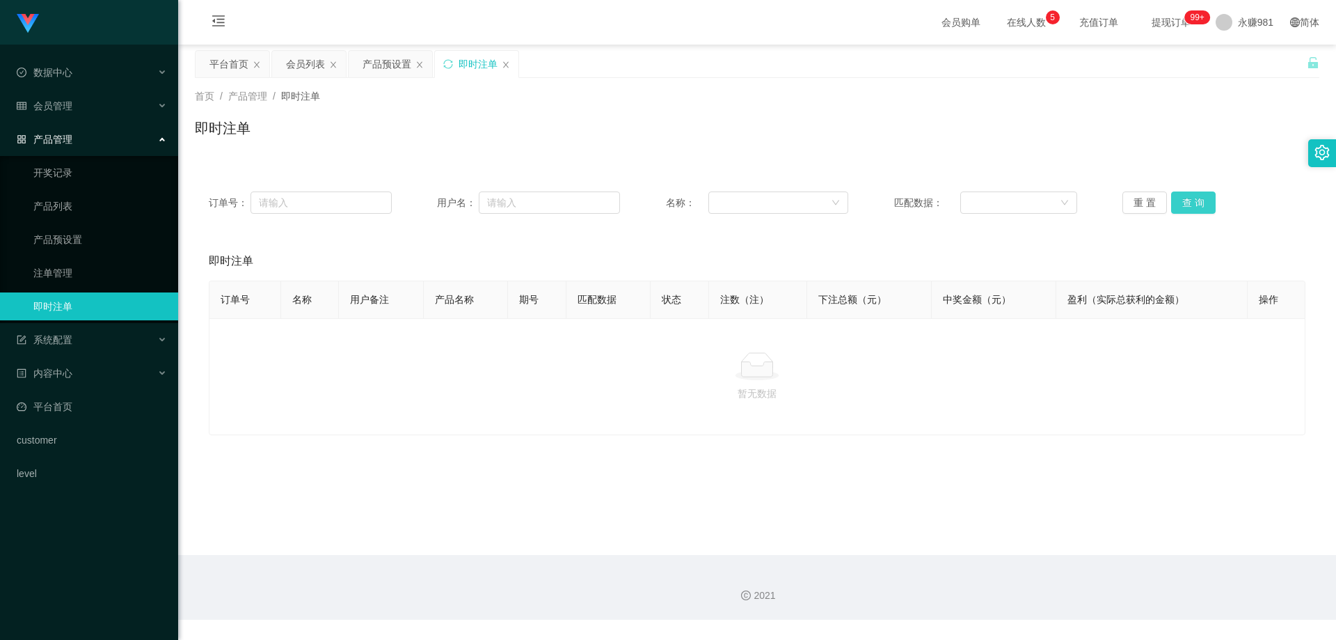
click at [1187, 208] on button "查 询" at bounding box center [1193, 202] width 45 height 22
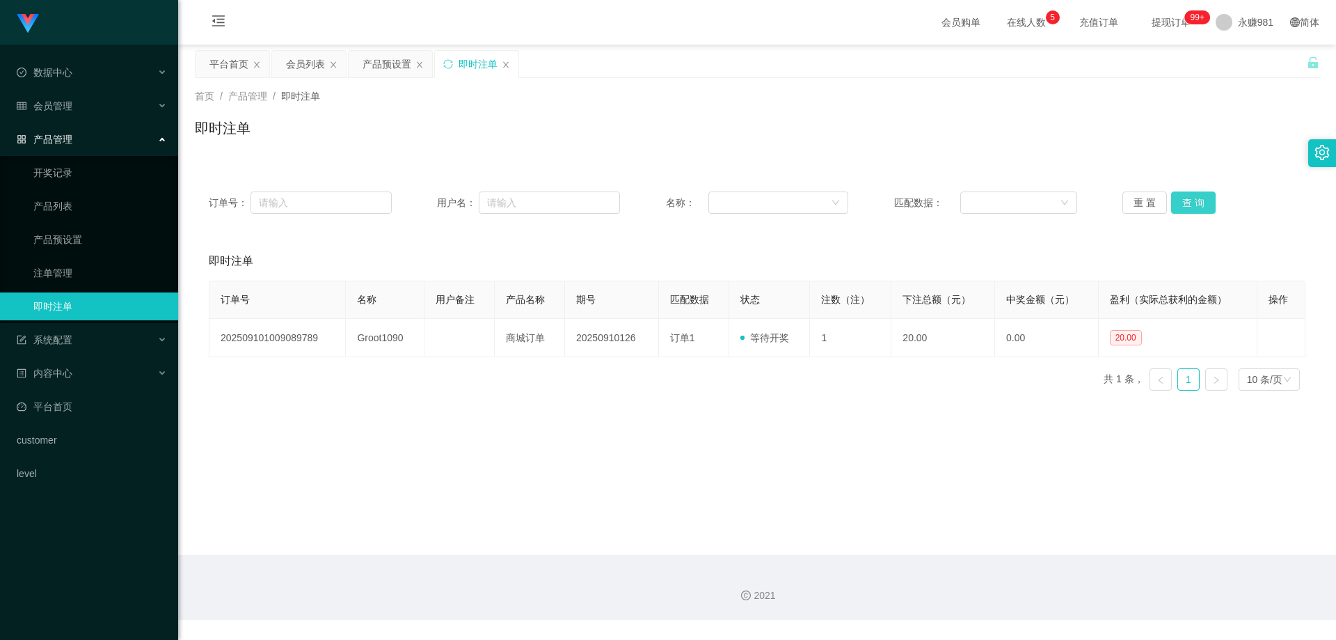
click at [1187, 208] on button "查 询" at bounding box center [1193, 202] width 45 height 22
click at [1192, 198] on button "查 询" at bounding box center [1193, 202] width 45 height 22
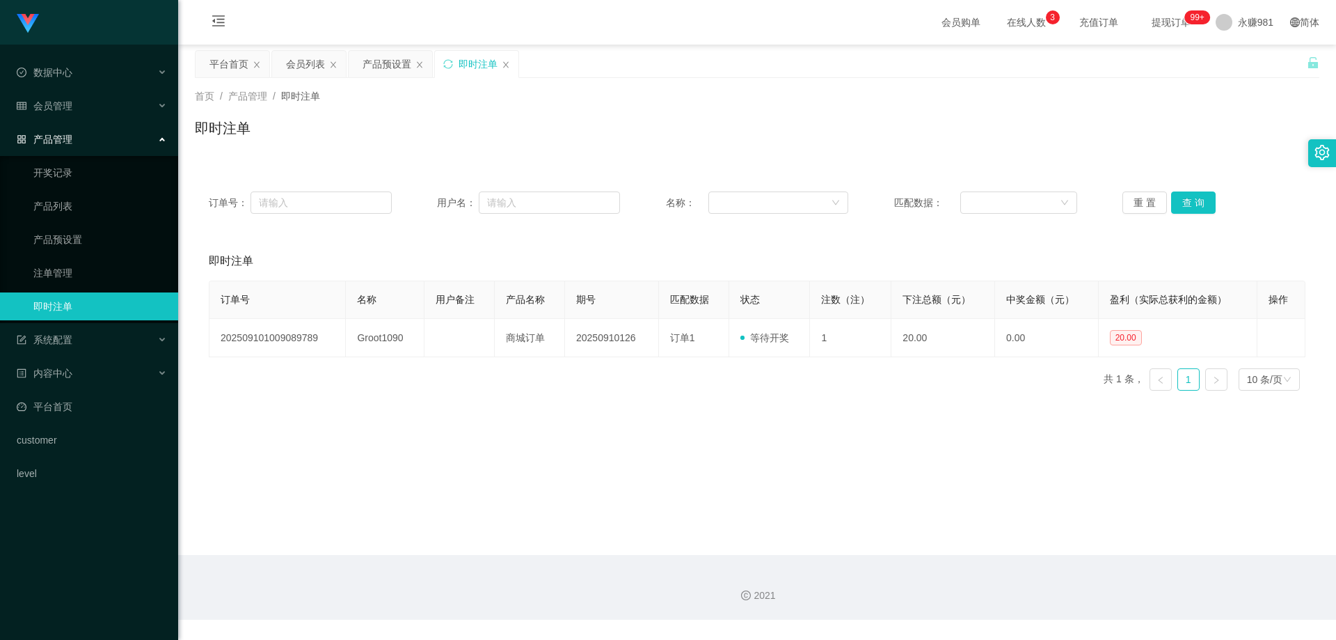
click at [1201, 186] on div "订单号： 用户名： 名称： 匹配数据： 重 置 查 询" at bounding box center [757, 202] width 1125 height 50
click at [1195, 194] on button "查 询" at bounding box center [1193, 202] width 45 height 22
click at [1187, 195] on button "查 询" at bounding box center [1193, 202] width 45 height 22
click at [1182, 200] on button "查 询" at bounding box center [1193, 202] width 45 height 22
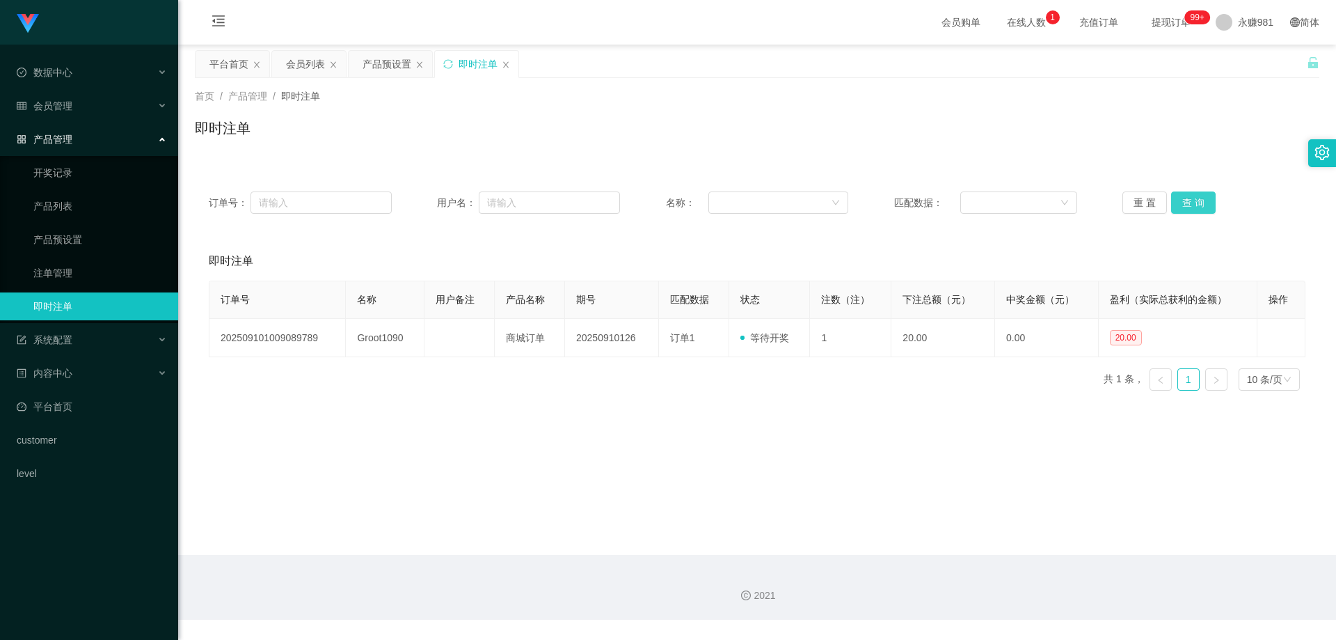
click at [1182, 200] on button "查 询" at bounding box center [1193, 202] width 45 height 22
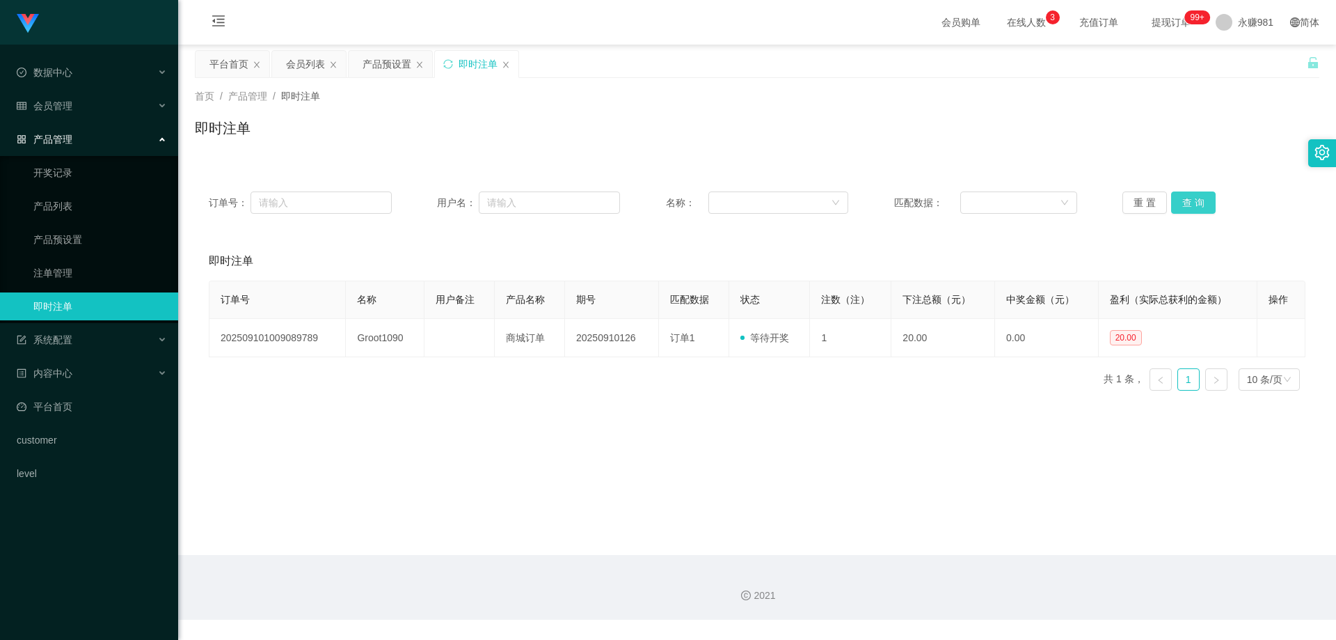
click at [1182, 200] on button "查 询" at bounding box center [1193, 202] width 45 height 22
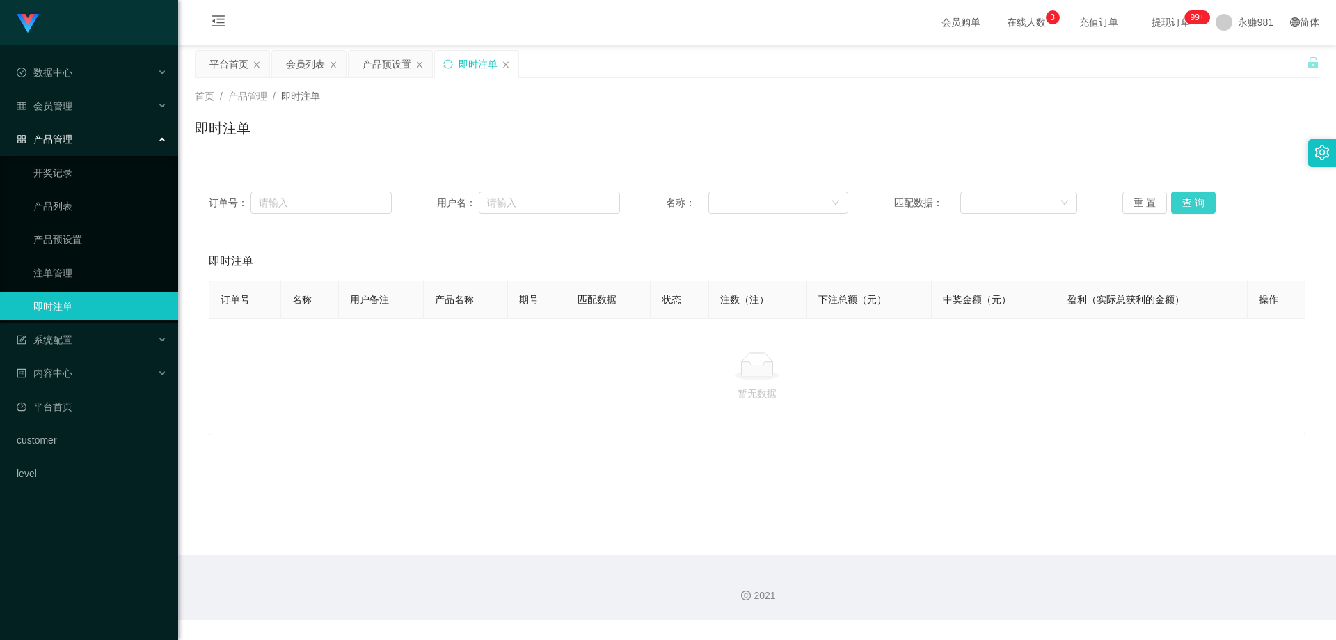
click at [1182, 200] on button "查 询" at bounding box center [1193, 202] width 45 height 22
click at [79, 102] on div "会员管理" at bounding box center [89, 106] width 178 height 28
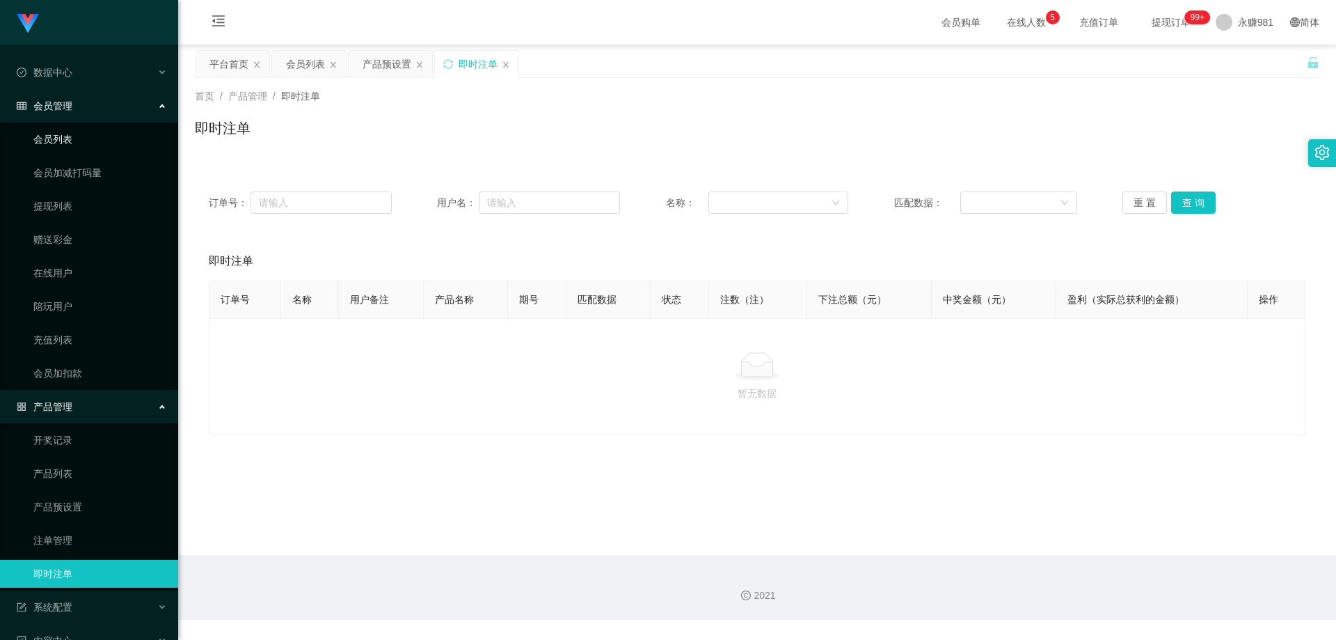
click at [74, 134] on link "会员列表" at bounding box center [100, 139] width 134 height 28
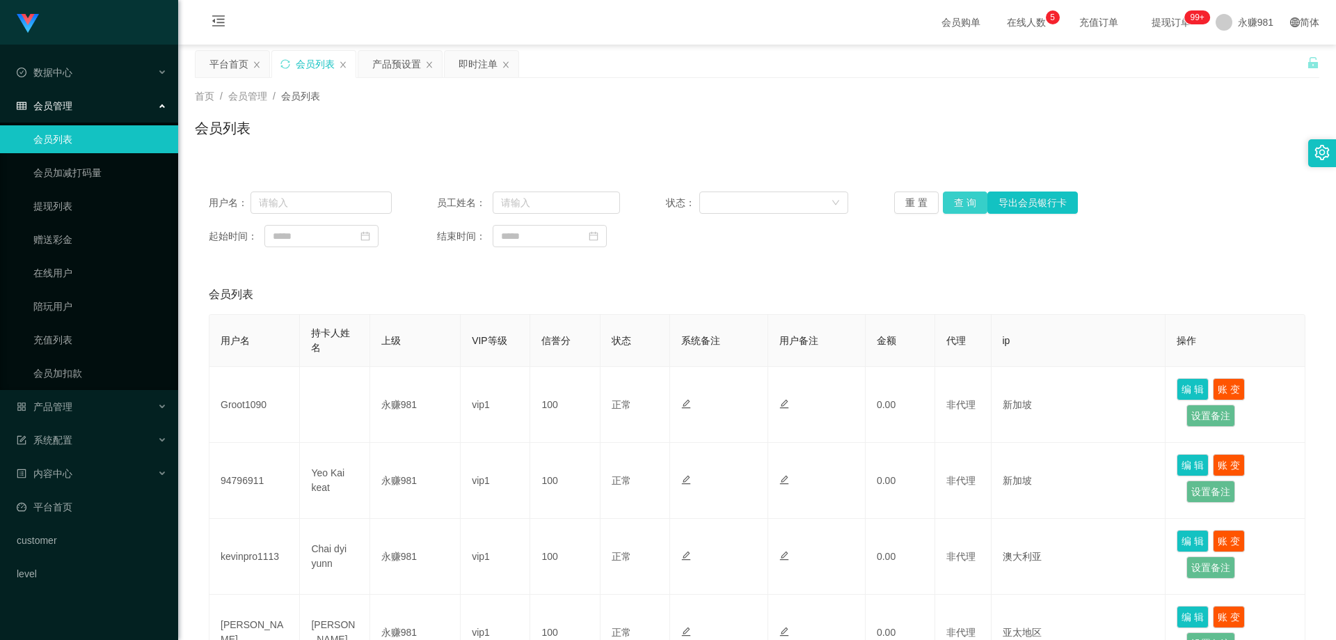
click at [963, 194] on button "查 询" at bounding box center [965, 202] width 45 height 22
click at [98, 128] on link "会员列表" at bounding box center [100, 139] width 134 height 28
click at [955, 202] on button "查 询" at bounding box center [965, 202] width 45 height 22
click at [948, 198] on button "查 询" at bounding box center [965, 202] width 45 height 22
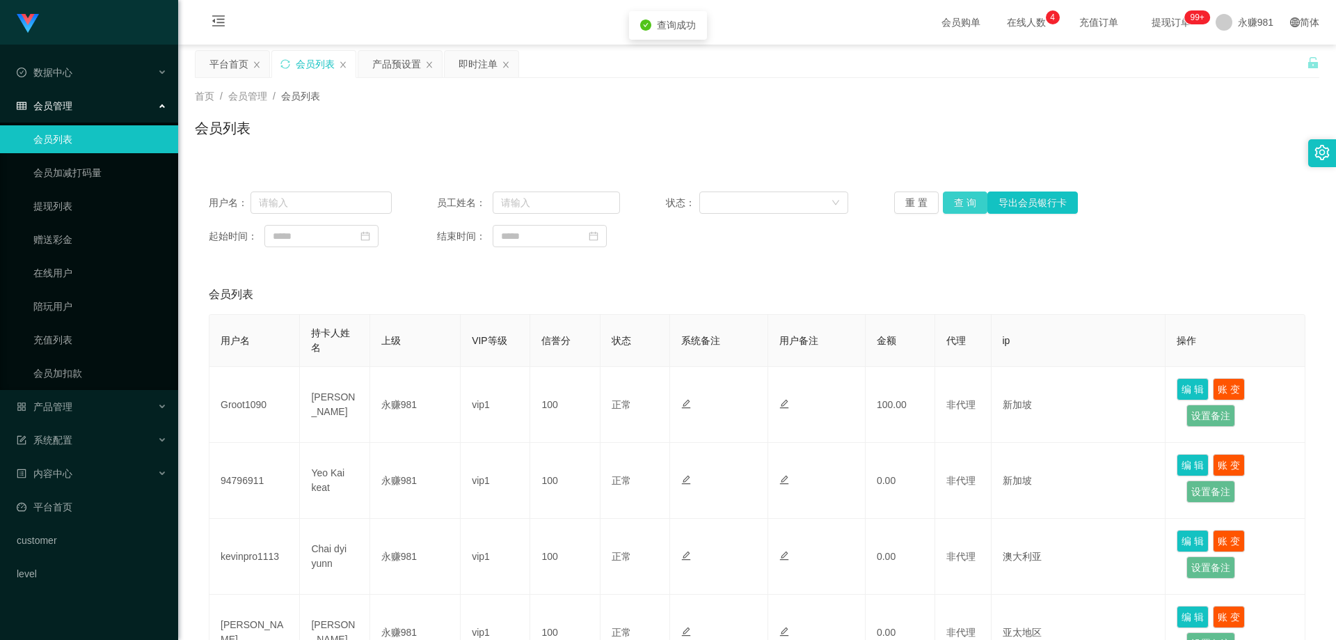
click at [948, 198] on button "查 询" at bounding box center [965, 202] width 45 height 22
click at [953, 201] on button "查 询" at bounding box center [965, 202] width 45 height 22
click at [70, 203] on link "提现列表" at bounding box center [100, 206] width 134 height 28
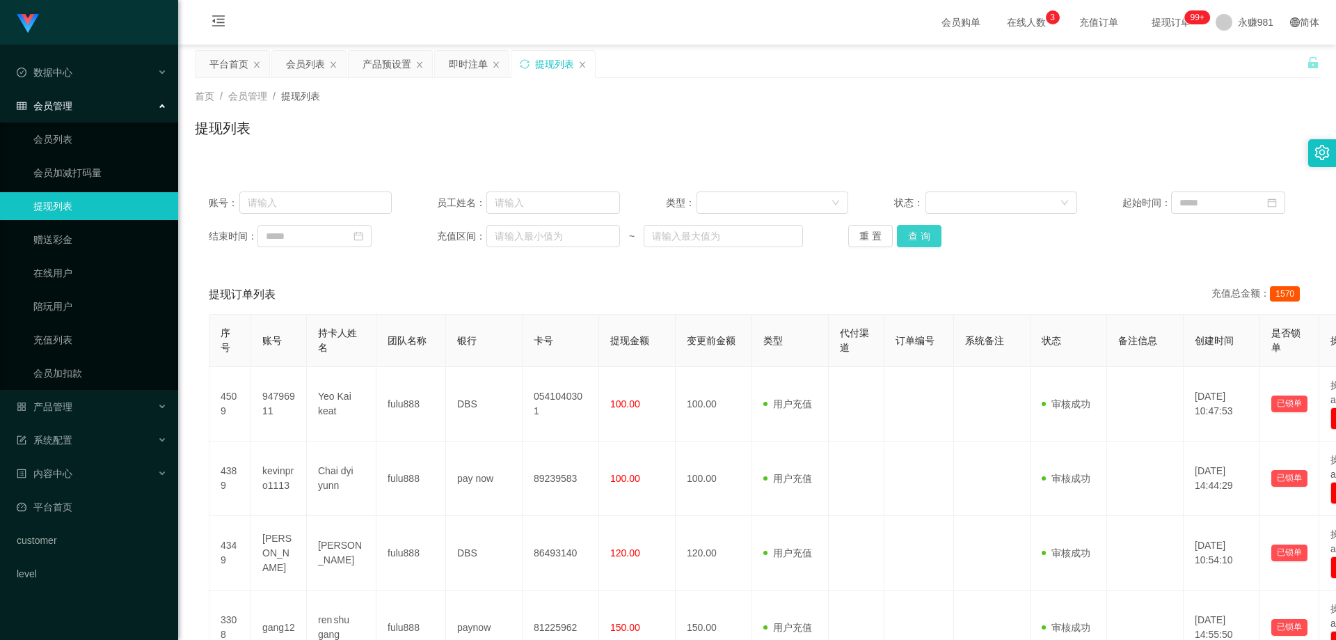
click at [918, 237] on button "查 询" at bounding box center [919, 236] width 45 height 22
click at [917, 237] on button "查 询" at bounding box center [919, 236] width 45 height 22
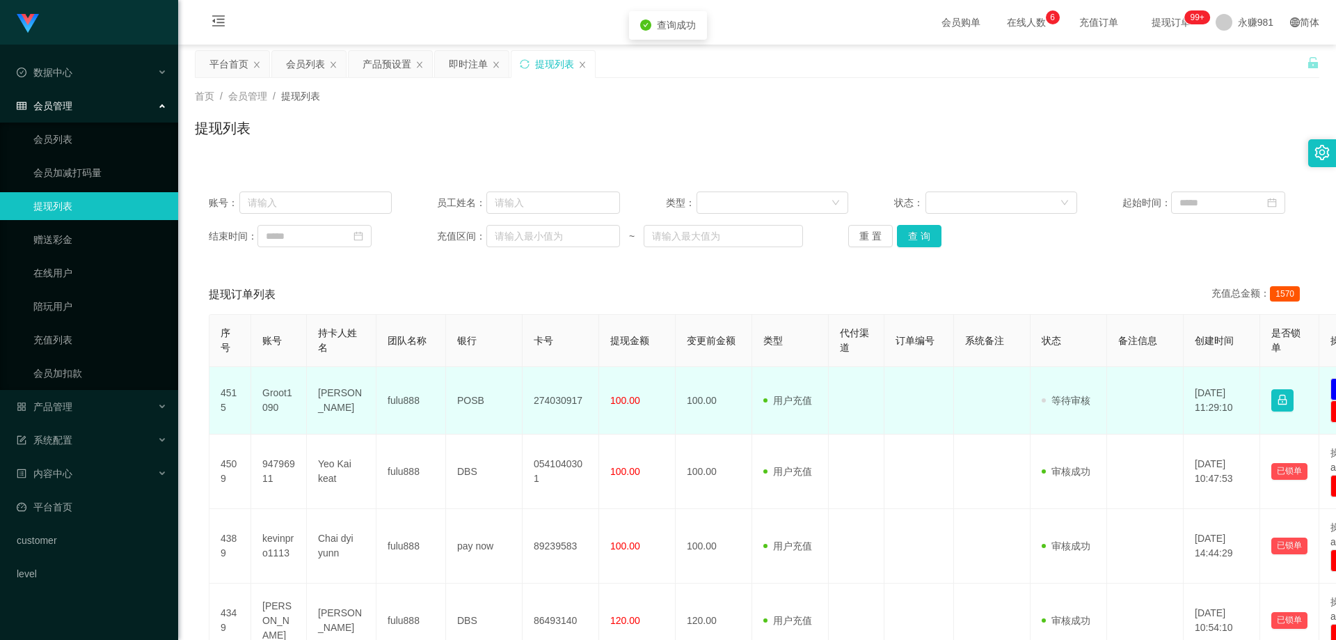
click at [283, 390] on td "Groot1090" at bounding box center [279, 401] width 56 height 68
click at [338, 394] on td "[PERSON_NAME]" at bounding box center [342, 401] width 70 height 68
drag, startPoint x: 312, startPoint y: 395, endPoint x: 344, endPoint y: 388, distance: 33.4
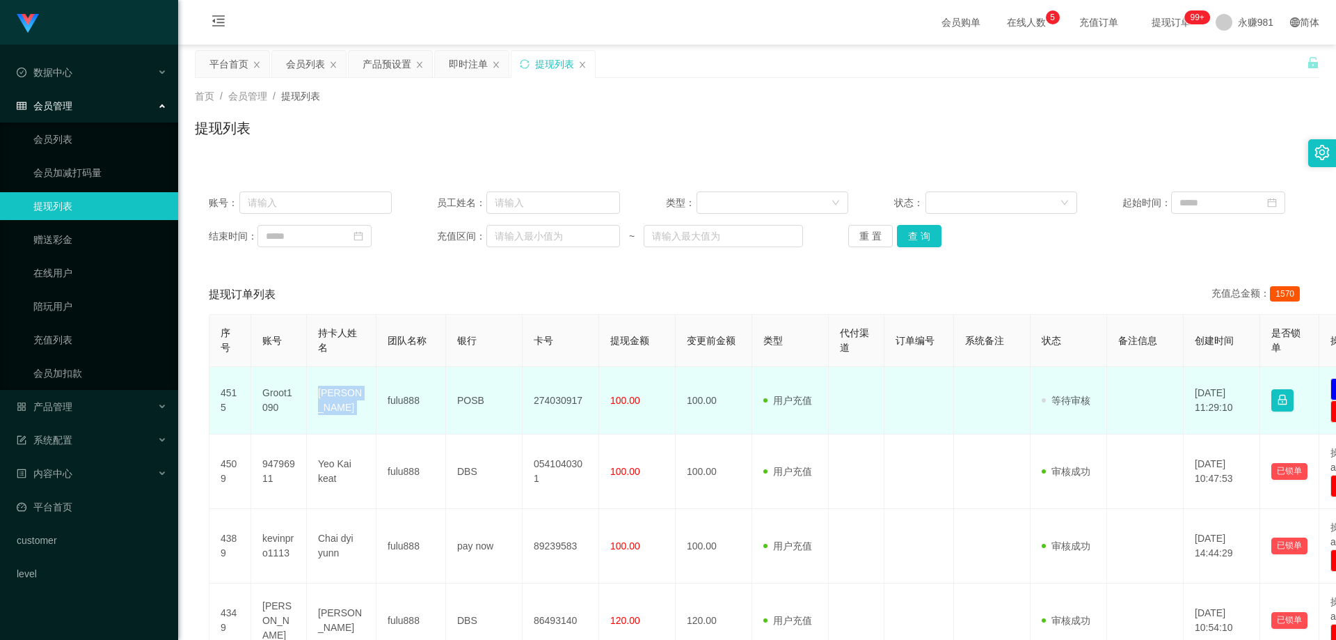
click at [313, 394] on td "[PERSON_NAME]" at bounding box center [342, 401] width 70 height 68
click at [344, 388] on td "[PERSON_NAME]" at bounding box center [342, 401] width 70 height 68
click at [329, 393] on td "[PERSON_NAME]" at bounding box center [342, 401] width 70 height 68
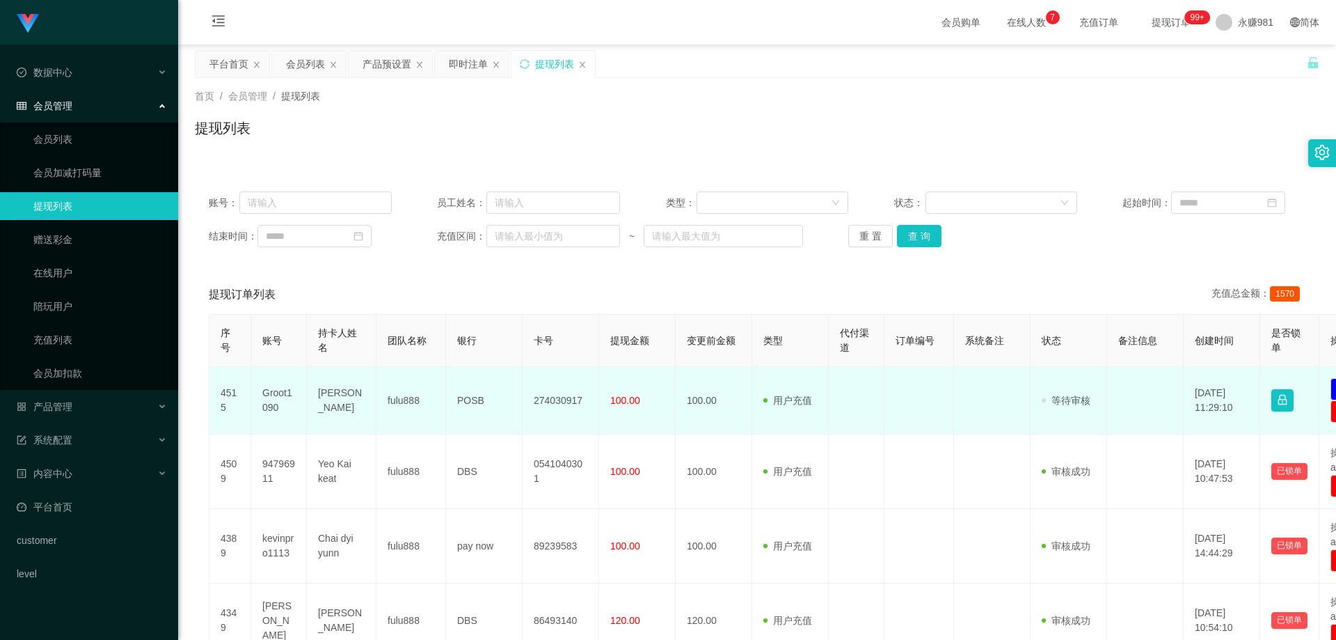
click at [558, 399] on td "274030917" at bounding box center [561, 401] width 77 height 68
click at [470, 399] on td "POSB" at bounding box center [484, 401] width 77 height 68
drag, startPoint x: 523, startPoint y: 379, endPoint x: 544, endPoint y: 403, distance: 32.0
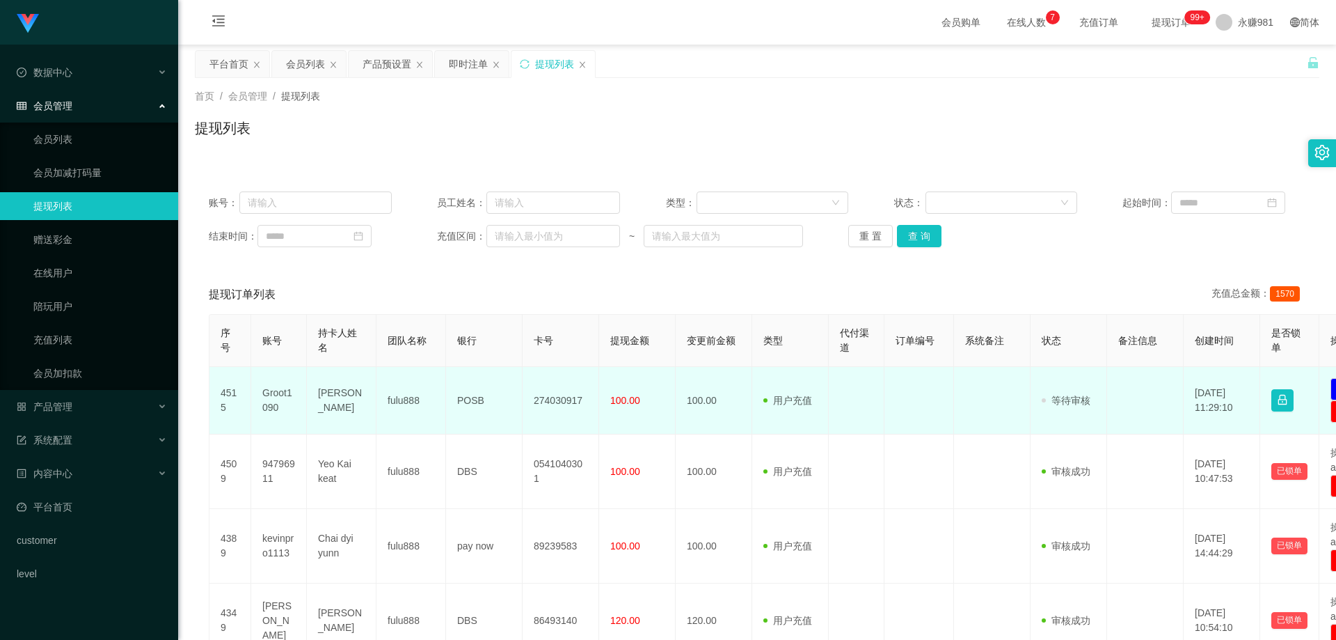
click at [522, 379] on tr "4515 Groot1090 [PERSON_NAME] fulu888 POSB 274030917 100.00 100.00 用户充值 人工扣款 审核驳…" at bounding box center [810, 401] width 1203 height 68
click at [548, 406] on td "274030917" at bounding box center [561, 401] width 77 height 68
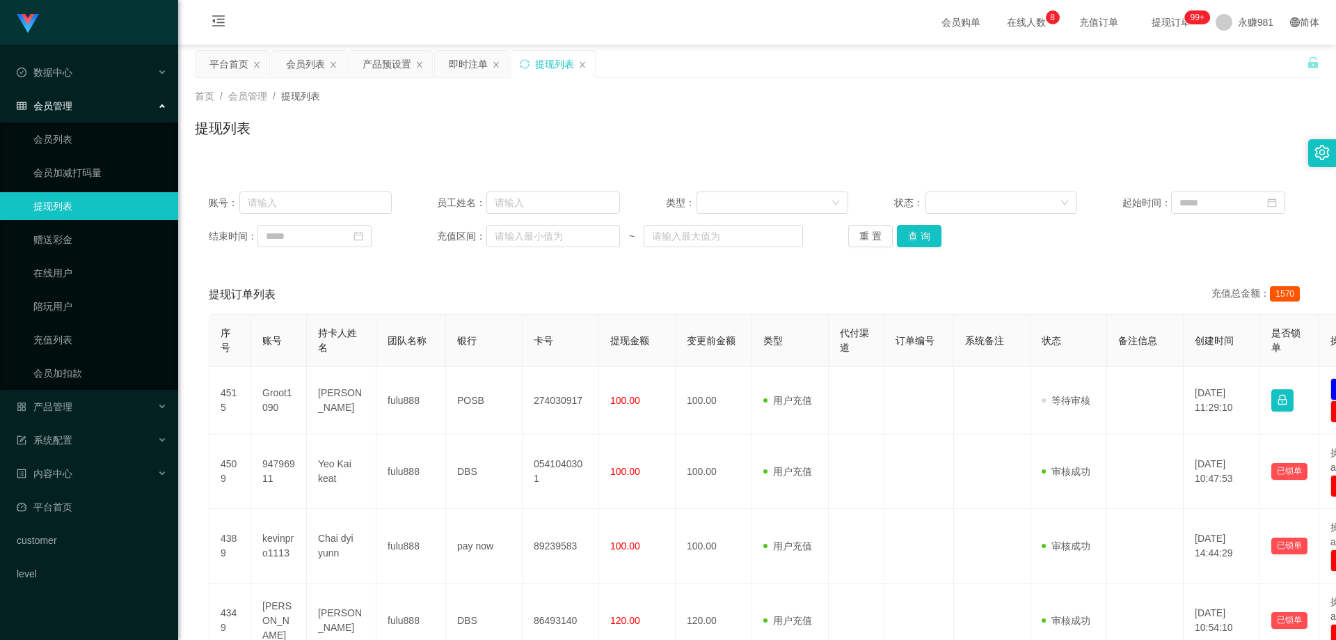
click at [385, 365] on th "团队名称" at bounding box center [412, 341] width 70 height 52
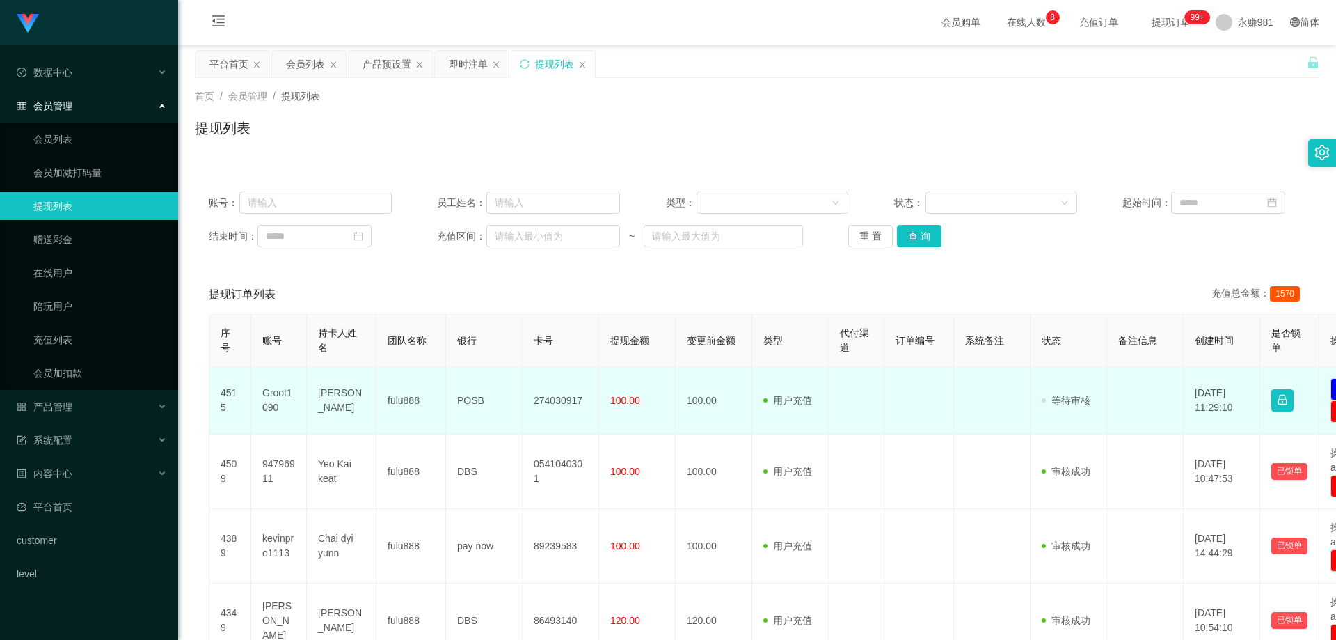
click at [270, 397] on td "Groot1090" at bounding box center [279, 401] width 56 height 68
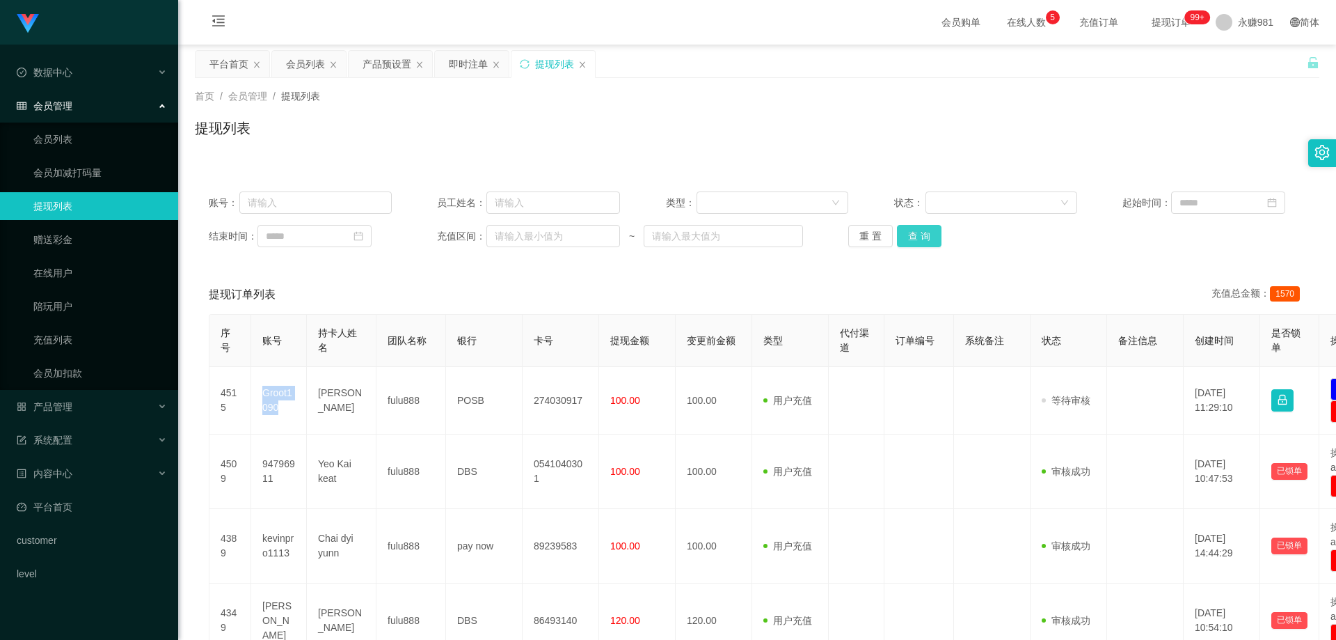
click at [912, 237] on button "查 询" at bounding box center [919, 236] width 45 height 22
click at [912, 237] on div "重 置 查 询" at bounding box center [939, 236] width 183 height 22
click at [950, 220] on div "账号： 员工姓名： 类型： 状态： 起始时间： 结束时间： 充值区间： ~ 重 置 查 询" at bounding box center [757, 219] width 1125 height 84
click at [920, 235] on button "查 询" at bounding box center [919, 236] width 45 height 22
click at [920, 235] on div "重 置 查 询" at bounding box center [939, 236] width 183 height 22
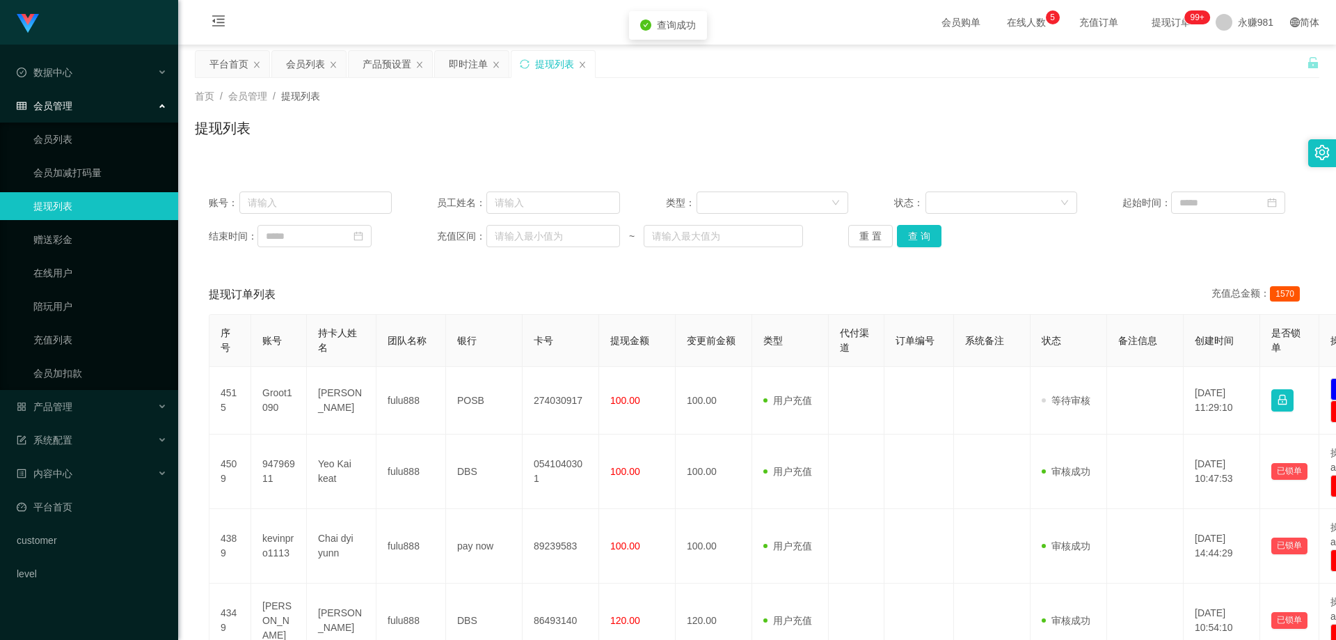
click at [1102, 120] on div "提现列表" at bounding box center [757, 134] width 1125 height 32
